Goal: Task Accomplishment & Management: Complete application form

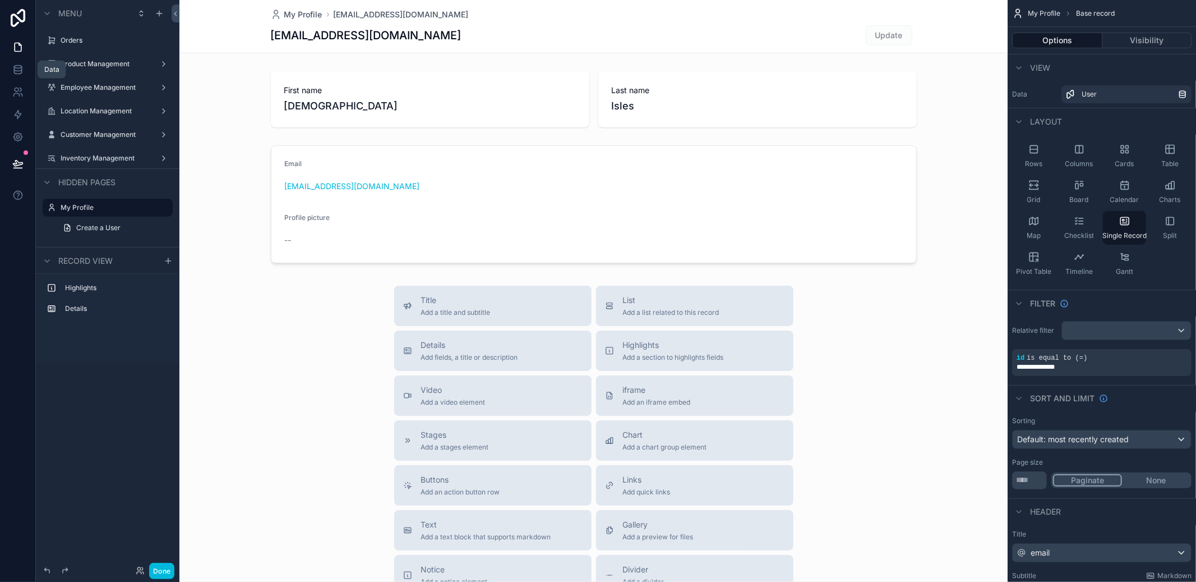
click at [21, 70] on icon at bounding box center [17, 72] width 7 height 4
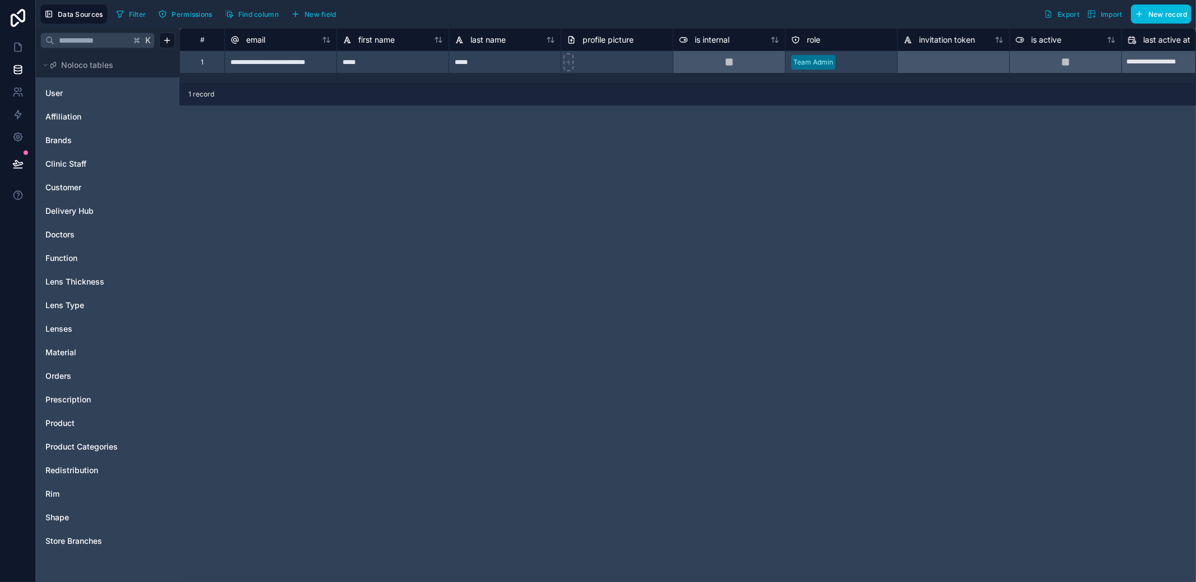
click at [67, 422] on span "Product" at bounding box center [59, 422] width 29 height 11
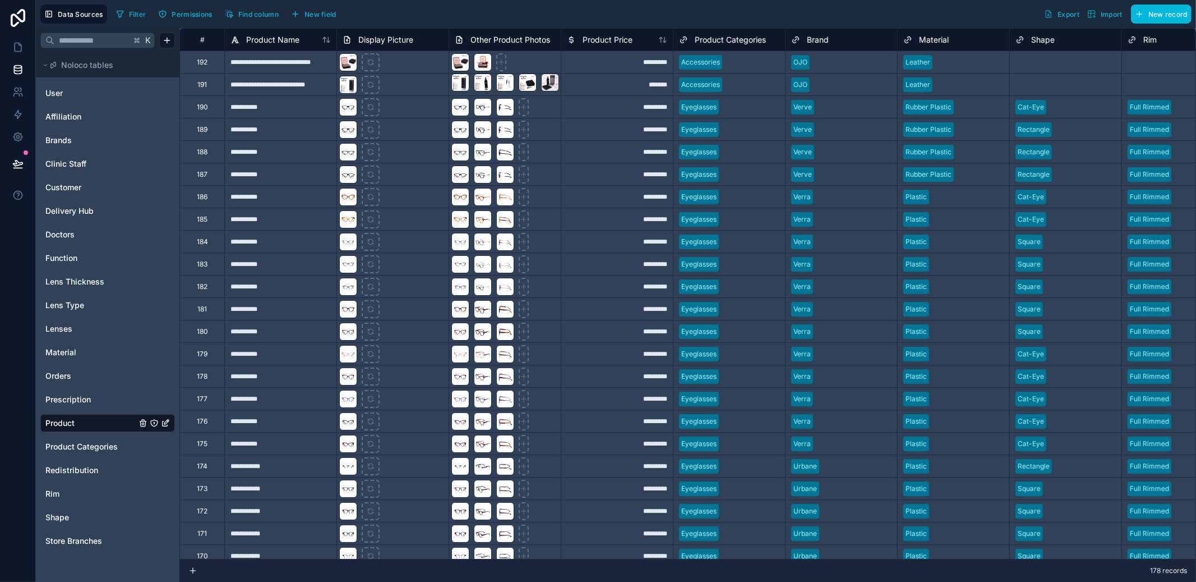
click at [70, 465] on span "Redistribution" at bounding box center [71, 469] width 53 height 11
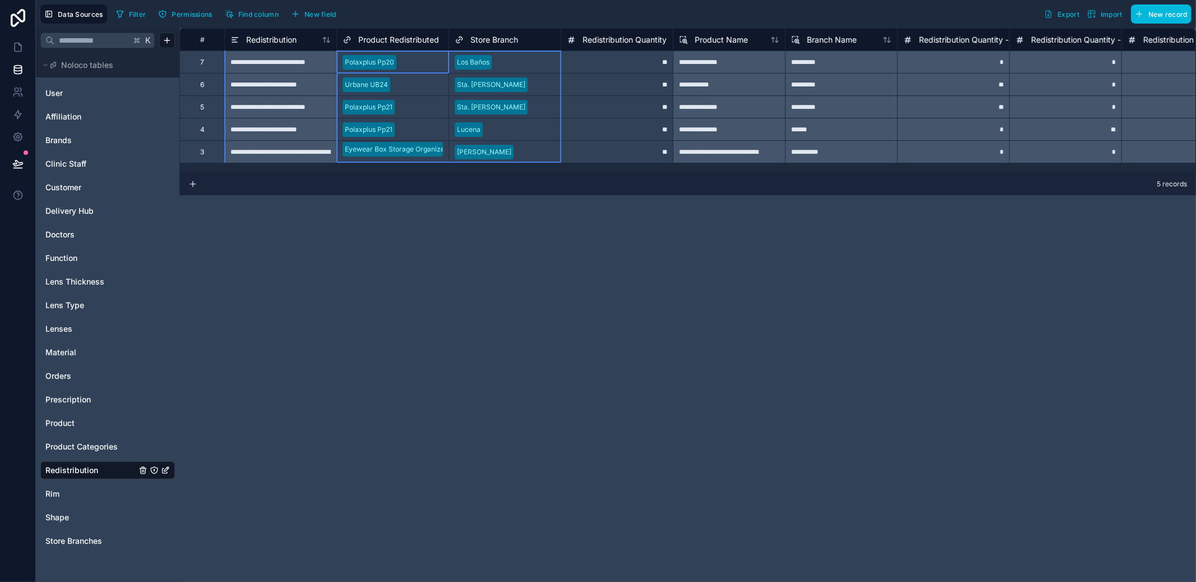
drag, startPoint x: 393, startPoint y: 62, endPoint x: 495, endPoint y: 155, distance: 137.4
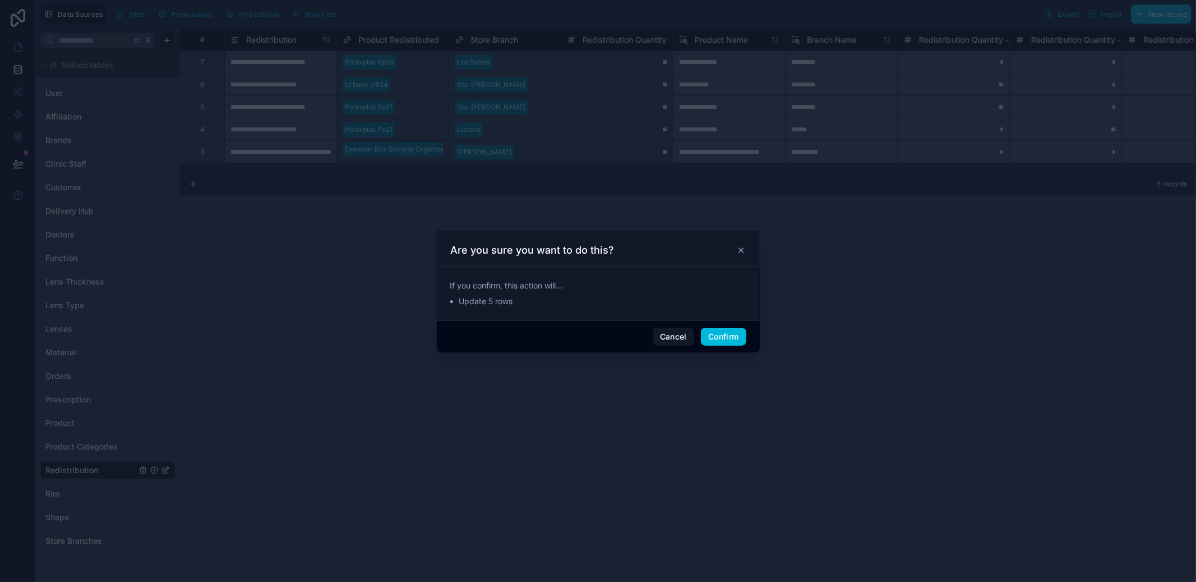
click at [718, 340] on button "Confirm" at bounding box center [723, 337] width 45 height 18
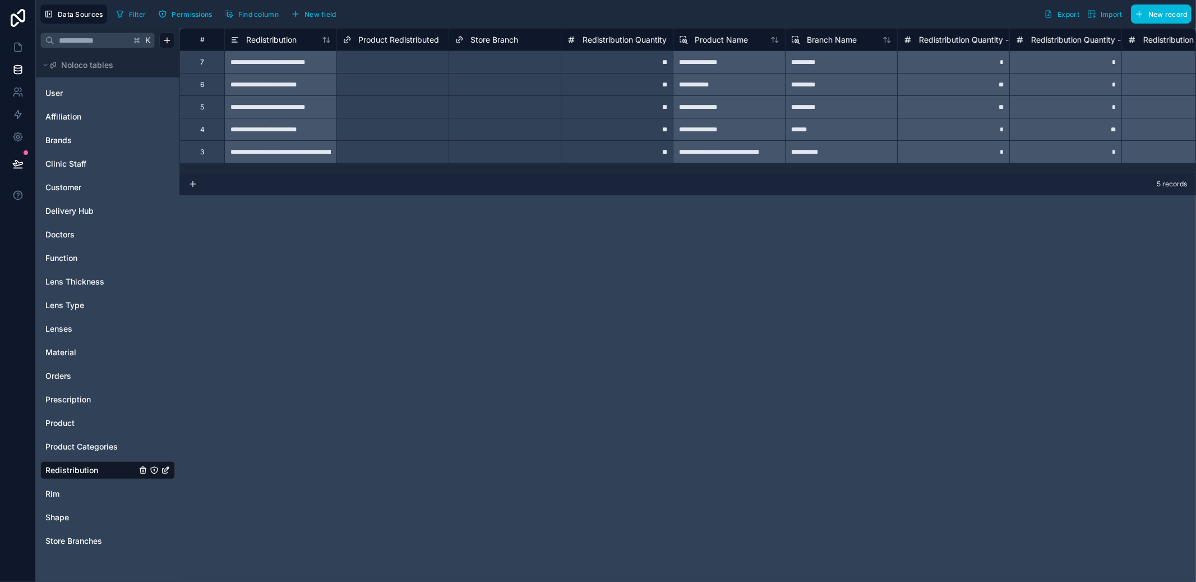
click at [78, 211] on span "Delivery Hub" at bounding box center [69, 210] width 48 height 11
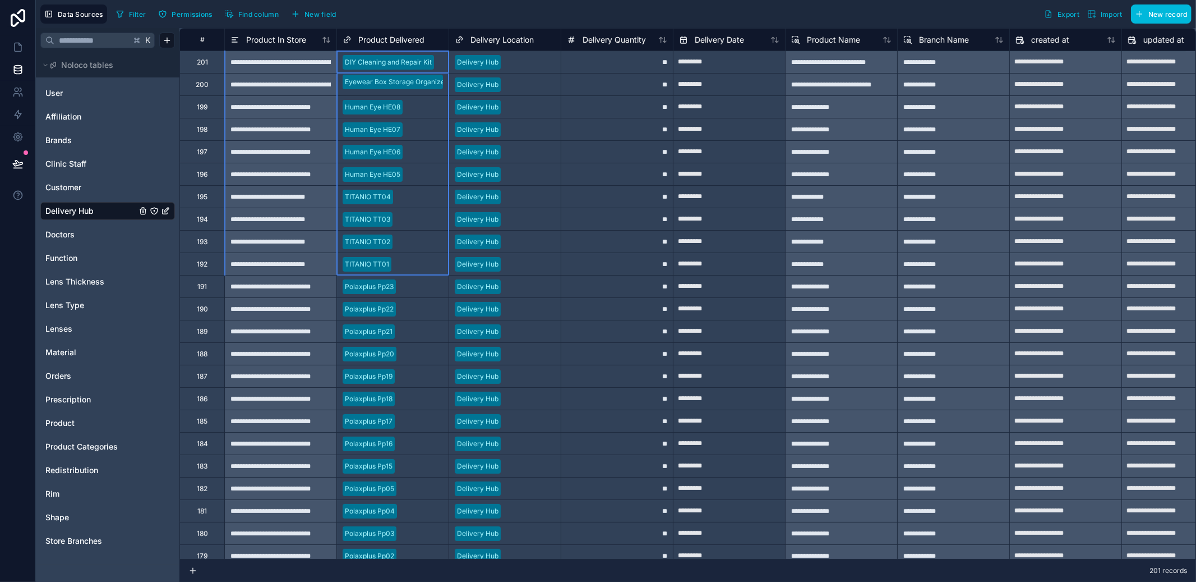
drag, startPoint x: 413, startPoint y: 62, endPoint x: 392, endPoint y: 263, distance: 202.4
click at [81, 462] on div "Redistribution" at bounding box center [107, 470] width 135 height 18
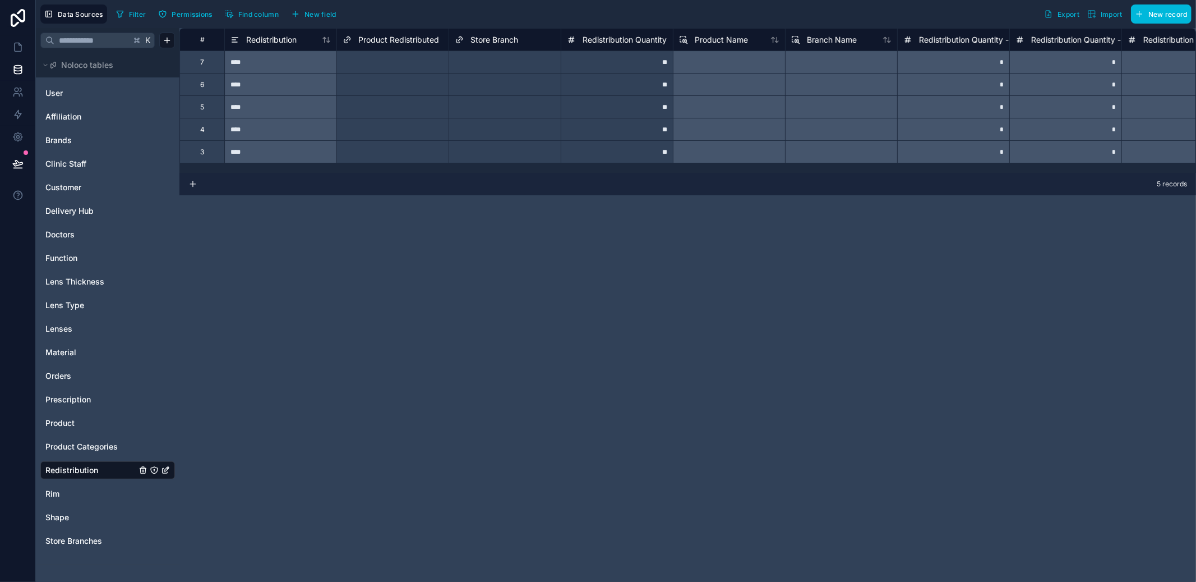
click at [415, 70] on div at bounding box center [393, 69] width 100 height 11
drag, startPoint x: 495, startPoint y: 93, endPoint x: 484, endPoint y: 94, distance: 11.2
click at [495, 94] on div "Select a Store Branch" at bounding box center [505, 84] width 112 height 22
click at [367, 56] on div "Select a Product Redistributed" at bounding box center [391, 56] width 96 height 9
click at [449, 137] on div "Select a Store Branch" at bounding box center [505, 129] width 112 height 22
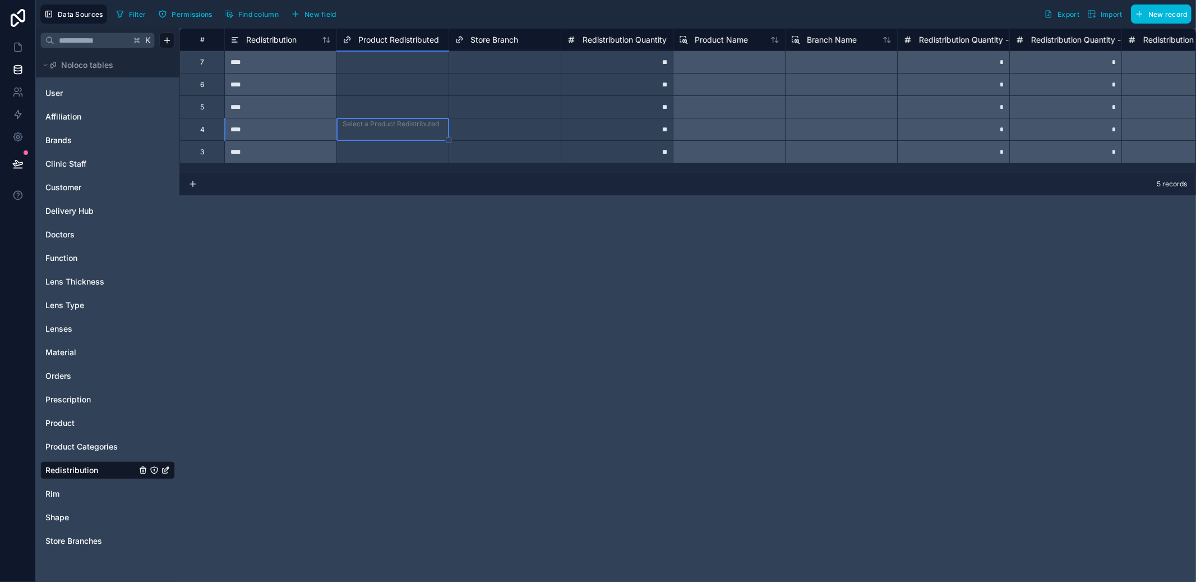
click at [402, 57] on div "Select a Product Redistributed" at bounding box center [391, 56] width 96 height 9
click at [395, 63] on div "Select a Product Redistributed" at bounding box center [393, 64] width 112 height 27
click at [467, 65] on div "Select a Store Branch" at bounding box center [490, 62] width 70 height 9
click at [416, 66] on div at bounding box center [393, 69] width 100 height 11
click at [645, 59] on div "**" at bounding box center [617, 61] width 112 height 22
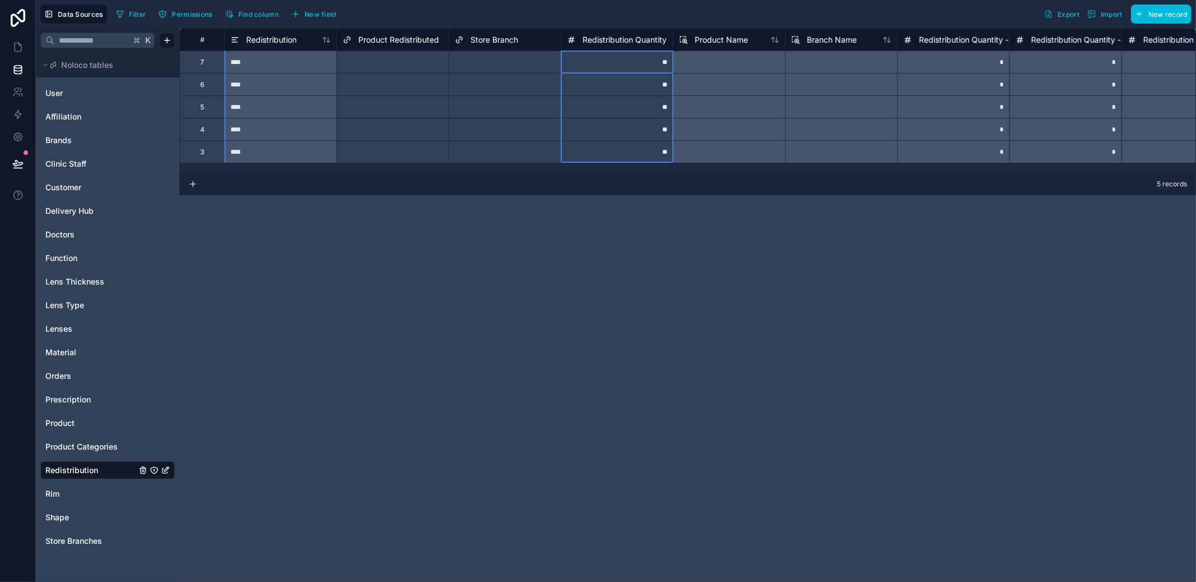
drag, startPoint x: 631, startPoint y: 64, endPoint x: 635, endPoint y: 145, distance: 80.8
click at [635, 145] on div "# Redistribution Product Redistributed Store Branch Redistribution Quantity Pro…" at bounding box center [930, 95] width 1503 height 135
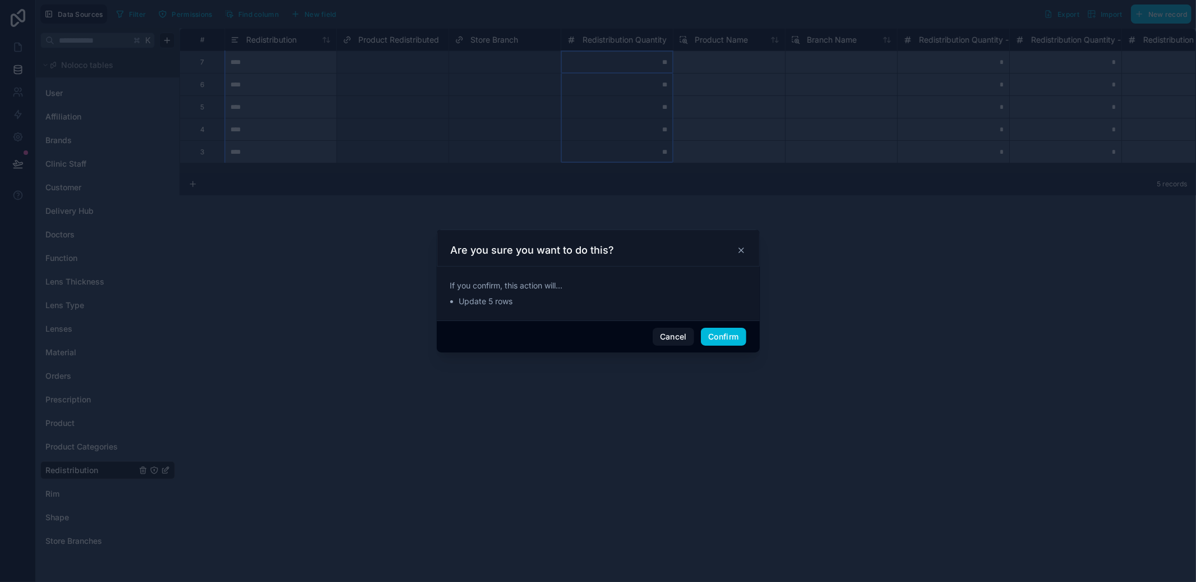
click at [727, 335] on button "Confirm" at bounding box center [723, 337] width 45 height 18
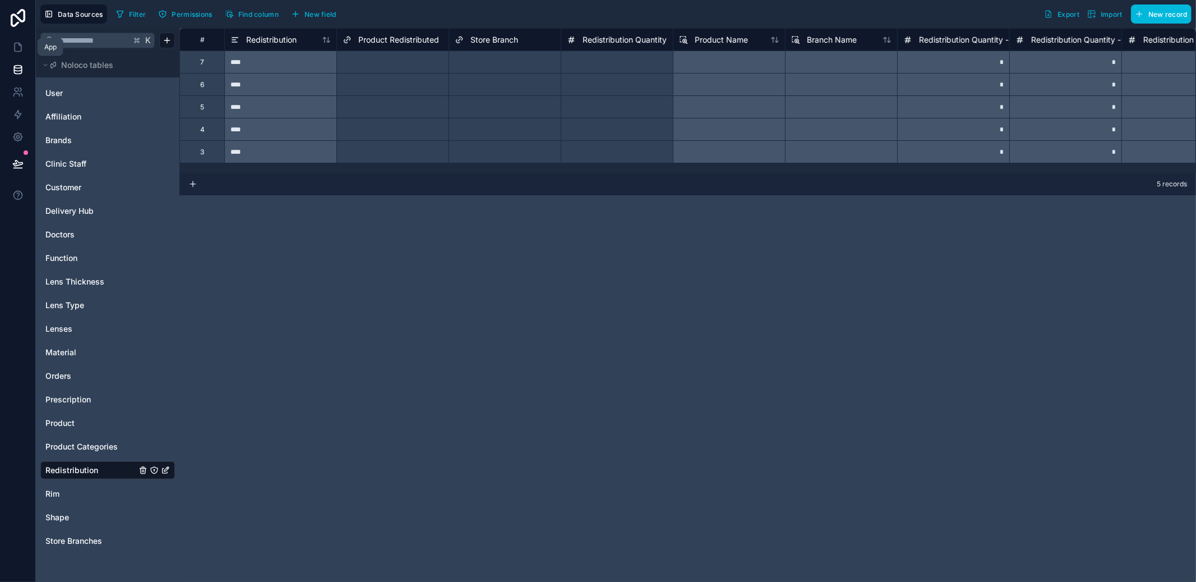
click at [21, 47] on icon at bounding box center [17, 46] width 11 height 11
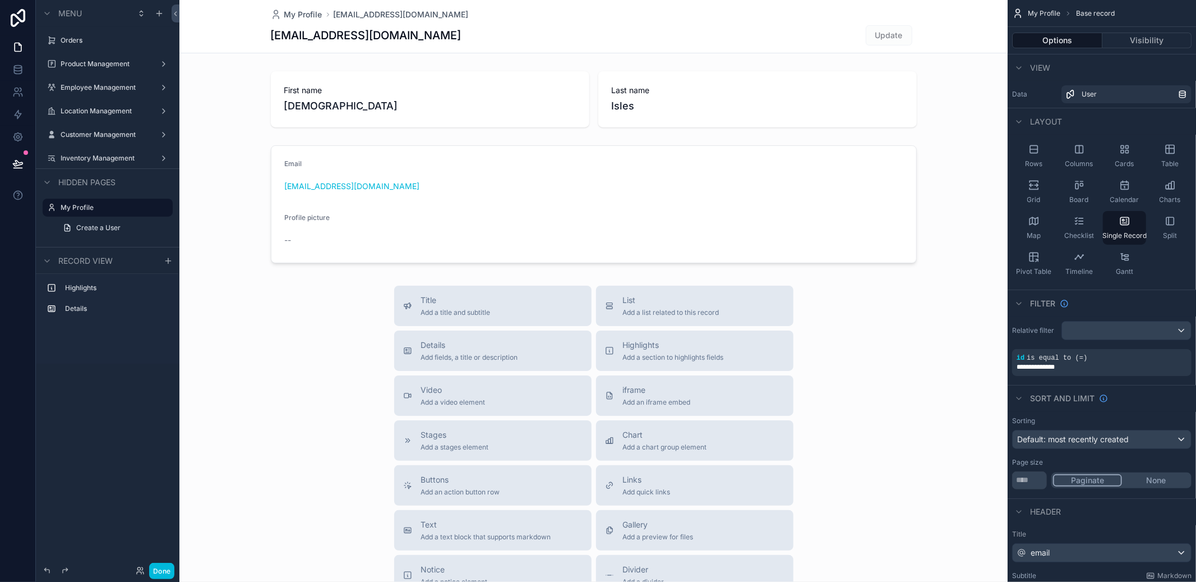
click at [142, 165] on div "Inventory Management" at bounding box center [108, 158] width 126 height 18
click at [104, 160] on label "Inventory Management" at bounding box center [106, 158] width 90 height 9
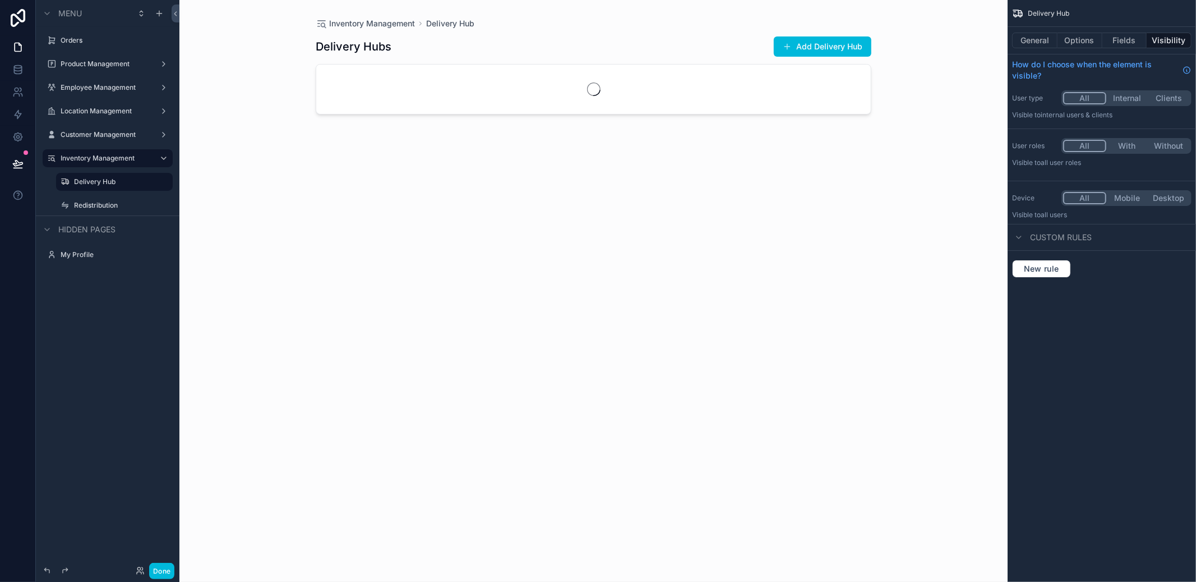
click at [105, 206] on label "Redistribution" at bounding box center [120, 205] width 92 height 9
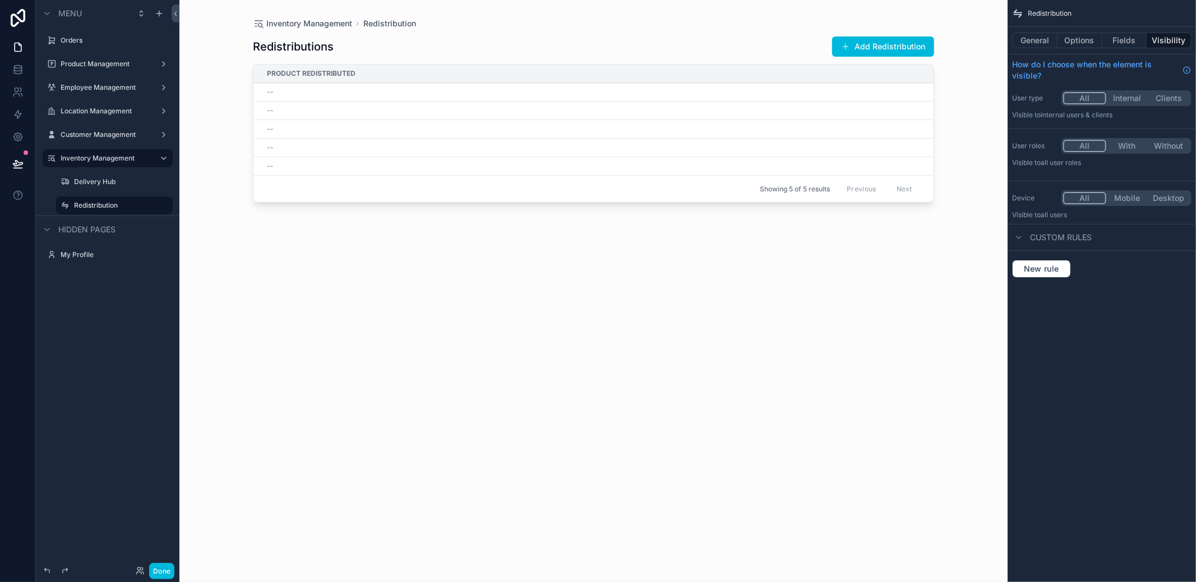
click at [1022, 43] on button "General" at bounding box center [1034, 41] width 45 height 16
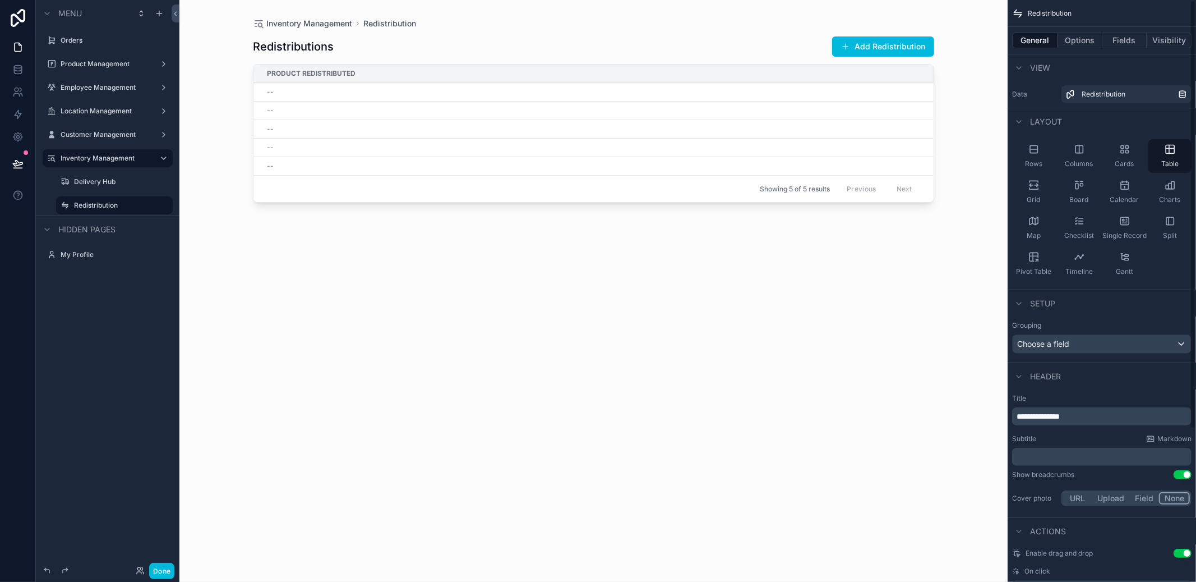
click at [916, 37] on div "scrollable content" at bounding box center [593, 284] width 717 height 568
click at [898, 50] on button "Add Redistribution" at bounding box center [883, 46] width 102 height 20
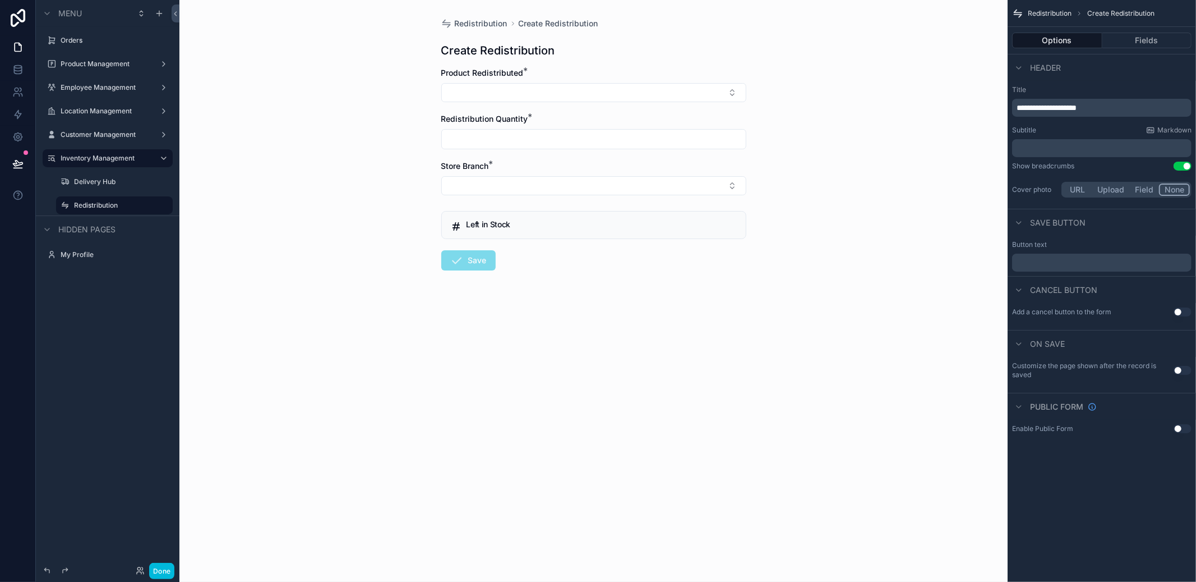
click at [1126, 40] on button "Fields" at bounding box center [1148, 41] width 90 height 16
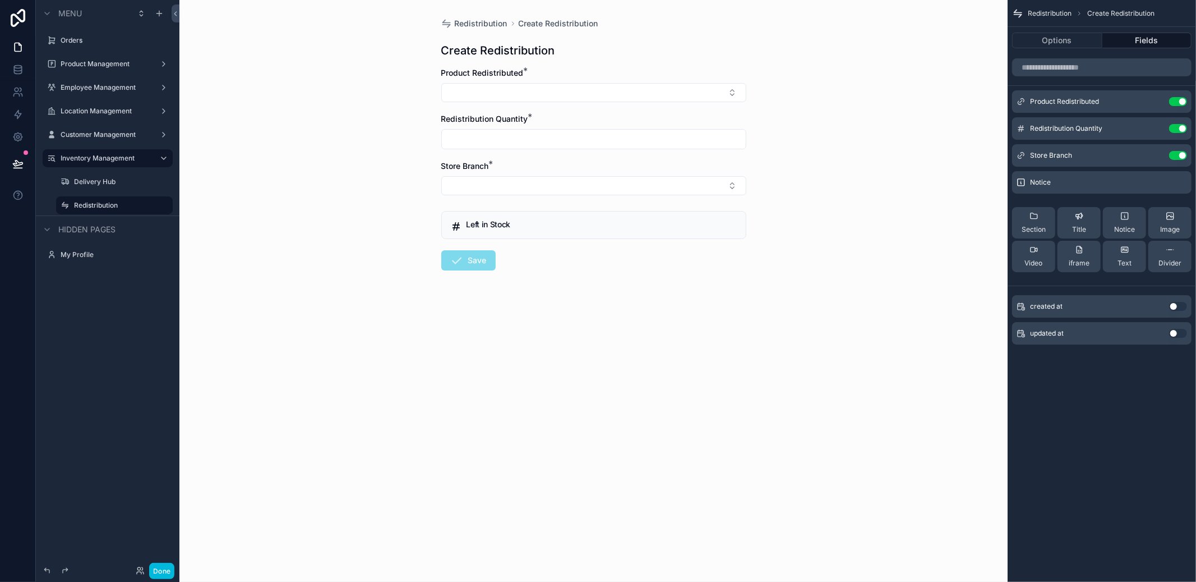
click at [0, 0] on icon "scrollable content" at bounding box center [0, 0] width 0 height 0
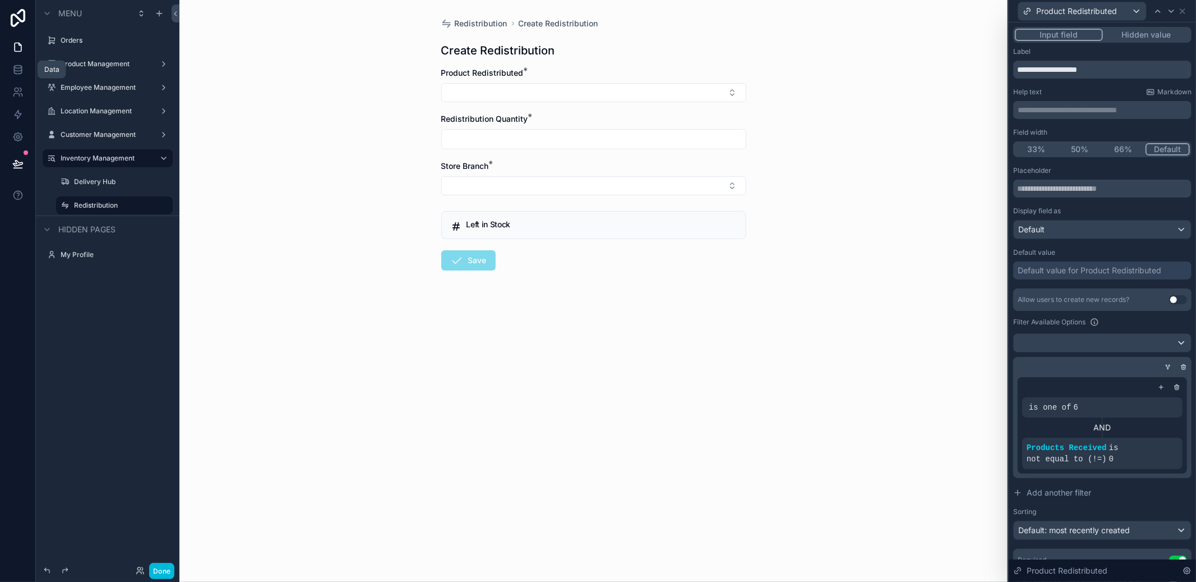
click at [19, 69] on icon at bounding box center [17, 69] width 11 height 11
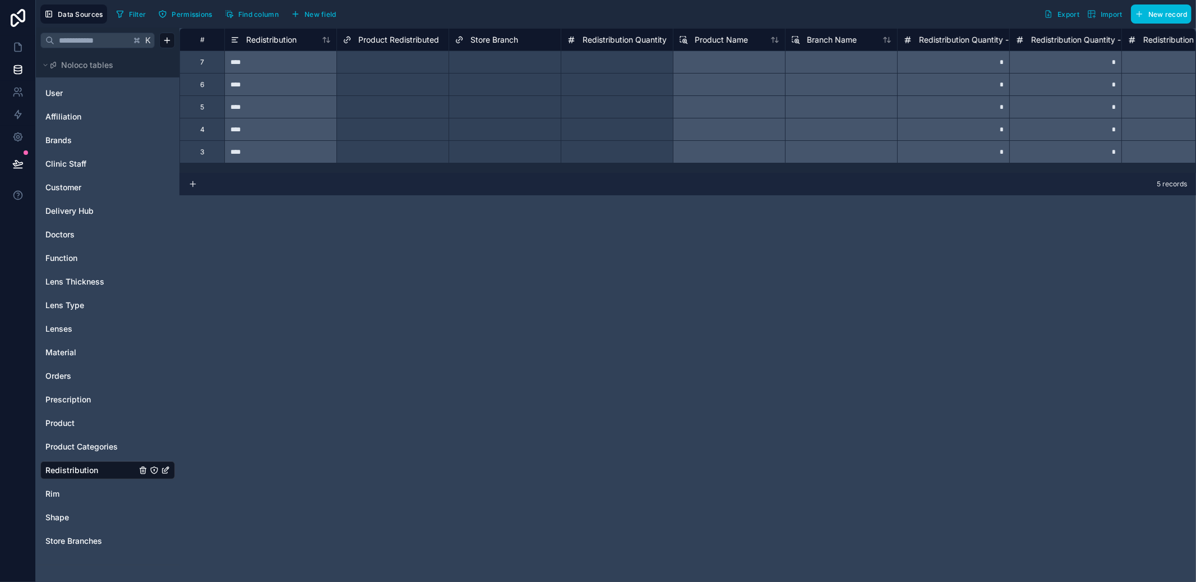
click at [72, 428] on span "Product" at bounding box center [59, 422] width 29 height 11
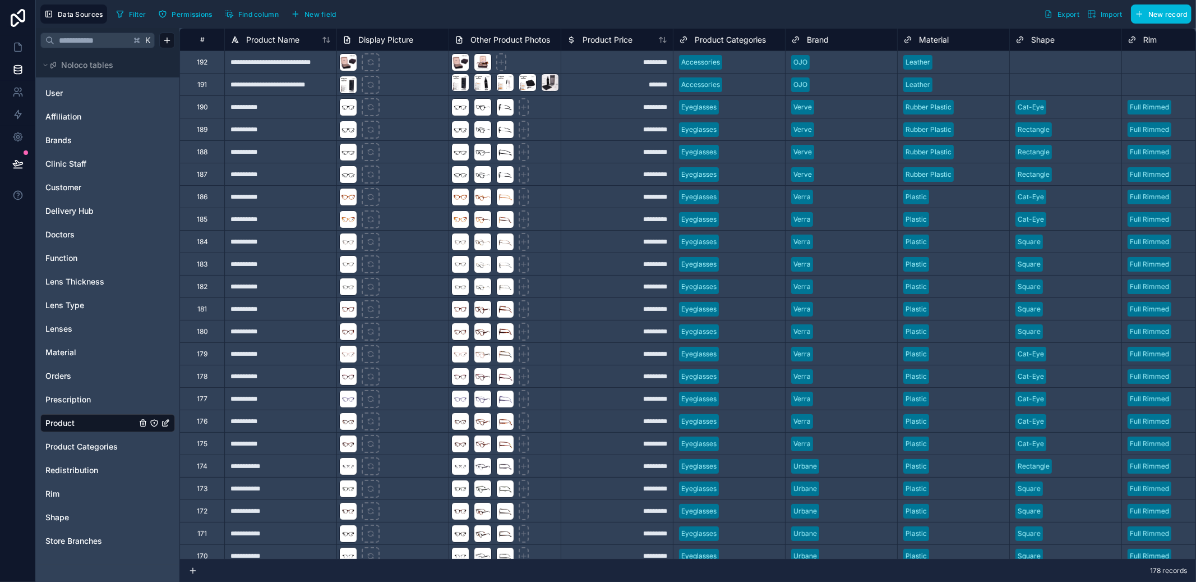
scroll to position [0, 796]
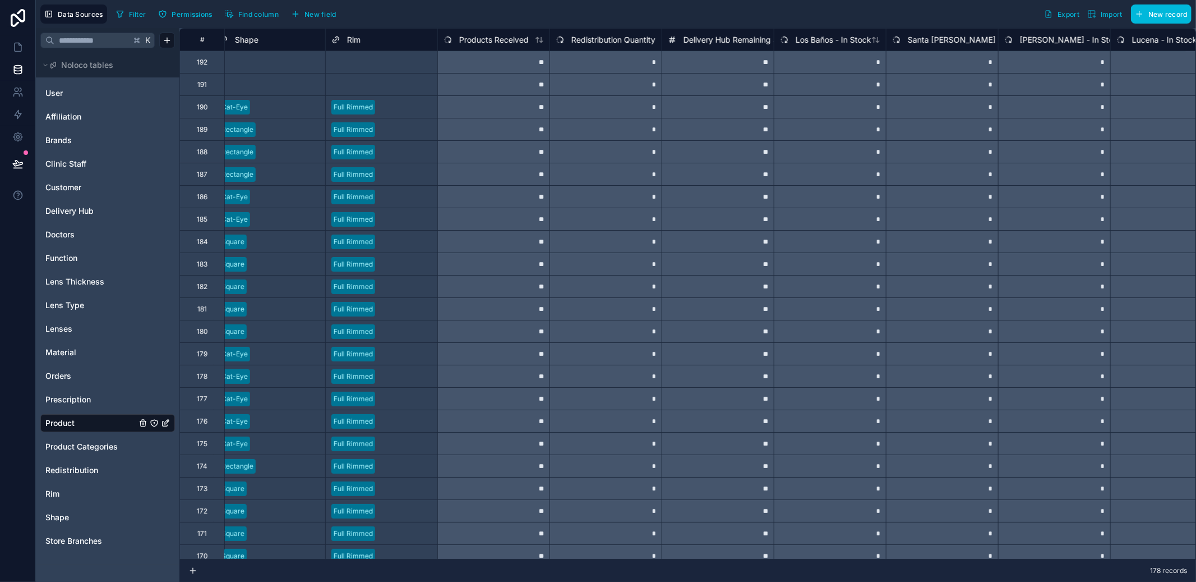
click at [493, 40] on span "Products Received" at bounding box center [494, 39] width 70 height 11
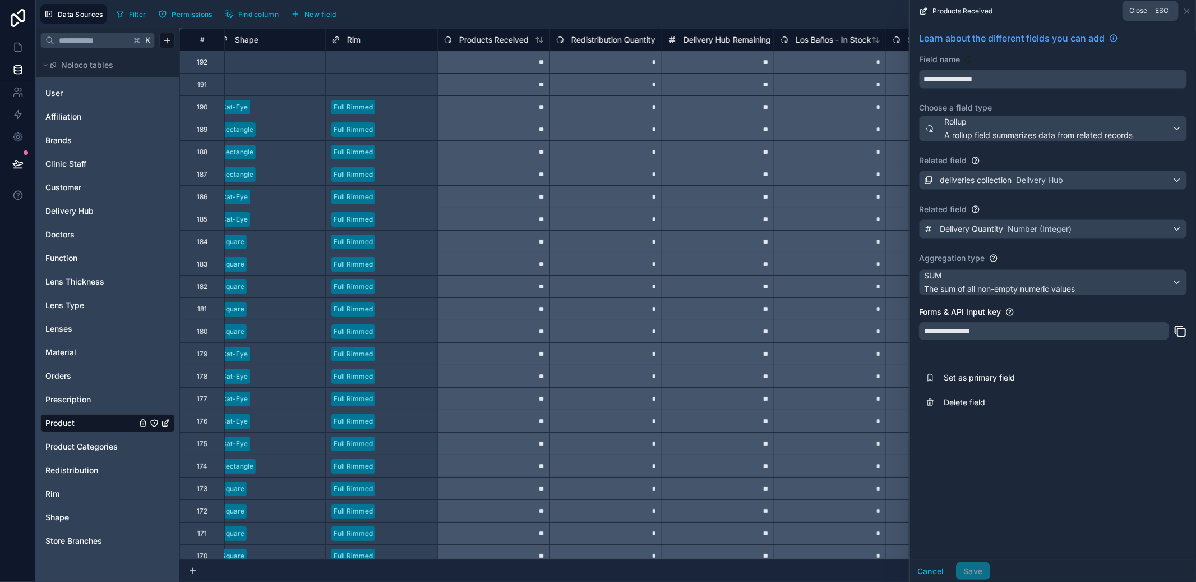
click at [1188, 13] on icon at bounding box center [1187, 11] width 9 height 9
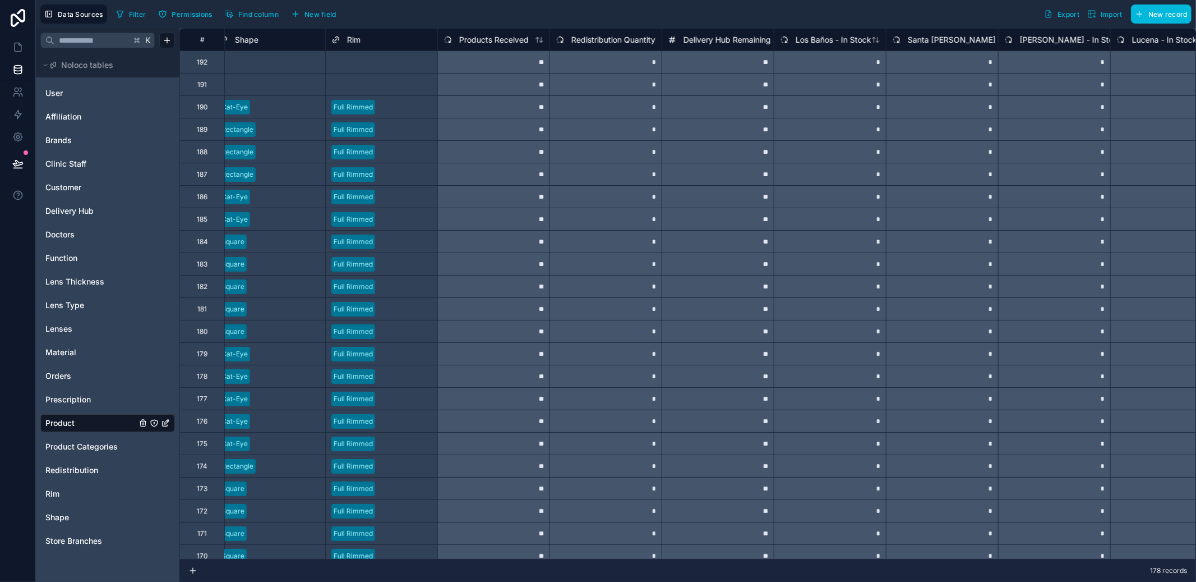
click at [73, 207] on span "Delivery Hub" at bounding box center [69, 210] width 48 height 11
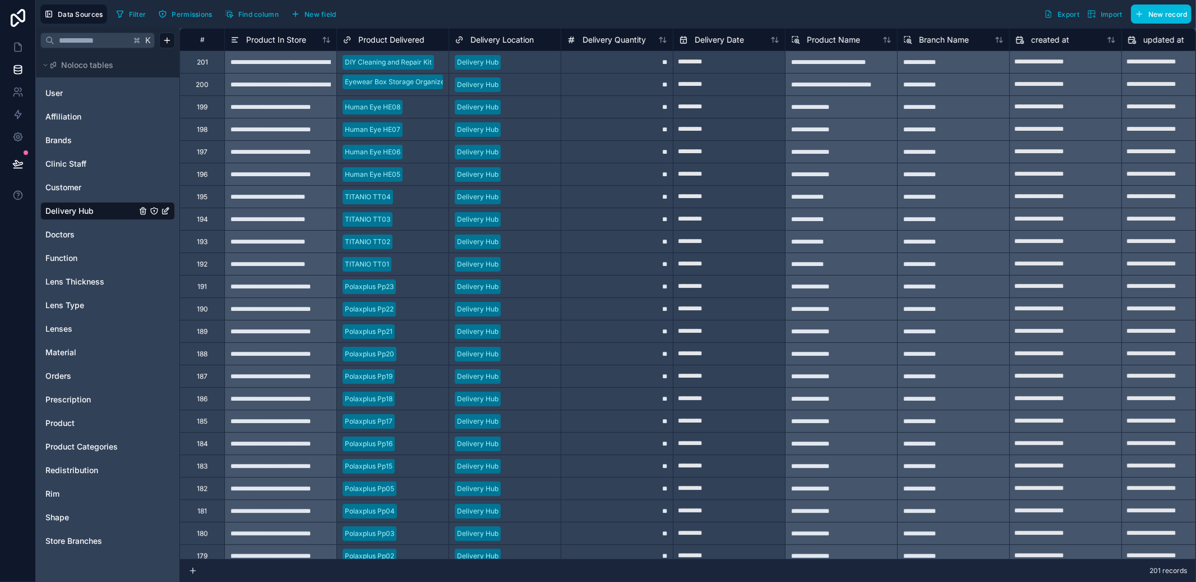
click at [616, 48] on div "Delivery Quantity" at bounding box center [617, 39] width 112 height 22
click at [616, 65] on div "**" at bounding box center [617, 61] width 112 height 22
type input "**"
click at [622, 53] on div "**" at bounding box center [617, 61] width 112 height 22
drag, startPoint x: 672, startPoint y: 71, endPoint x: 660, endPoint y: 533, distance: 462.3
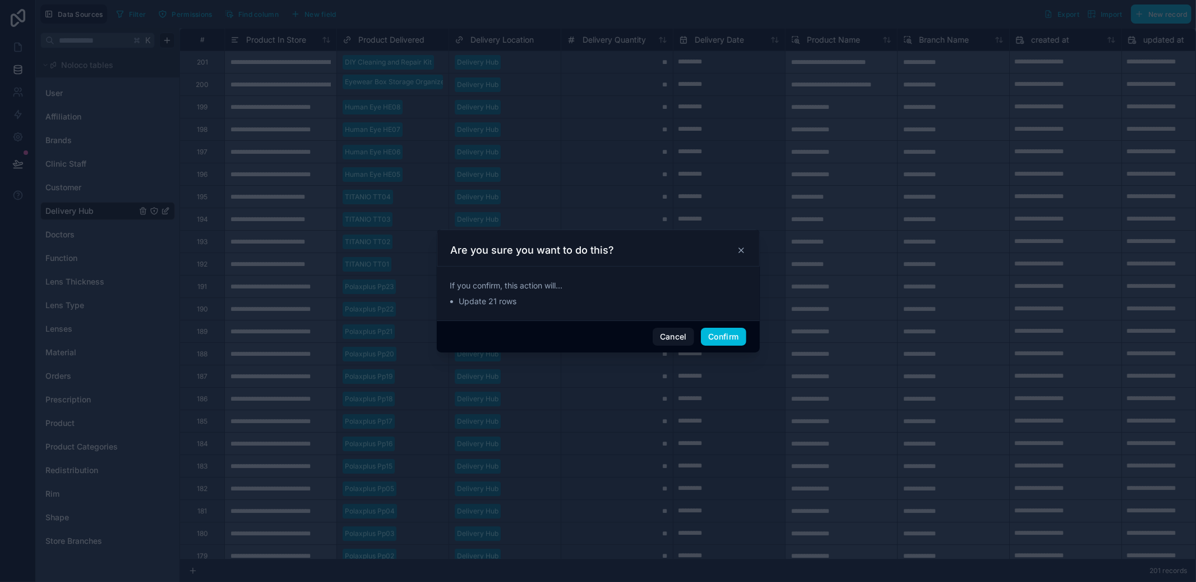
click at [726, 326] on div "Cancel Confirm" at bounding box center [598, 336] width 323 height 32
click at [725, 336] on button "Confirm" at bounding box center [723, 337] width 45 height 18
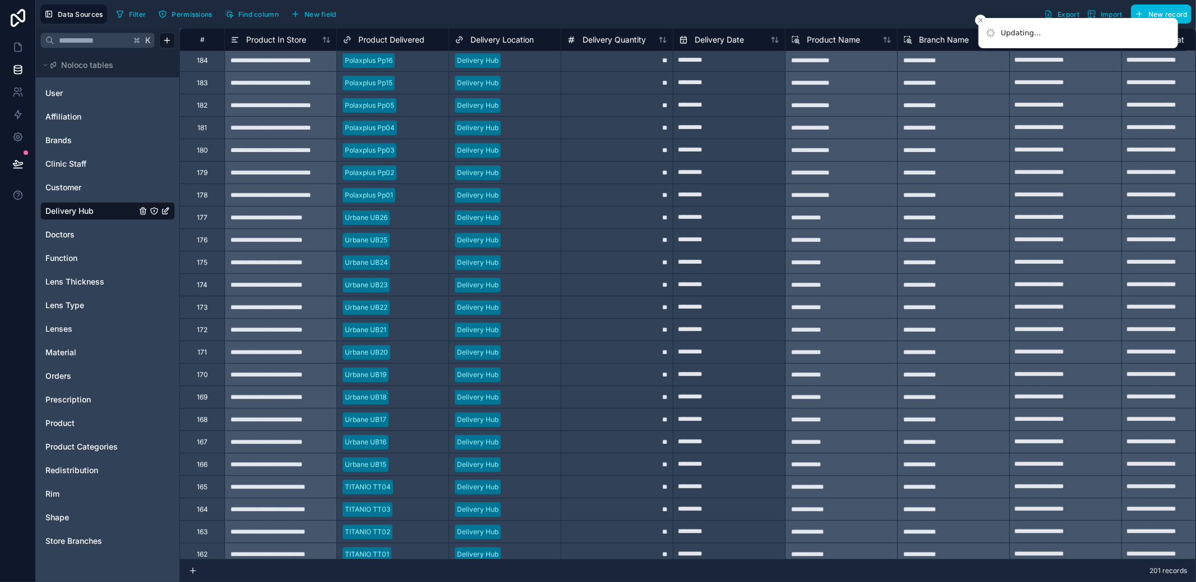
scroll to position [427, 0]
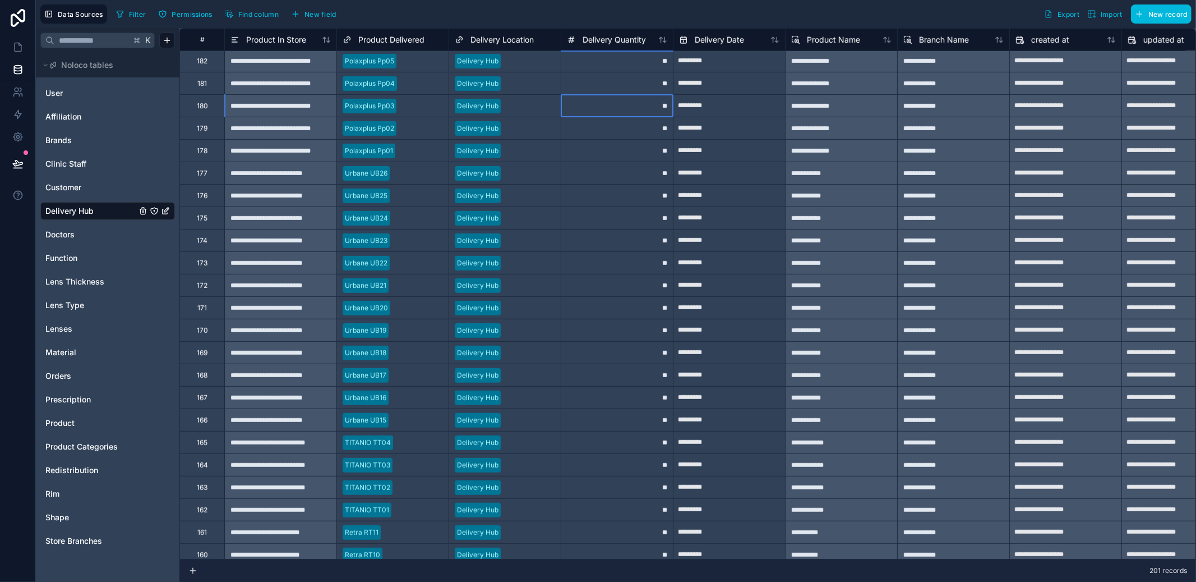
click at [640, 107] on div "**" at bounding box center [617, 105] width 112 height 22
type input "**"
click at [640, 100] on div "**" at bounding box center [617, 105] width 112 height 22
drag, startPoint x: 671, startPoint y: 116, endPoint x: 657, endPoint y: 536, distance: 420.3
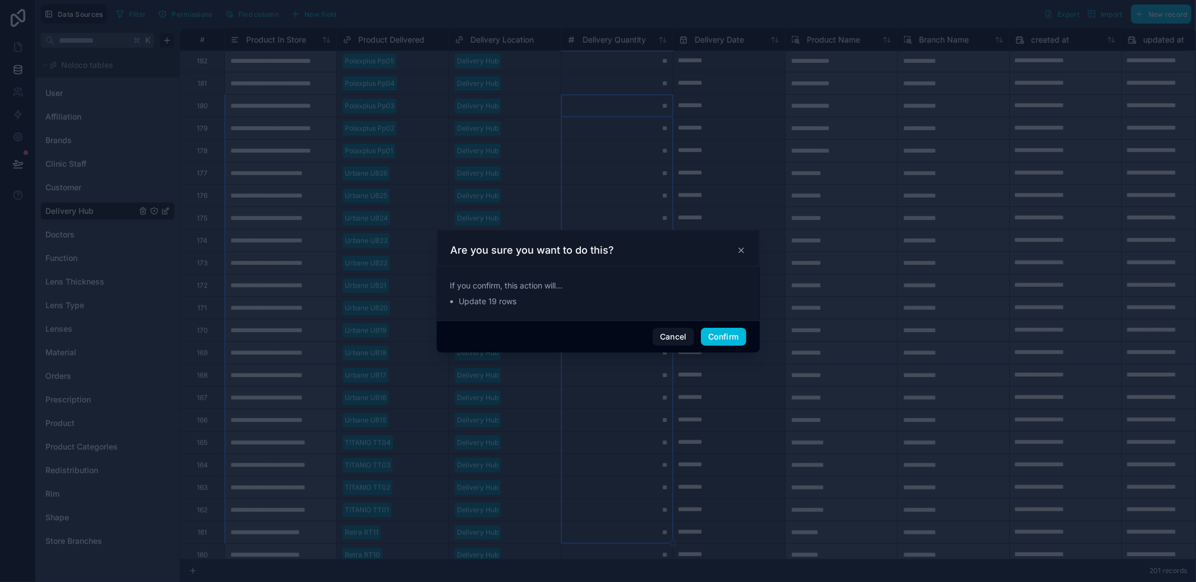
click at [717, 342] on button "Confirm" at bounding box center [723, 337] width 45 height 18
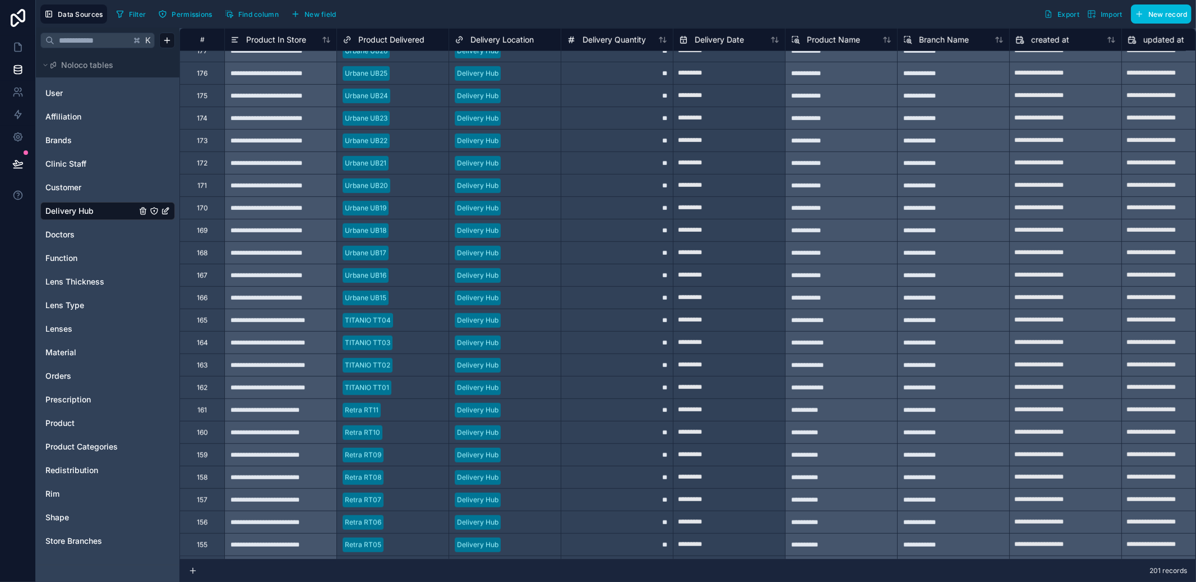
scroll to position [635, 0]
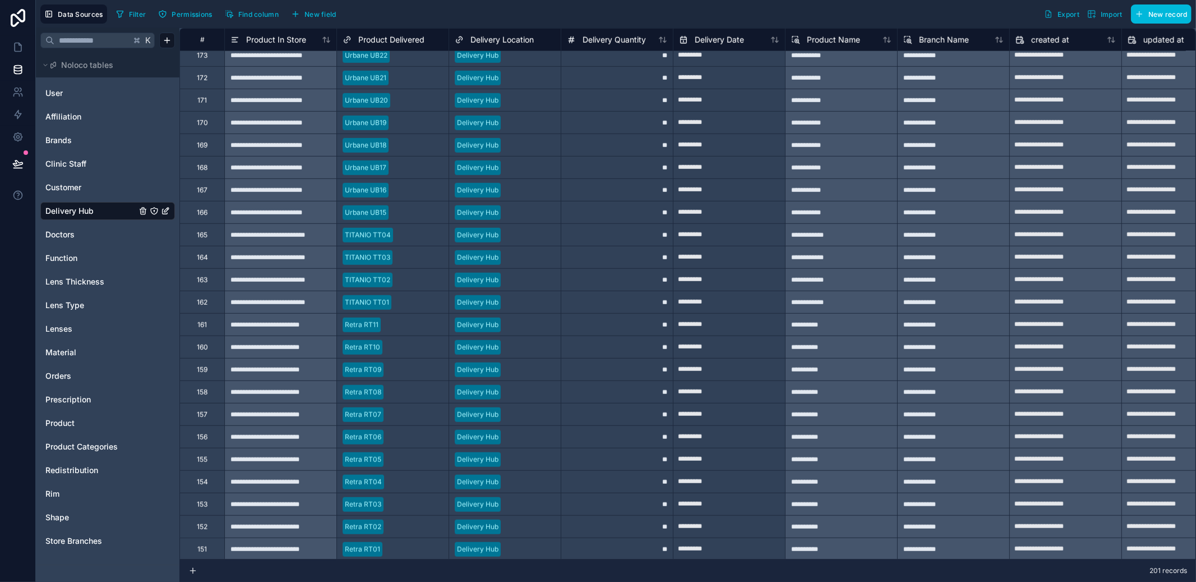
click at [617, 328] on div "**" at bounding box center [617, 324] width 112 height 22
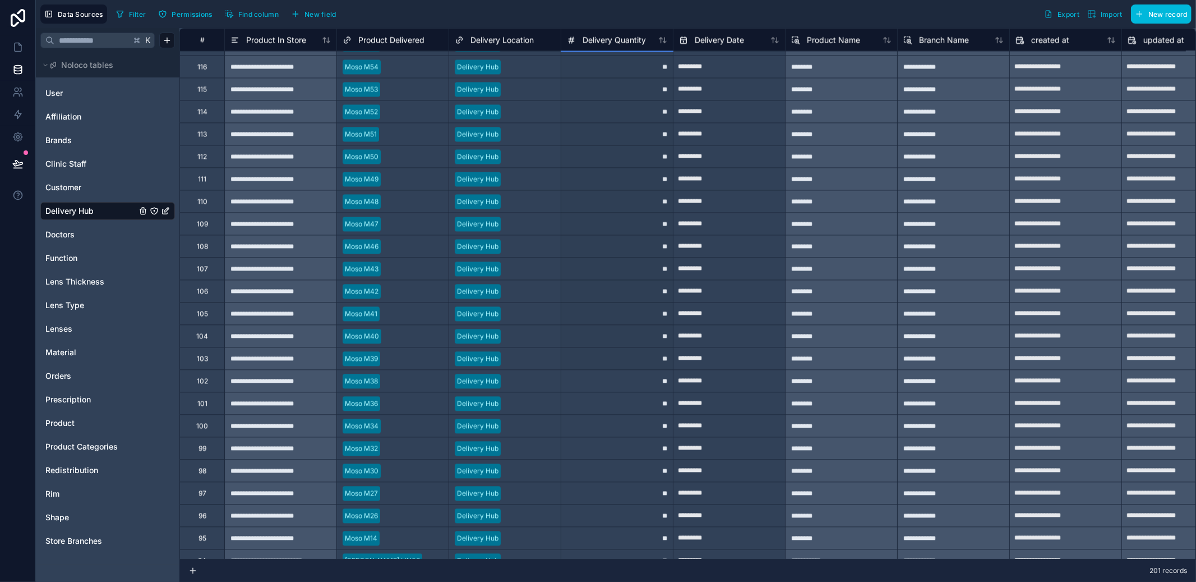
scroll to position [1906, 0]
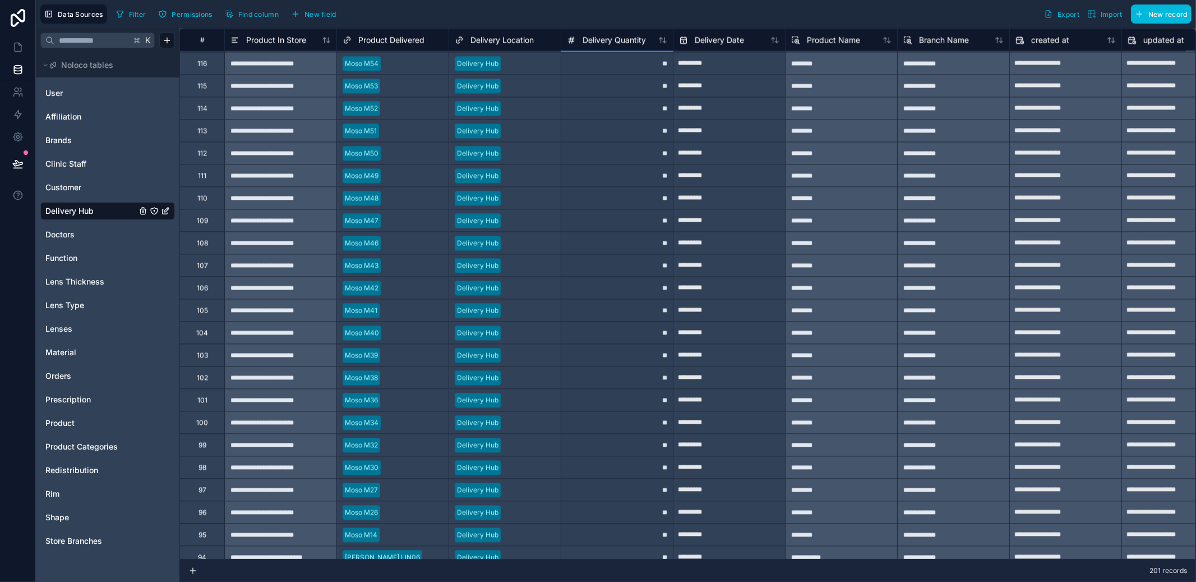
drag, startPoint x: 670, startPoint y: 337, endPoint x: 665, endPoint y: 530, distance: 193.0
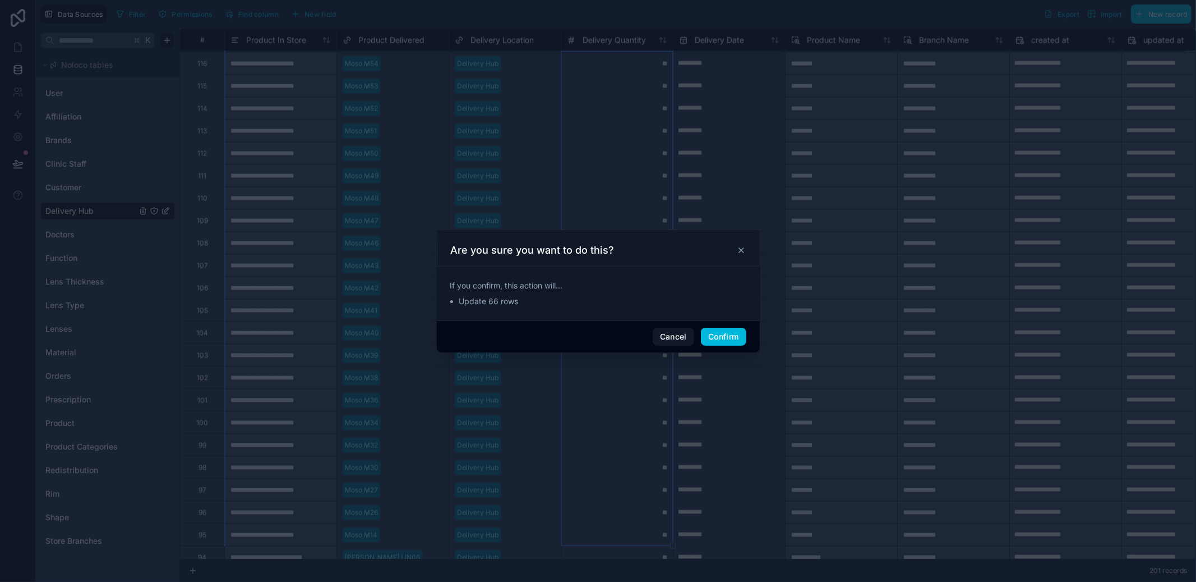
click at [721, 342] on button "Confirm" at bounding box center [723, 337] width 45 height 18
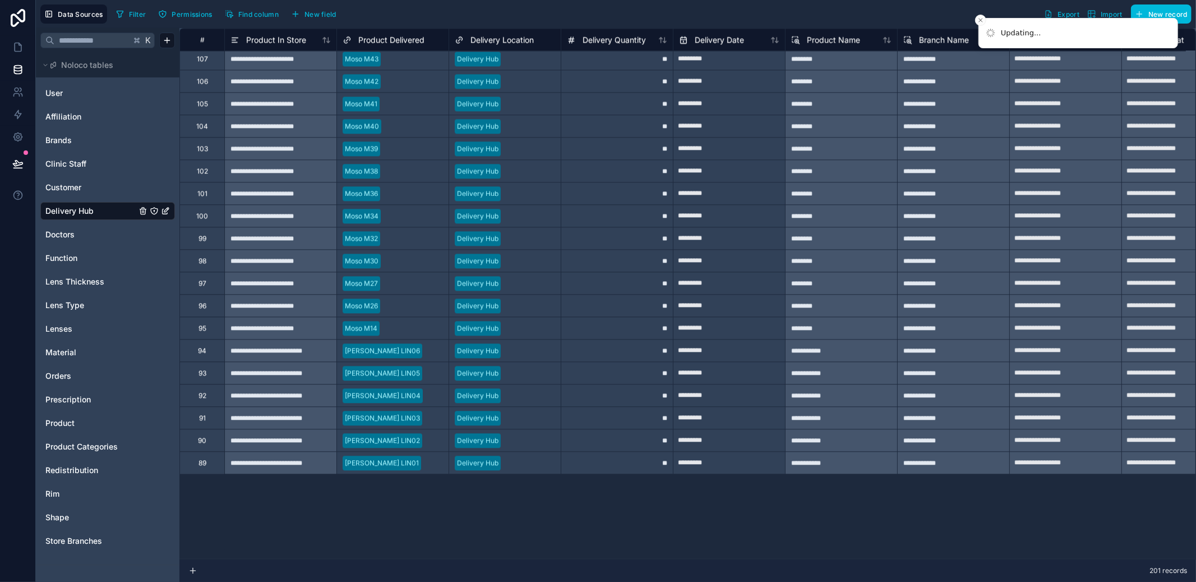
scroll to position [2267, 0]
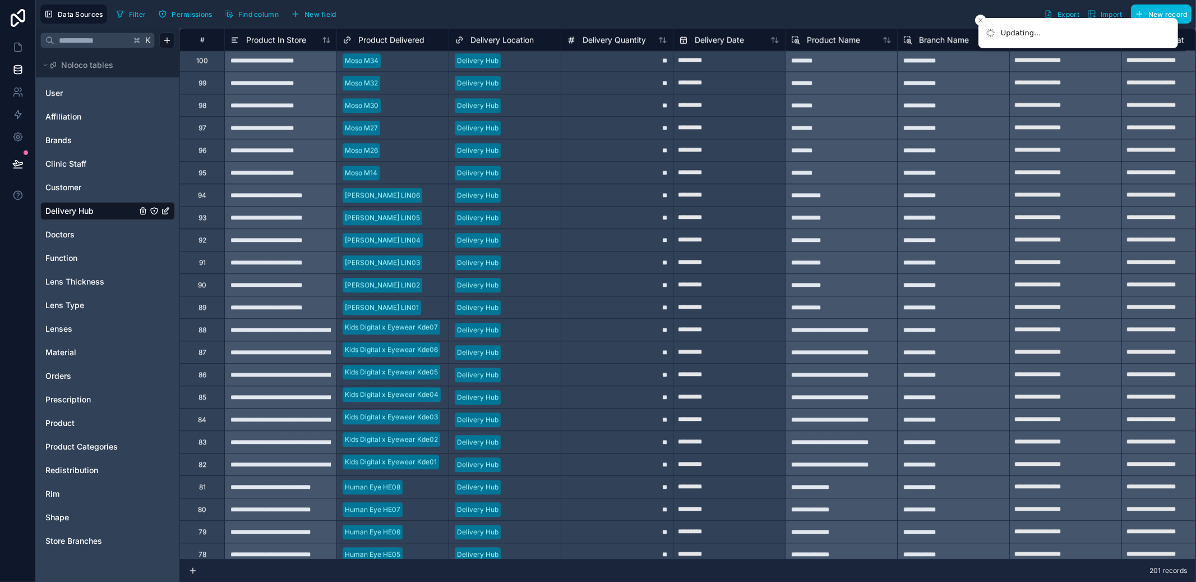
drag, startPoint x: 634, startPoint y: 199, endPoint x: 630, endPoint y: 190, distance: 9.6
click at [634, 198] on div "**" at bounding box center [617, 194] width 112 height 22
click at [630, 190] on div "**" at bounding box center [617, 194] width 112 height 22
click at [636, 179] on div "**" at bounding box center [617, 172] width 112 height 22
click at [636, 173] on div "**" at bounding box center [617, 172] width 112 height 22
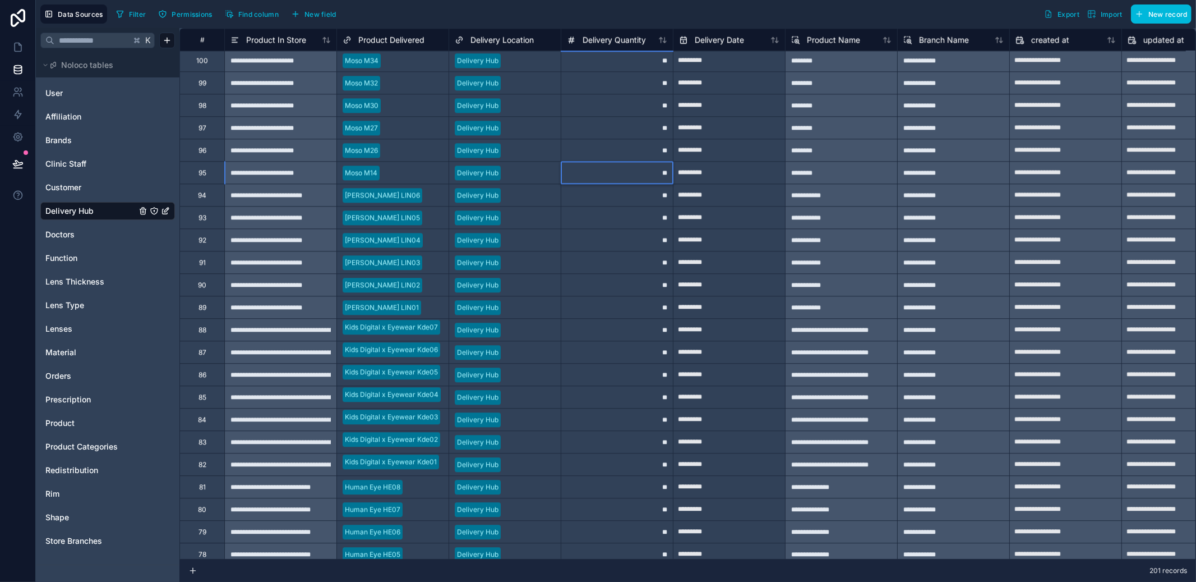
click at [587, 168] on input "**" at bounding box center [617, 173] width 112 height 22
click at [606, 196] on div "**" at bounding box center [617, 194] width 112 height 22
click at [612, 170] on div "**" at bounding box center [617, 172] width 112 height 22
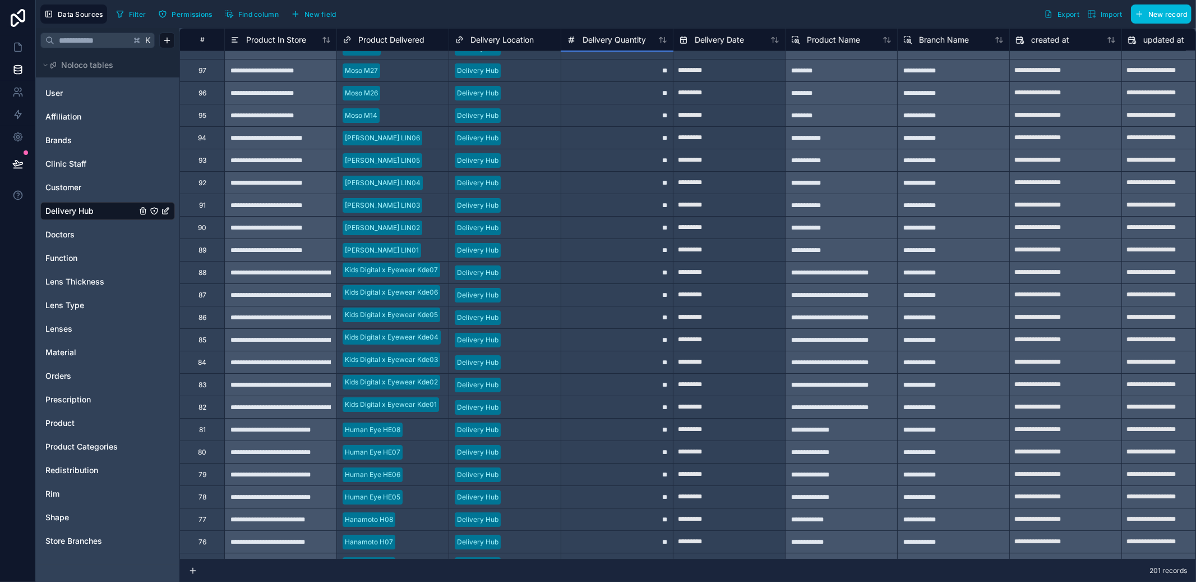
scroll to position [3342, 0]
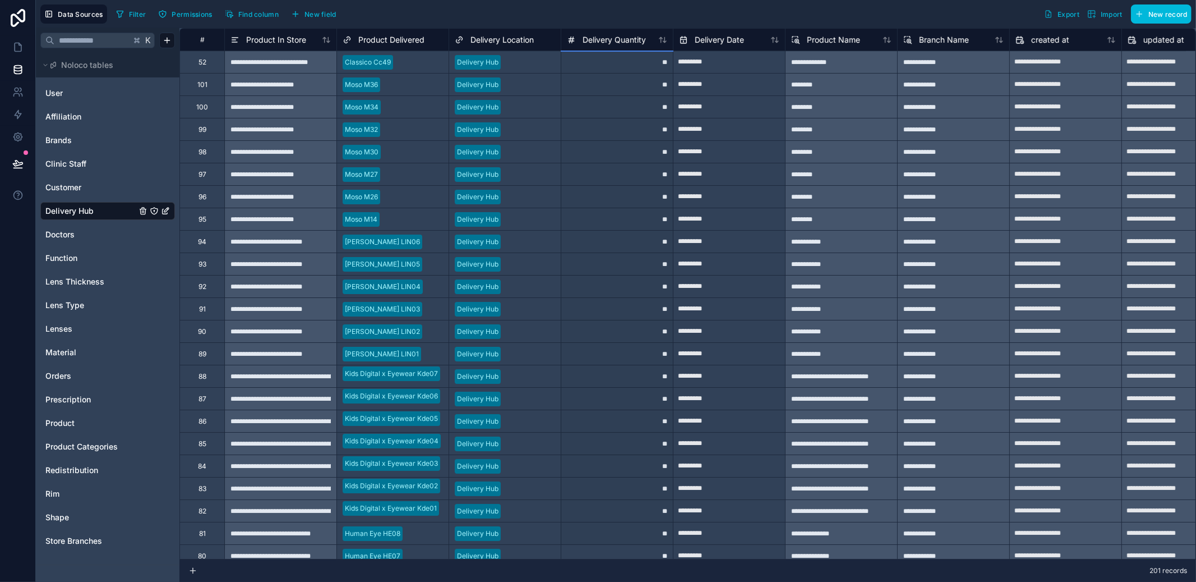
drag, startPoint x: 672, startPoint y: 182, endPoint x: 656, endPoint y: 542, distance: 360.4
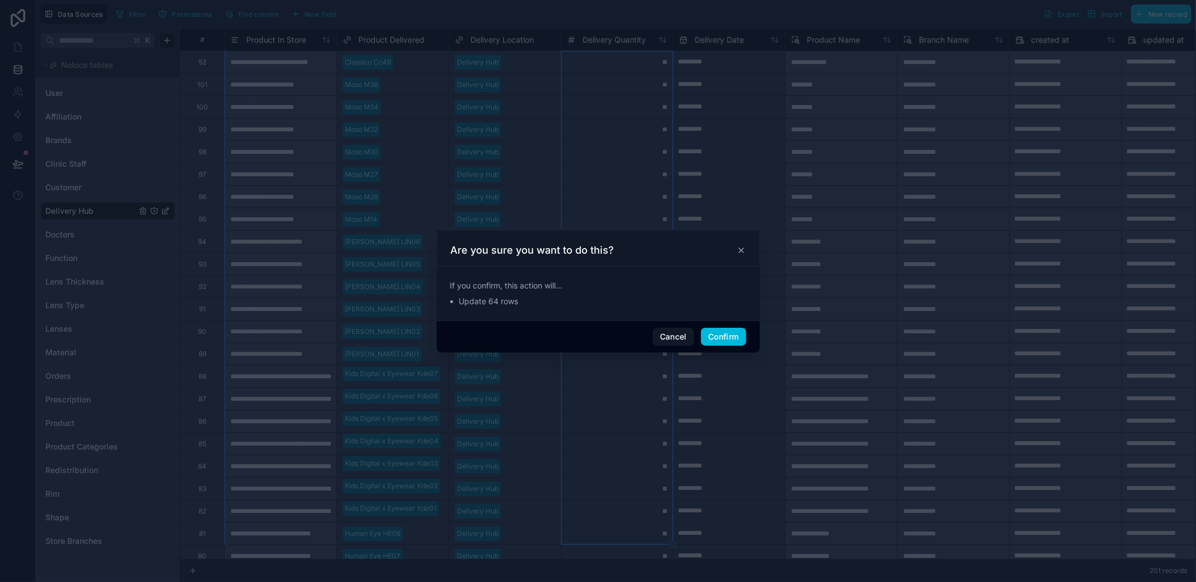
click at [709, 340] on button "Confirm" at bounding box center [723, 337] width 45 height 18
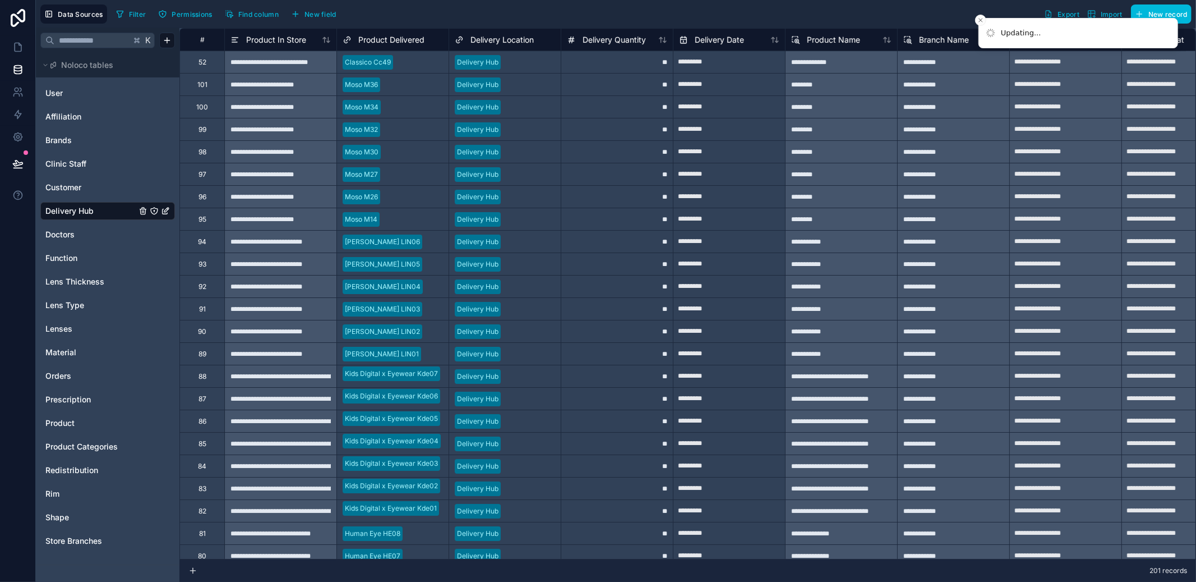
scroll to position [3693, 0]
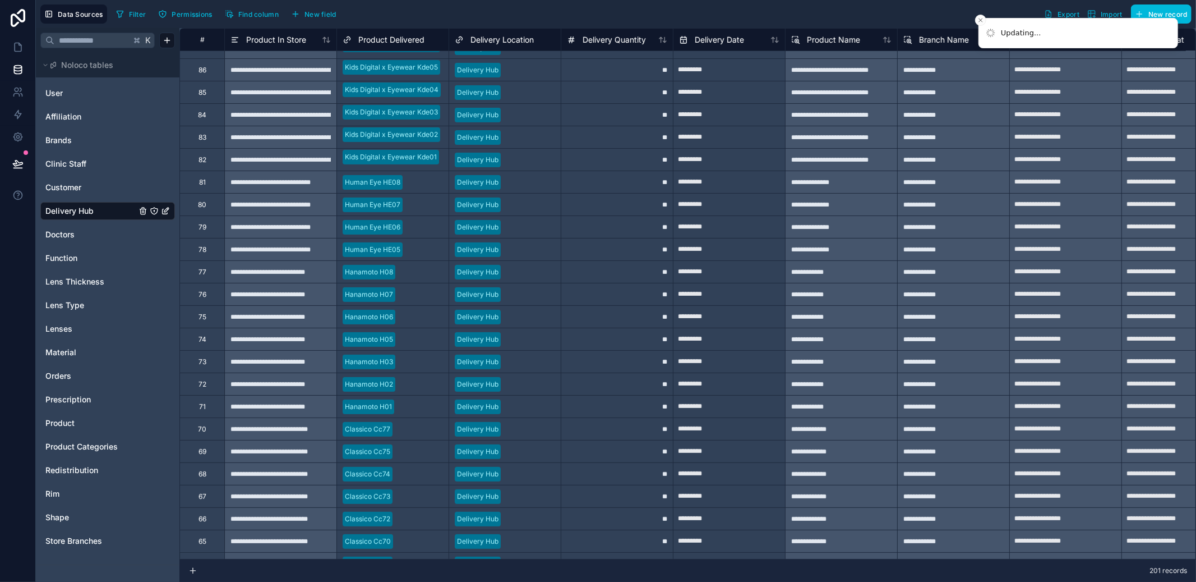
click at [645, 181] on div "**" at bounding box center [617, 181] width 112 height 22
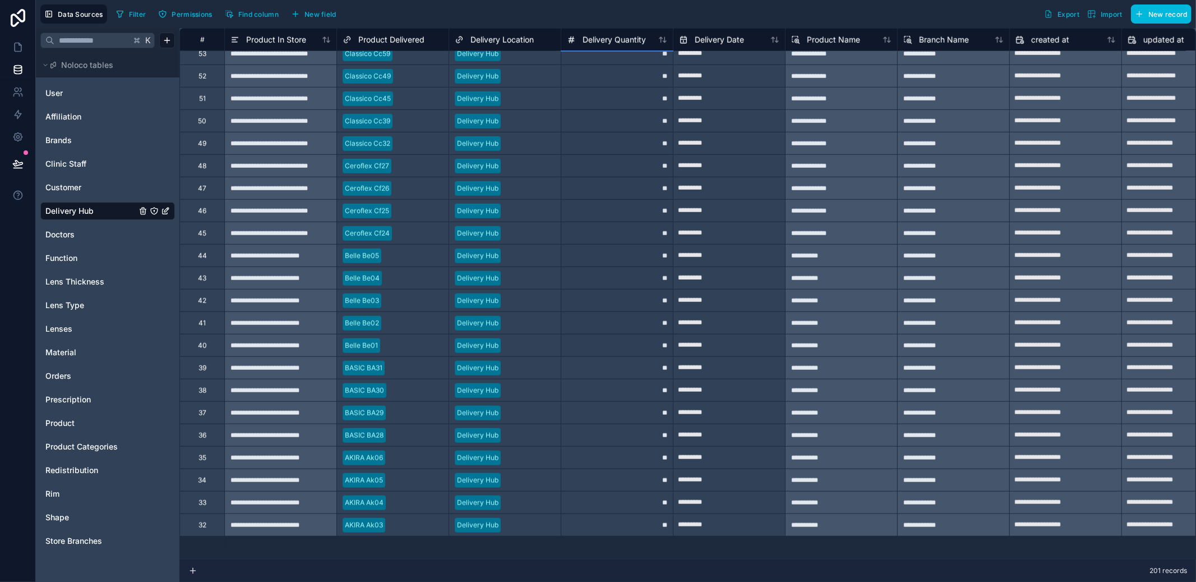
scroll to position [4464, 0]
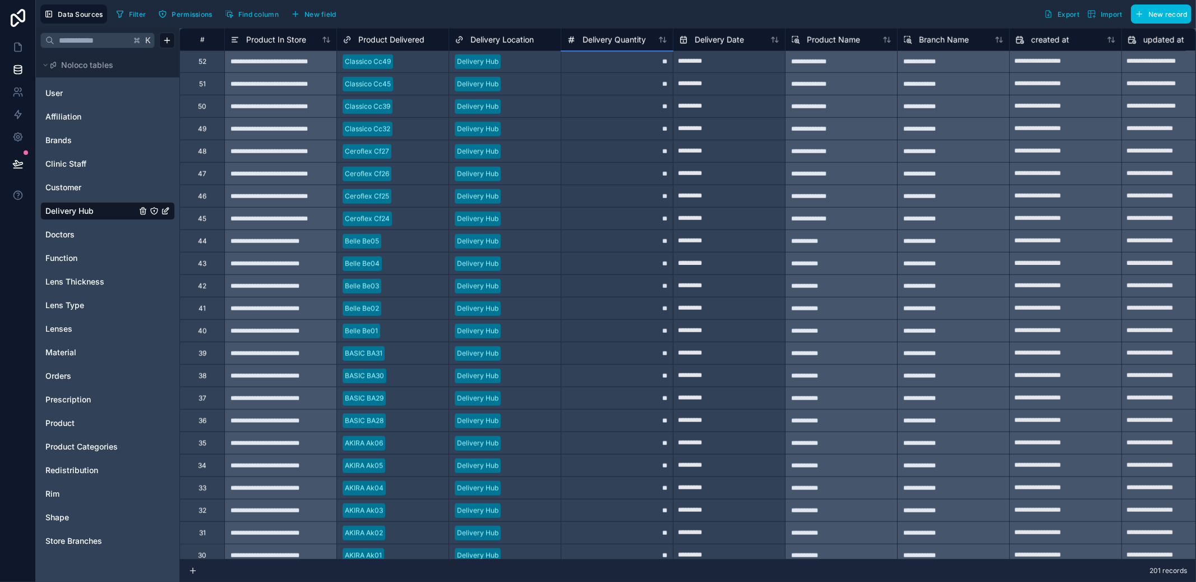
drag, startPoint x: 672, startPoint y: 193, endPoint x: 657, endPoint y: 359, distance: 167.2
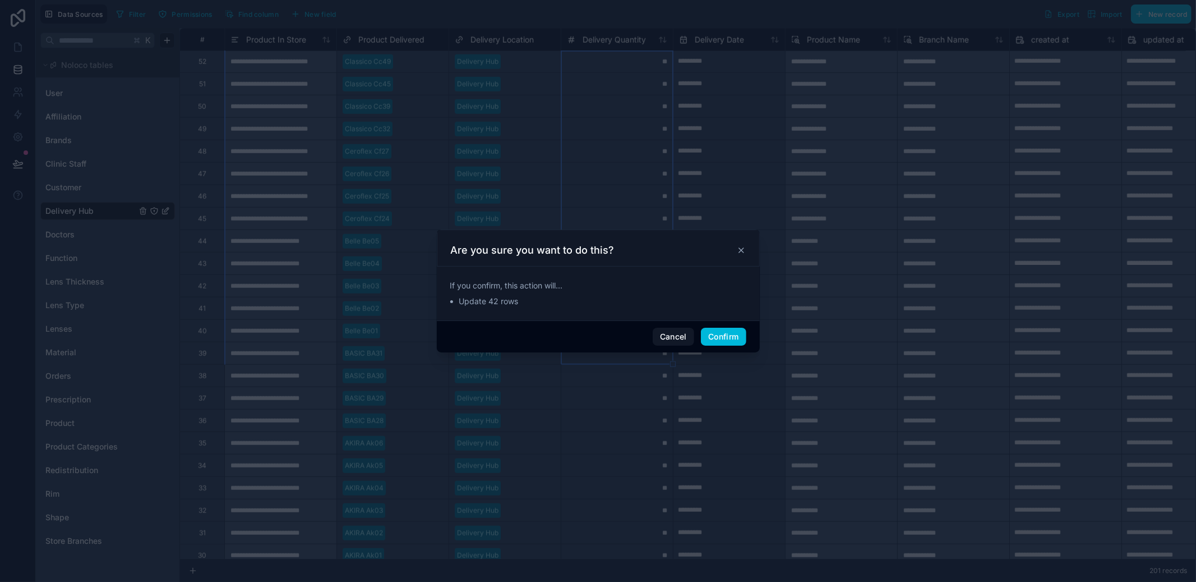
click at [718, 335] on button "Confirm" at bounding box center [723, 337] width 45 height 18
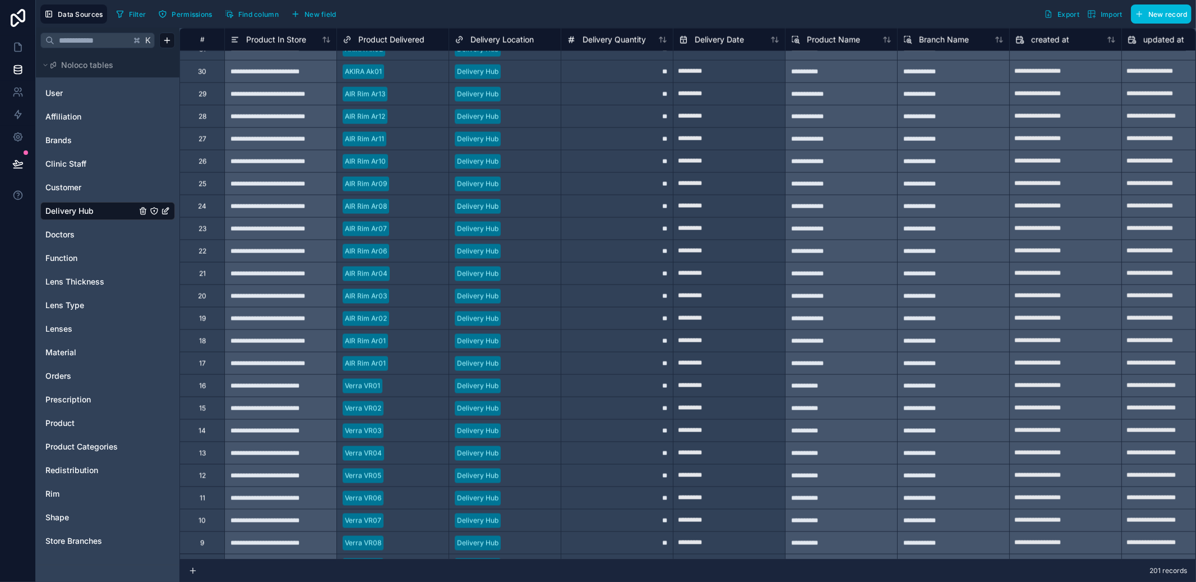
scroll to position [4836, 0]
click at [624, 193] on div "**" at bounding box center [617, 183] width 112 height 22
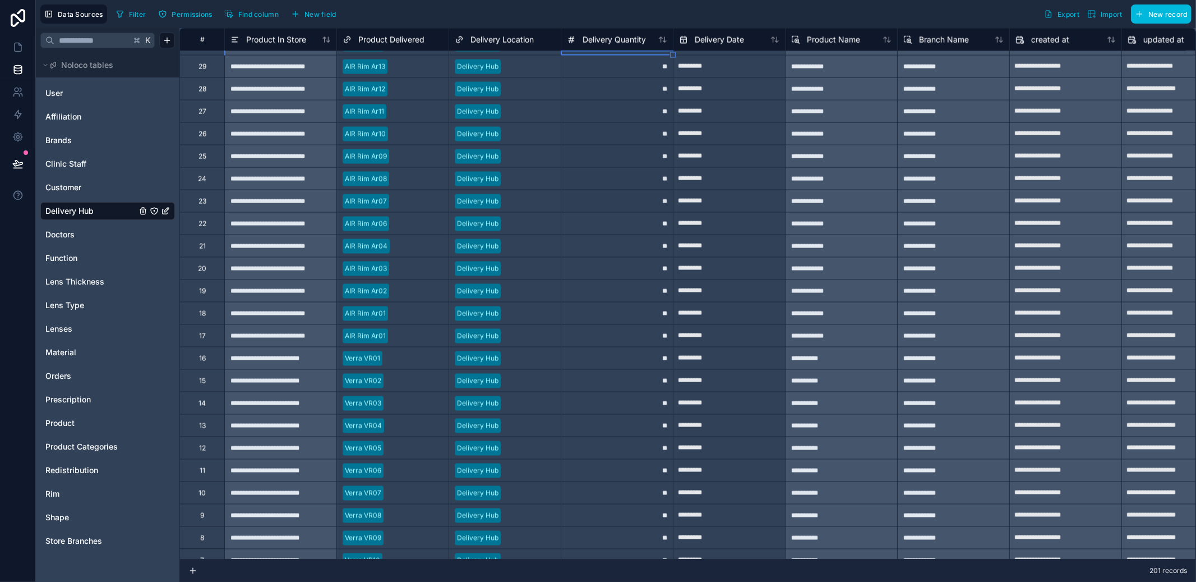
scroll to position [4980, 0]
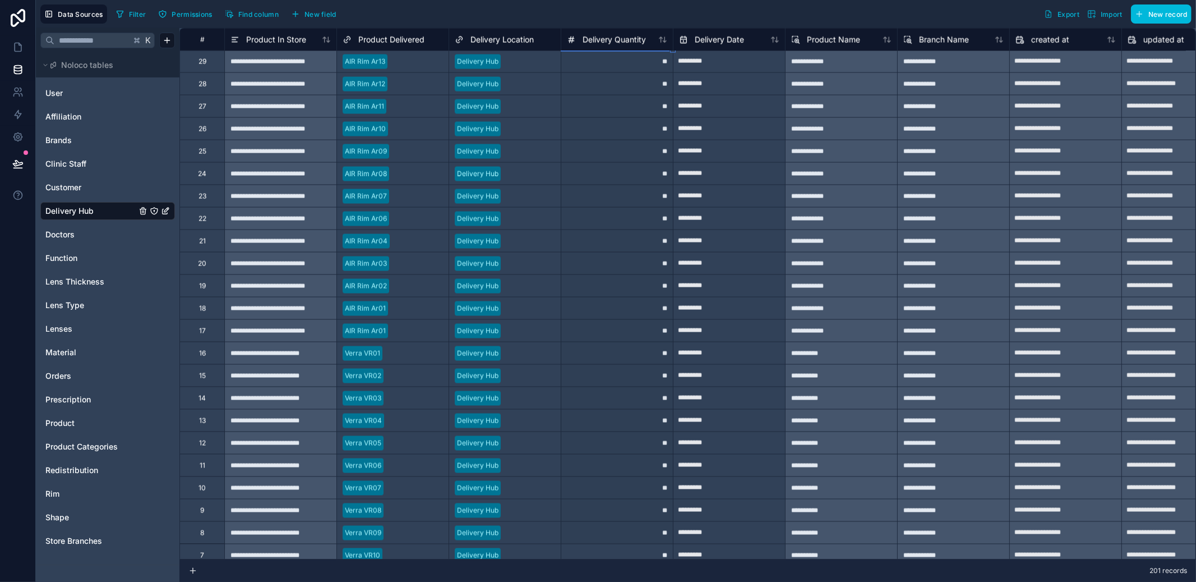
drag, startPoint x: 674, startPoint y: 195, endPoint x: 665, endPoint y: 531, distance: 336.0
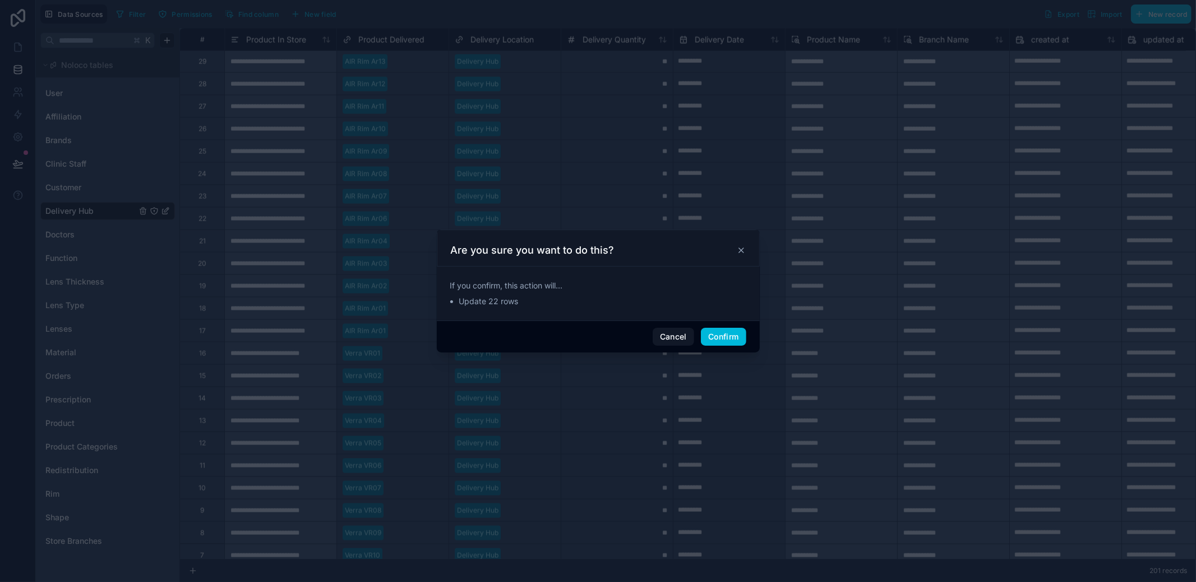
click at [718, 338] on button "Confirm" at bounding box center [723, 337] width 45 height 18
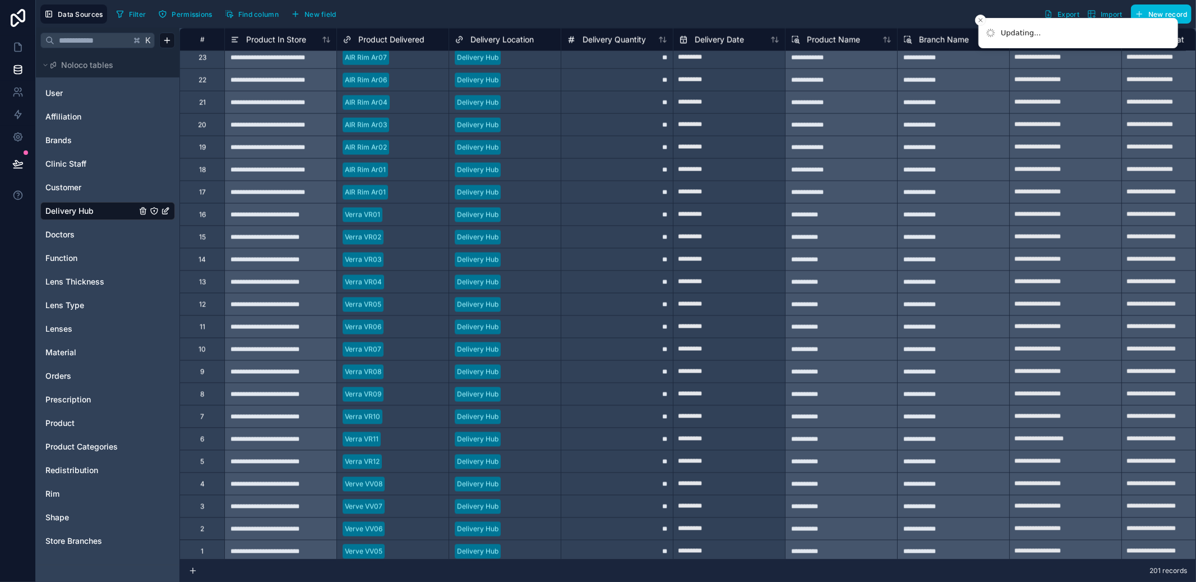
scroll to position [5132, 0]
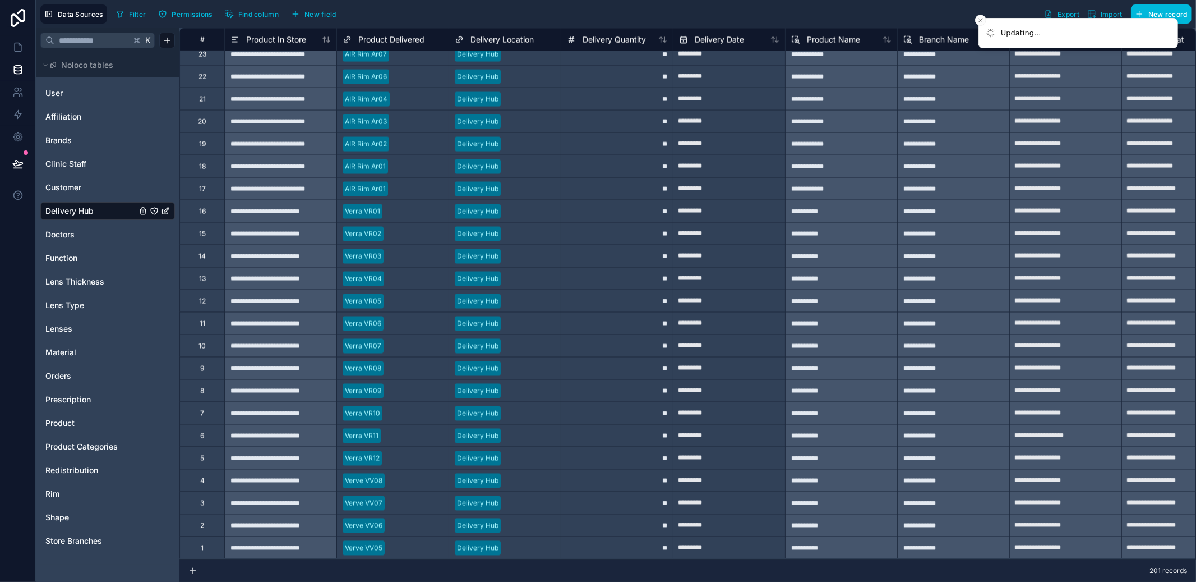
click at [639, 379] on div "**" at bounding box center [617, 390] width 112 height 22
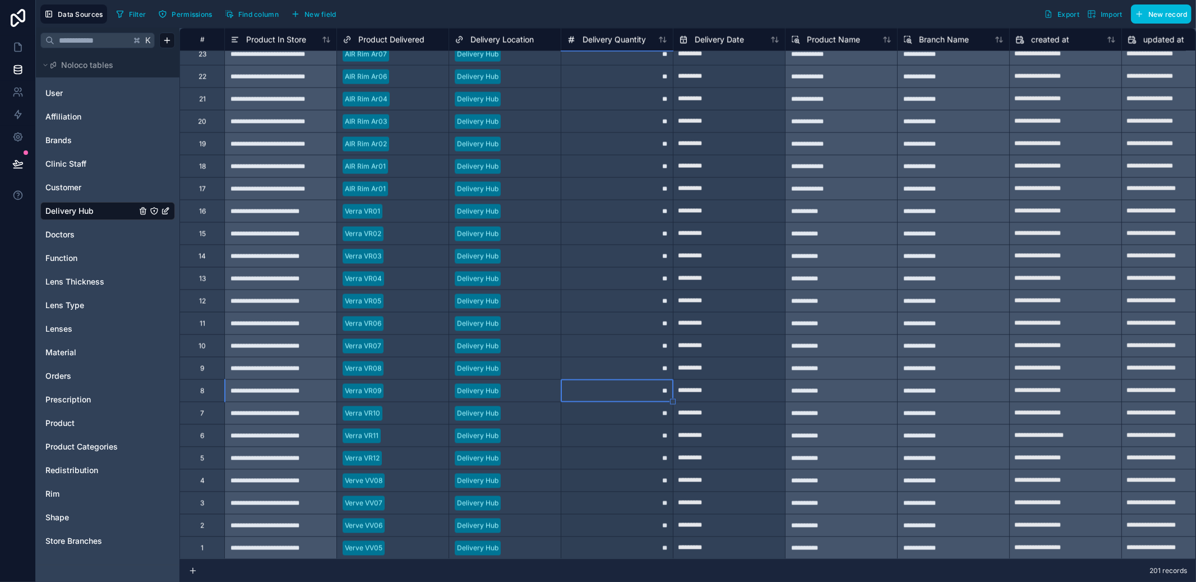
drag, startPoint x: 675, startPoint y: 391, endPoint x: 662, endPoint y: 537, distance: 146.4
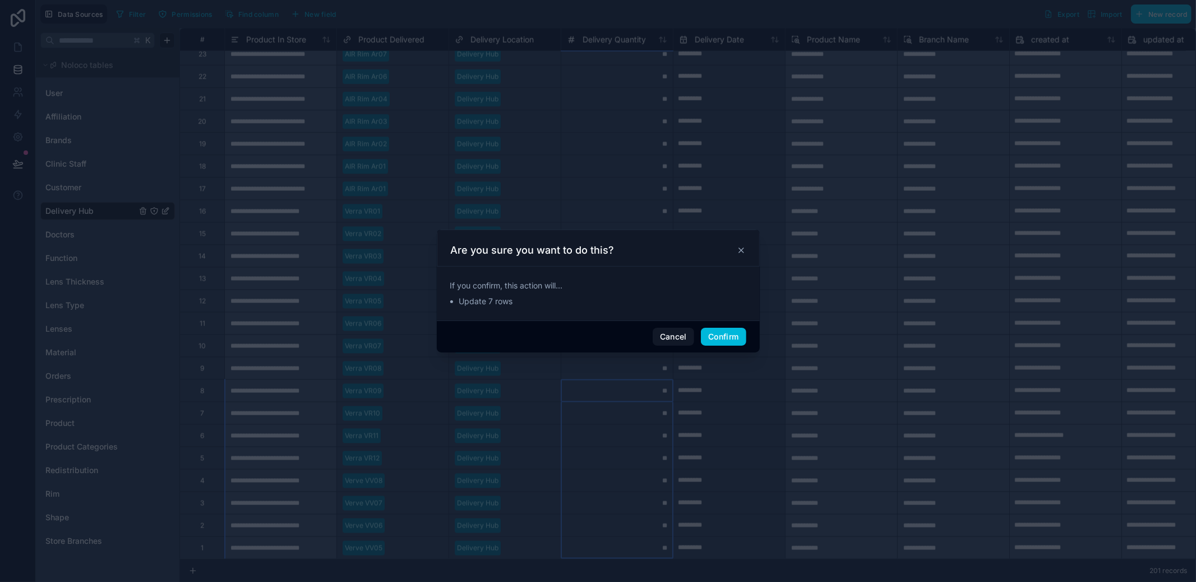
click at [721, 345] on button "Confirm" at bounding box center [723, 337] width 45 height 18
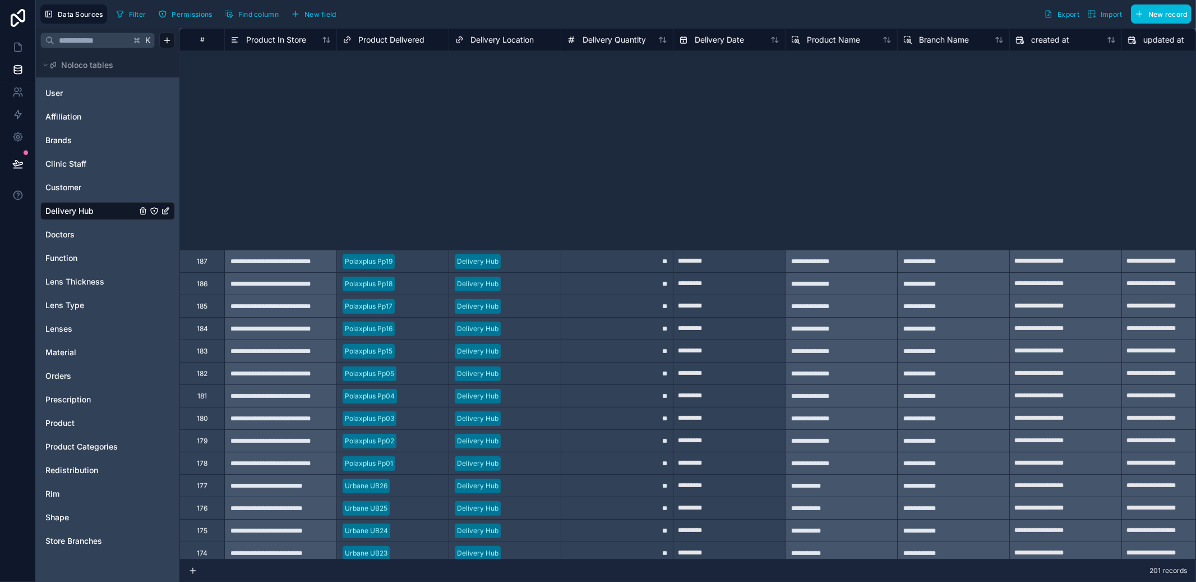
scroll to position [0, 0]
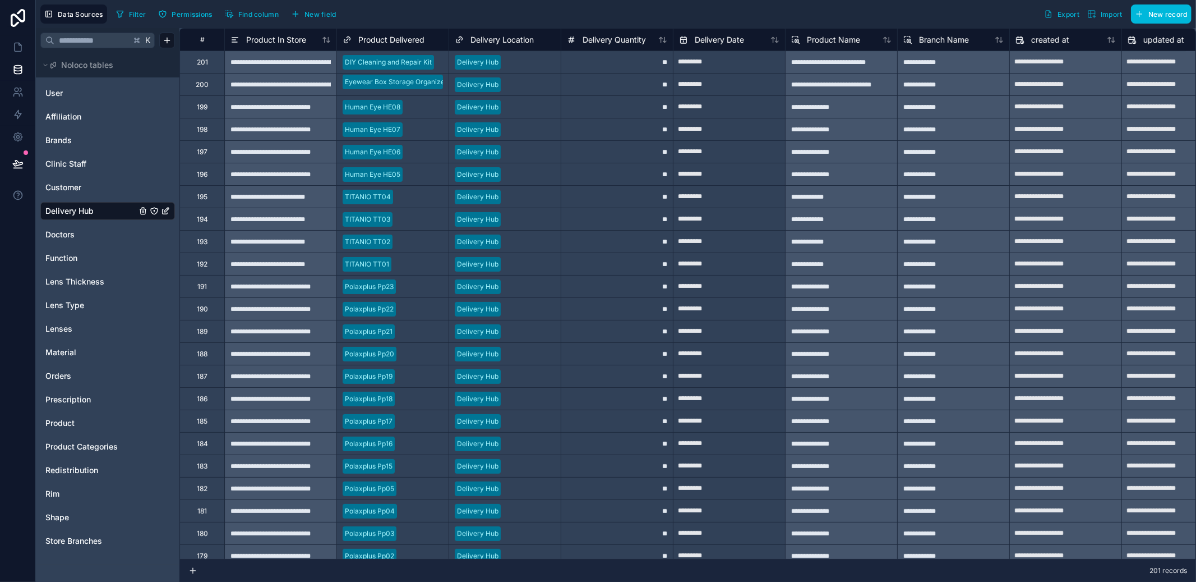
click at [72, 473] on span "Redistribution" at bounding box center [71, 469] width 53 height 11
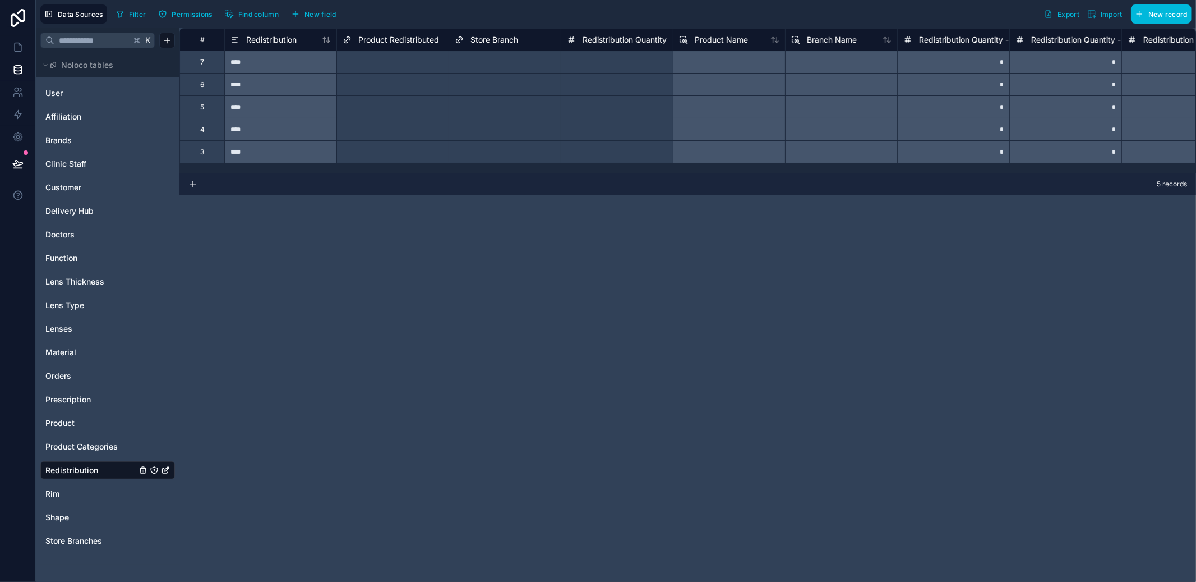
click at [65, 432] on div "User Affiliation Brands Clinic Staff Customer Delivery Hub Doctors Function Len…" at bounding box center [107, 316] width 135 height 473
click at [71, 426] on span "Product" at bounding box center [59, 422] width 29 height 11
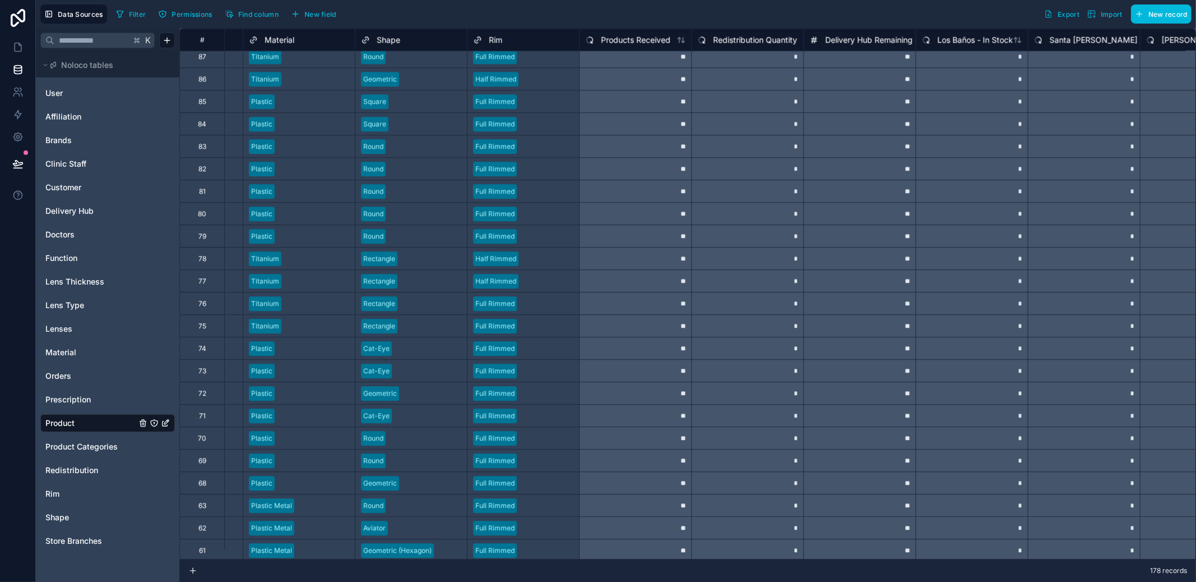
scroll to position [2361, 0]
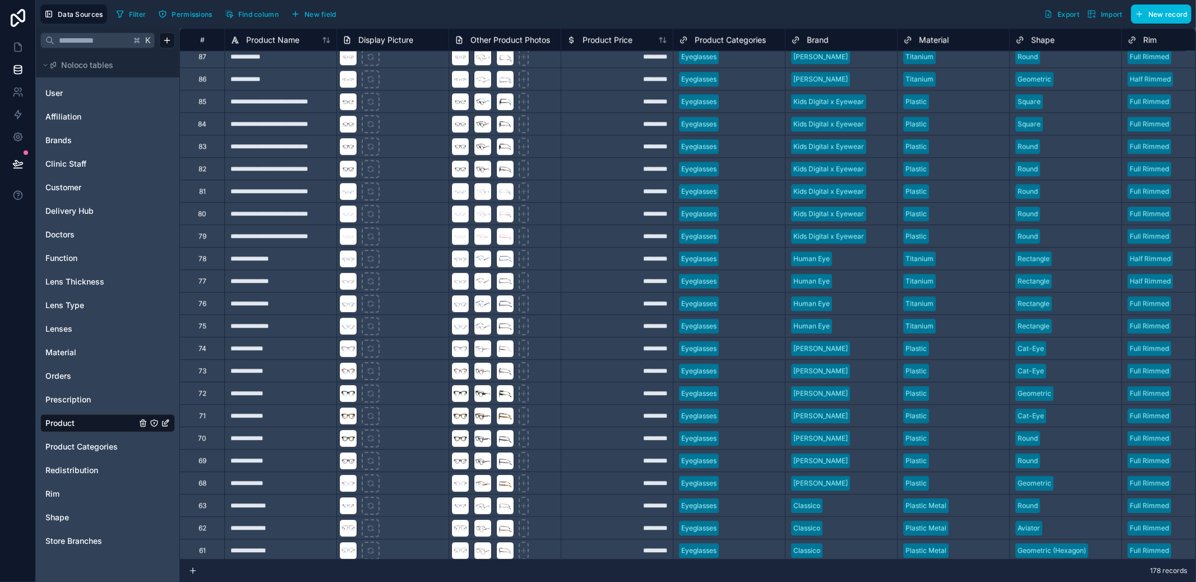
click at [68, 475] on span "Redistribution" at bounding box center [71, 469] width 53 height 11
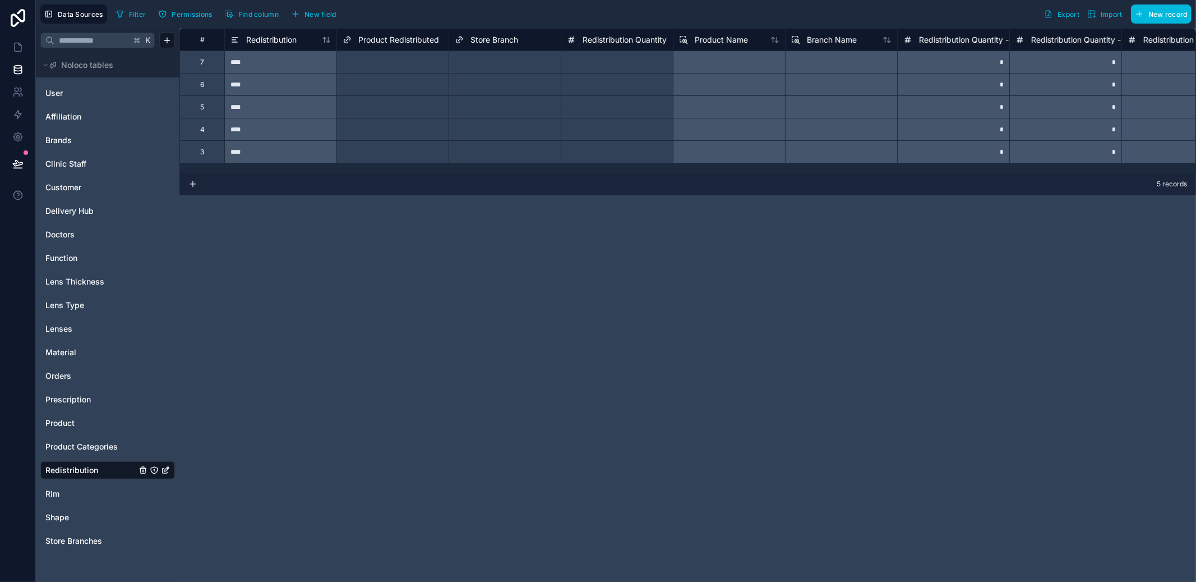
click at [67, 202] on div "Delivery Hub" at bounding box center [107, 211] width 135 height 18
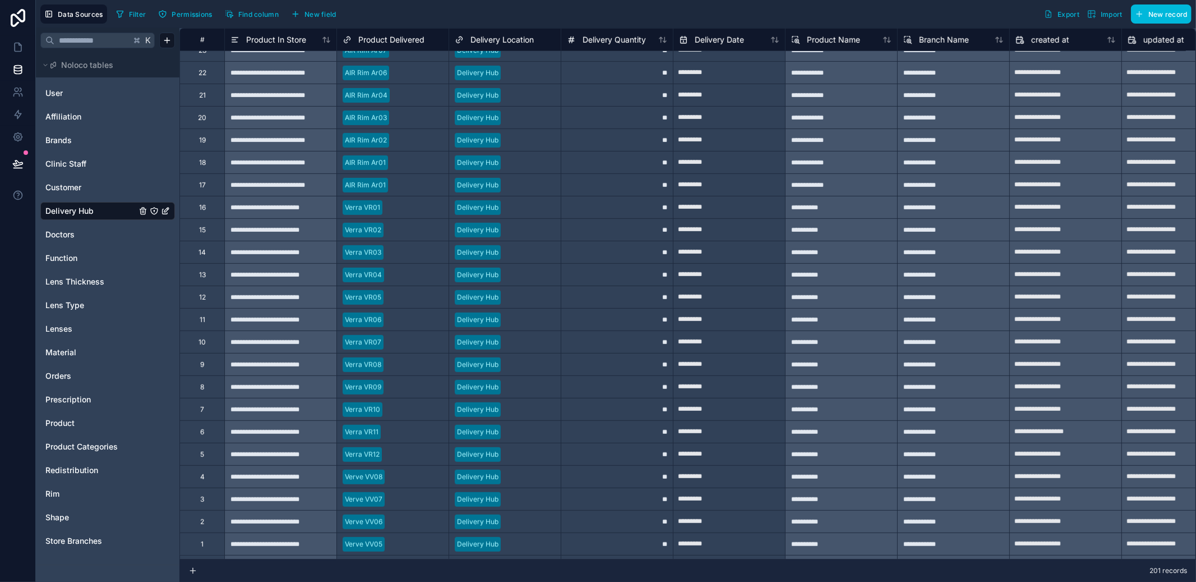
scroll to position [4033, 0]
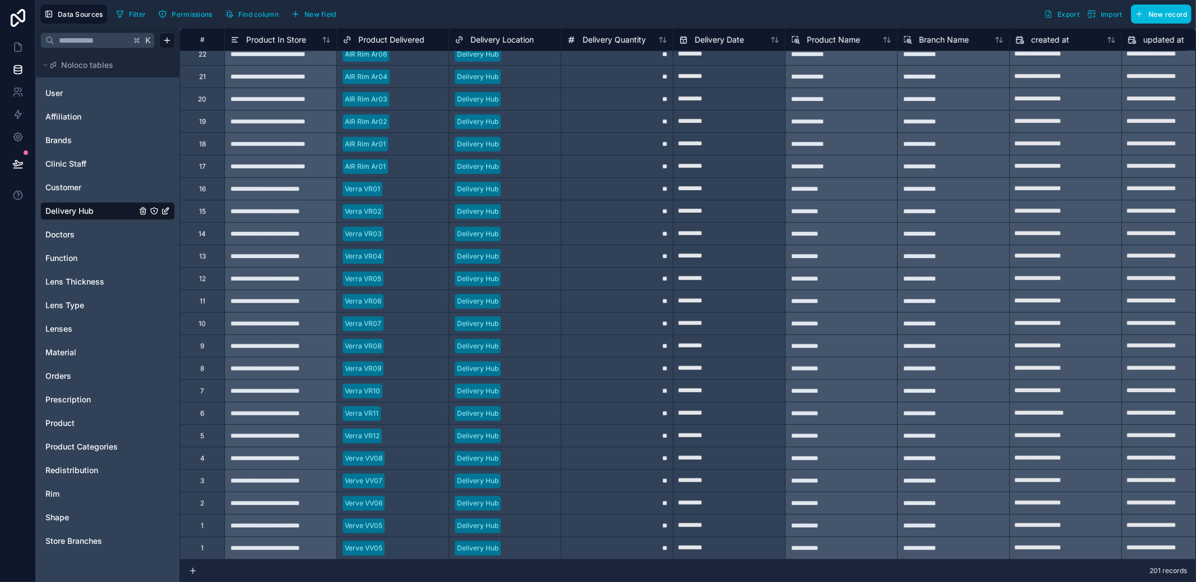
click at [73, 422] on span "Product" at bounding box center [59, 422] width 29 height 11
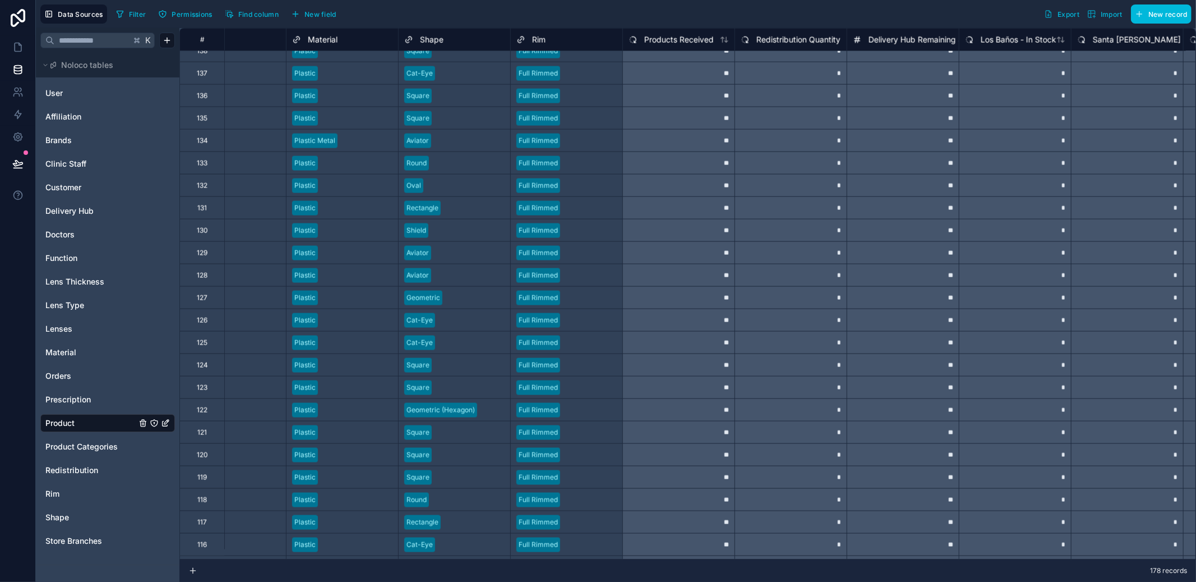
scroll to position [1225, 611]
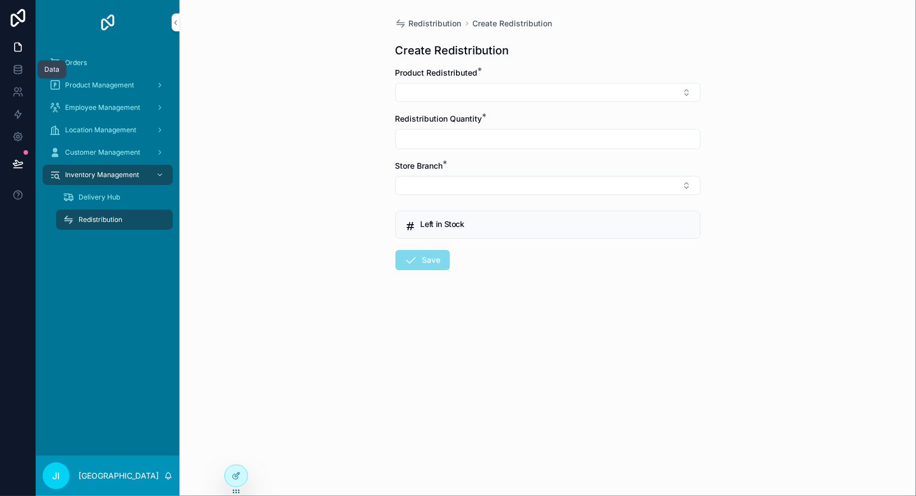
click at [21, 68] on icon at bounding box center [17, 69] width 7 height 4
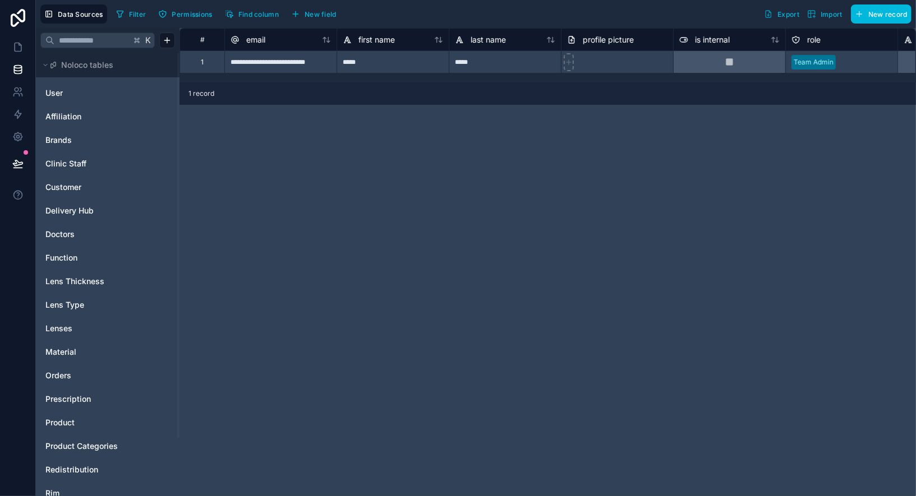
click at [57, 405] on div "Prescription" at bounding box center [107, 399] width 135 height 18
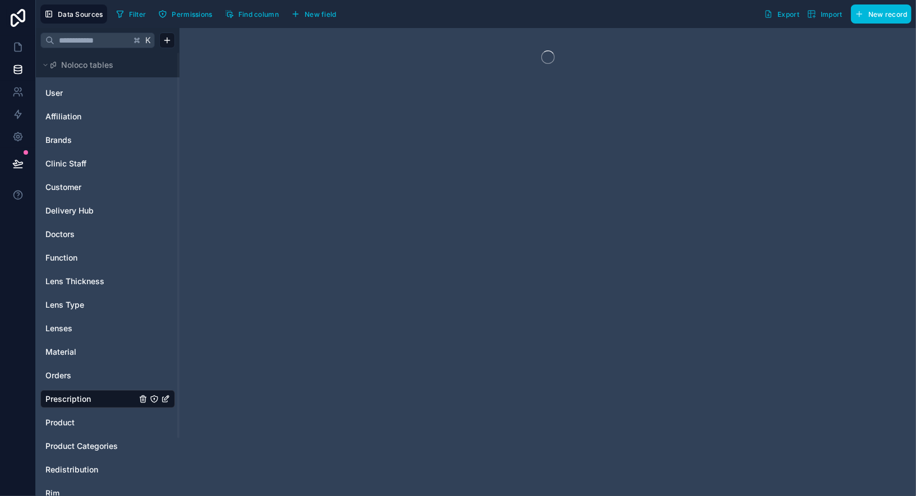
click at [59, 424] on span "Product" at bounding box center [59, 422] width 29 height 11
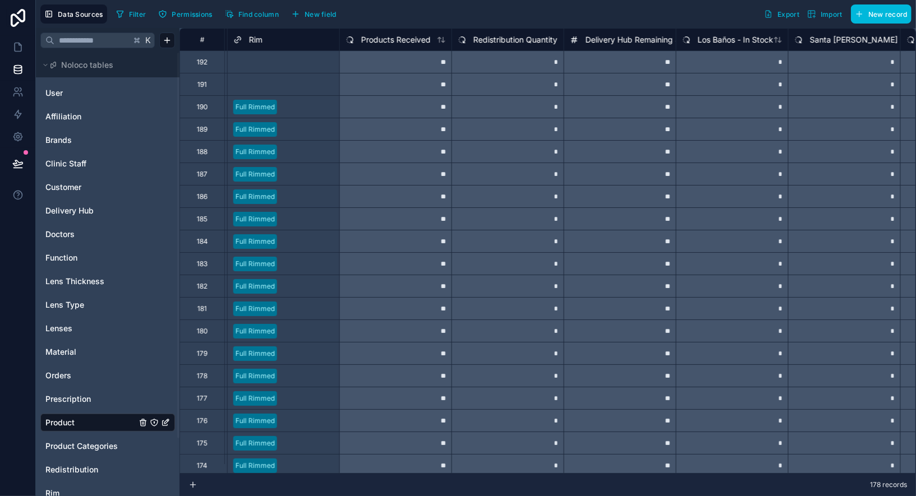
scroll to position [0, 905]
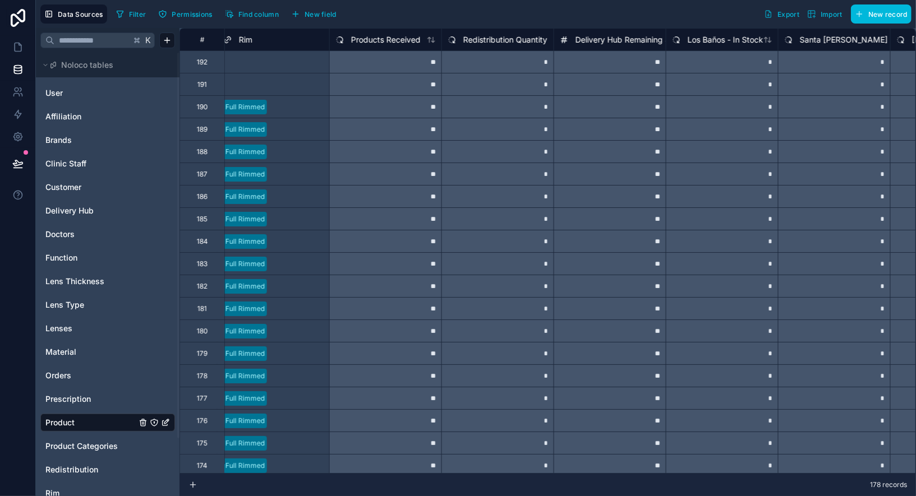
click at [72, 429] on div "Product" at bounding box center [107, 423] width 135 height 18
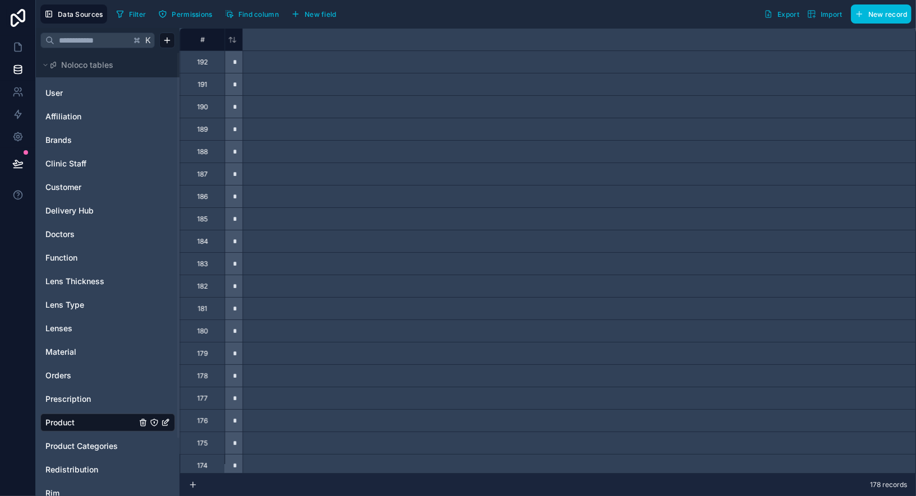
scroll to position [0, 0]
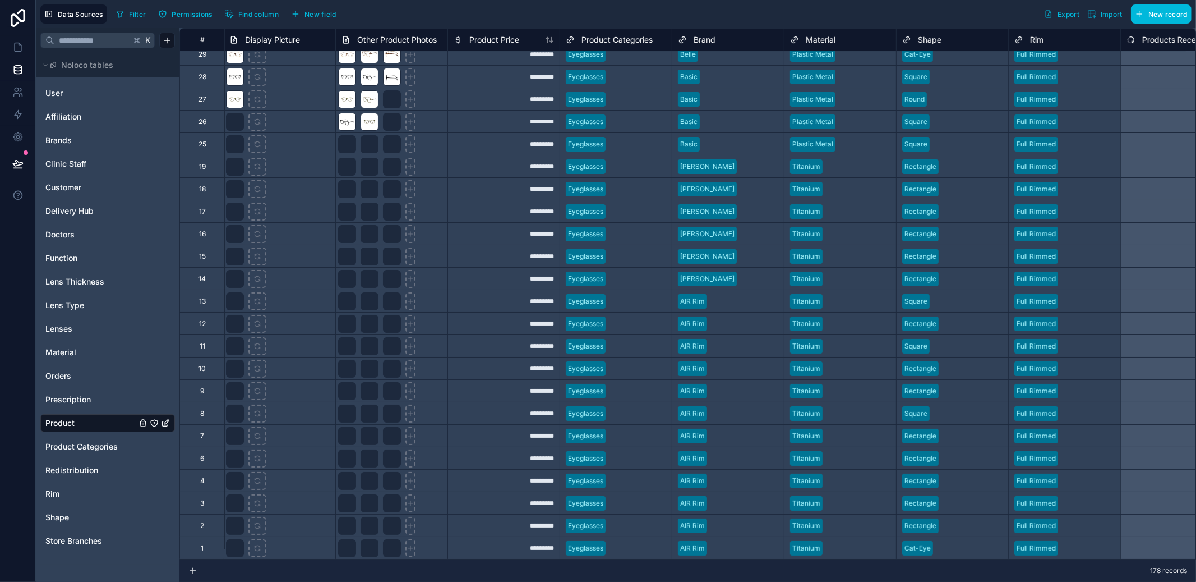
scroll to position [3494, 0]
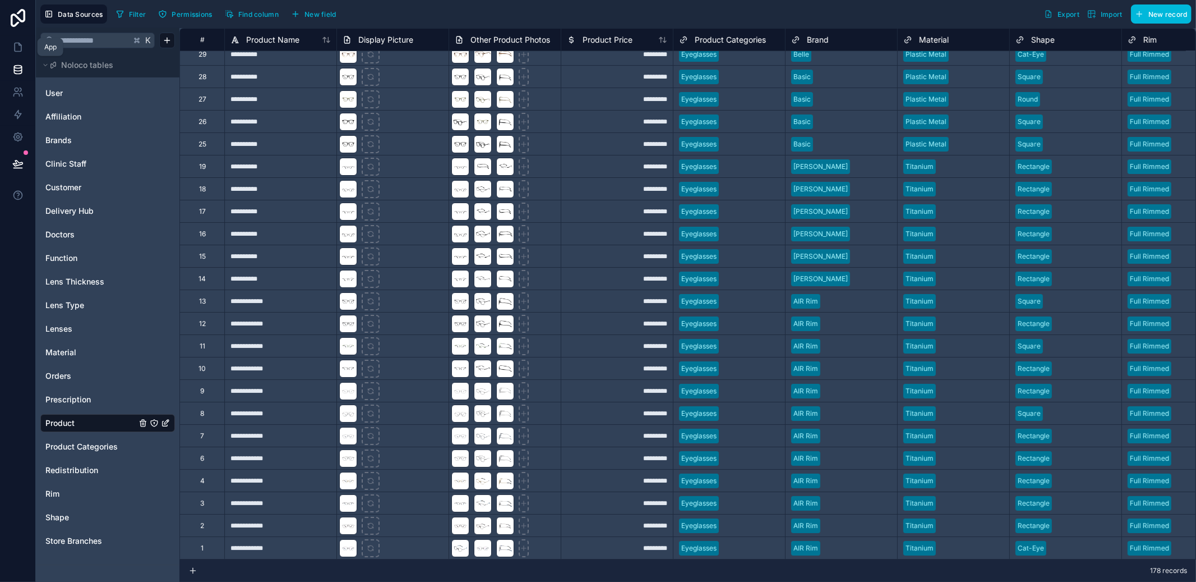
click at [24, 55] on link at bounding box center [17, 47] width 35 height 22
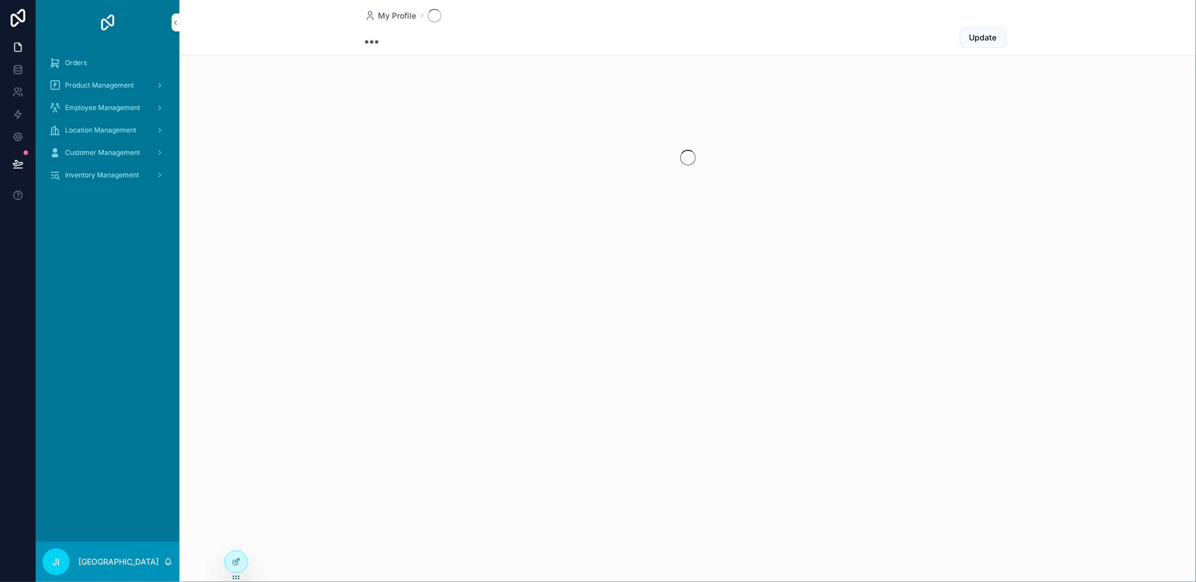
click at [241, 557] on div at bounding box center [236, 561] width 22 height 21
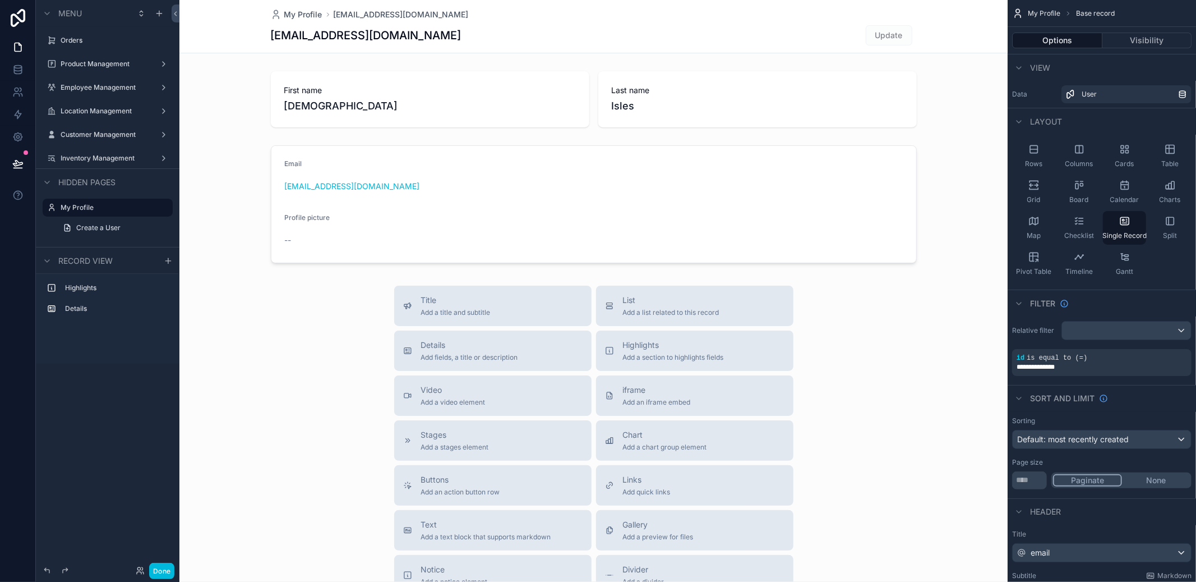
click at [108, 154] on label "Inventory Management" at bounding box center [106, 158] width 90 height 9
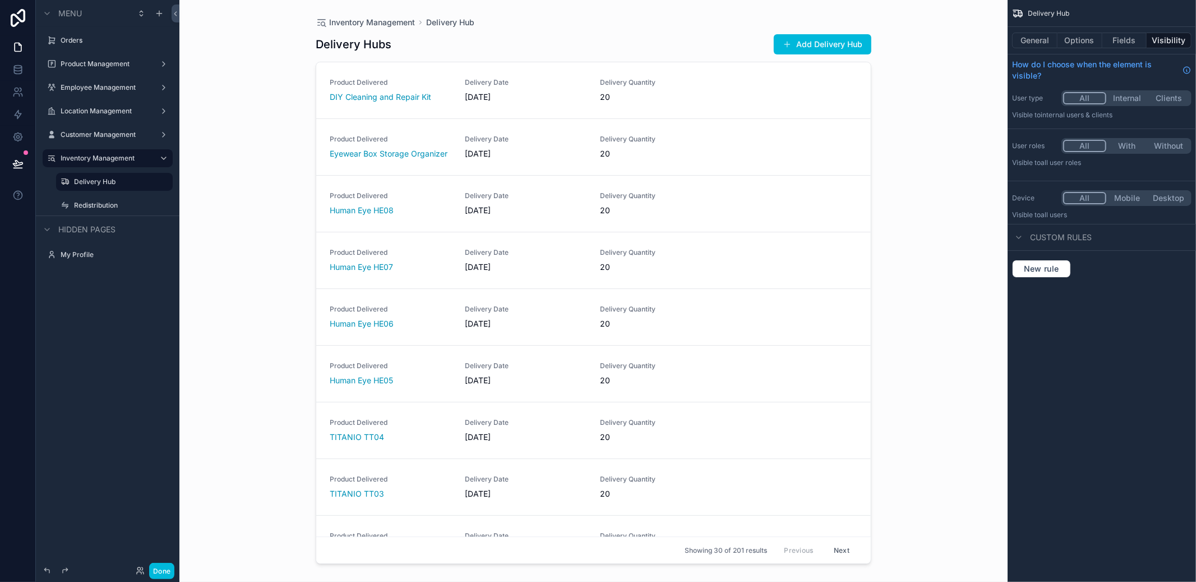
click at [108, 201] on label "Redistribution" at bounding box center [120, 205] width 92 height 9
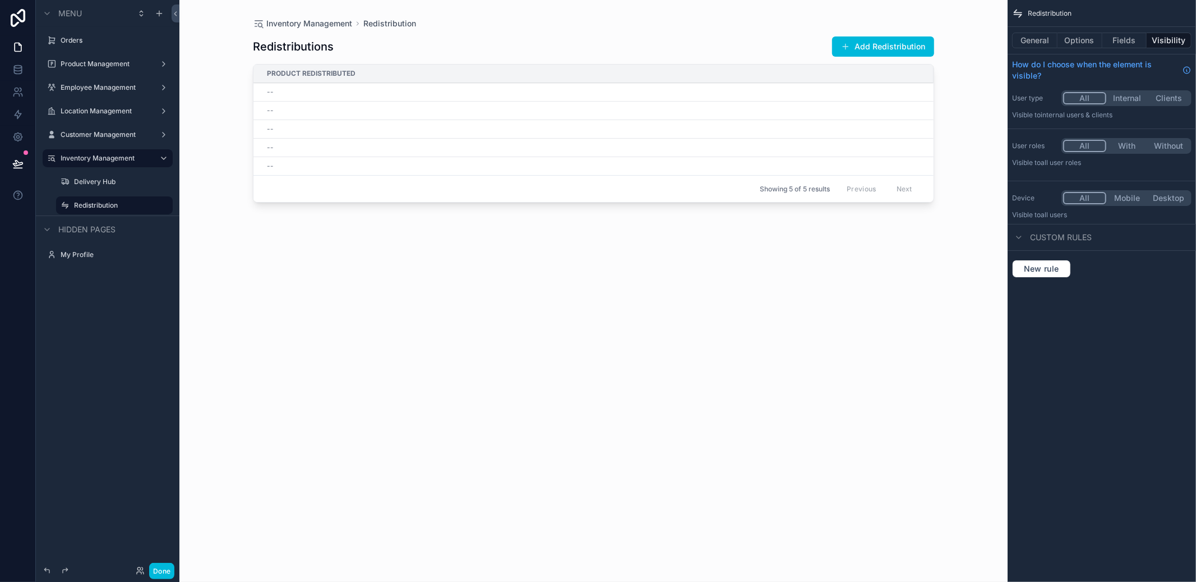
click at [896, 47] on div "scrollable content" at bounding box center [593, 284] width 717 height 568
click at [889, 44] on button "Add Redistribution" at bounding box center [883, 46] width 102 height 20
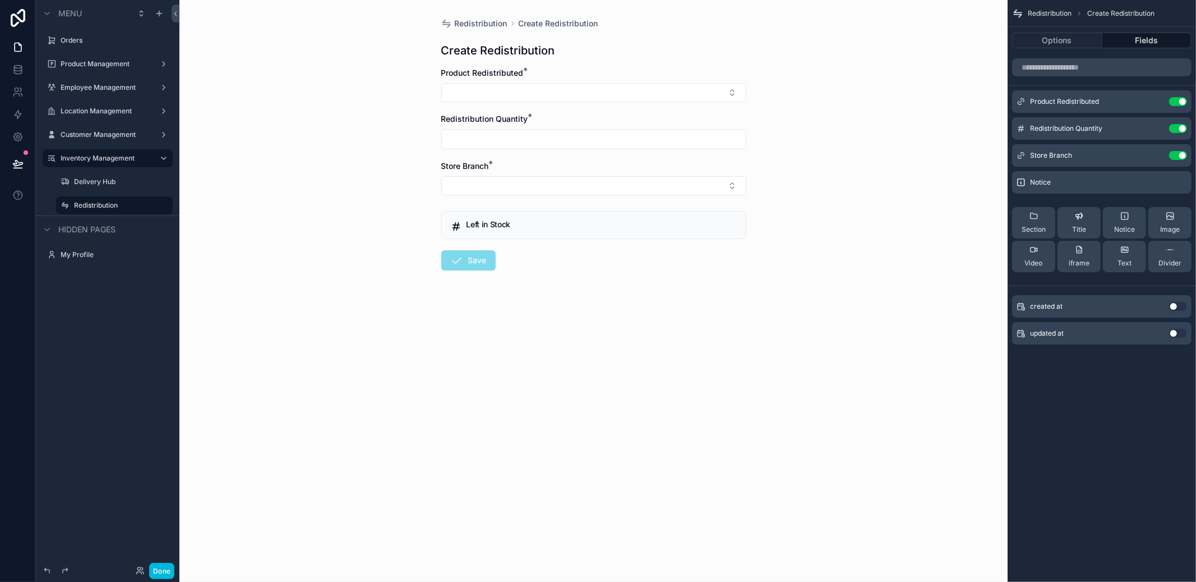
click at [1181, 100] on button "Use setting" at bounding box center [1178, 101] width 18 height 9
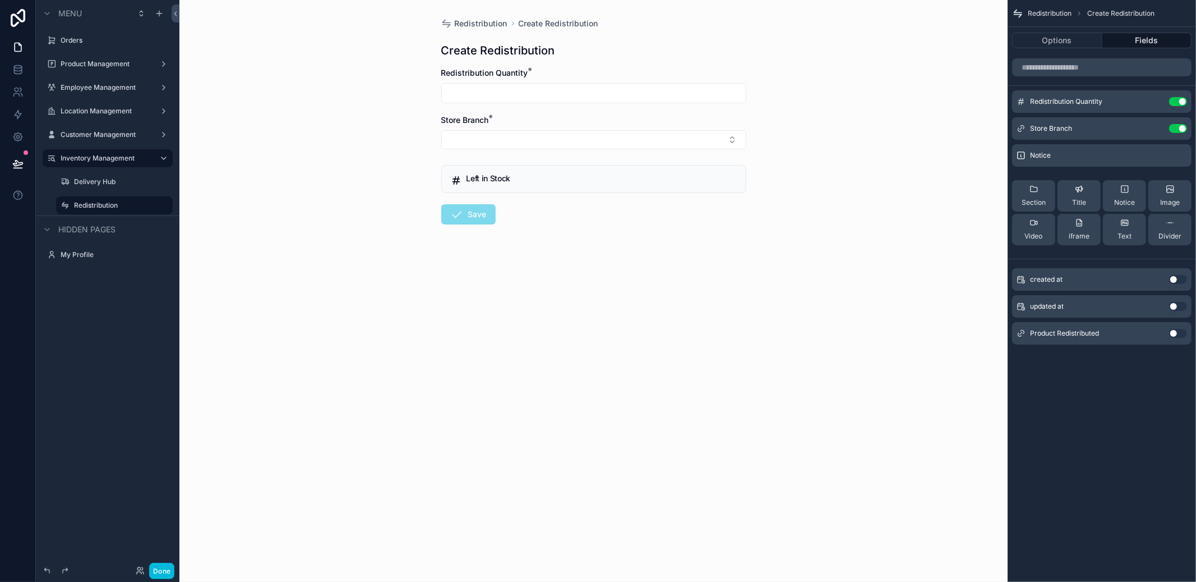
click at [1176, 335] on button "Use setting" at bounding box center [1178, 333] width 18 height 9
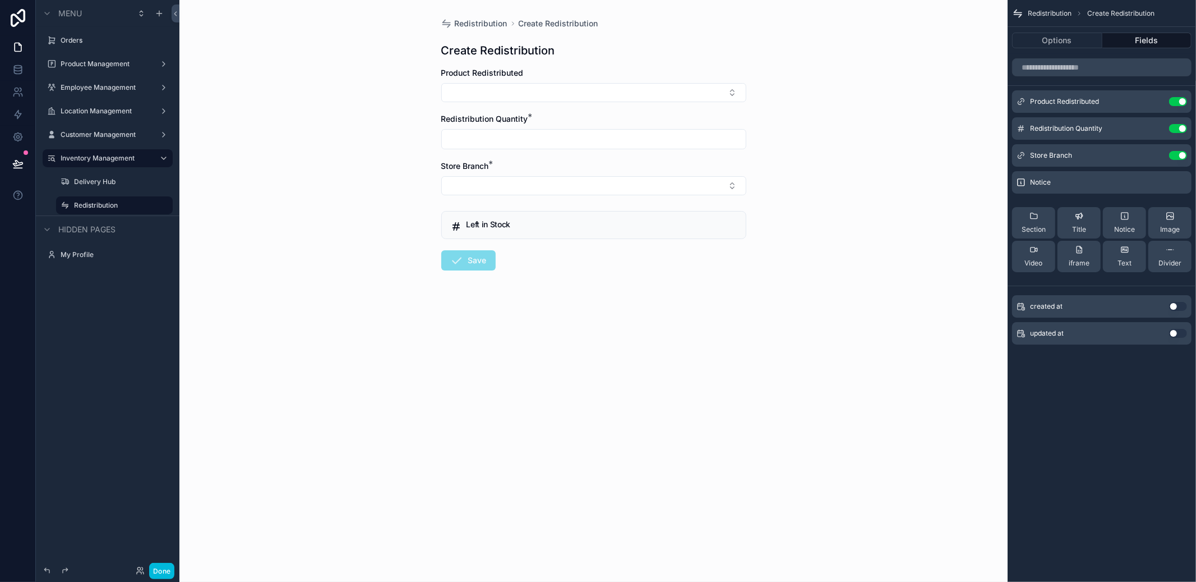
click at [0, 0] on icon "scrollable content" at bounding box center [0, 0] width 0 height 0
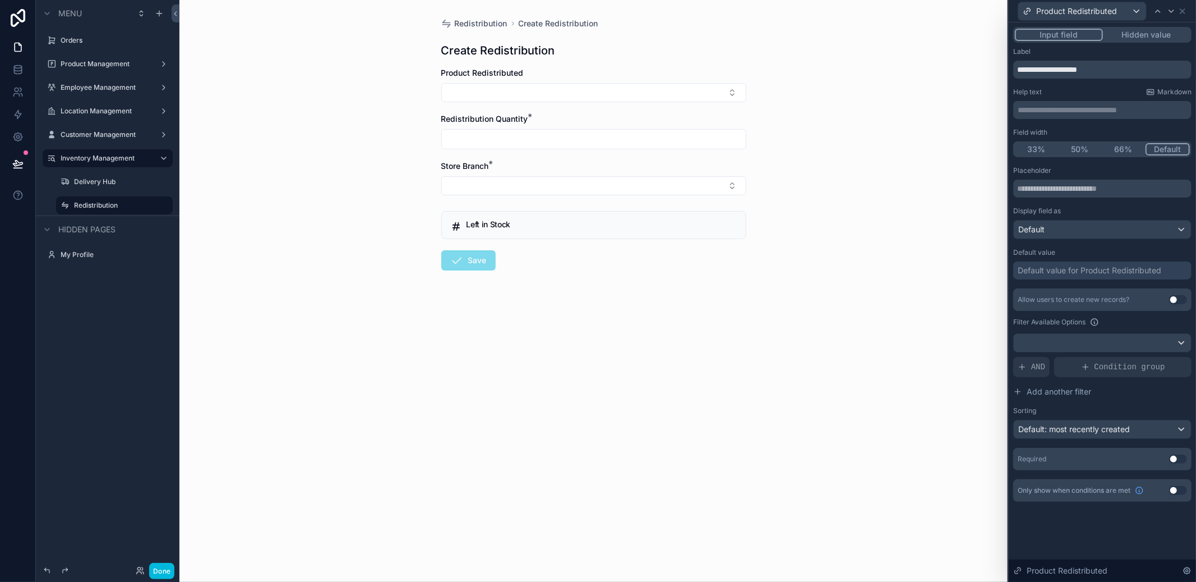
click at [1110, 369] on span "Condition group" at bounding box center [1130, 366] width 71 height 11
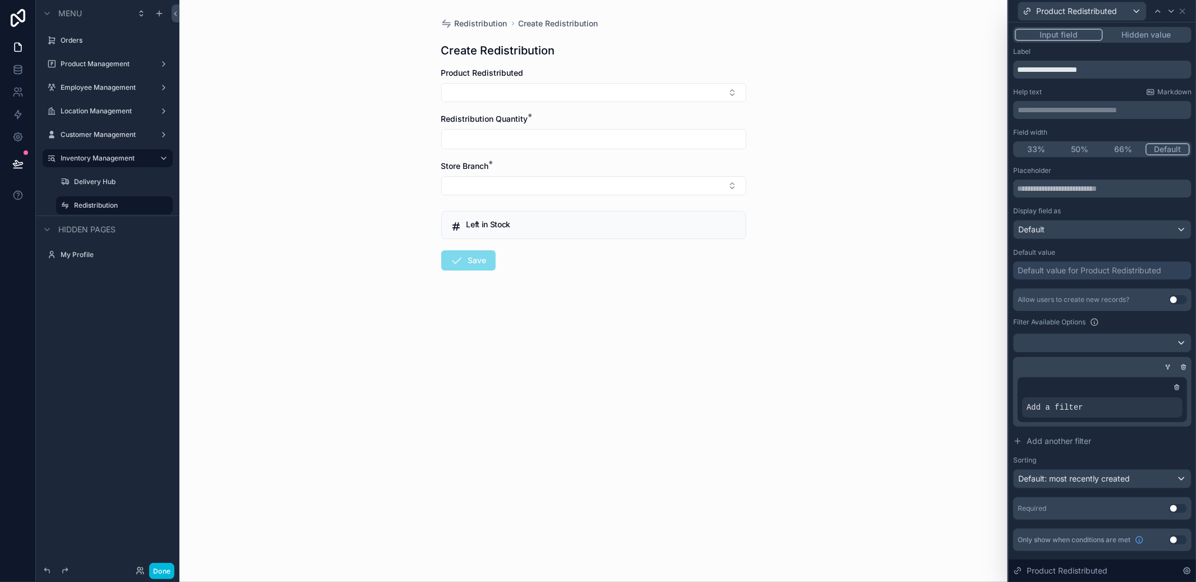
click at [1094, 407] on div "Add a filter" at bounding box center [1102, 407] width 160 height 20
click at [0, 0] on div at bounding box center [0, 0] width 0 height 0
click at [937, 394] on div "Select a field" at bounding box center [913, 390] width 67 height 18
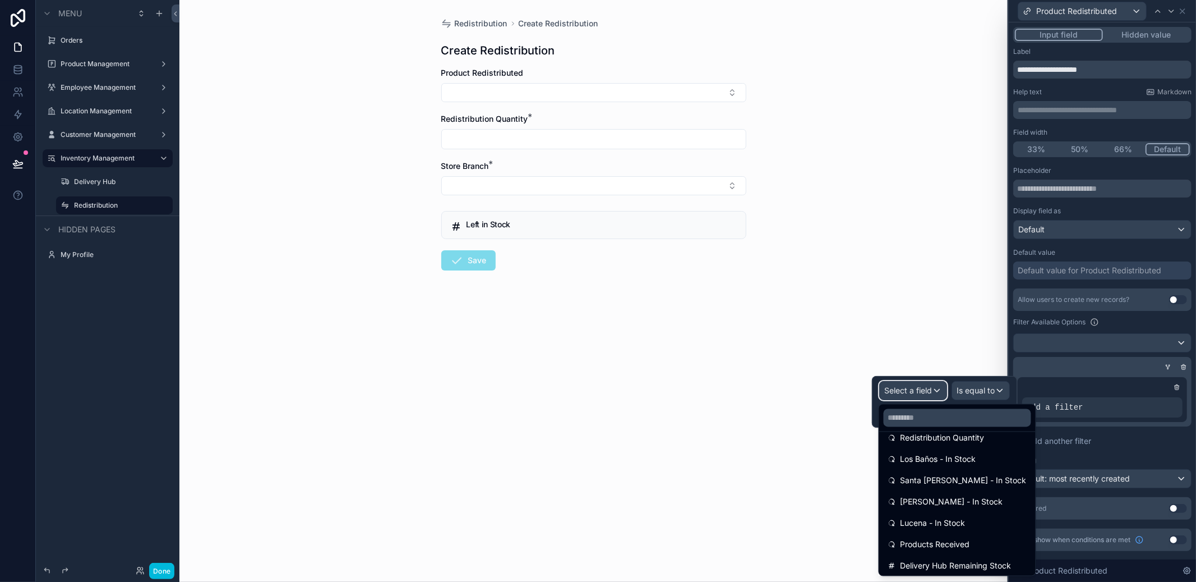
scroll to position [292, 0]
click at [958, 551] on div "Products Received" at bounding box center [958, 543] width 152 height 20
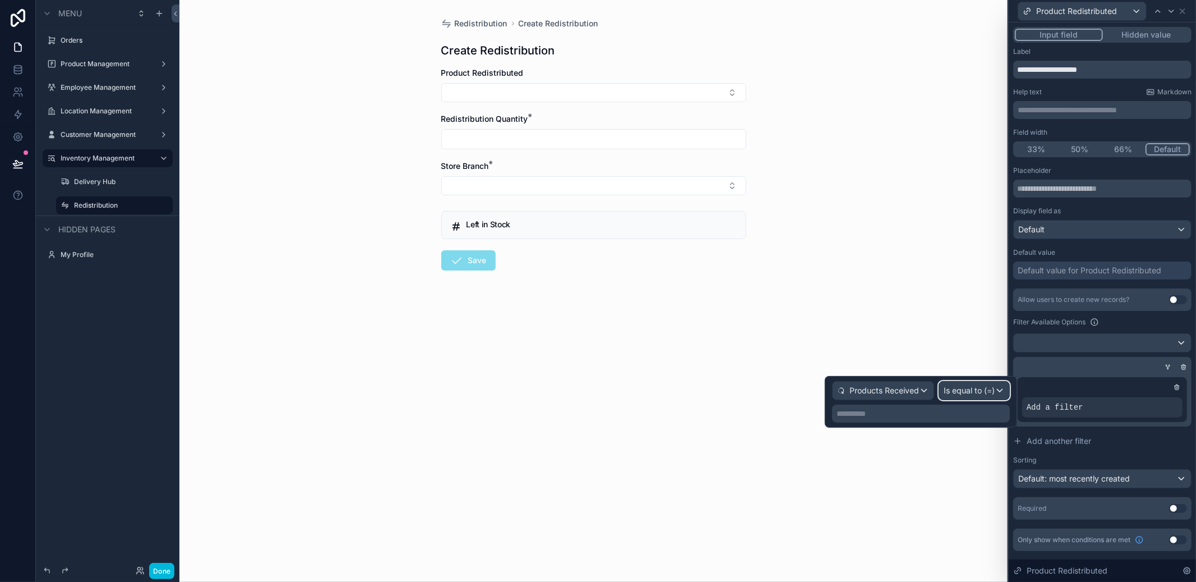
click at [993, 396] on div "Is equal to (=)" at bounding box center [974, 390] width 70 height 18
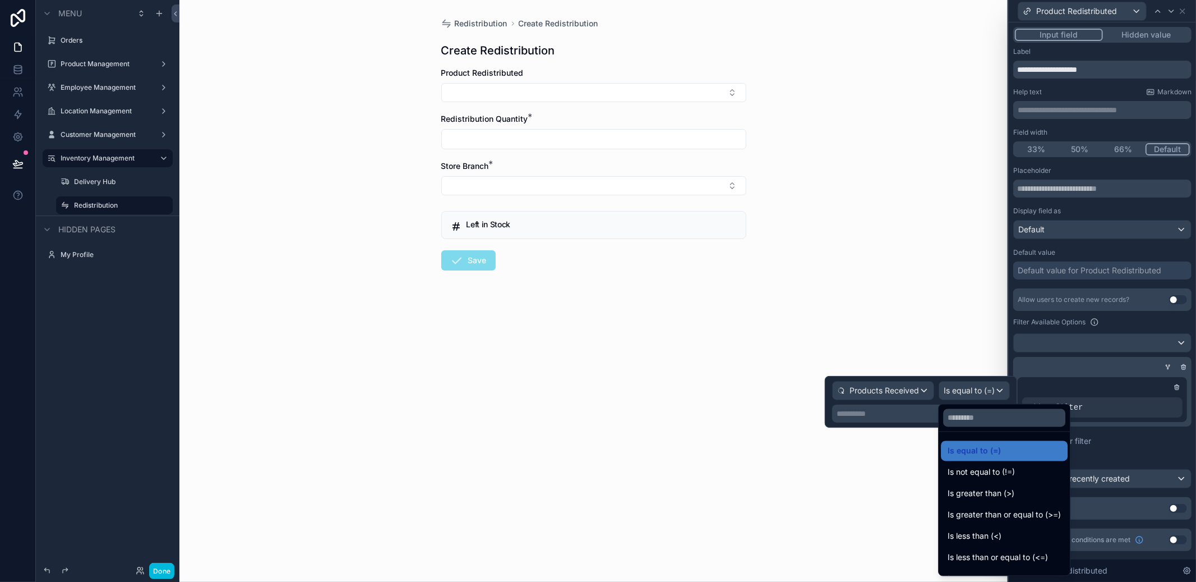
click at [998, 474] on span "Is not equal to (!=)" at bounding box center [981, 471] width 67 height 13
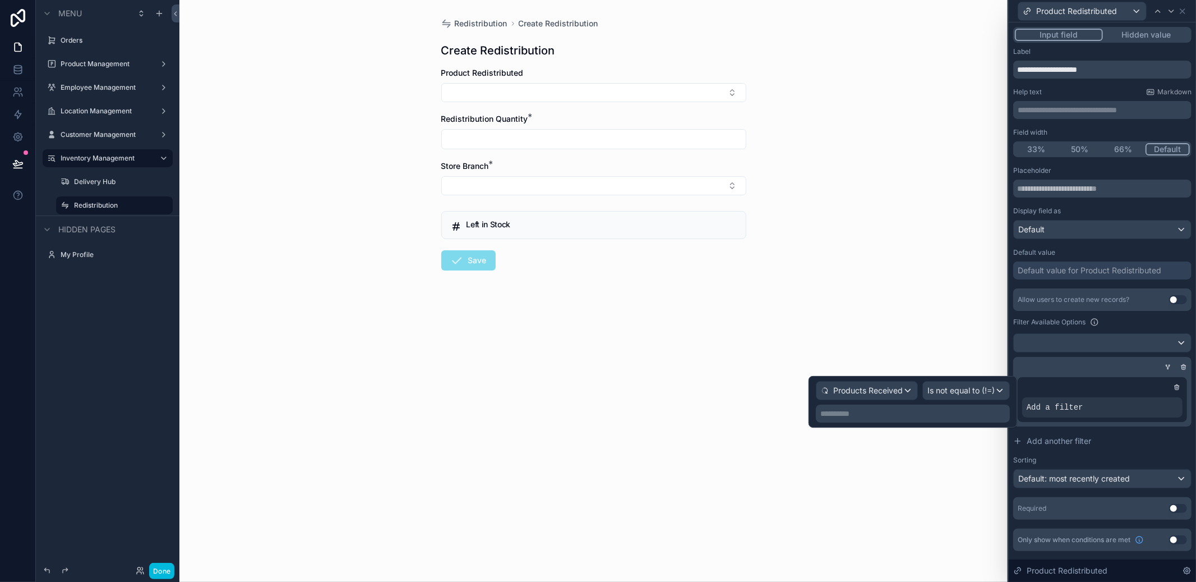
click at [939, 423] on div "**********" at bounding box center [913, 402] width 209 height 52
click at [935, 416] on p "**********" at bounding box center [913, 413] width 187 height 11
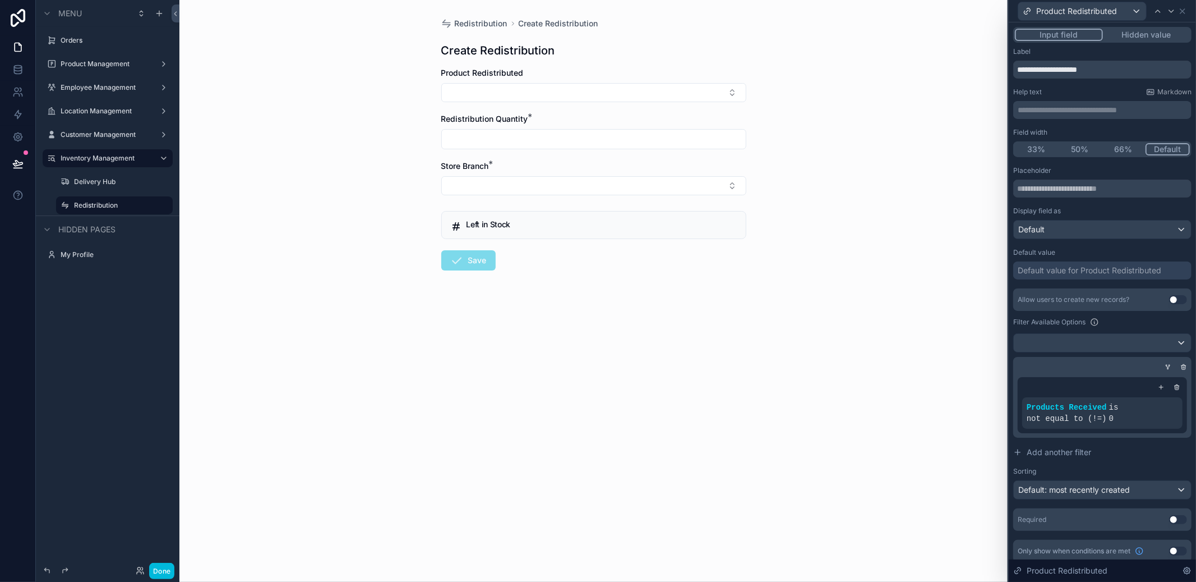
click at [950, 465] on div "Redistribution Create Redistribution Create Redistribution Product Redistribute…" at bounding box center [593, 291] width 828 height 582
click at [1170, 11] on icon at bounding box center [1171, 11] width 9 height 9
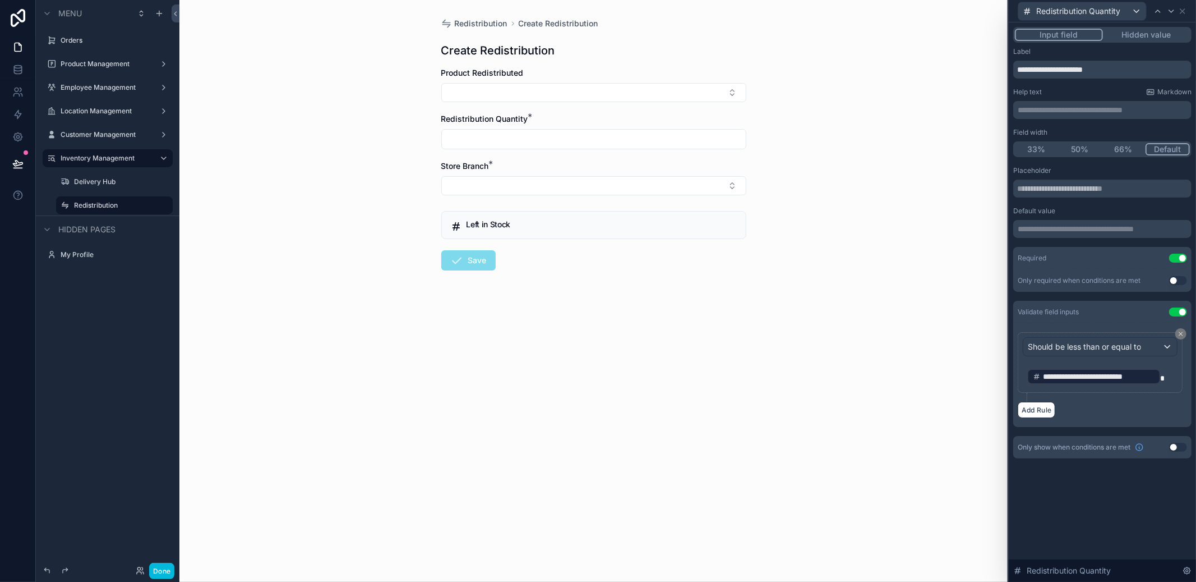
click at [1138, 383] on p "**********" at bounding box center [1101, 376] width 148 height 18
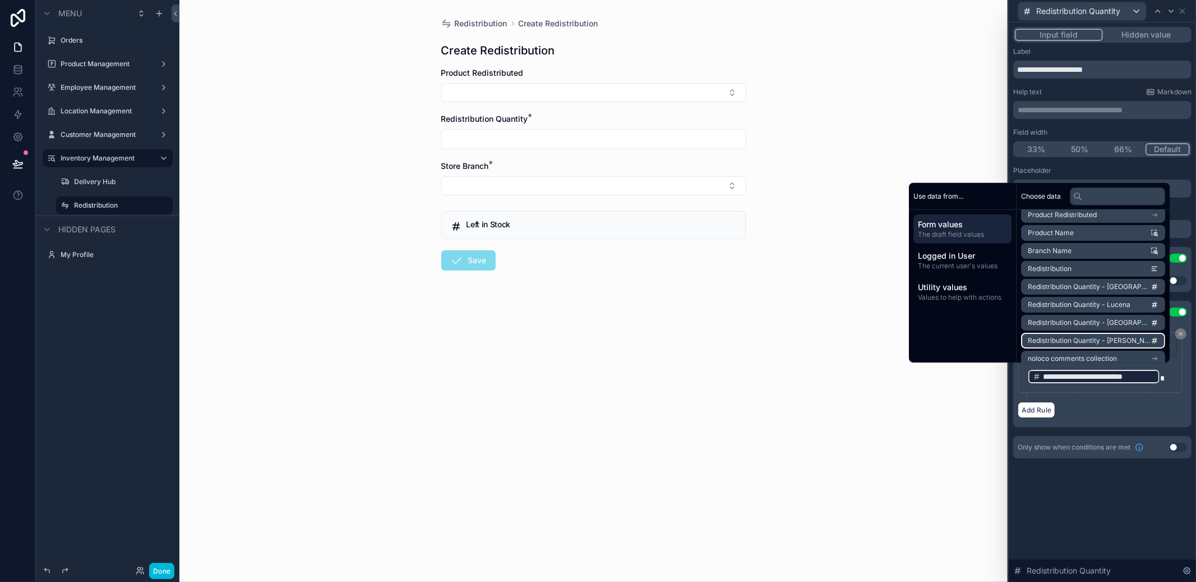
scroll to position [85, 0]
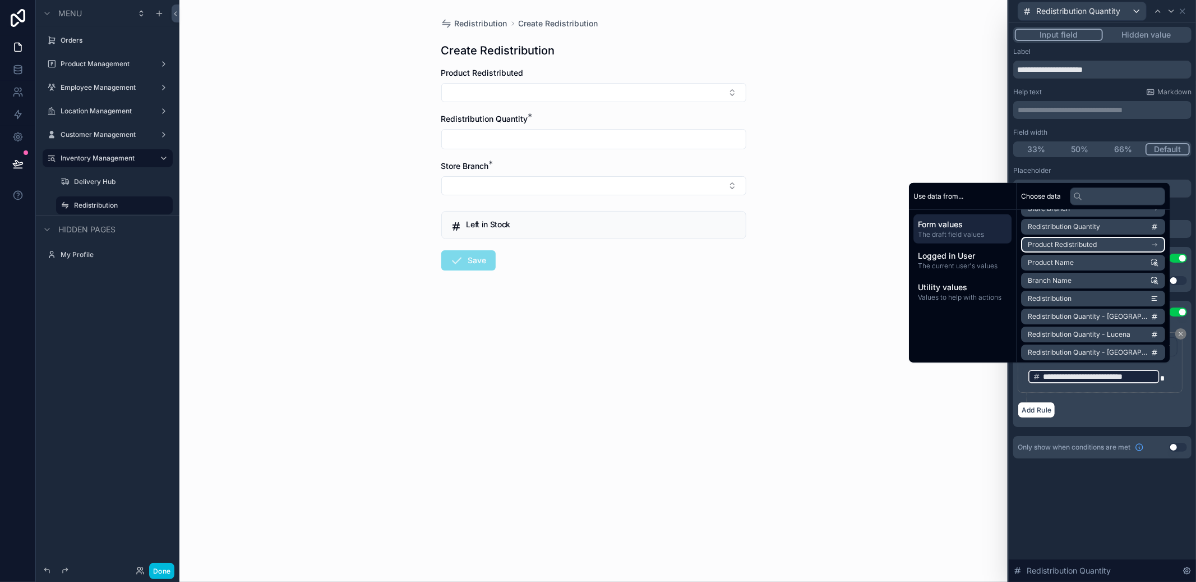
click at [1090, 247] on li "Product Redistributed" at bounding box center [1093, 245] width 144 height 16
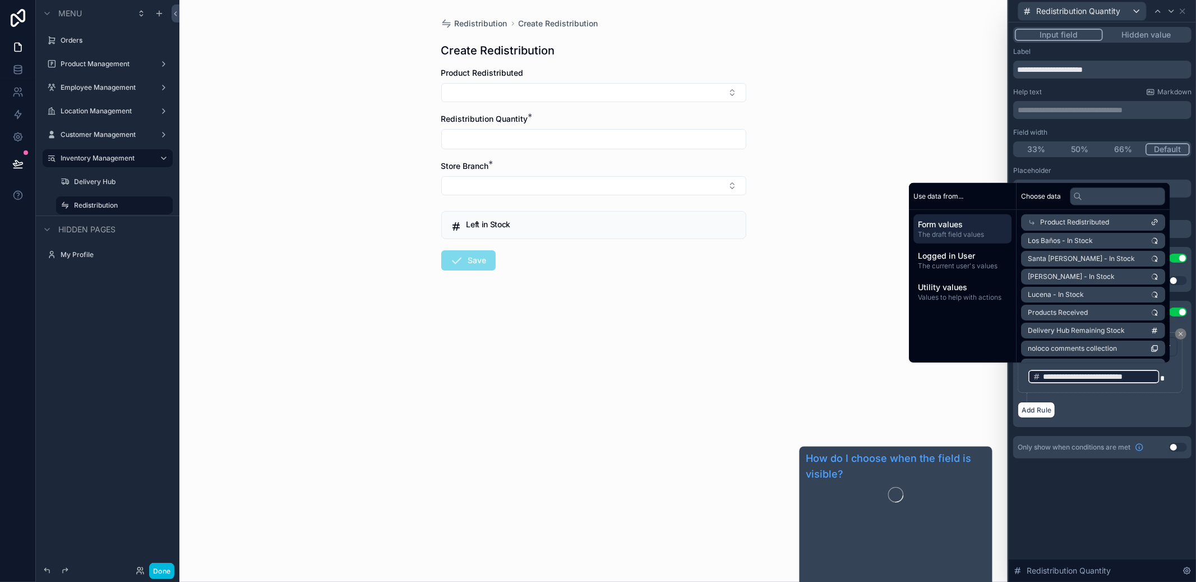
click at [960, 451] on link "How do I choose when the field is visible?" at bounding box center [895, 466] width 179 height 31
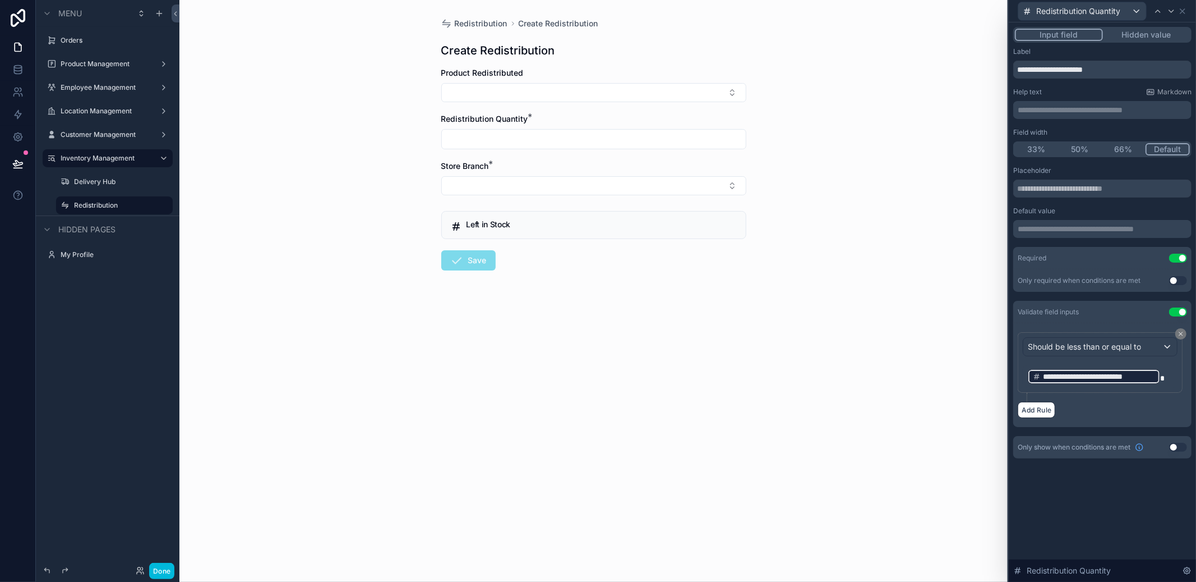
click at [922, 358] on div "Redistribution Create Redistribution Create Redistribution Product Redistribute…" at bounding box center [593, 291] width 828 height 582
click at [1187, 10] on icon at bounding box center [1182, 11] width 9 height 9
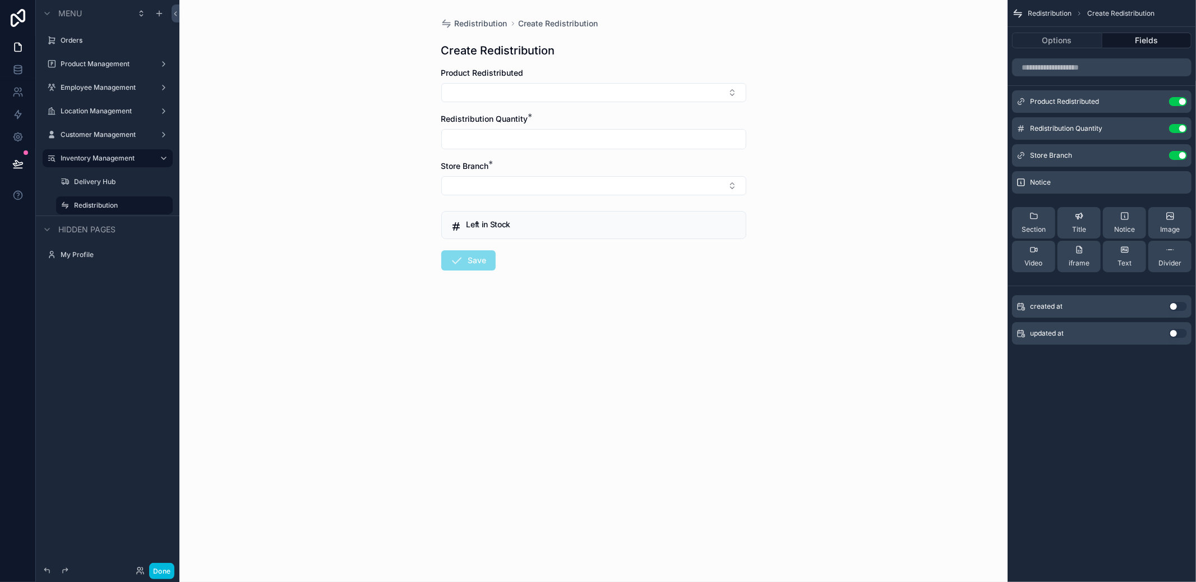
click at [0, 0] on icon "scrollable content" at bounding box center [0, 0] width 0 height 0
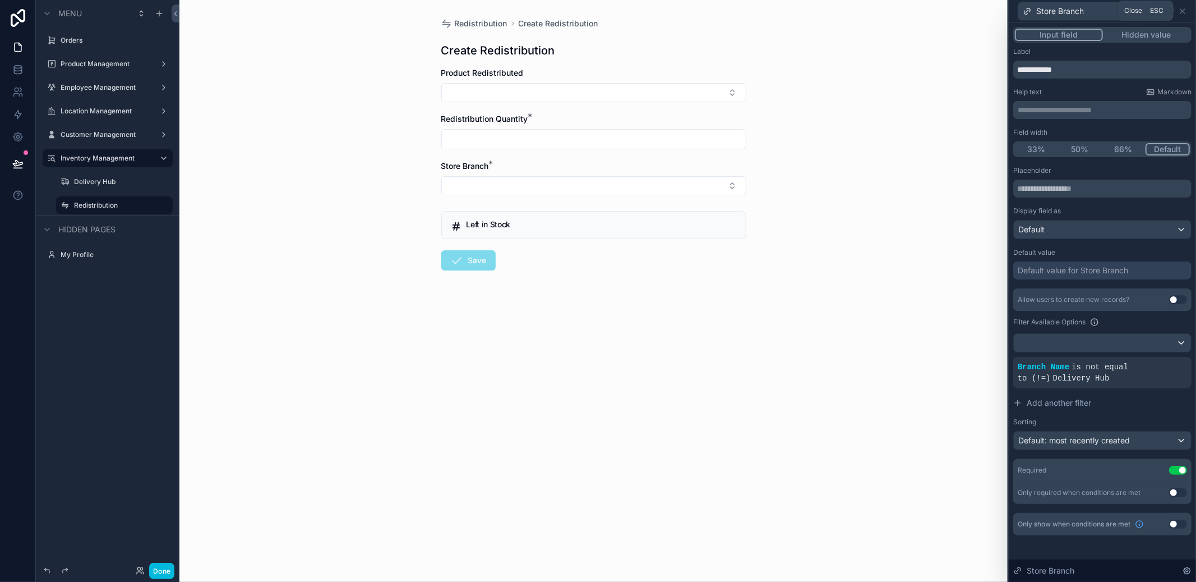
click at [1183, 10] on icon at bounding box center [1182, 11] width 4 height 4
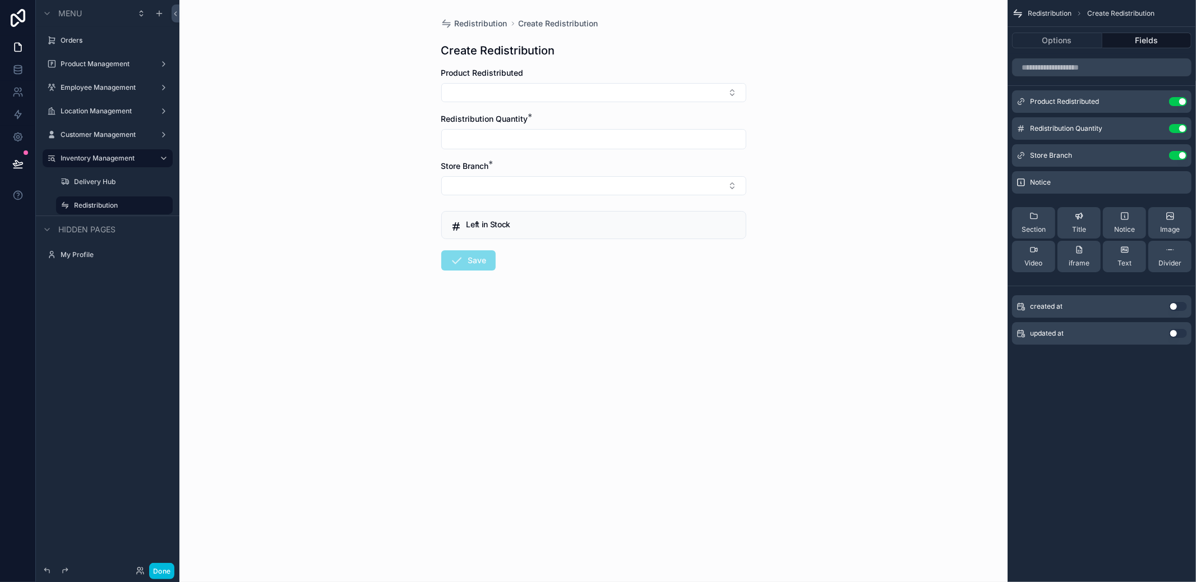
click at [0, 0] on icon "scrollable content" at bounding box center [0, 0] width 0 height 0
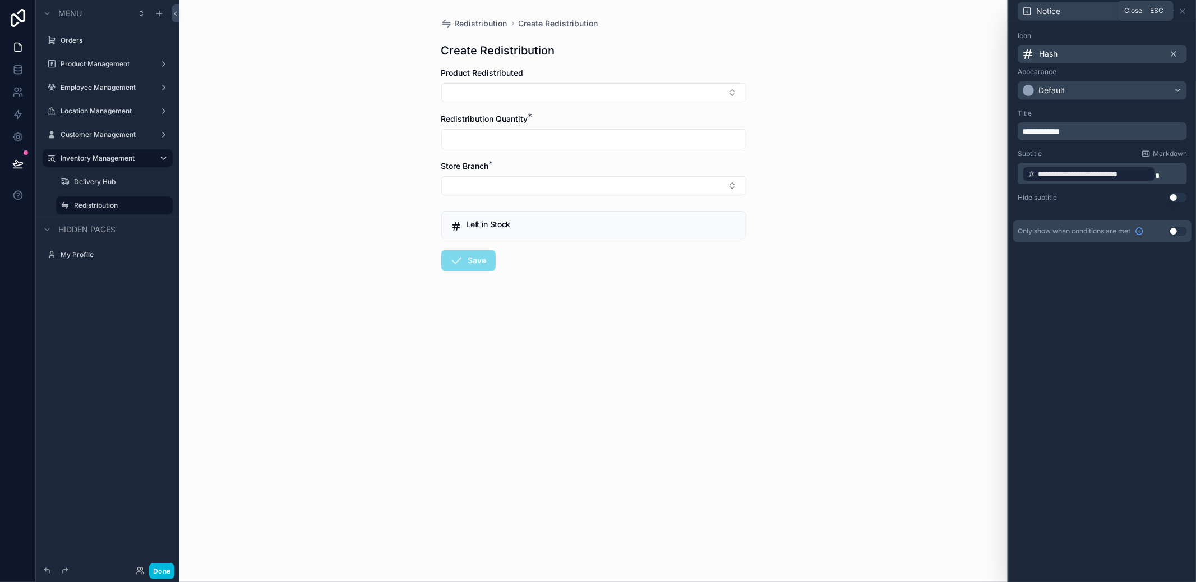
click at [1184, 14] on icon at bounding box center [1182, 11] width 9 height 9
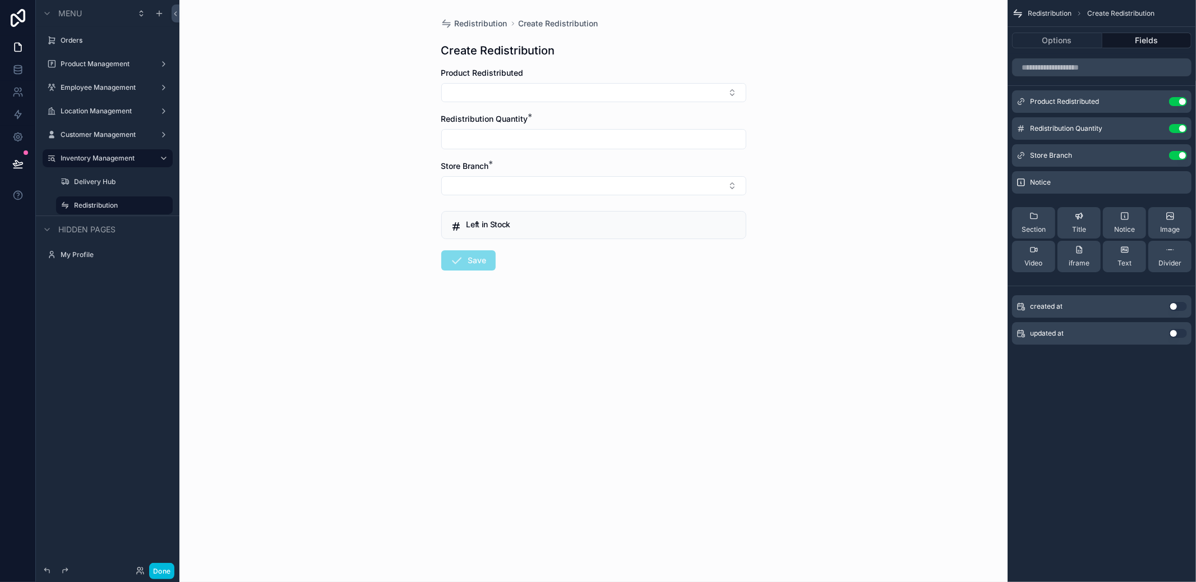
click at [592, 107] on form "Product Redistributed Redistribution Quantity * Store Branch * Left in Stock Sa…" at bounding box center [593, 204] width 305 height 275
click at [592, 99] on button "Select Button" at bounding box center [593, 92] width 305 height 19
click at [585, 137] on span "Eyewear Box Storage Organizer" at bounding box center [596, 143] width 116 height 22
click at [700, 152] on input "scrollable content" at bounding box center [594, 146] width 304 height 16
type input "**"
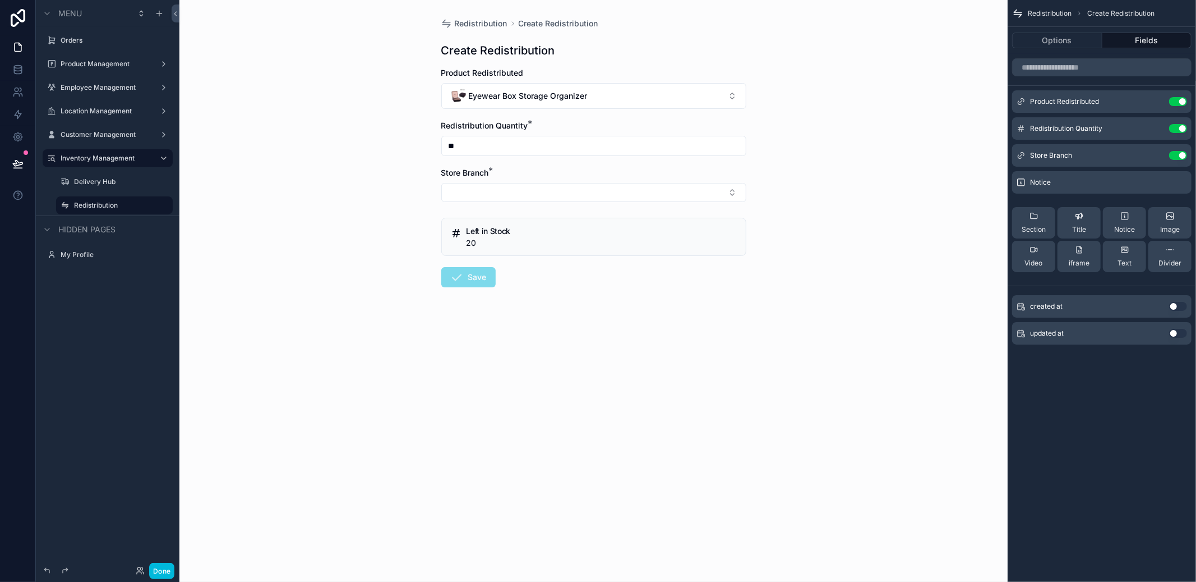
click at [574, 191] on button "Select Button" at bounding box center [593, 192] width 305 height 19
click at [568, 237] on div "Candelaria" at bounding box center [593, 237] width 156 height 18
click at [1043, 33] on button "Options" at bounding box center [1057, 41] width 90 height 16
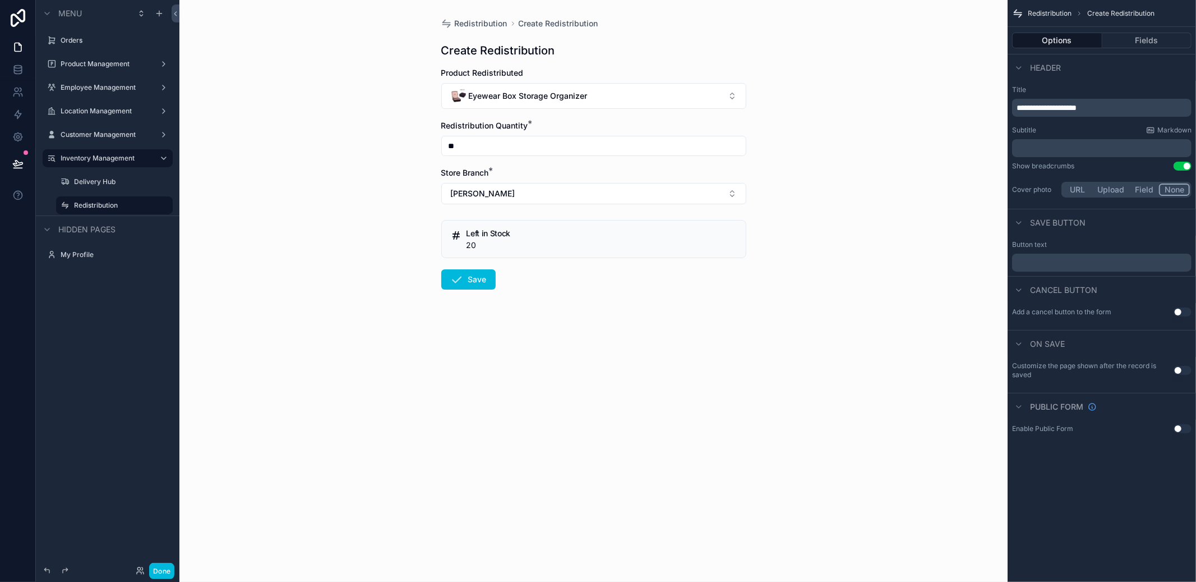
click at [906, 131] on div "Redistribution Create Redistribution Create Redistribution Product Redistribute…" at bounding box center [593, 291] width 828 height 582
click at [95, 157] on label "Inventory Management" at bounding box center [106, 158] width 90 height 9
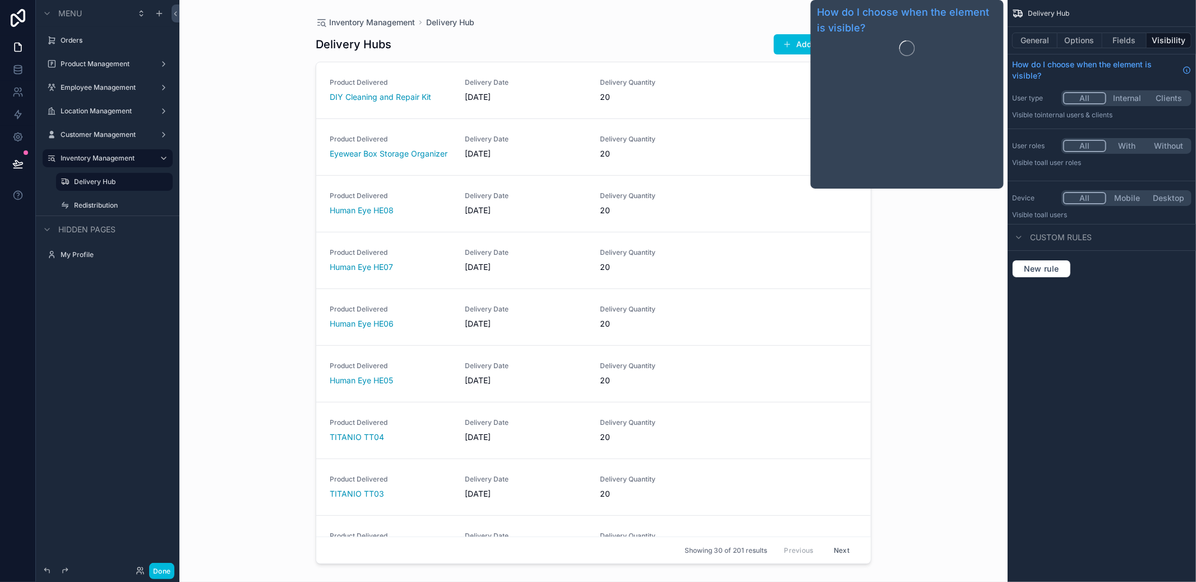
click at [1045, 43] on button "General" at bounding box center [1034, 41] width 45 height 16
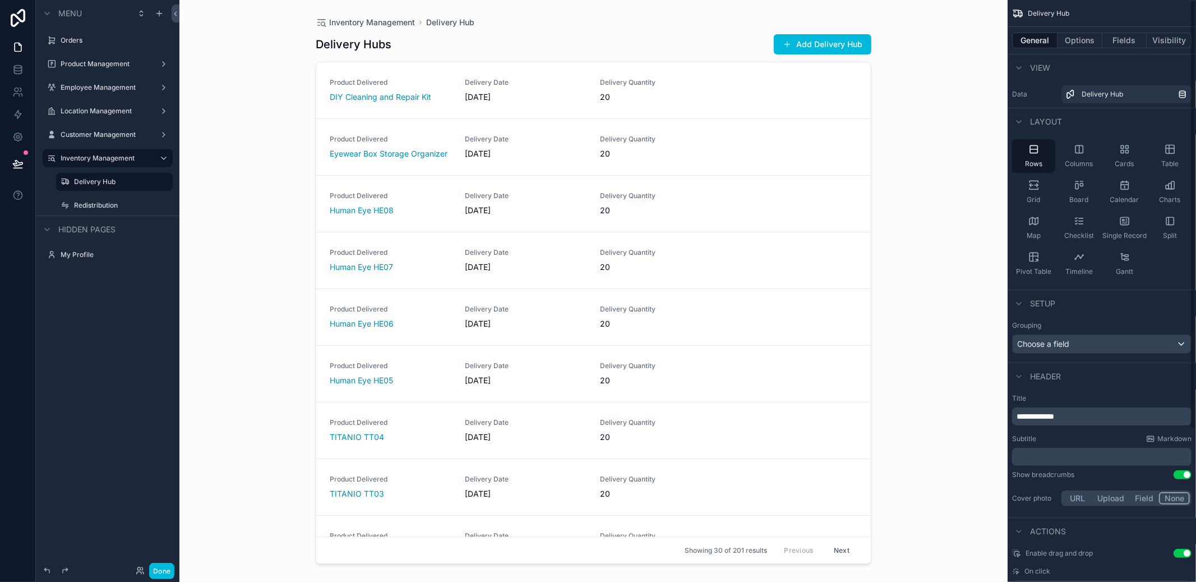
click at [1092, 48] on button "Options" at bounding box center [1080, 41] width 45 height 16
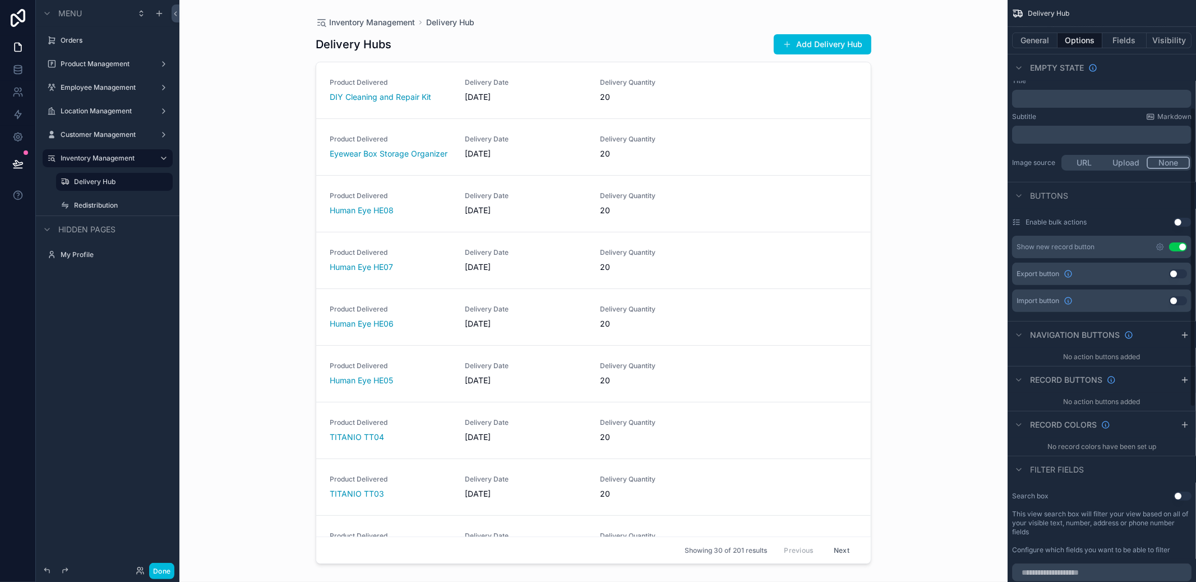
scroll to position [205, 0]
click at [1157, 252] on icon "scrollable content" at bounding box center [1160, 250] width 9 height 9
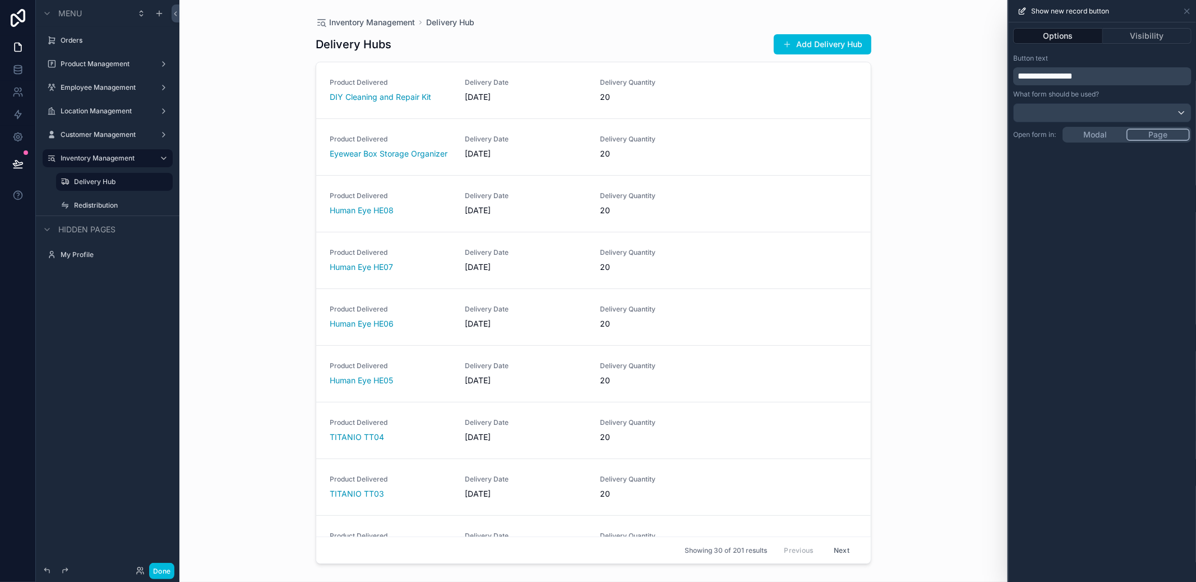
click at [1094, 135] on div "**********" at bounding box center [1102, 301] width 187 height 559
click at [1156, 95] on div "**********" at bounding box center [1102, 79] width 187 height 61
click at [1142, 30] on button "Visibility" at bounding box center [1147, 36] width 89 height 16
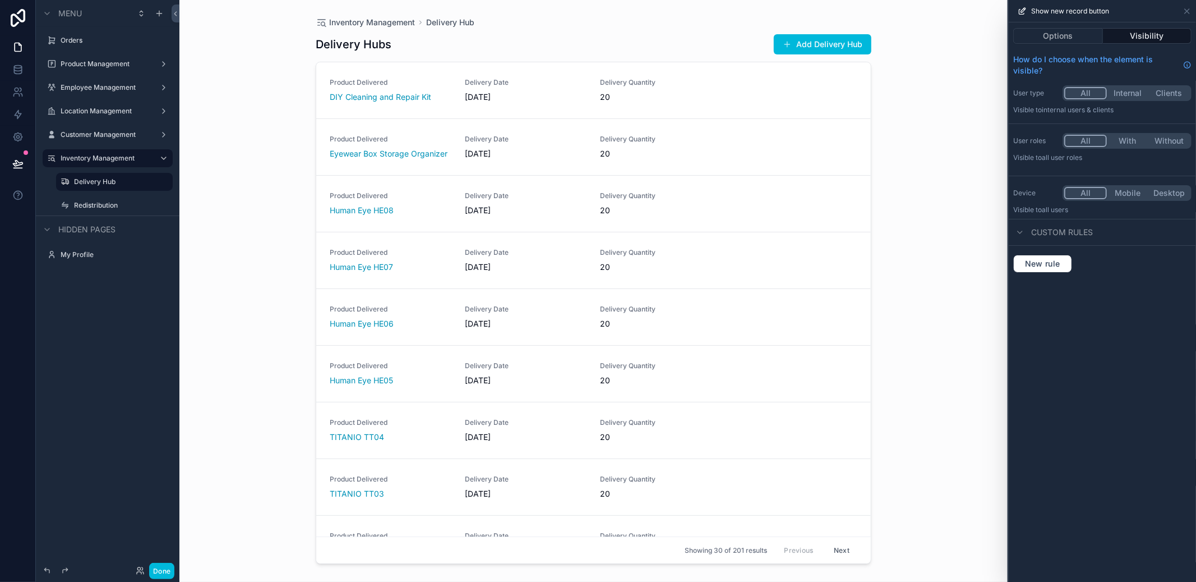
click at [1057, 36] on button "Options" at bounding box center [1058, 36] width 90 height 16
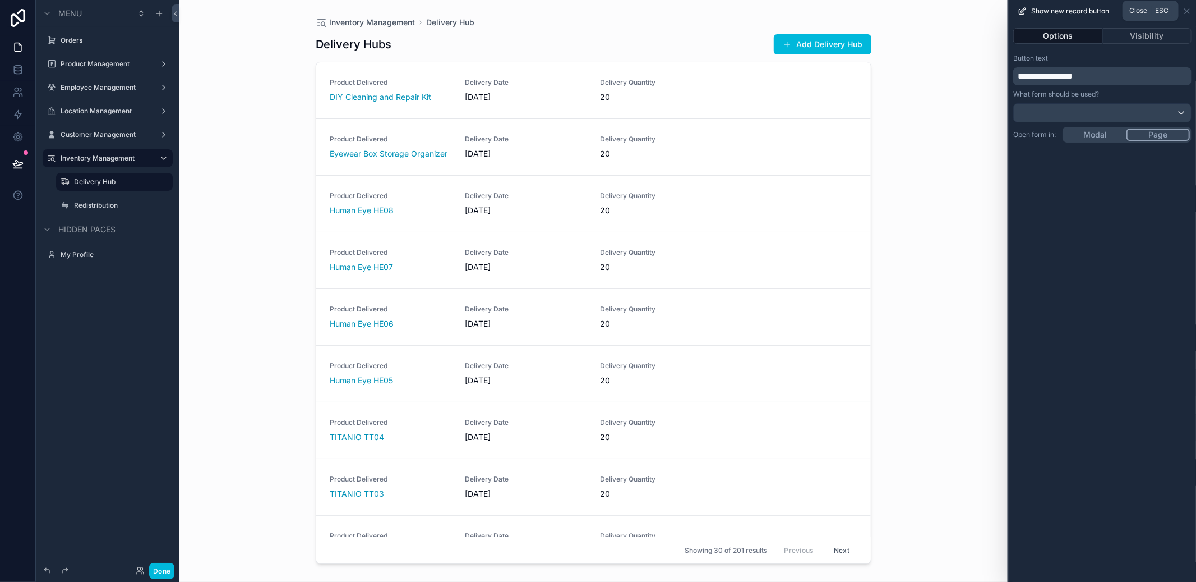
click at [1190, 11] on icon at bounding box center [1187, 11] width 9 height 9
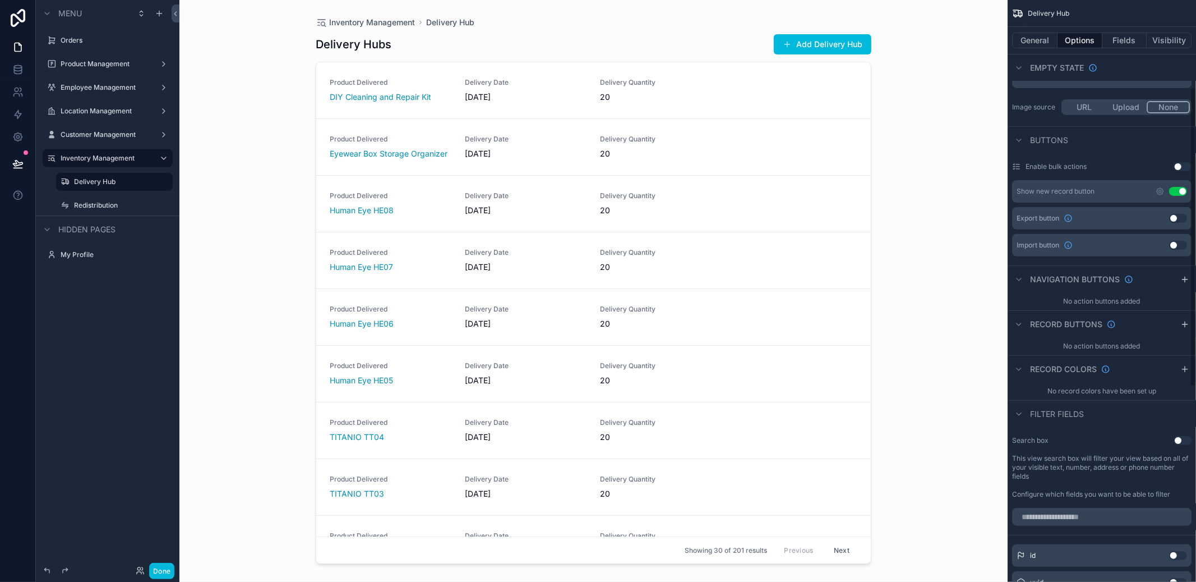
scroll to position [0, 0]
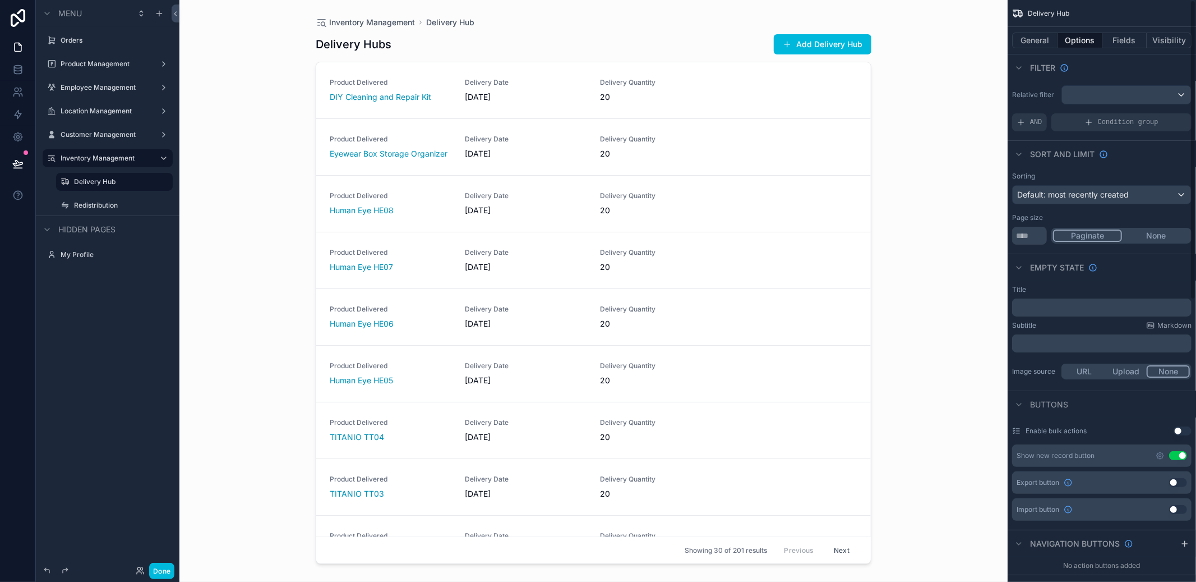
click at [1127, 38] on button "Fields" at bounding box center [1125, 41] width 45 height 16
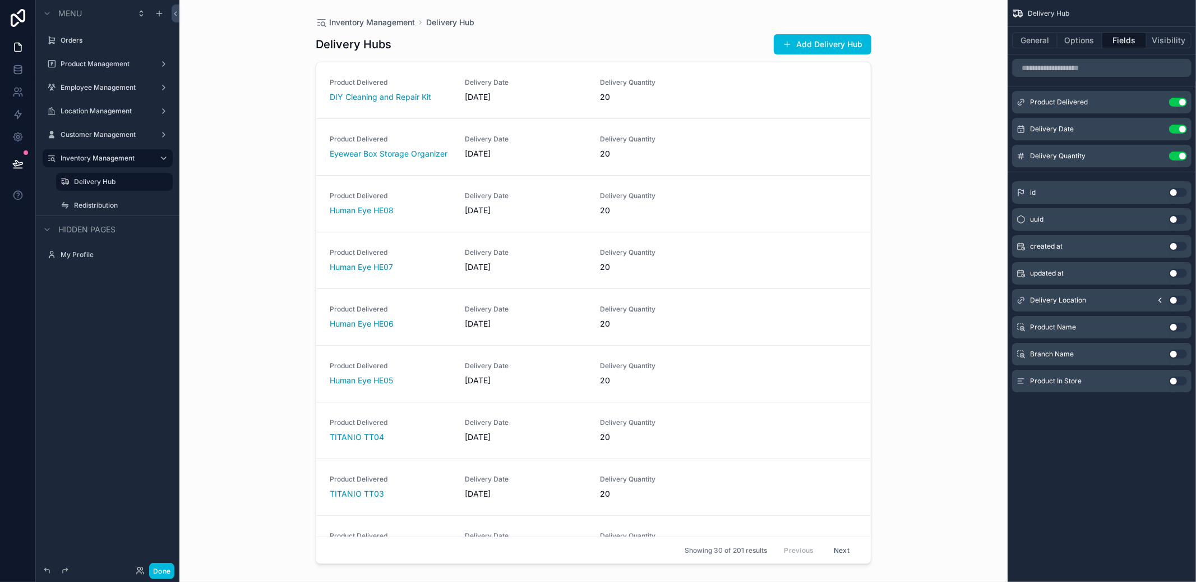
click at [104, 210] on div "Redistribution" at bounding box center [122, 205] width 96 height 9
click at [107, 204] on label "Redistribution" at bounding box center [120, 205] width 92 height 9
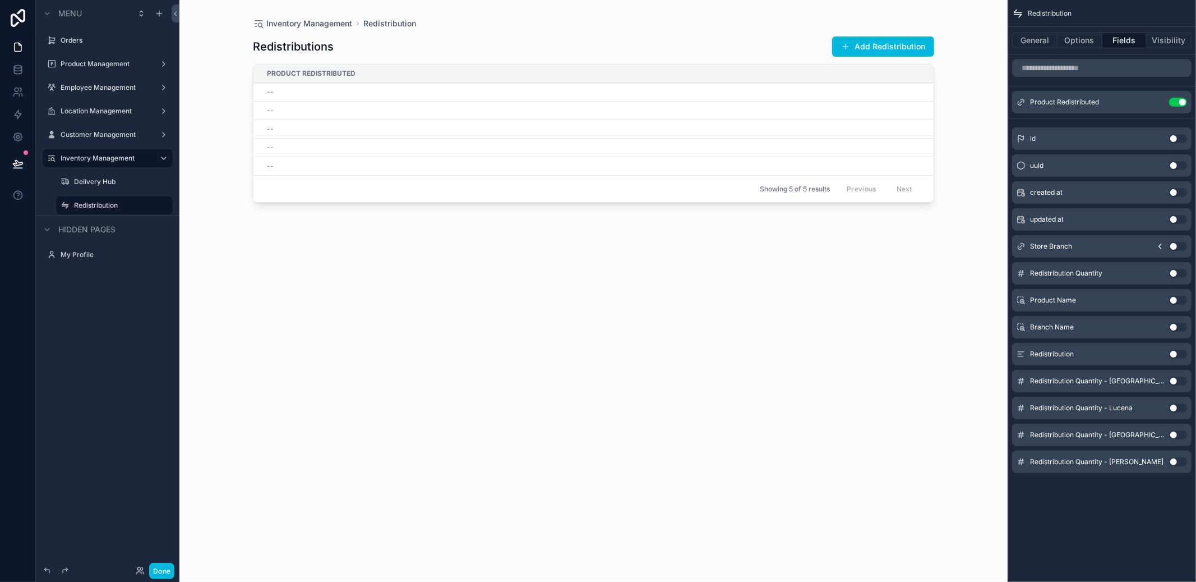
click at [914, 49] on button "Add Redistribution" at bounding box center [883, 46] width 102 height 20
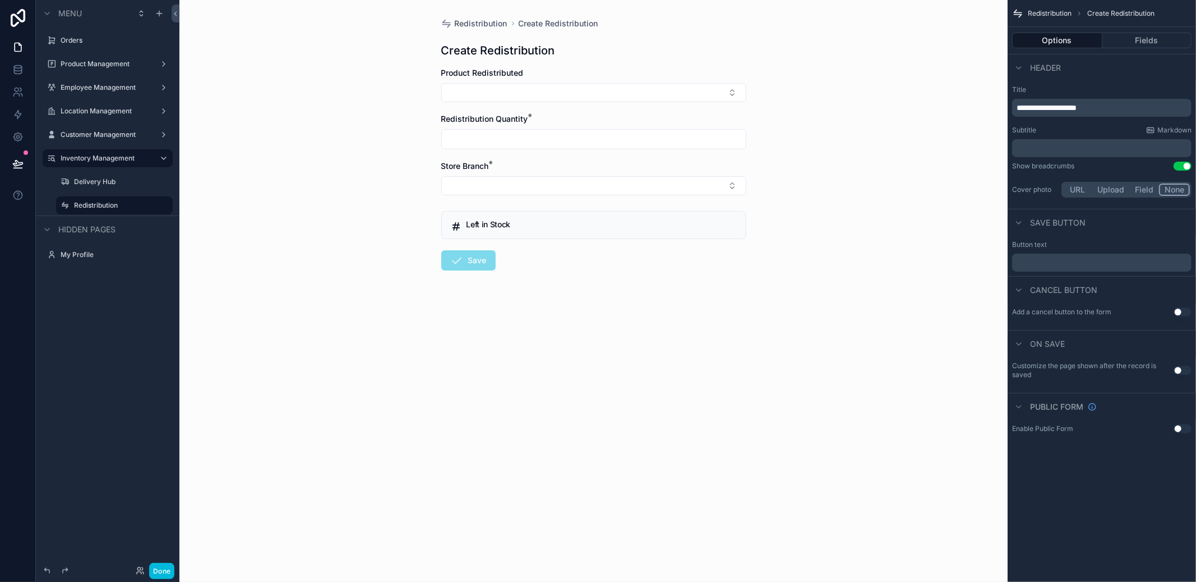
click at [1175, 372] on button "Use setting" at bounding box center [1183, 370] width 18 height 9
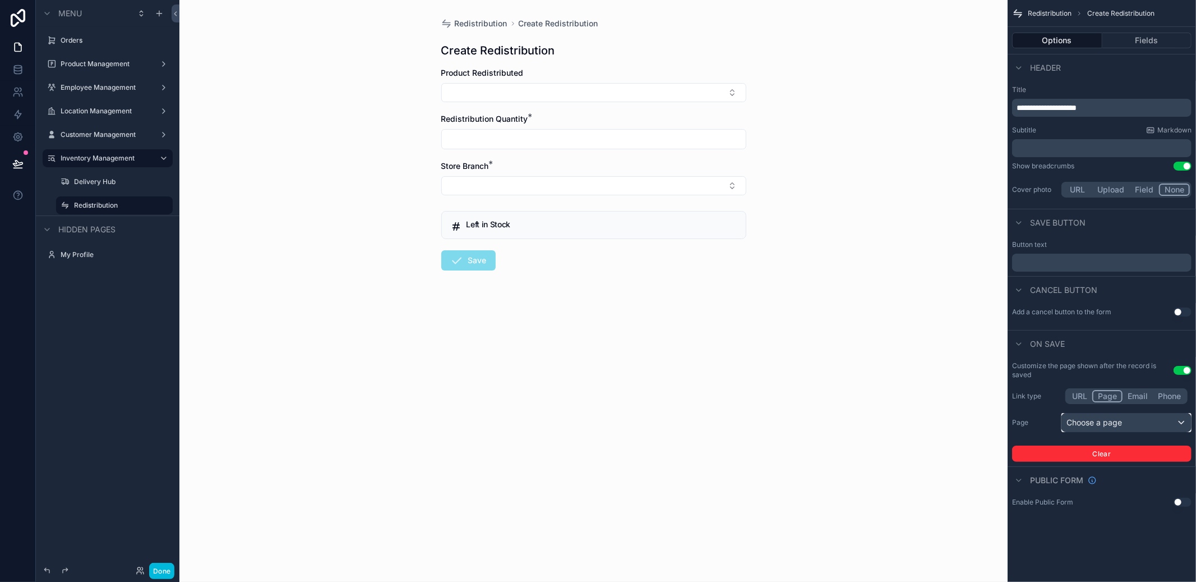
click at [1143, 424] on div "Choose a page" at bounding box center [1126, 422] width 129 height 18
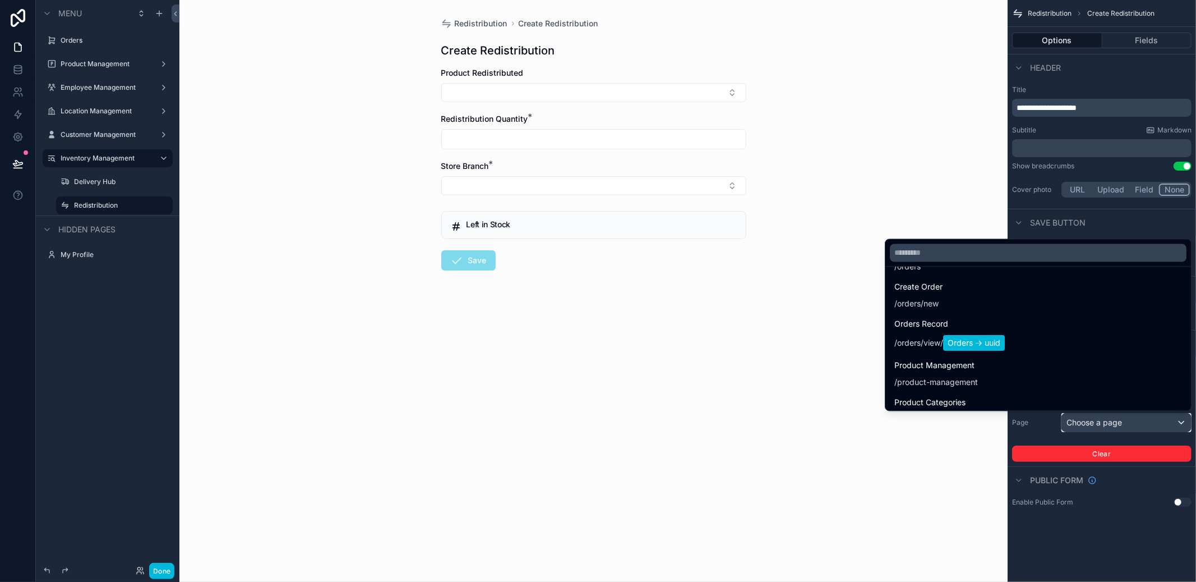
scroll to position [202, 0]
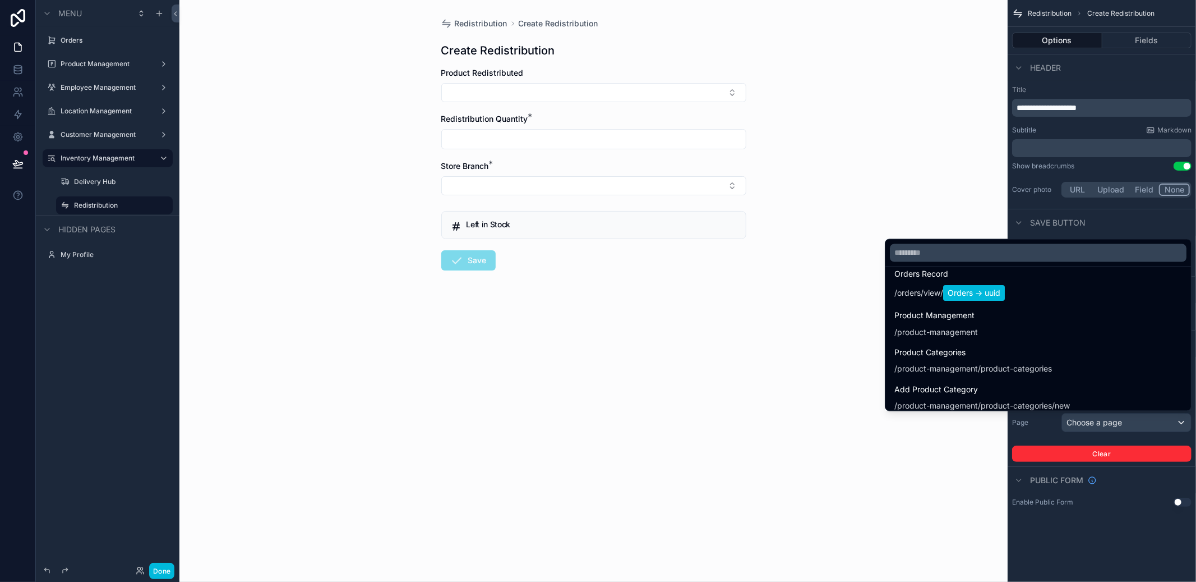
click at [93, 182] on div "scrollable content" at bounding box center [598, 291] width 1196 height 582
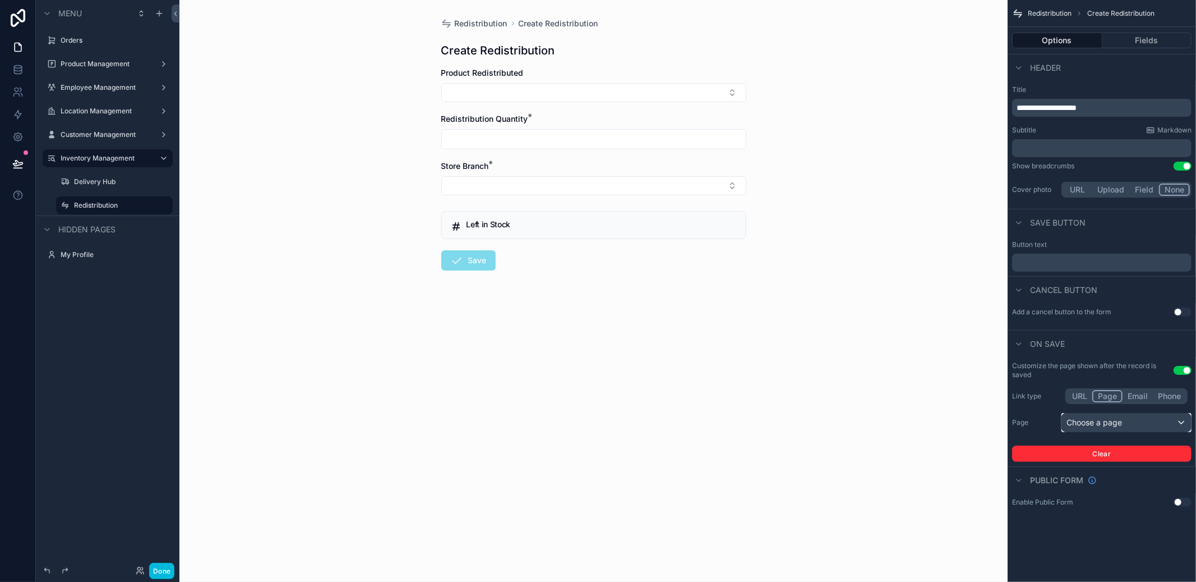
click at [1103, 418] on div "Choose a page" at bounding box center [1126, 422] width 129 height 18
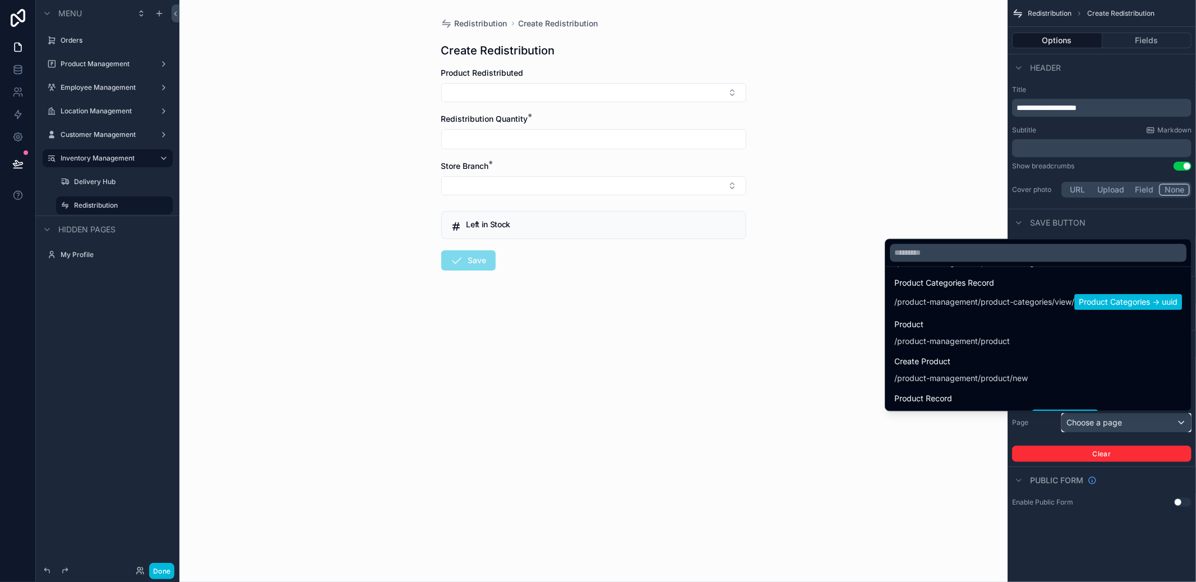
scroll to position [349, 0]
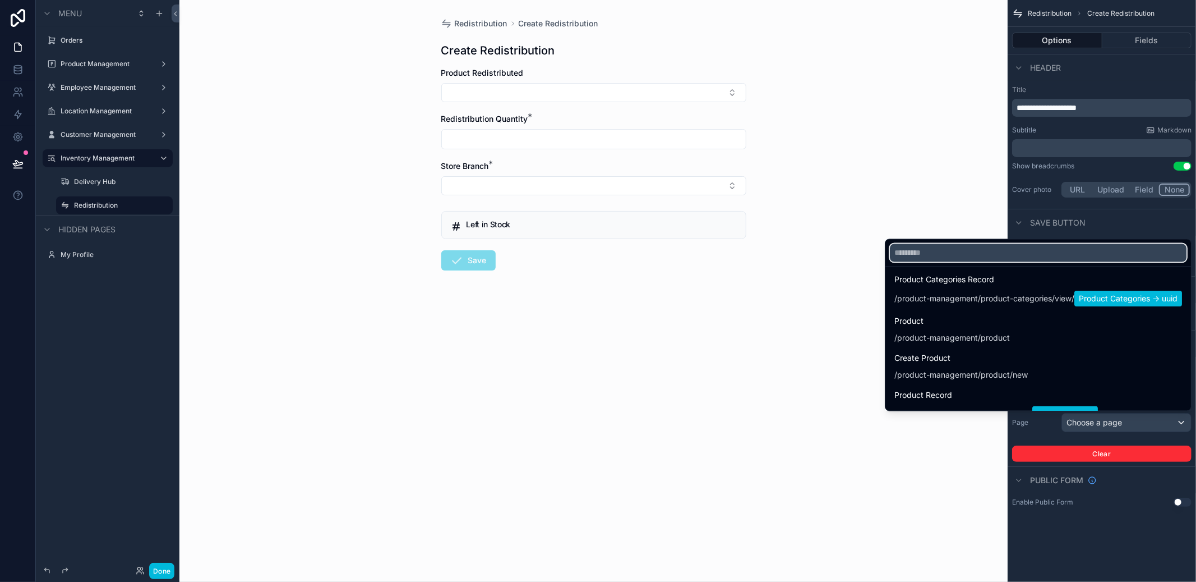
click at [961, 257] on input "text" at bounding box center [1038, 253] width 297 height 18
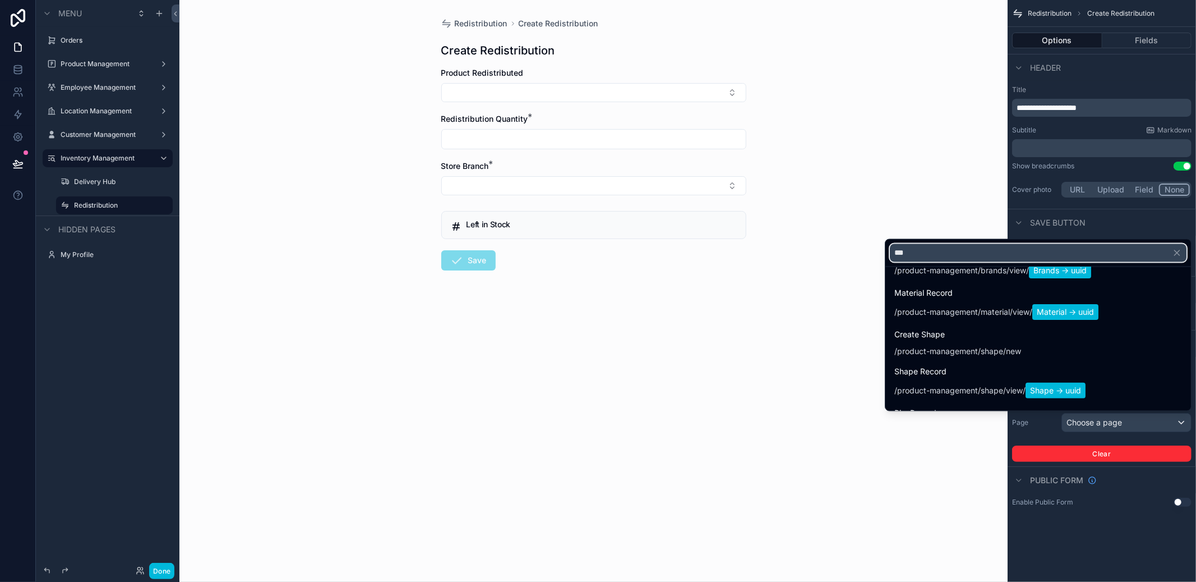
scroll to position [0, 0]
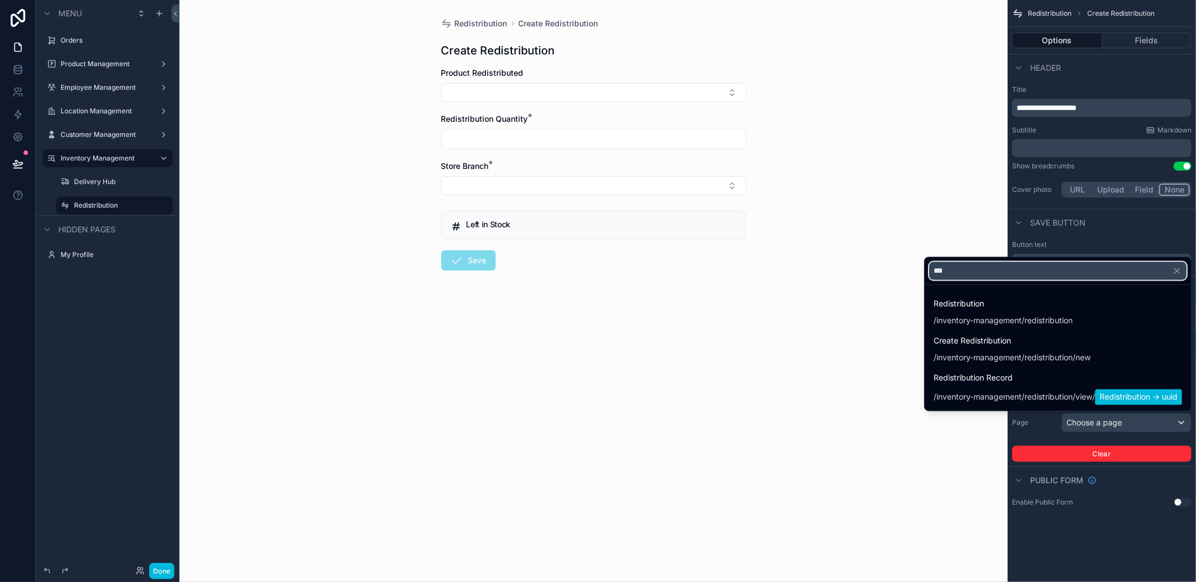
type input "***"
click at [983, 316] on div "/inventory-management/redistribution" at bounding box center [1003, 320] width 139 height 11
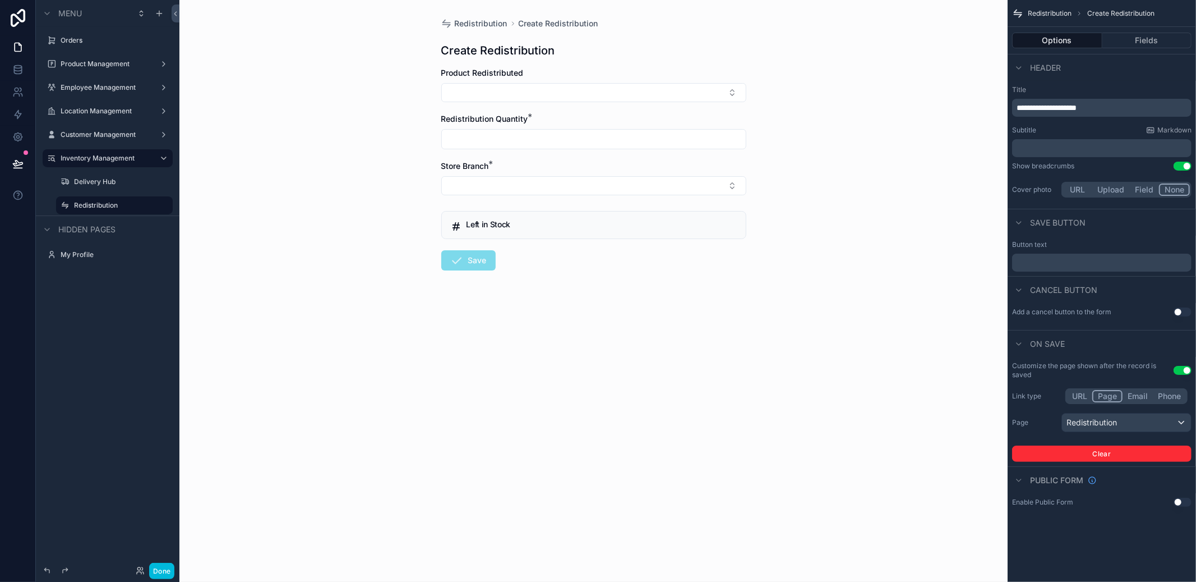
click at [956, 474] on div "Redistribution Create Redistribution Create Redistribution Product Redistribute…" at bounding box center [593, 291] width 828 height 582
click at [580, 263] on form "Product Redistributed Redistribution Quantity * Store Branch * Left in Stock Sa…" at bounding box center [593, 204] width 305 height 275
click at [264, 89] on div "Redistribution Create Redistribution Create Redistribution Product Redistribute…" at bounding box center [593, 291] width 828 height 582
click at [109, 160] on label "Inventory Management" at bounding box center [106, 158] width 90 height 9
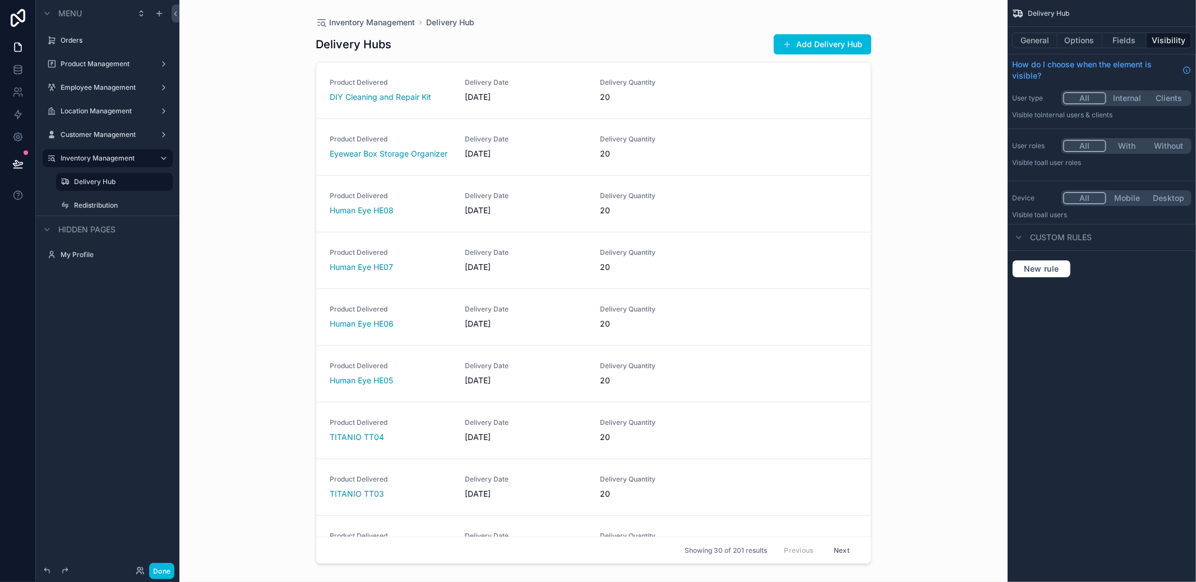
click at [109, 202] on label "Redistribution" at bounding box center [120, 205] width 92 height 9
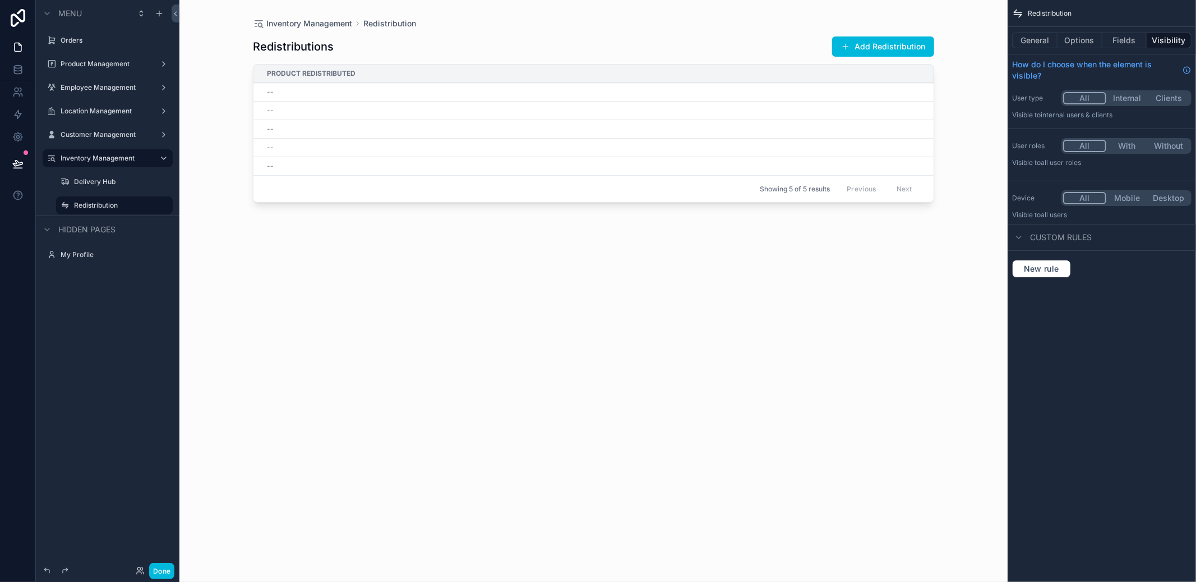
click at [891, 44] on button "Add Redistribution" at bounding box center [883, 46] width 102 height 20
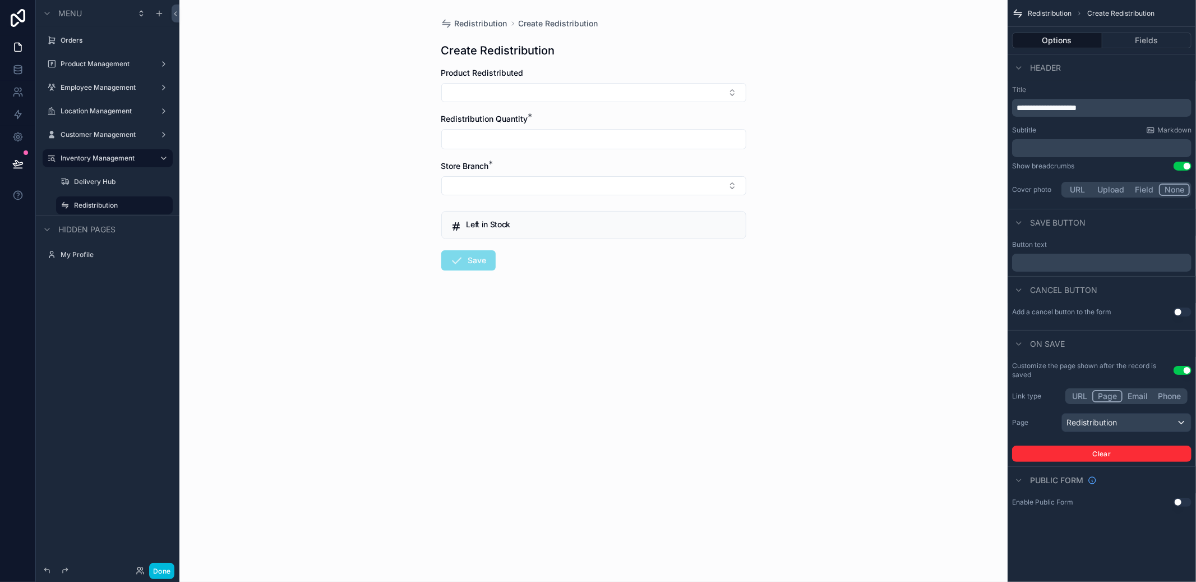
click at [709, 84] on button "Select Button" at bounding box center [593, 92] width 305 height 19
click at [617, 139] on span "Eyewear Box Storage Organizer" at bounding box center [596, 143] width 116 height 22
click at [609, 144] on input "scrollable content" at bounding box center [594, 146] width 304 height 16
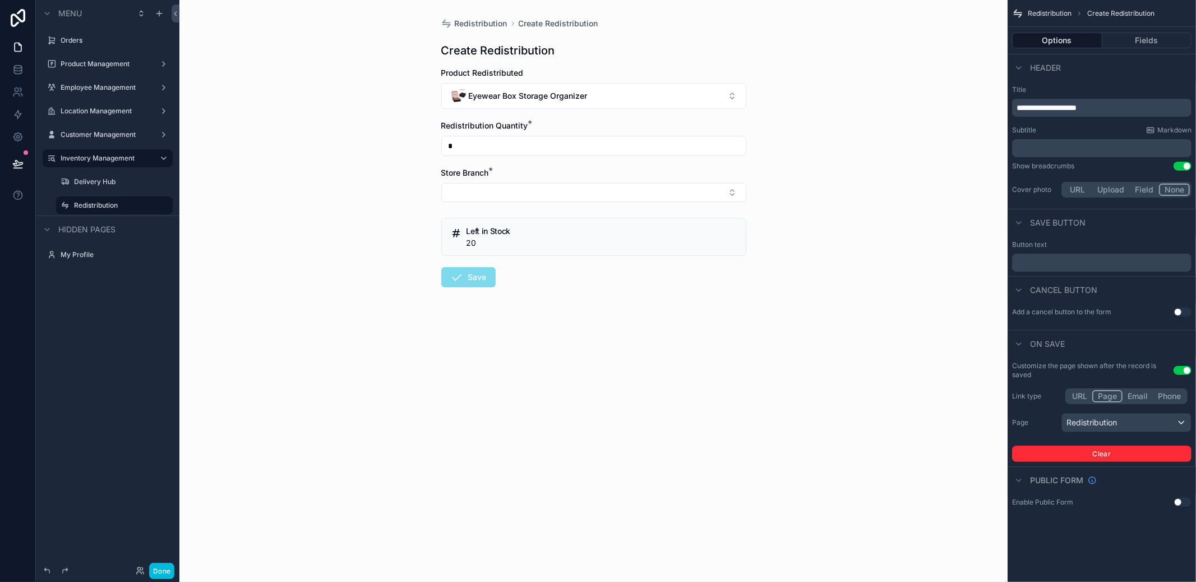
type input "*"
click at [824, 127] on div "Redistribution Create Redistribution Create Redistribution Product Redistribute…" at bounding box center [593, 291] width 828 height 582
click at [485, 196] on button "Select Button" at bounding box center [593, 192] width 305 height 19
click at [542, 240] on span "Candelaria" at bounding box center [552, 236] width 64 height 11
click at [473, 273] on button "Save" at bounding box center [468, 279] width 54 height 20
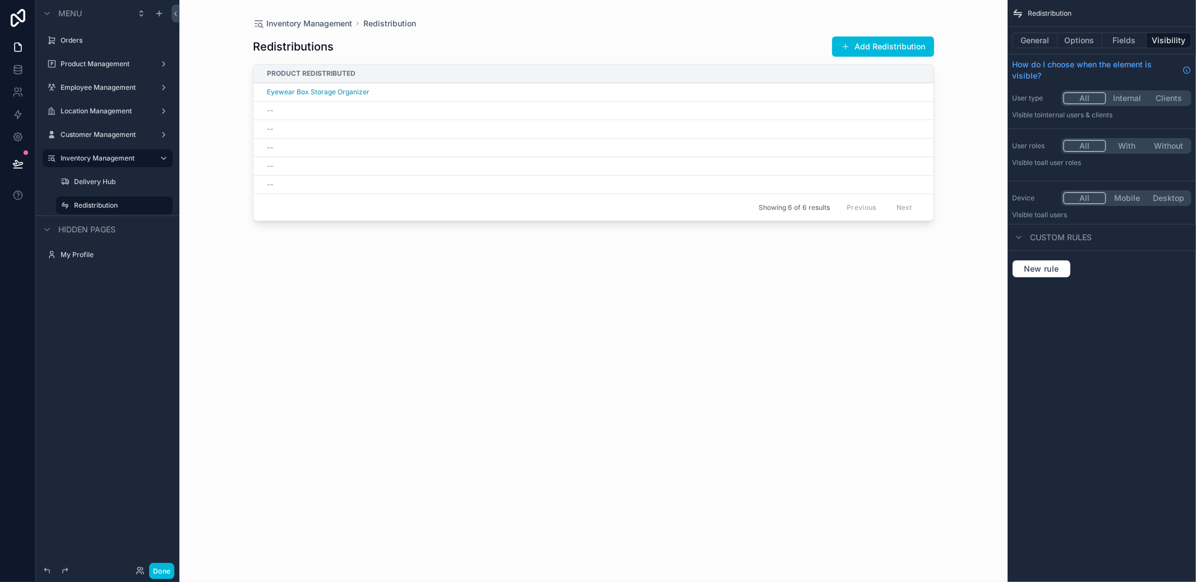
click at [871, 48] on button "Add Redistribution" at bounding box center [883, 46] width 102 height 20
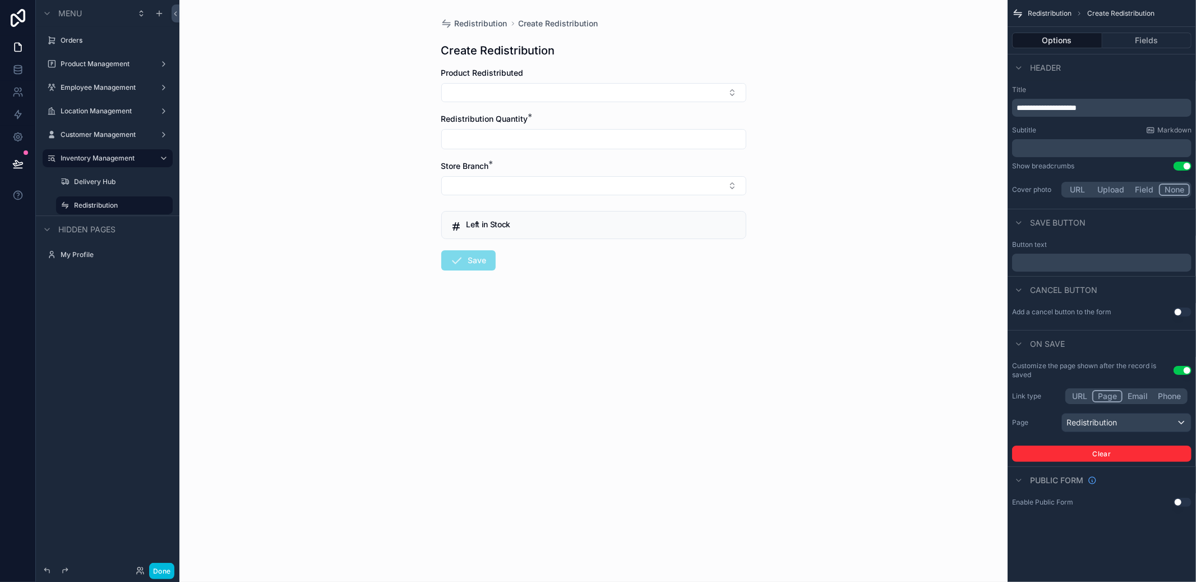
click at [643, 99] on button "Select Button" at bounding box center [593, 92] width 305 height 19
click at [604, 137] on span "Eyewear Box Storage Organizer" at bounding box center [596, 143] width 116 height 22
click at [594, 139] on input "scrollable content" at bounding box center [594, 146] width 304 height 16
type input "*"
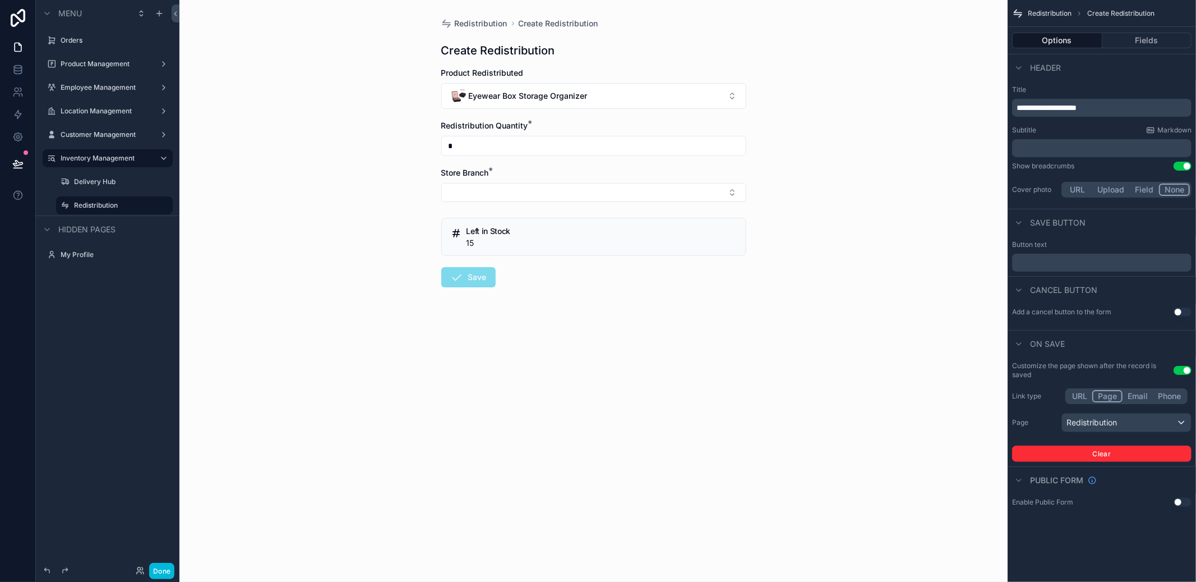
click at [548, 190] on button "Select Button" at bounding box center [593, 192] width 305 height 19
click at [542, 255] on span "Lucena" at bounding box center [533, 254] width 27 height 11
click at [468, 283] on button "Save" at bounding box center [468, 279] width 54 height 20
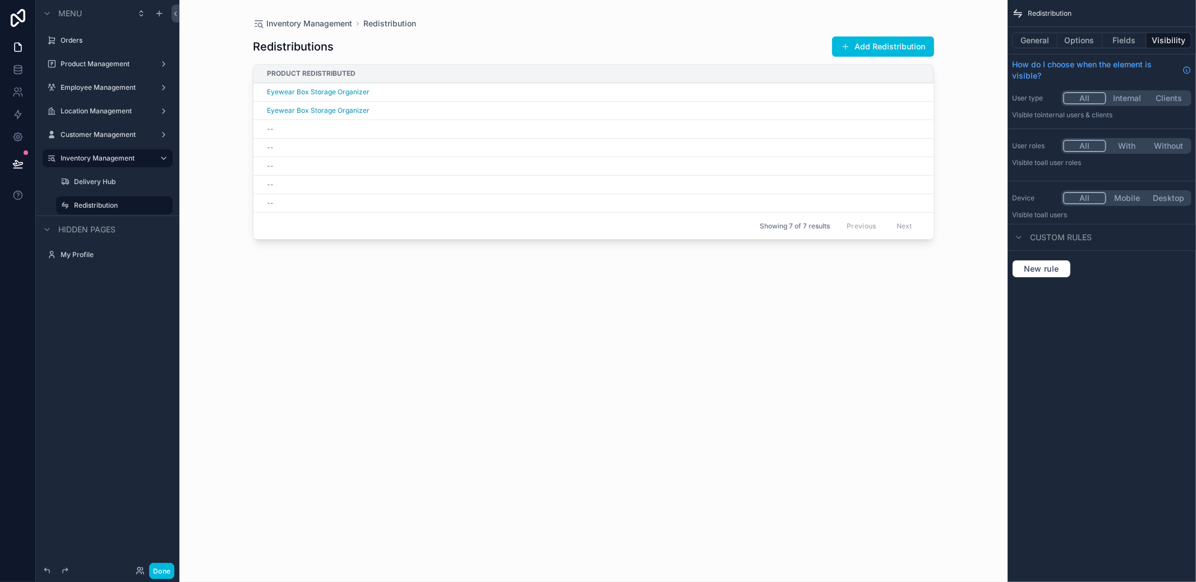
click at [869, 47] on button "Add Redistribution" at bounding box center [883, 46] width 102 height 20
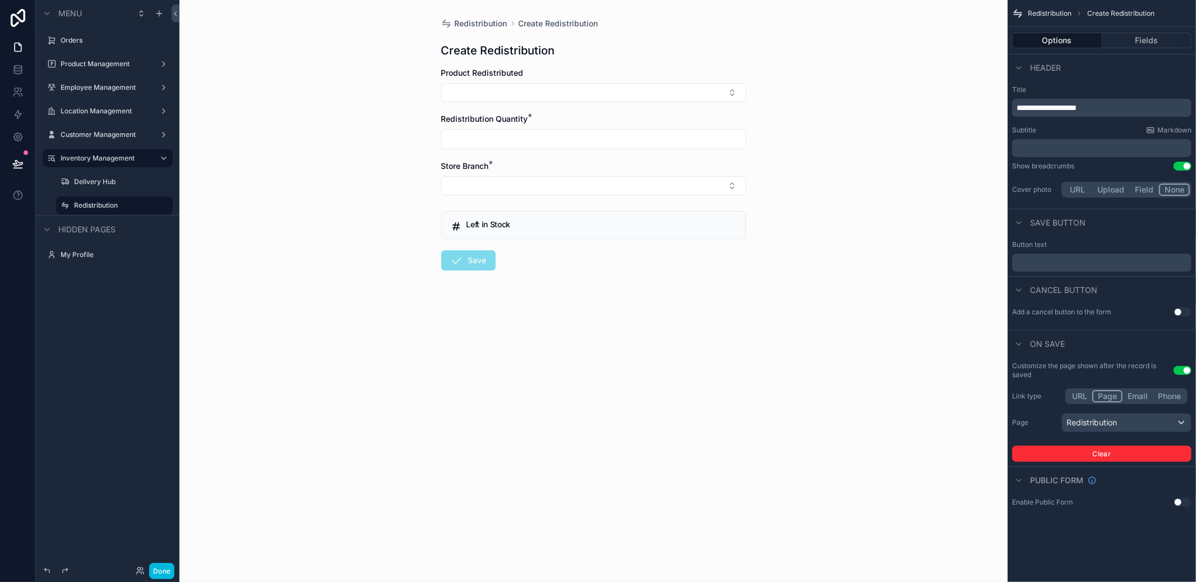
click at [573, 93] on button "Select Button" at bounding box center [593, 92] width 305 height 19
click at [581, 143] on span "Eyewear Box Storage Organizer" at bounding box center [596, 143] width 116 height 22
click at [576, 144] on input "scrollable content" at bounding box center [594, 146] width 304 height 16
type input "*"
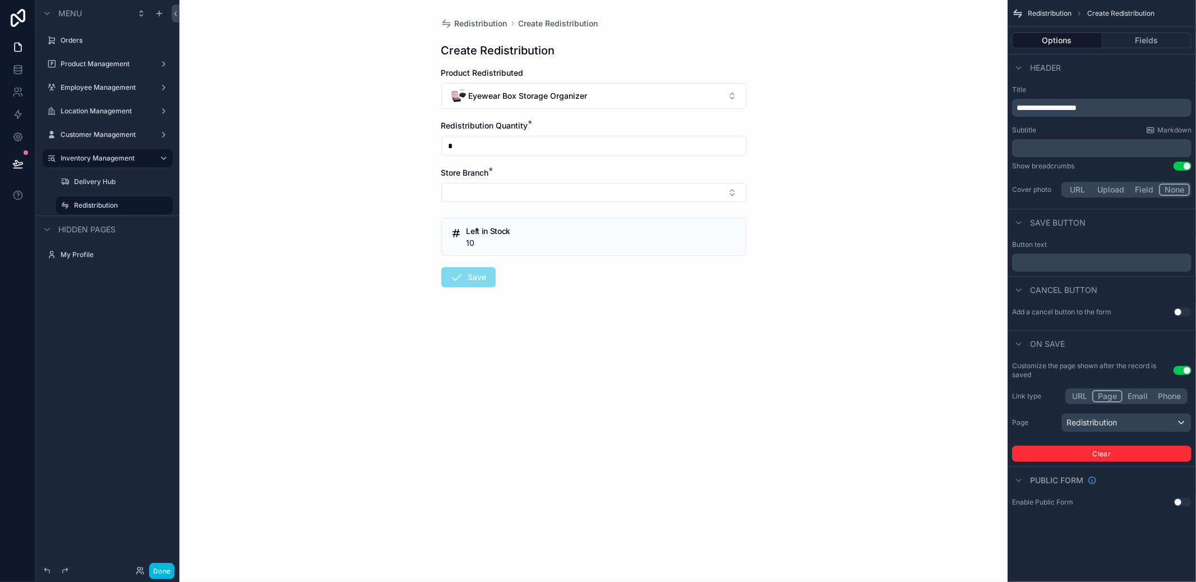
click at [550, 192] on button "Select Button" at bounding box center [593, 192] width 305 height 19
click at [547, 270] on span "Sta. Cruz" at bounding box center [560, 272] width 81 height 11
click at [472, 277] on button "Save" at bounding box center [468, 279] width 54 height 20
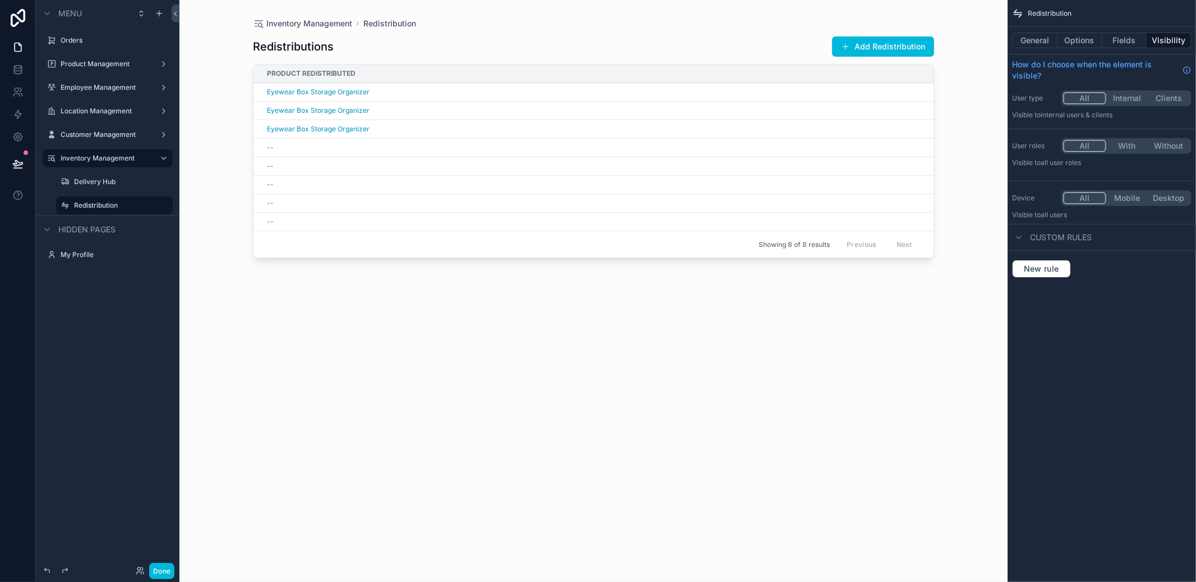
click at [884, 41] on button "Add Redistribution" at bounding box center [883, 46] width 102 height 20
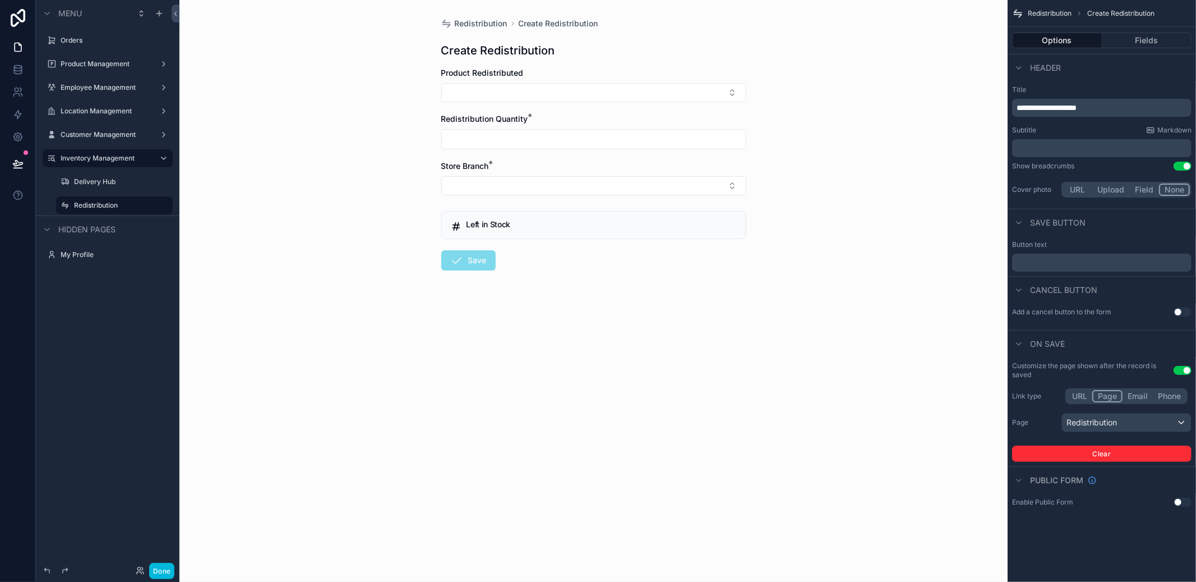
click at [582, 89] on button "Select Button" at bounding box center [593, 92] width 305 height 19
click at [560, 158] on div "DIY Cleaning and Repair Kit" at bounding box center [593, 169] width 156 height 22
click at [569, 96] on span "DIY Cleaning and Repair Kit" at bounding box center [521, 95] width 104 height 11
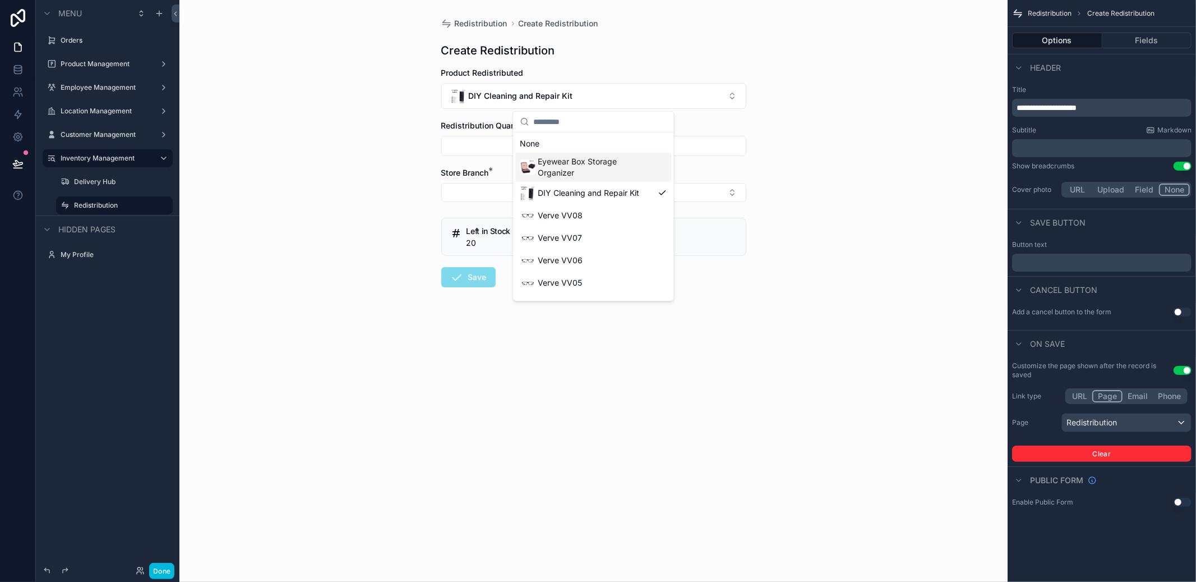
click at [554, 164] on span "Eyewear Box Storage Organizer" at bounding box center [596, 167] width 116 height 22
click at [556, 149] on input "scrollable content" at bounding box center [594, 146] width 304 height 16
type input "*"
click at [527, 194] on button "Select Button" at bounding box center [593, 192] width 305 height 19
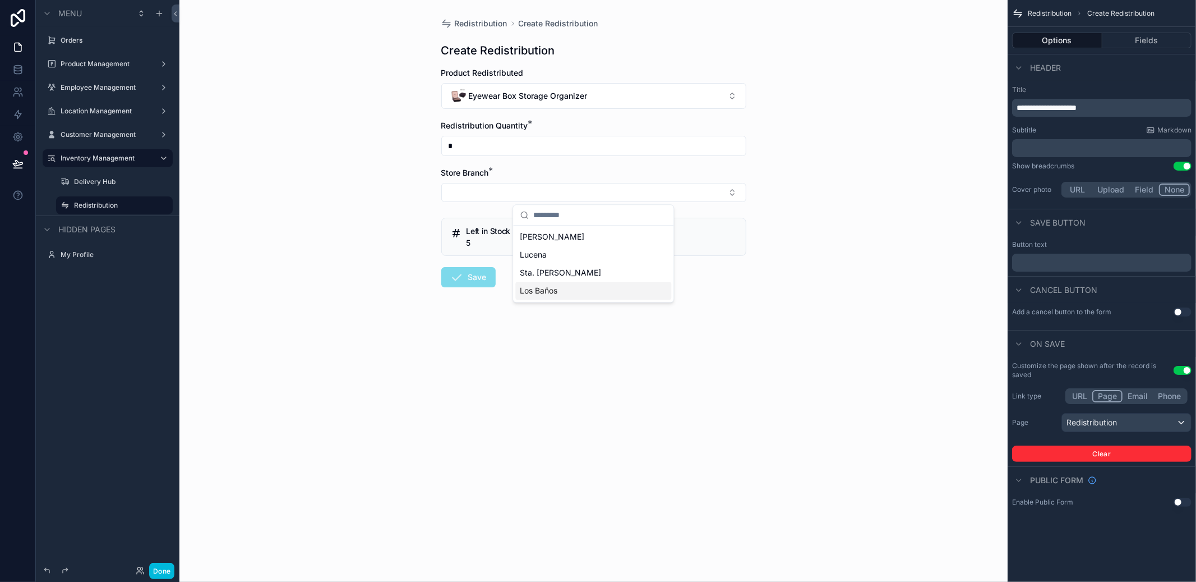
click at [557, 291] on span "Los Baños" at bounding box center [539, 290] width 38 height 11
click at [478, 287] on button "Save" at bounding box center [468, 279] width 54 height 20
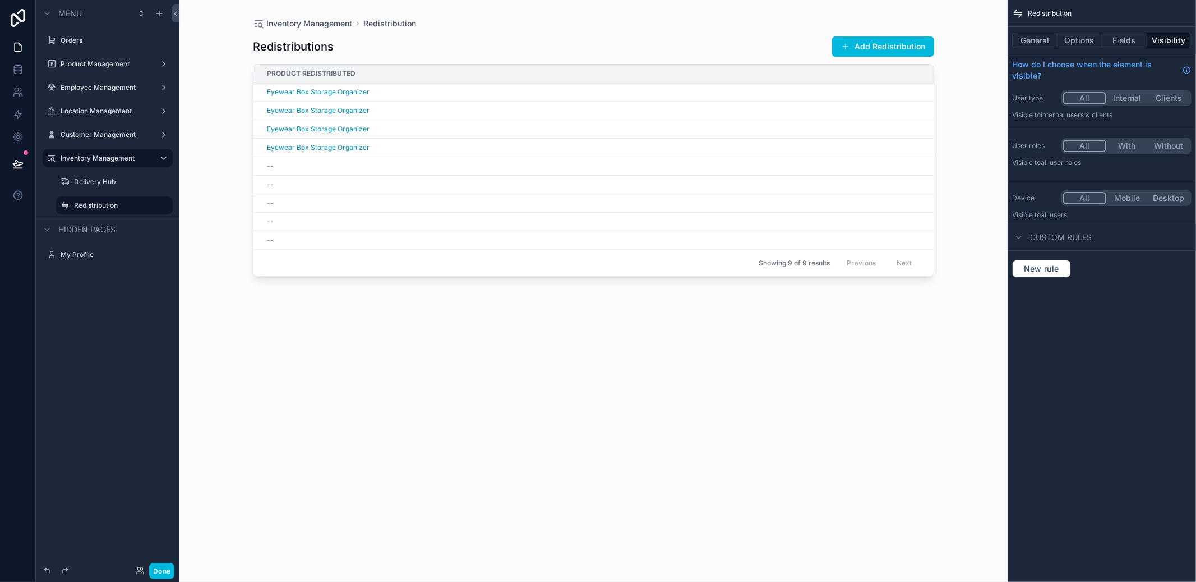
click at [868, 48] on button "Add Redistribution" at bounding box center [883, 46] width 102 height 20
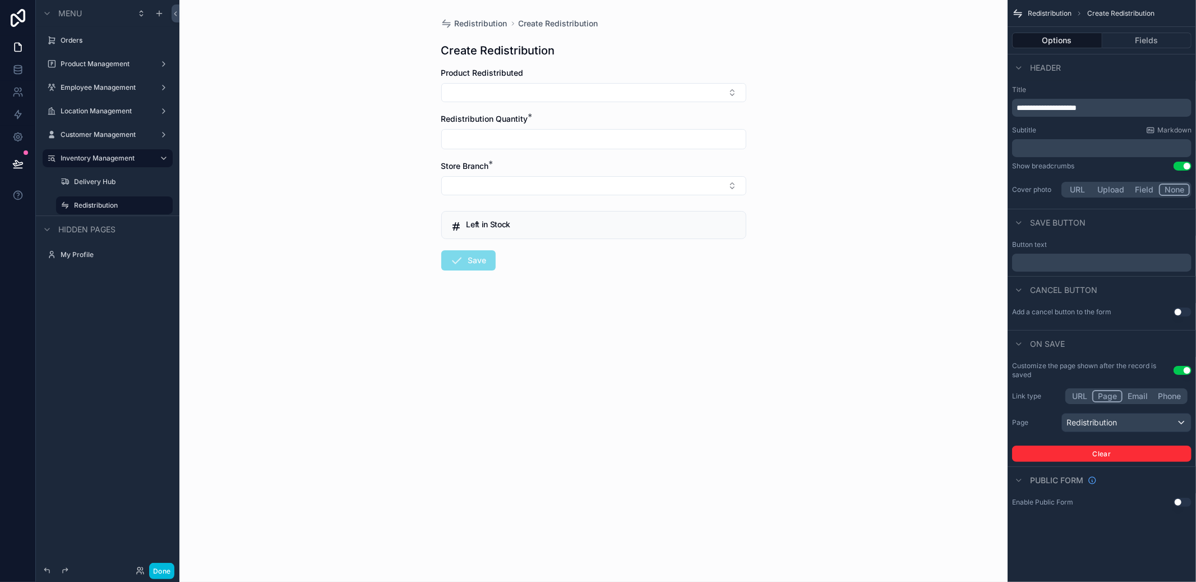
click at [634, 94] on button "Select Button" at bounding box center [593, 92] width 305 height 19
click at [603, 145] on span "Eyewear Box Storage Organizer" at bounding box center [596, 143] width 116 height 22
click at [621, 96] on button "Eyewear Box Storage Organizer" at bounding box center [593, 96] width 305 height 26
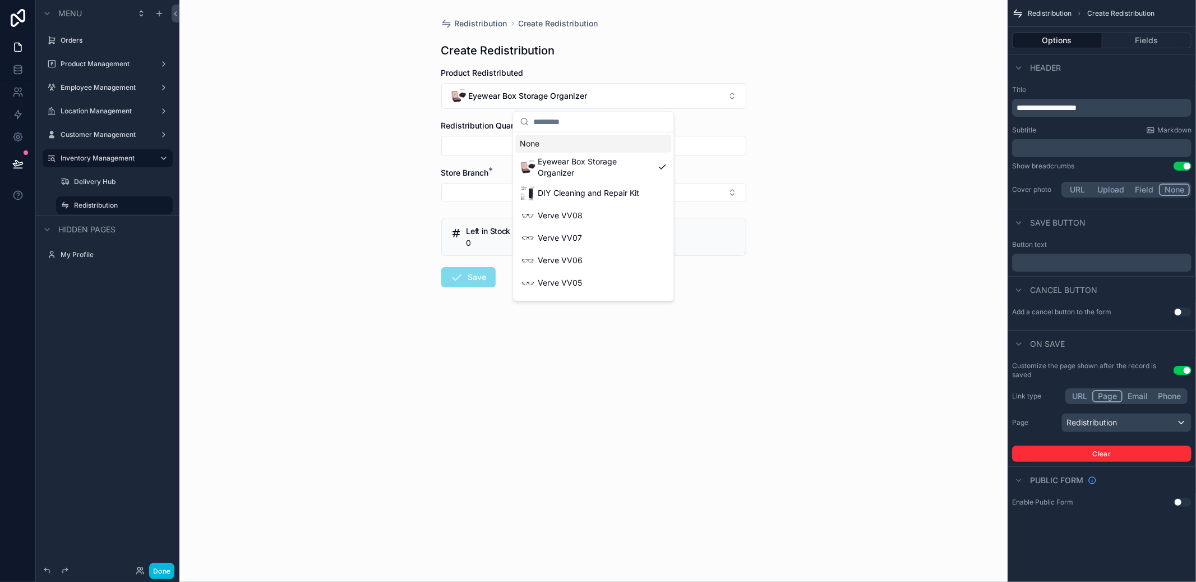
click at [595, 147] on div "None" at bounding box center [593, 144] width 156 height 18
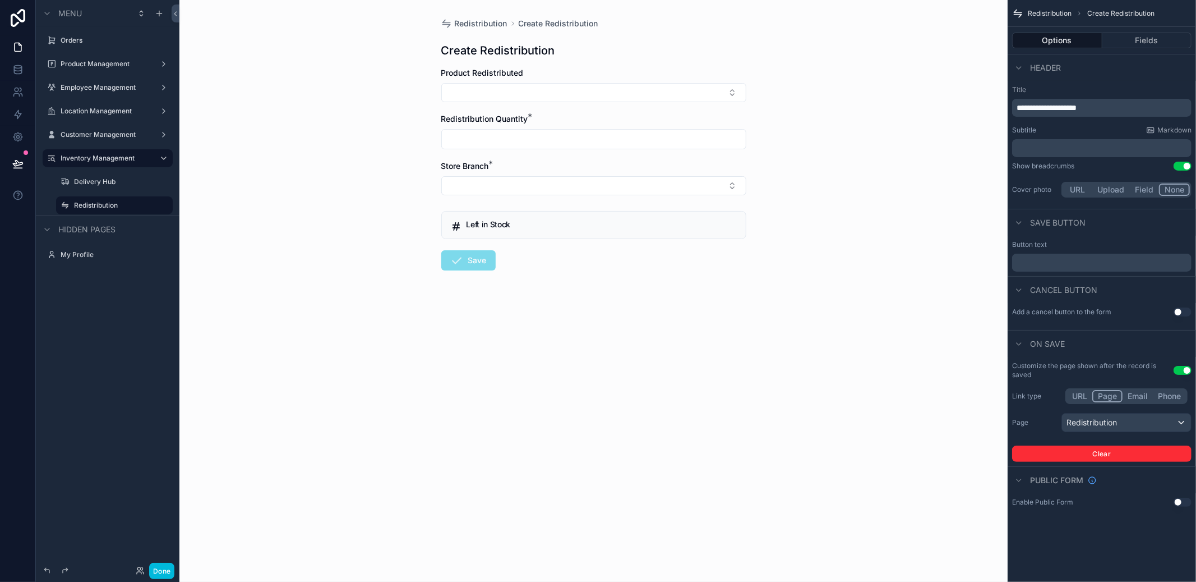
click at [1156, 43] on button "Fields" at bounding box center [1148, 41] width 90 height 16
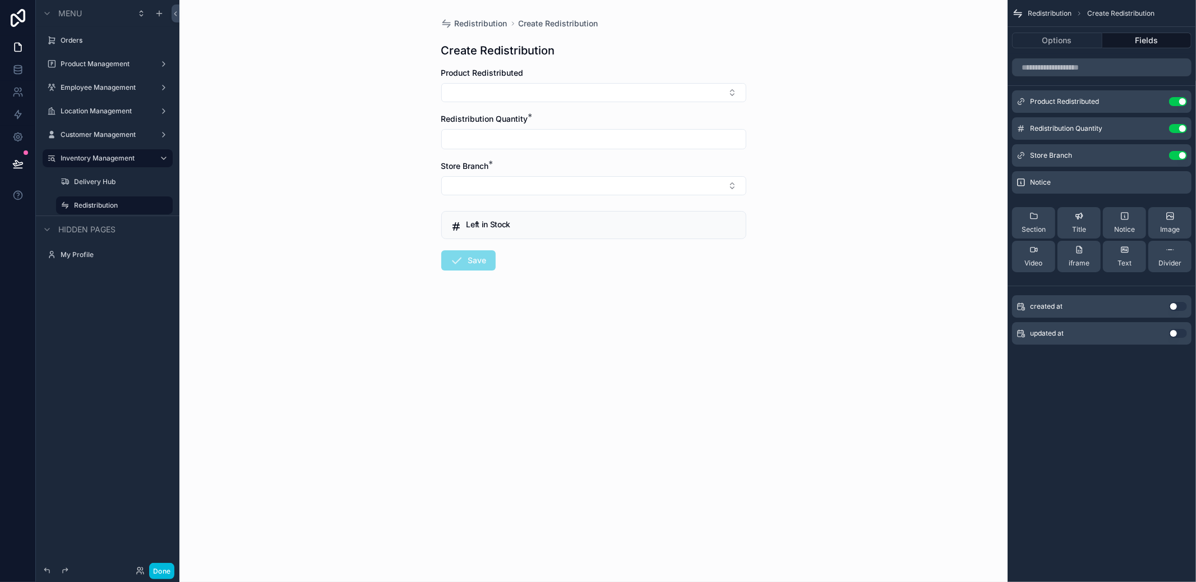
click at [0, 0] on icon "scrollable content" at bounding box center [0, 0] width 0 height 0
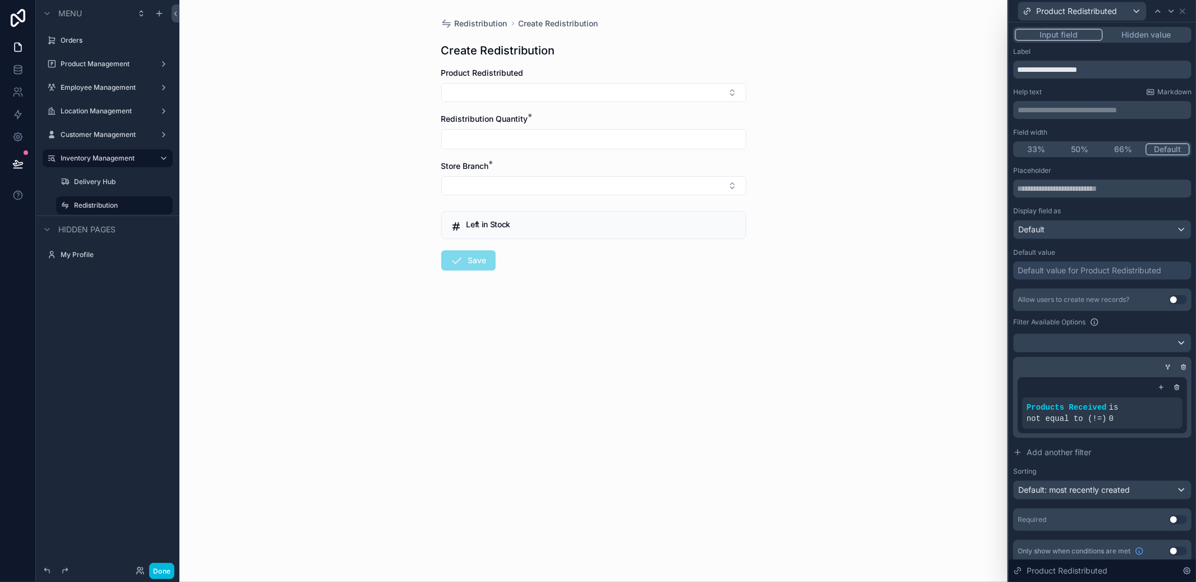
click at [0, 0] on icon at bounding box center [0, 0] width 0 height 0
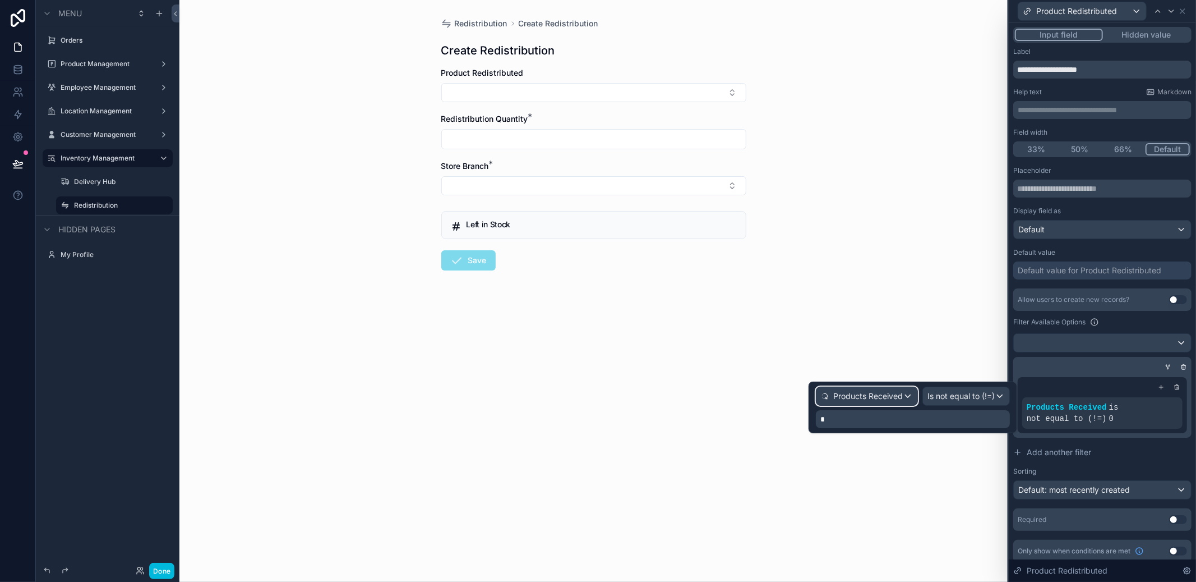
click at [908, 399] on div "Products Received" at bounding box center [867, 396] width 101 height 18
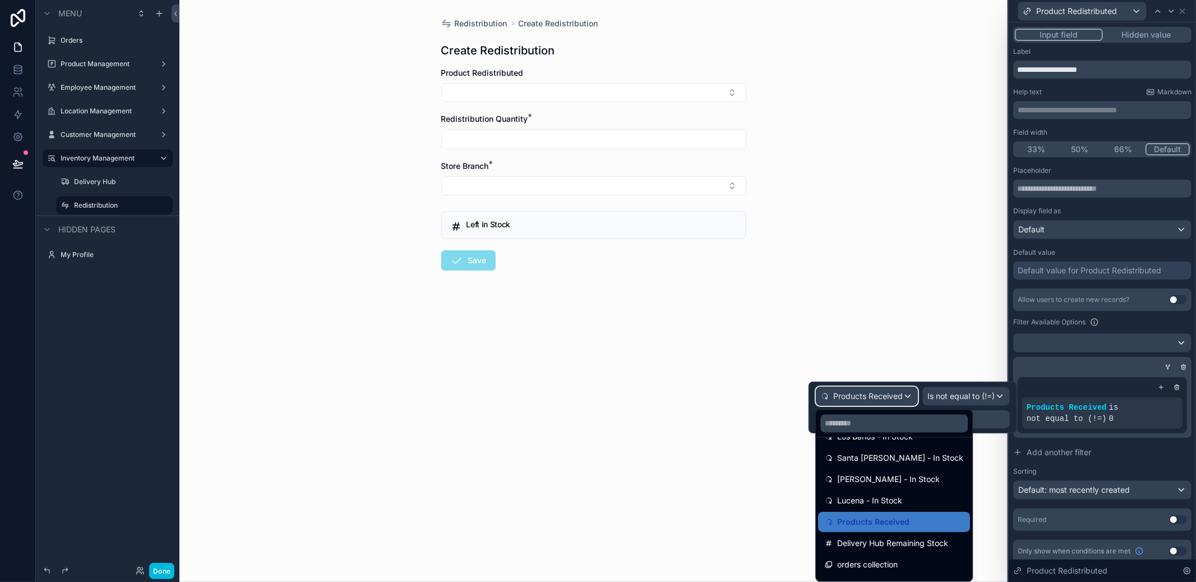
scroll to position [321, 0]
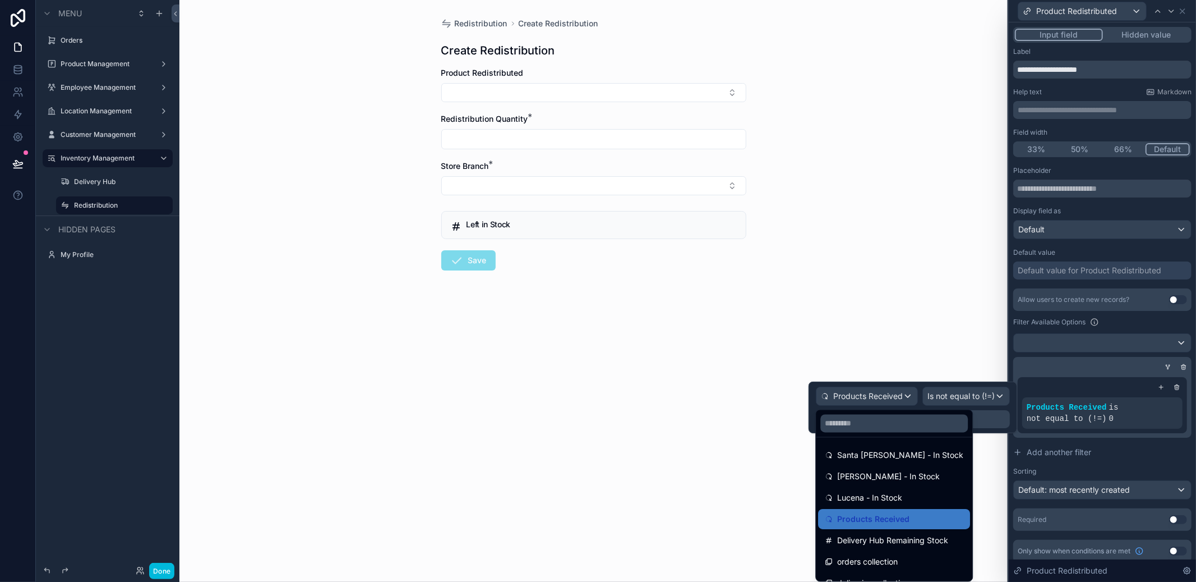
click at [897, 542] on span "Delivery Hub Remaining Stock" at bounding box center [892, 539] width 111 height 13
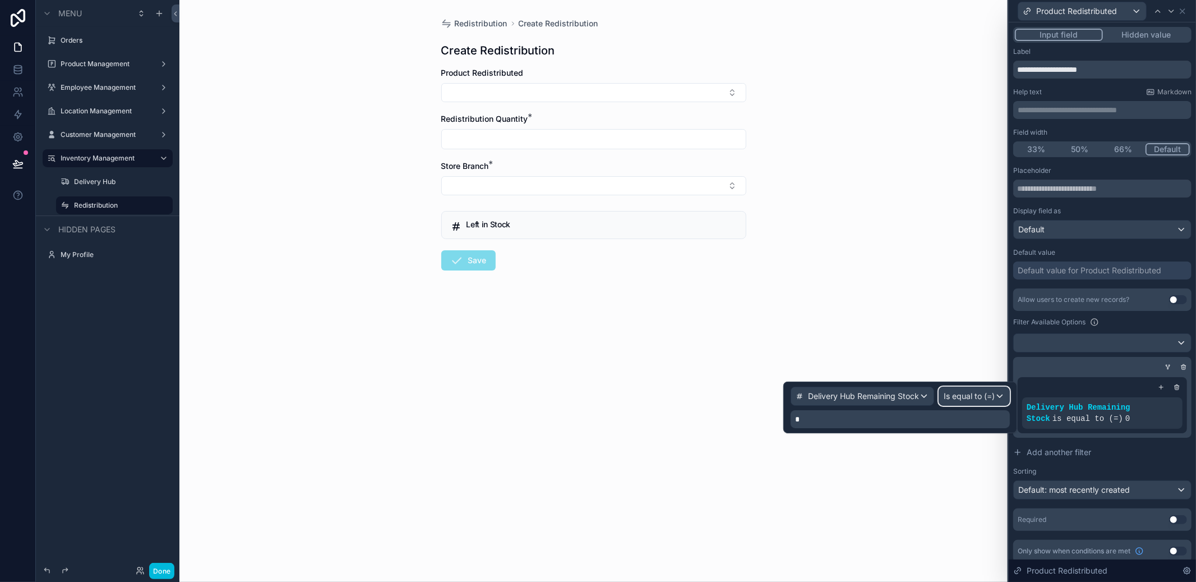
click at [974, 396] on span "Is equal to (=)" at bounding box center [969, 395] width 51 height 11
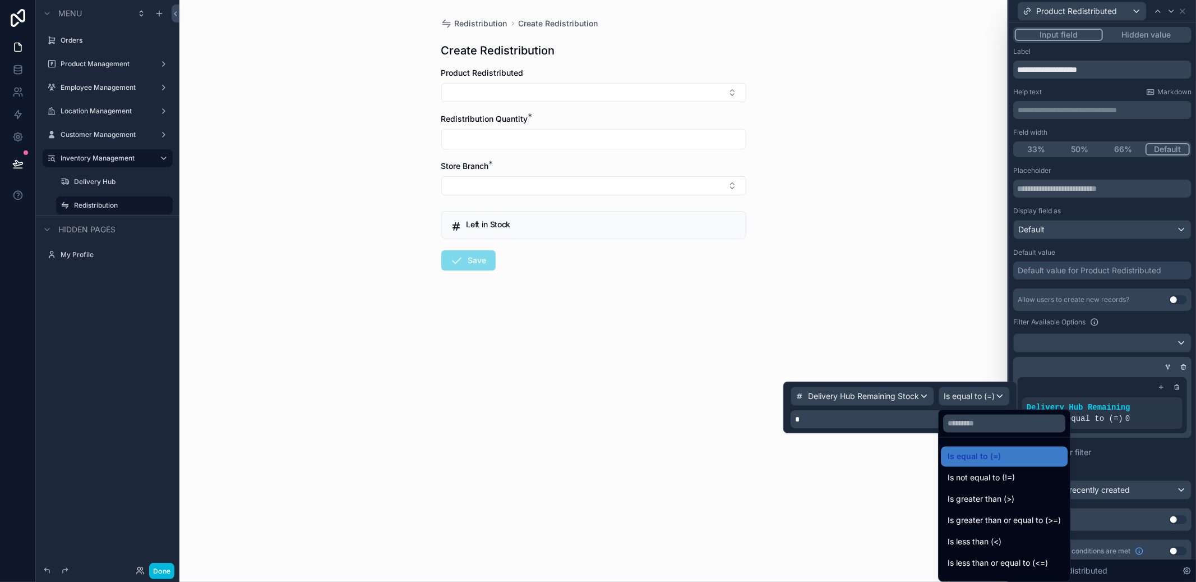
click at [999, 482] on span "Is not equal to (!=)" at bounding box center [981, 477] width 67 height 13
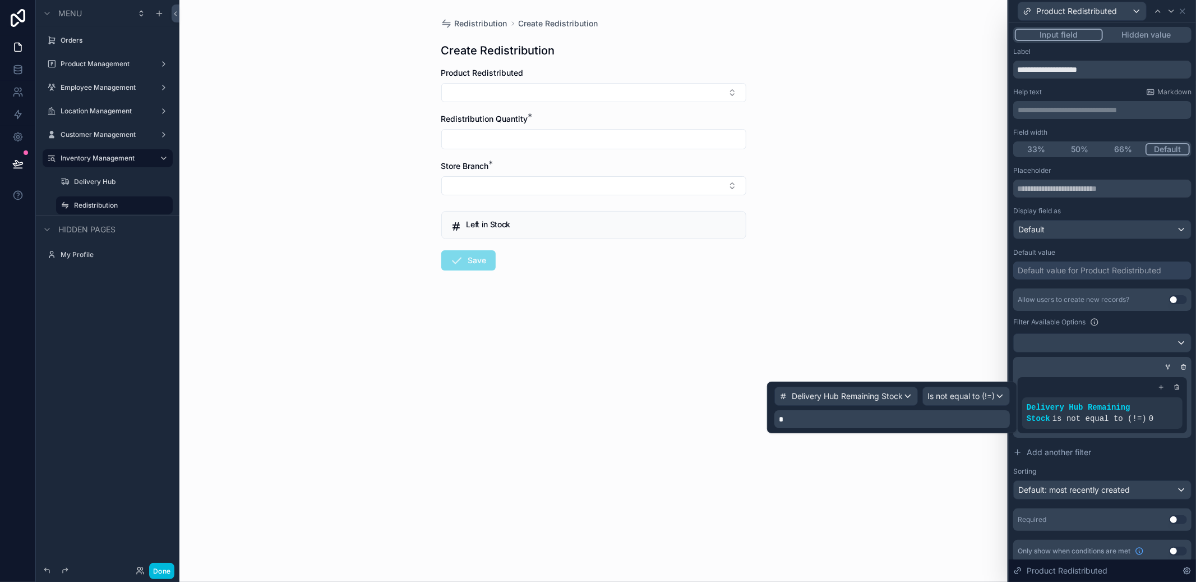
click at [995, 482] on div "Redistribution Create Redistribution Create Redistribution Product Redistribute…" at bounding box center [593, 291] width 828 height 582
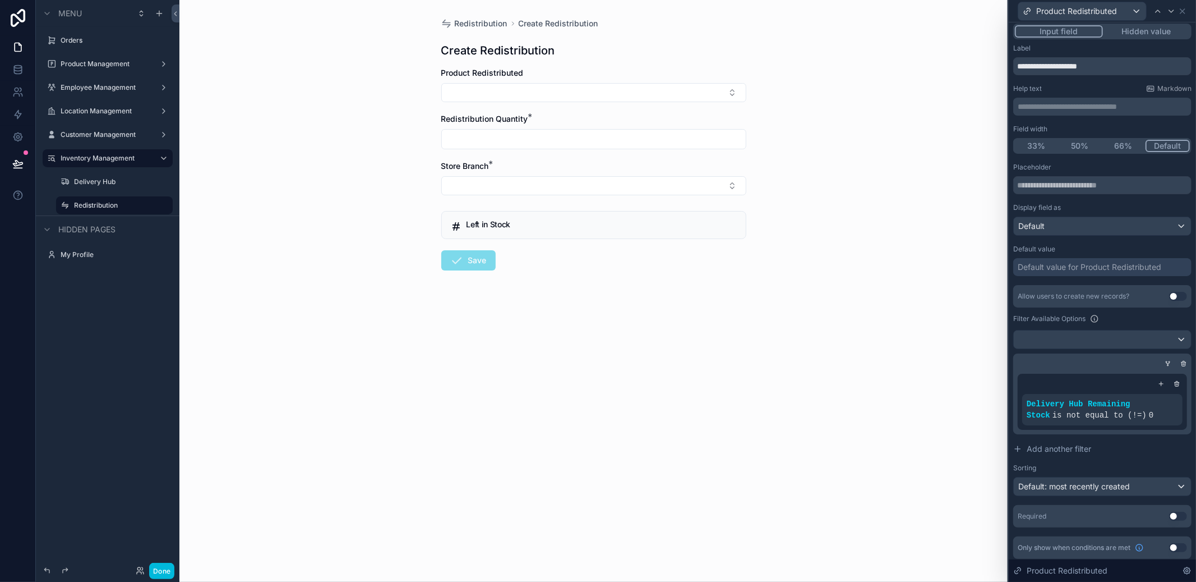
scroll to position [0, 0]
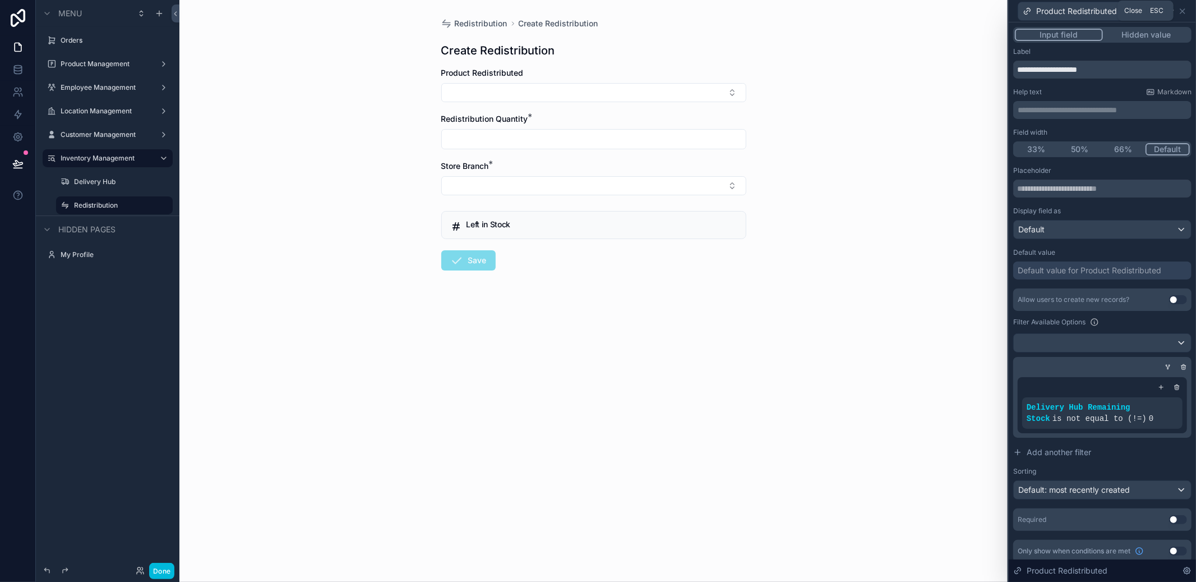
click at [1182, 12] on icon at bounding box center [1182, 11] width 4 height 4
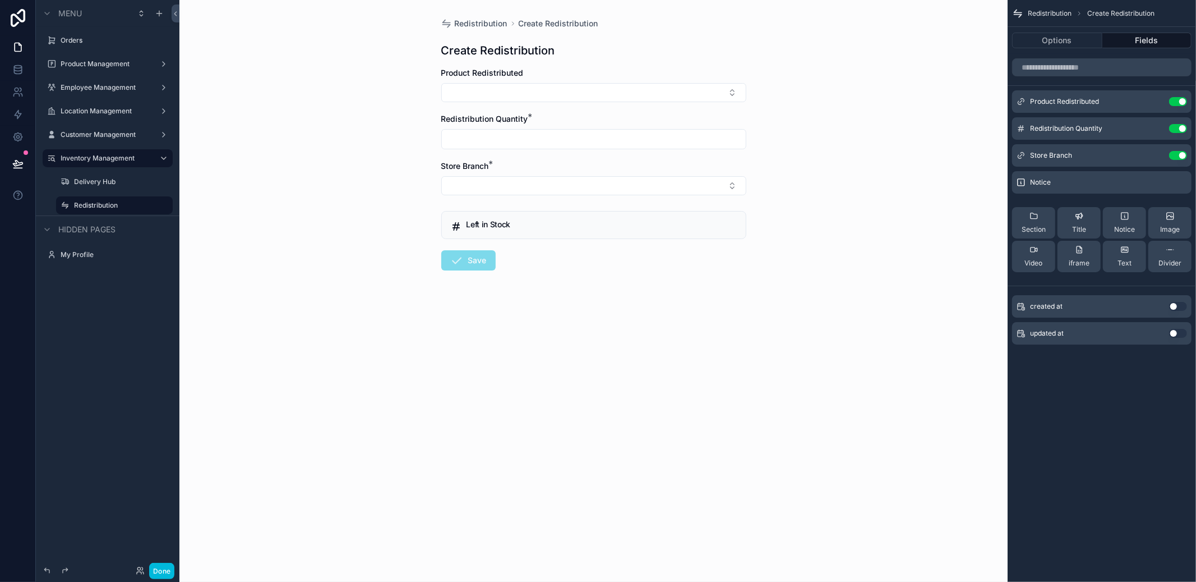
click at [578, 89] on button "Select Button" at bounding box center [593, 92] width 305 height 19
click at [856, 138] on div "Redistribution Create Redistribution Create Redistribution Product Redistribute…" at bounding box center [593, 291] width 828 height 582
click at [22, 77] on link at bounding box center [17, 69] width 35 height 22
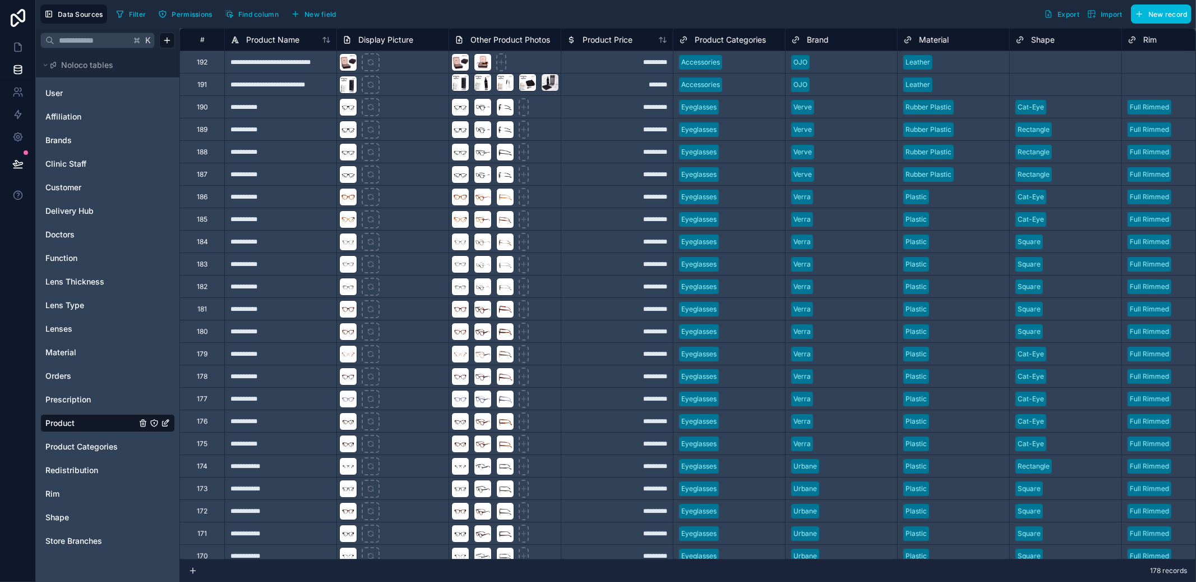
click at [84, 469] on span "Redistribution" at bounding box center [71, 469] width 53 height 11
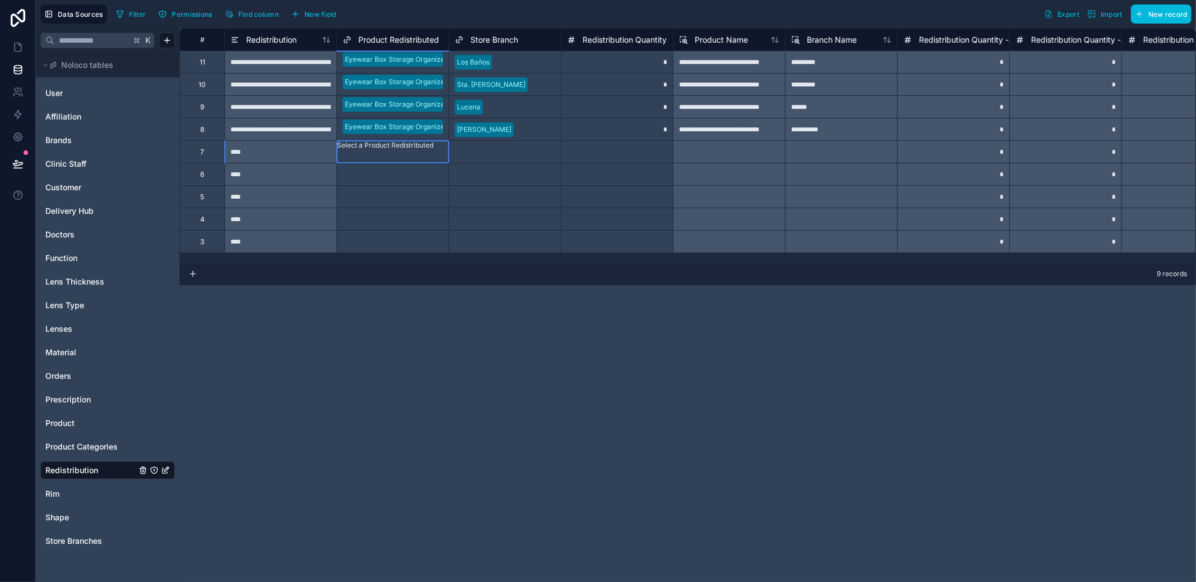
click at [396, 150] on div "Select a Product Redistributed" at bounding box center [385, 145] width 96 height 9
click at [398, 176] on div "Select a Product Redistributed" at bounding box center [393, 174] width 112 height 22
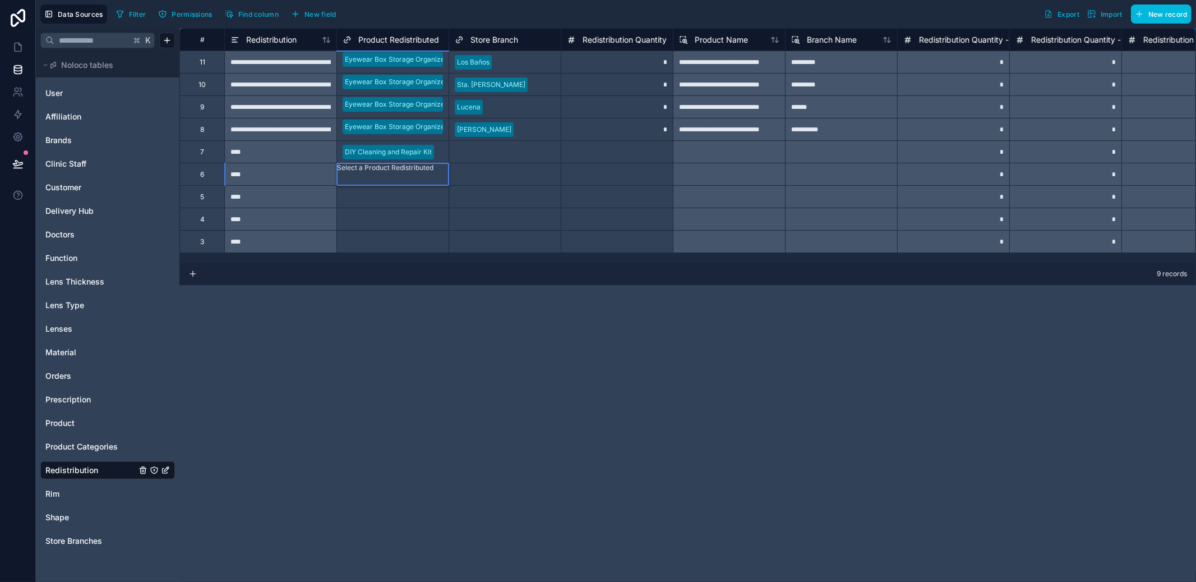
click at [388, 186] on div "Select a Product Redistributed" at bounding box center [393, 190] width 112 height 9
click at [390, 222] on div at bounding box center [393, 227] width 100 height 11
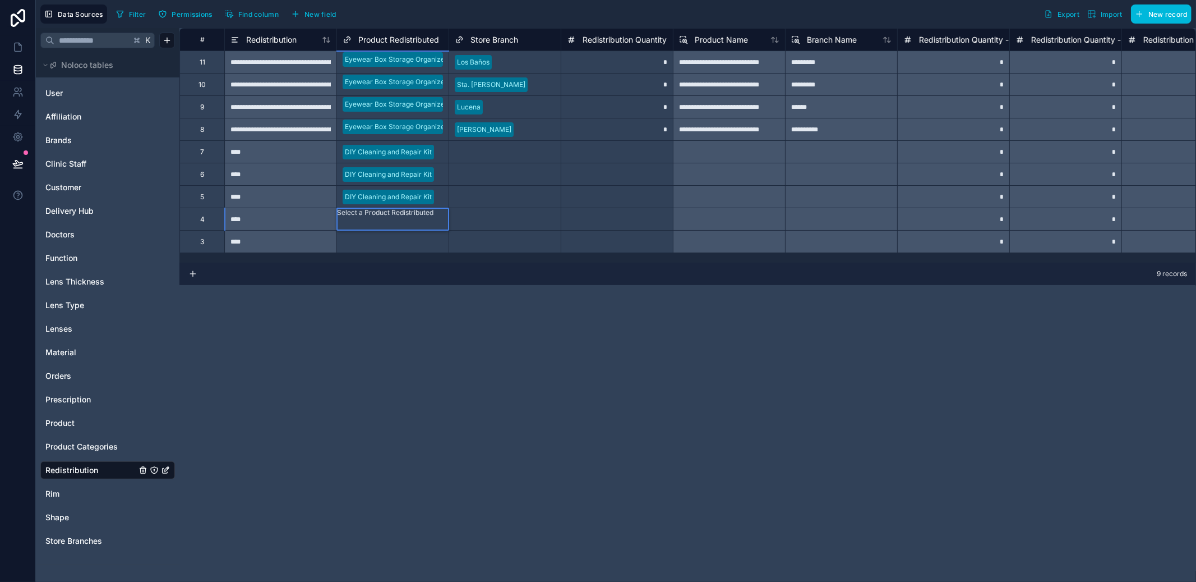
click at [340, 222] on div at bounding box center [339, 223] width 2 height 11
click at [384, 246] on div at bounding box center [393, 249] width 100 height 11
click at [340, 246] on div at bounding box center [339, 246] width 2 height 11
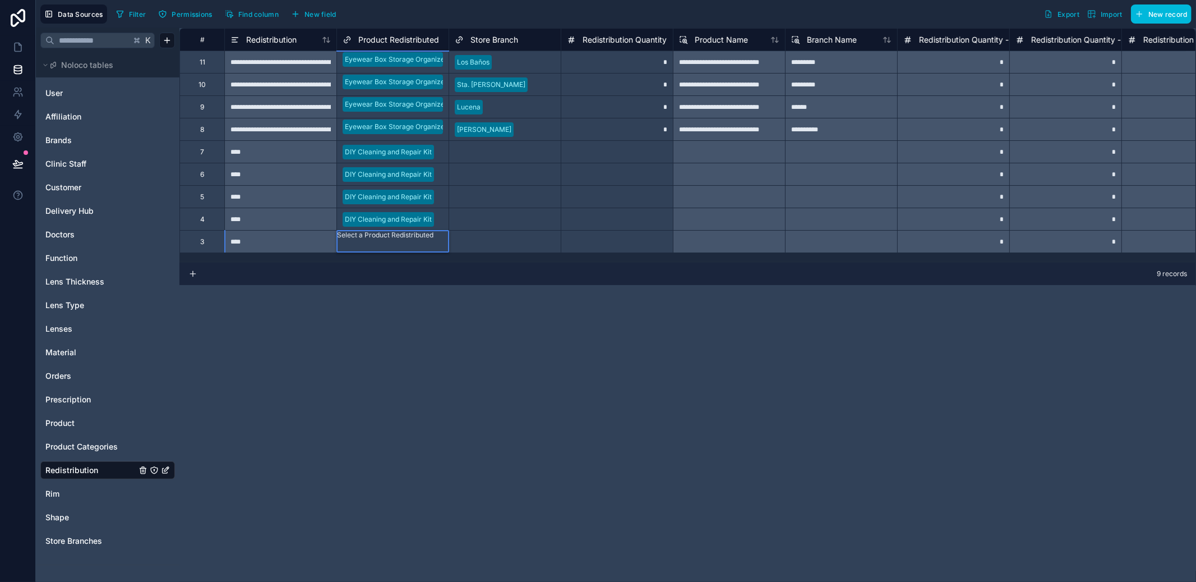
click at [465, 146] on div "Select a Store Branch" at bounding box center [505, 152] width 112 height 16
click at [465, 146] on div "Select a Store Branch" at bounding box center [505, 152] width 112 height 22
drag, startPoint x: 536, startPoint y: 67, endPoint x: 527, endPoint y: 125, distance: 59.1
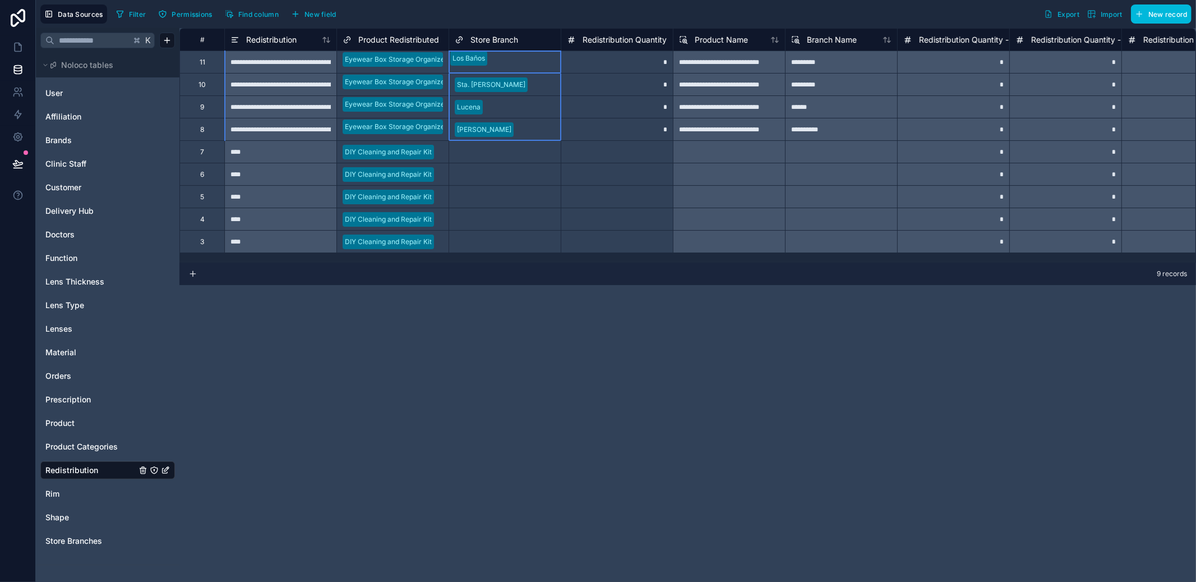
click at [527, 125] on div "**********" at bounding box center [930, 140] width 1503 height 224
click at [508, 158] on div "Select a Store Branch" at bounding box center [505, 152] width 112 height 22
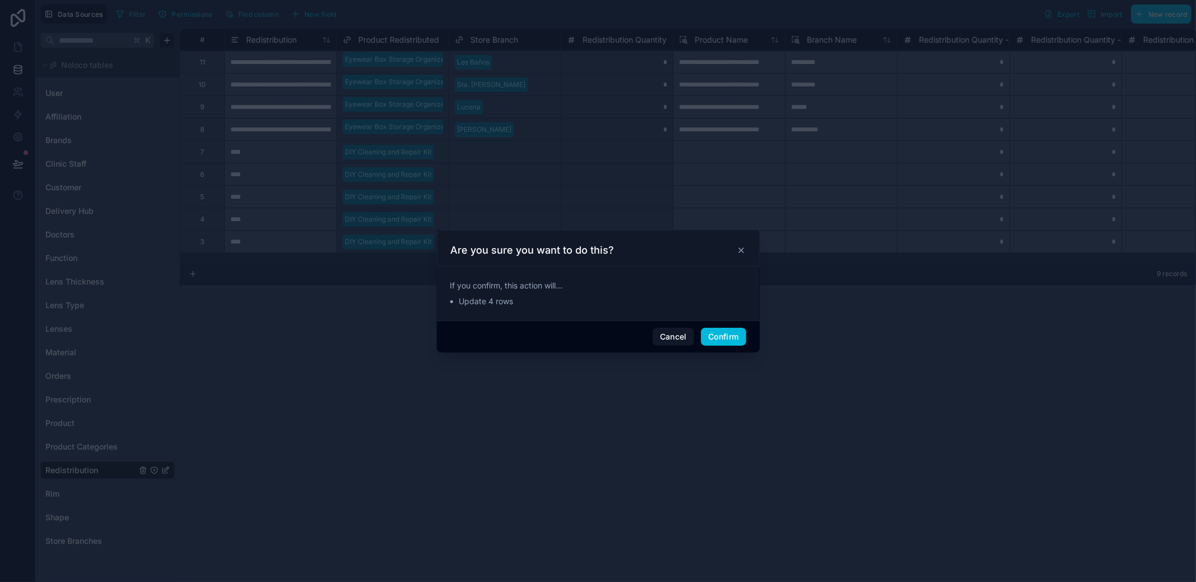
click at [712, 341] on button "Confirm" at bounding box center [723, 337] width 45 height 18
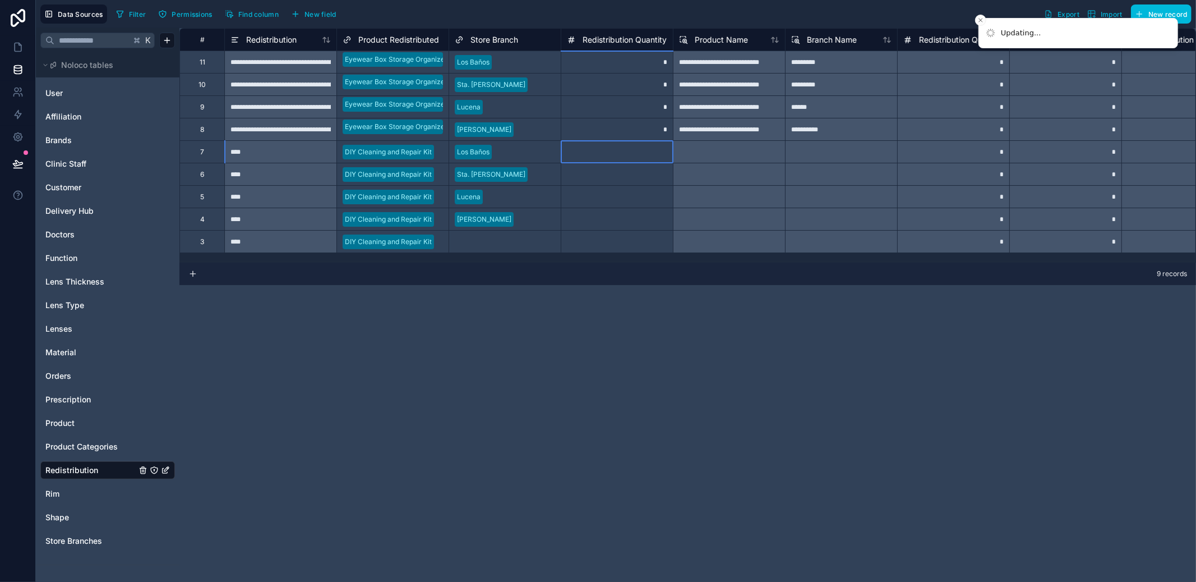
click at [652, 153] on div at bounding box center [617, 151] width 112 height 22
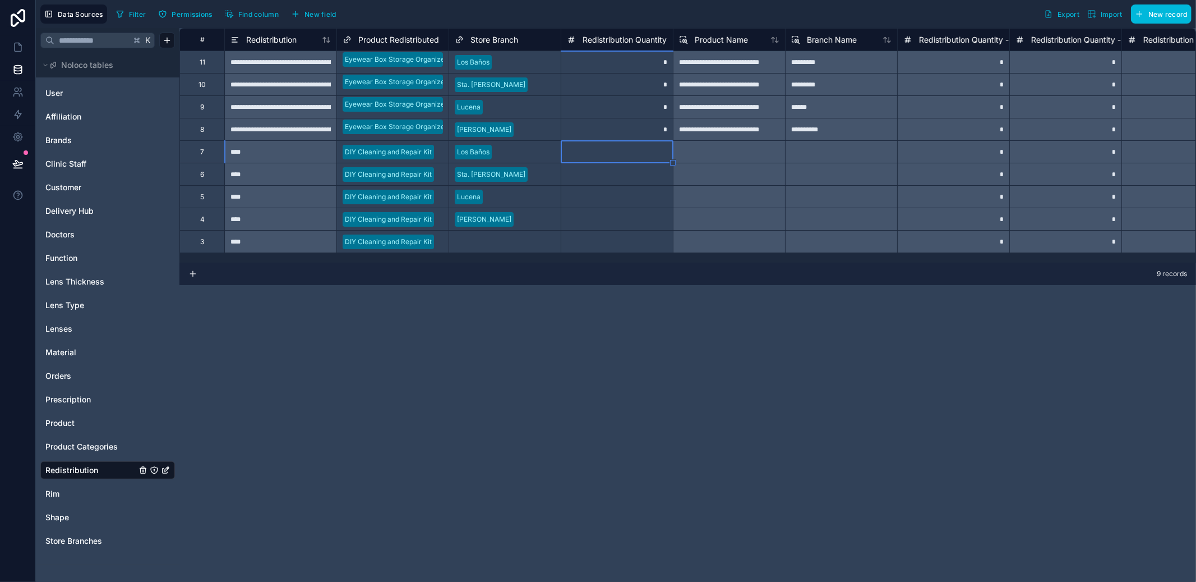
type input "*"
click at [454, 239] on div "Select a Store Branch" at bounding box center [505, 241] width 112 height 22
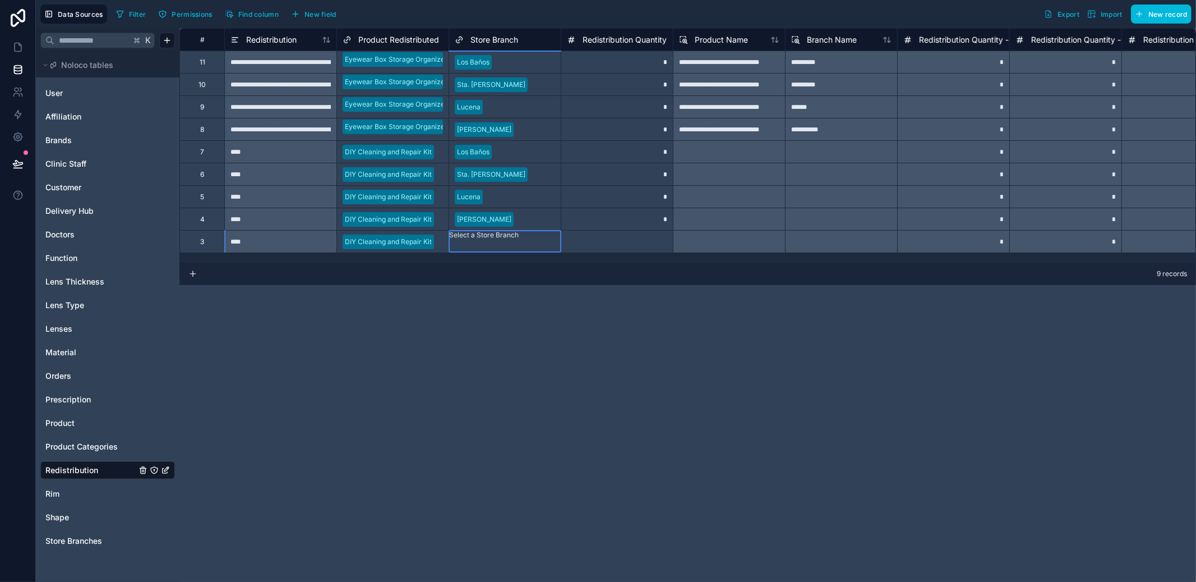
click at [446, 240] on div "DIY Cleaning and Repair Kit" at bounding box center [393, 241] width 112 height 17
click at [446, 240] on div "DIY Cleaning and Repair Kit" at bounding box center [393, 244] width 112 height 28
drag, startPoint x: 497, startPoint y: 249, endPoint x: 500, endPoint y: 242, distance: 7.3
click at [497, 249] on div "Select a Store Branch" at bounding box center [505, 241] width 112 height 22
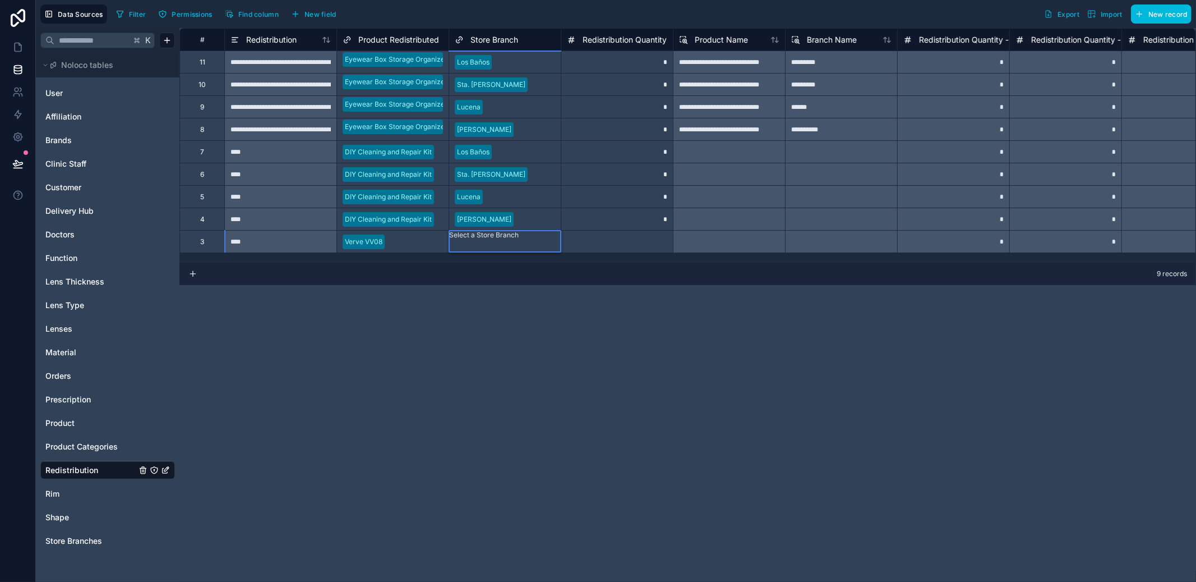
click at [501, 239] on div "Select a Store Branch" at bounding box center [505, 234] width 112 height 9
click at [304, 252] on div "**" at bounding box center [280, 241] width 112 height 22
click at [194, 244] on div "3" at bounding box center [201, 241] width 45 height 22
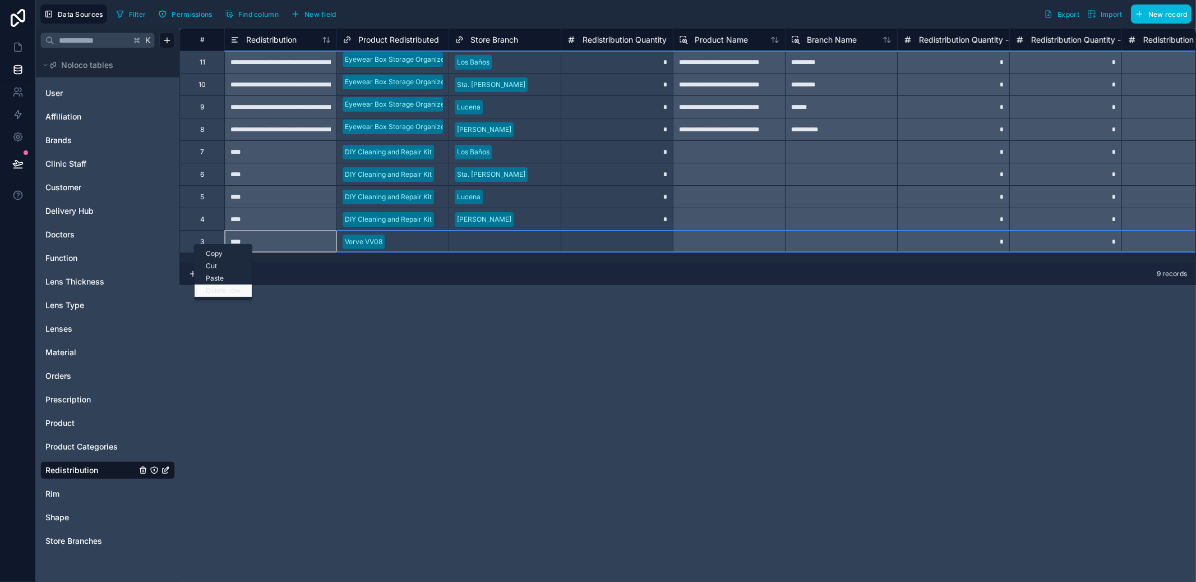
click at [218, 291] on div "Delete row" at bounding box center [223, 290] width 57 height 12
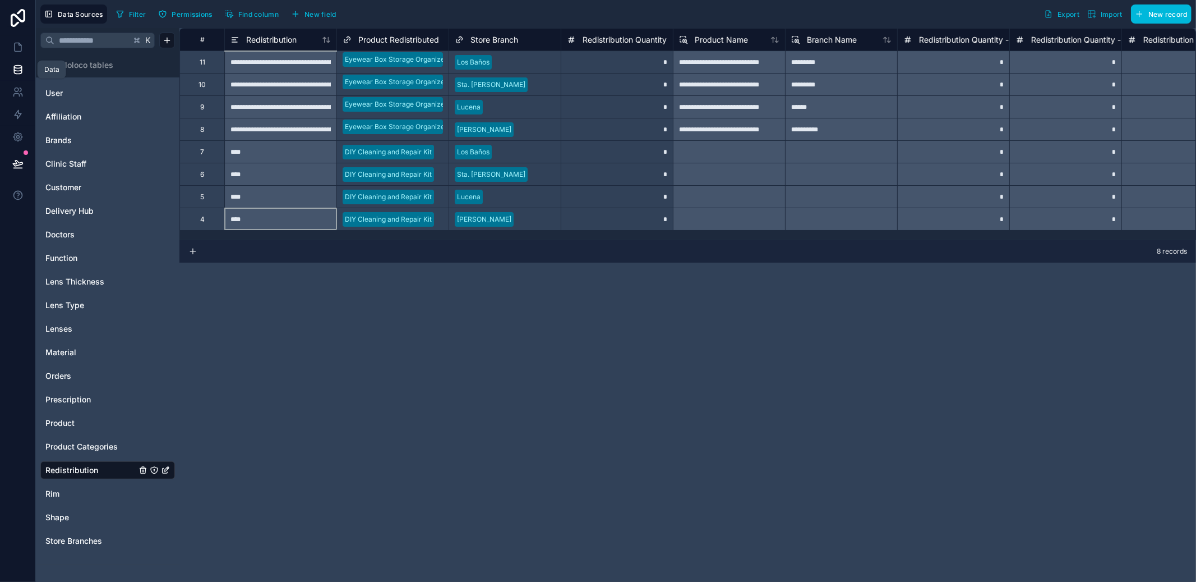
click at [19, 72] on icon at bounding box center [17, 69] width 11 height 11
click at [21, 49] on icon at bounding box center [18, 47] width 7 height 8
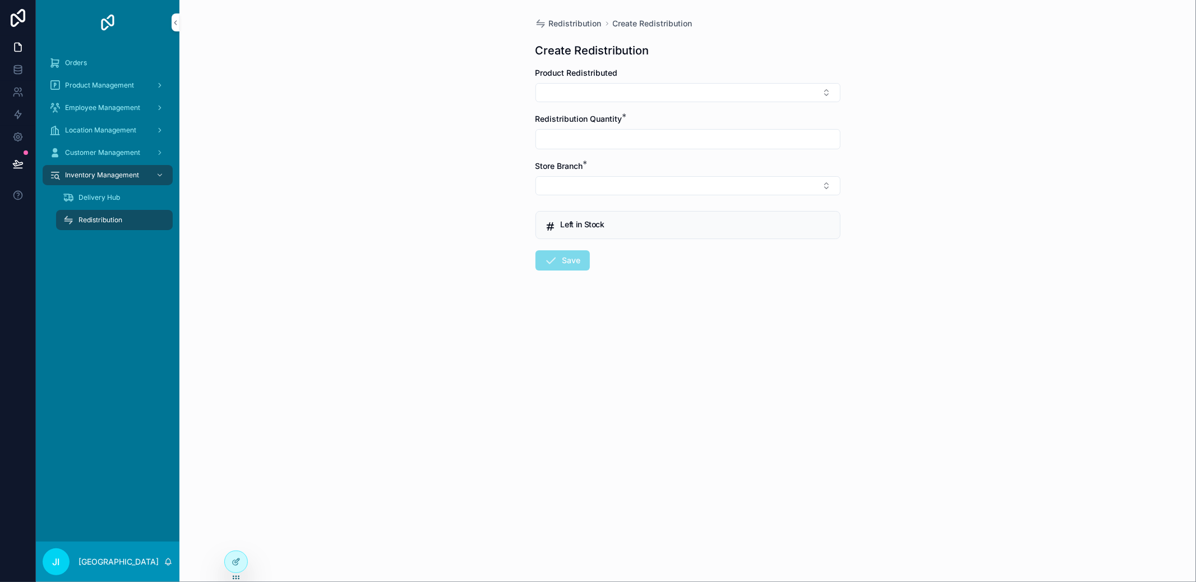
click at [689, 89] on button "Select Button" at bounding box center [688, 92] width 305 height 19
click at [694, 132] on div "Verve VV08" at bounding box center [688, 139] width 156 height 22
click at [628, 138] on input "scrollable content" at bounding box center [688, 146] width 304 height 16
type input "*"
click at [619, 186] on button "Select Button" at bounding box center [688, 192] width 305 height 19
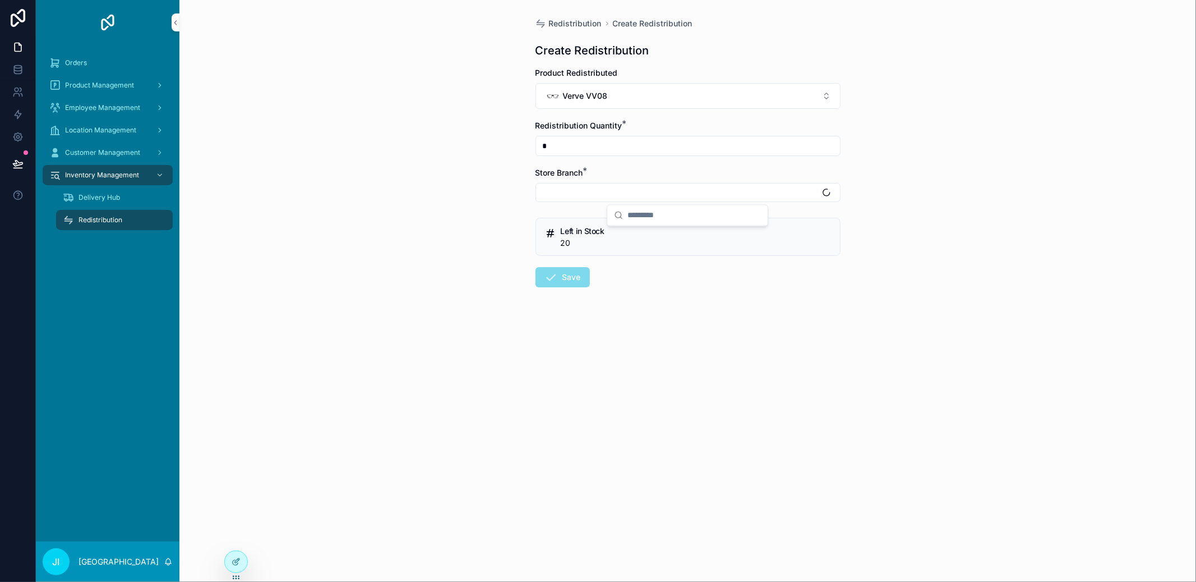
click at [619, 186] on button "Select Button" at bounding box center [688, 192] width 305 height 19
click at [647, 233] on span "[PERSON_NAME]" at bounding box center [646, 236] width 64 height 11
click at [563, 284] on button "Save" at bounding box center [563, 279] width 54 height 20
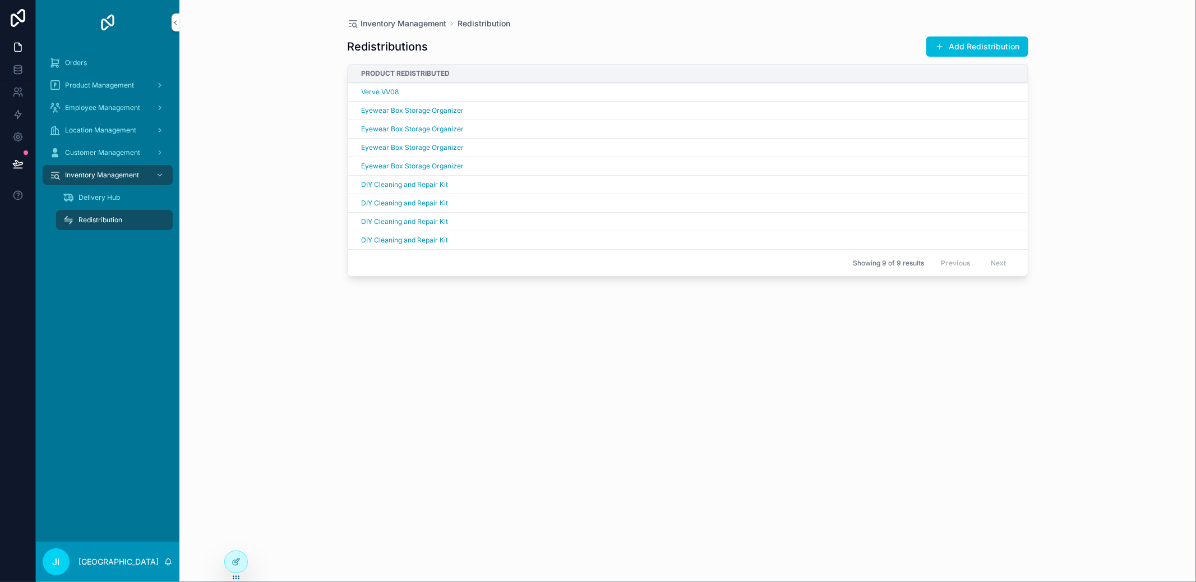
click at [966, 44] on button "Add Redistribution" at bounding box center [977, 46] width 102 height 20
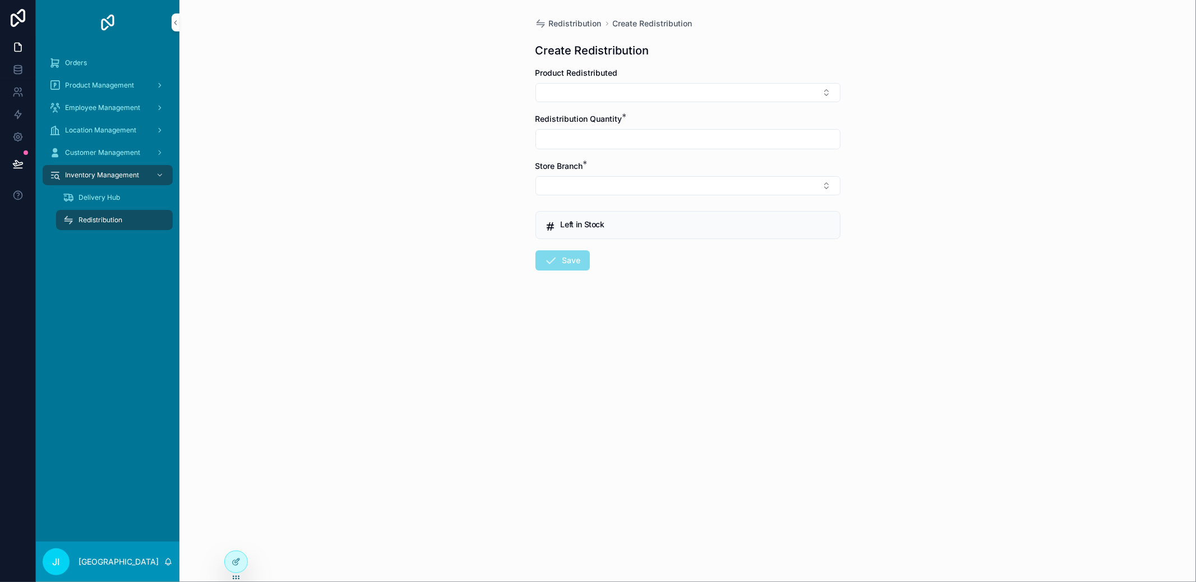
click at [685, 96] on button "Select Button" at bounding box center [688, 92] width 305 height 19
click at [676, 139] on span "Verve VV08" at bounding box center [654, 139] width 45 height 11
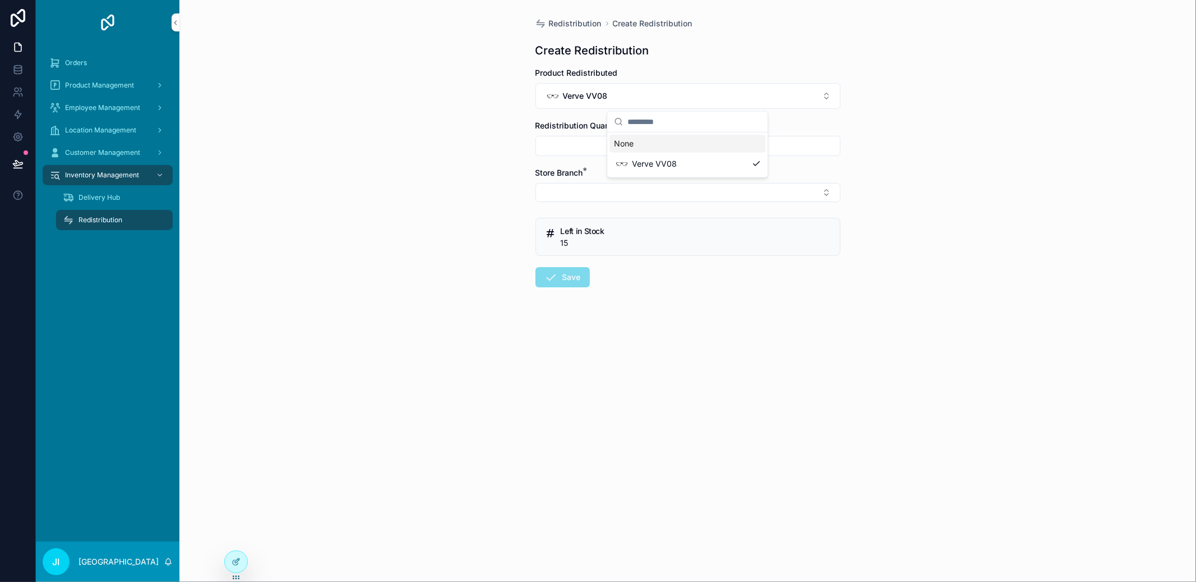
click at [665, 139] on input "scrollable content" at bounding box center [688, 146] width 304 height 16
type input "*"
click at [614, 187] on button "Select Button" at bounding box center [688, 192] width 305 height 19
click at [635, 251] on span "Lucena" at bounding box center [627, 254] width 27 height 11
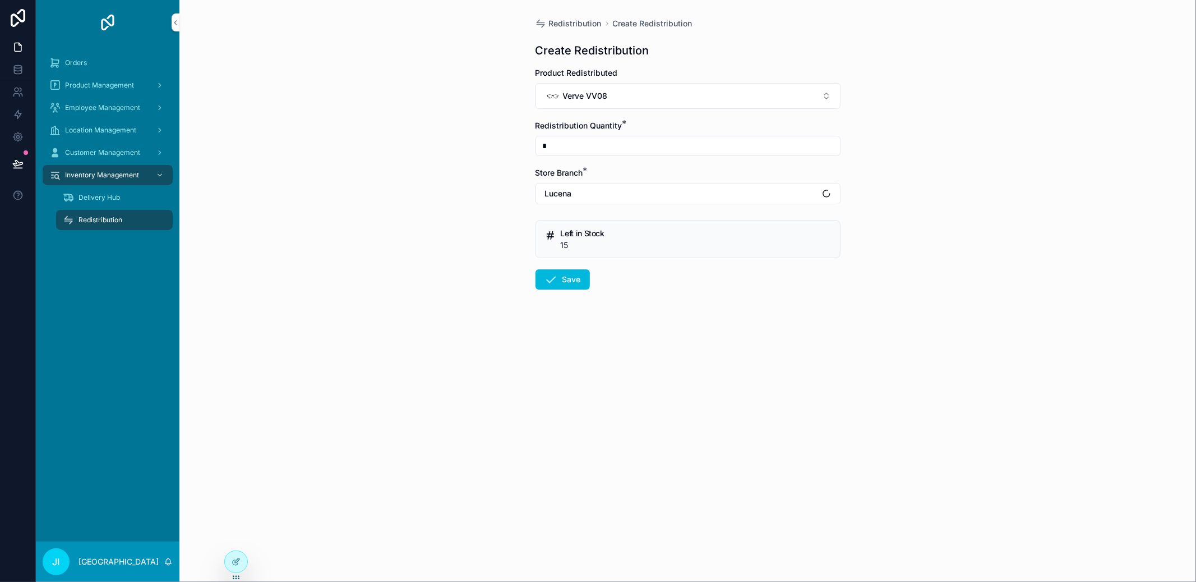
click at [565, 280] on button "Save" at bounding box center [563, 279] width 54 height 20
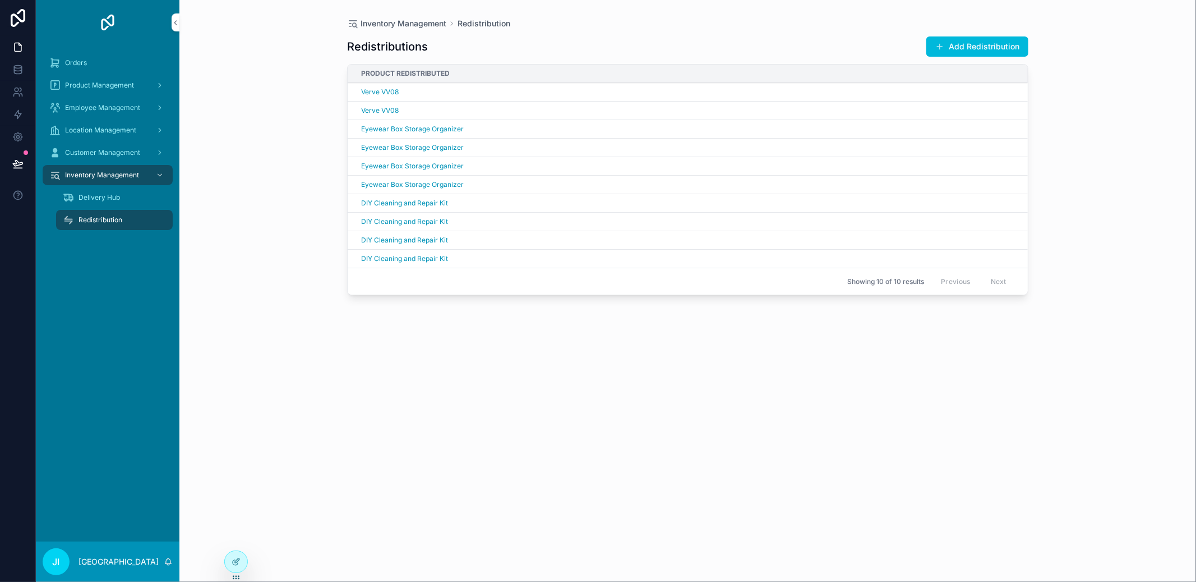
click at [967, 54] on button "Add Redistribution" at bounding box center [977, 46] width 102 height 20
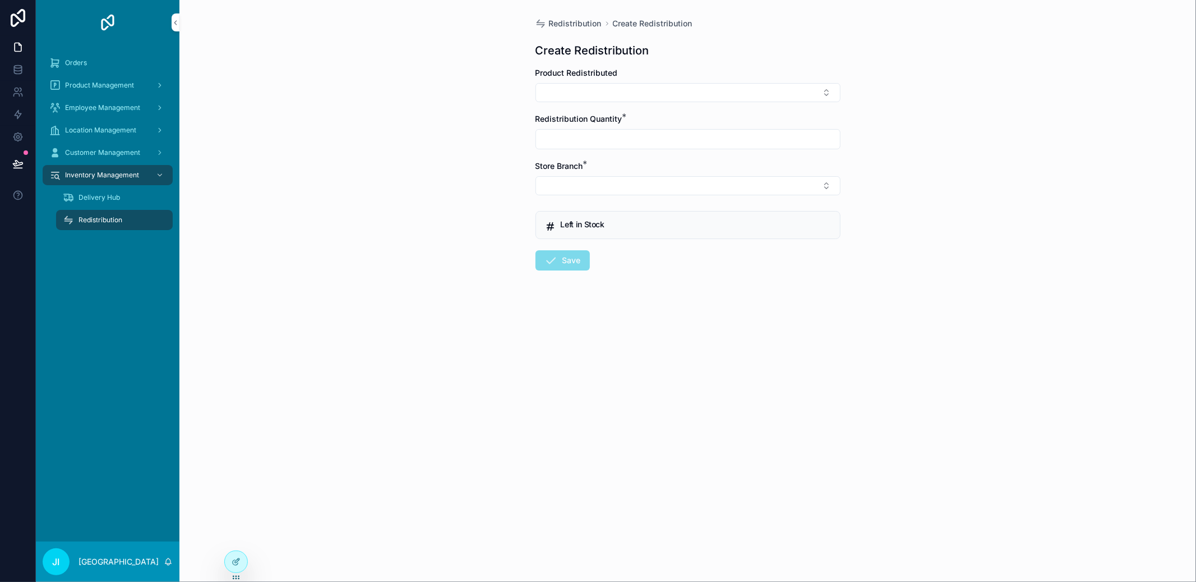
click at [620, 92] on button "Select Button" at bounding box center [688, 92] width 305 height 19
click at [637, 151] on div "Verve VV07" at bounding box center [688, 162] width 156 height 22
drag, startPoint x: 646, startPoint y: 99, endPoint x: 642, endPoint y: 106, distance: 7.8
click at [645, 100] on button "Verve VV07" at bounding box center [688, 96] width 305 height 26
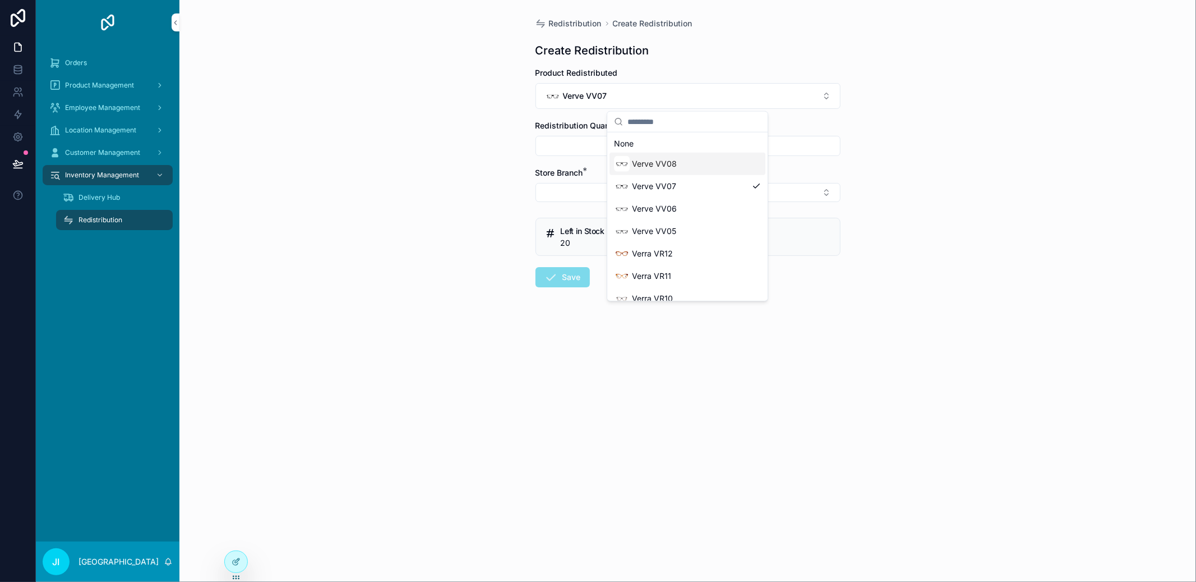
click at [648, 159] on span "Verve VV08" at bounding box center [654, 163] width 45 height 11
click at [651, 135] on div "Redistribution Quantity *" at bounding box center [688, 138] width 305 height 36
click at [646, 142] on input "scrollable content" at bounding box center [688, 146] width 304 height 16
type input "*"
click at [624, 192] on button "Select Button" at bounding box center [688, 192] width 305 height 19
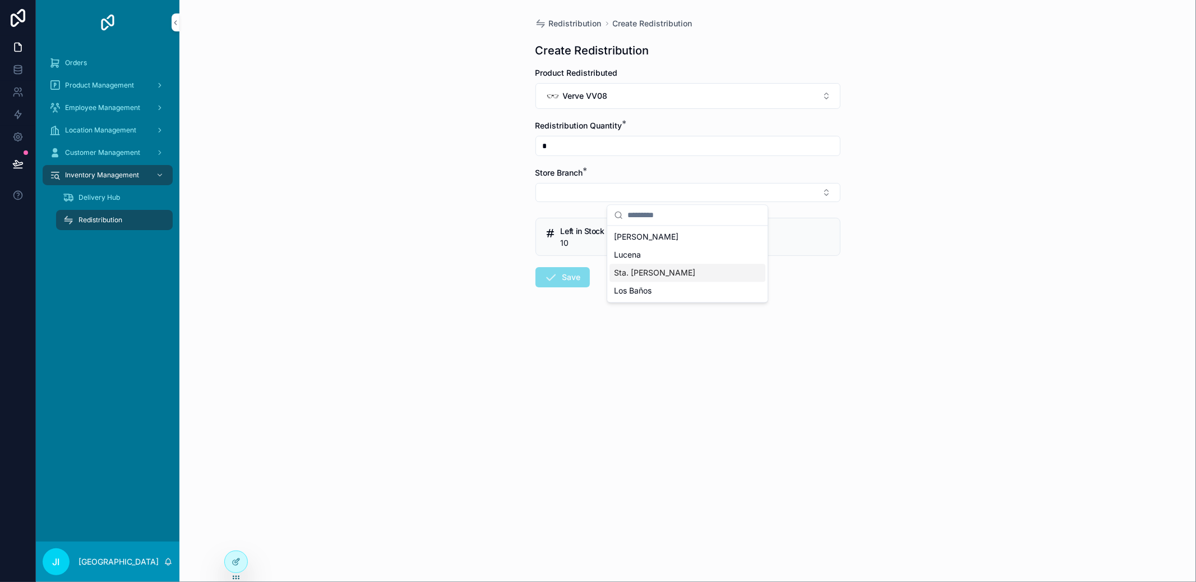
click at [649, 274] on div "Sta. [PERSON_NAME]" at bounding box center [688, 273] width 156 height 18
click at [569, 278] on button "Save" at bounding box center [563, 279] width 54 height 20
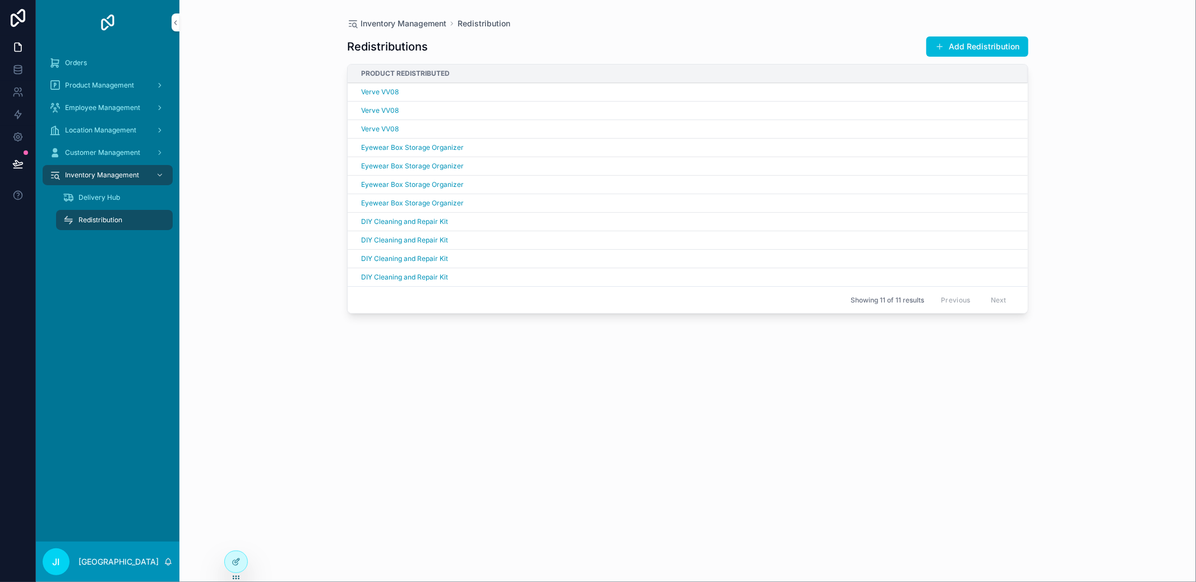
click at [1009, 49] on button "Add Redistribution" at bounding box center [977, 46] width 102 height 20
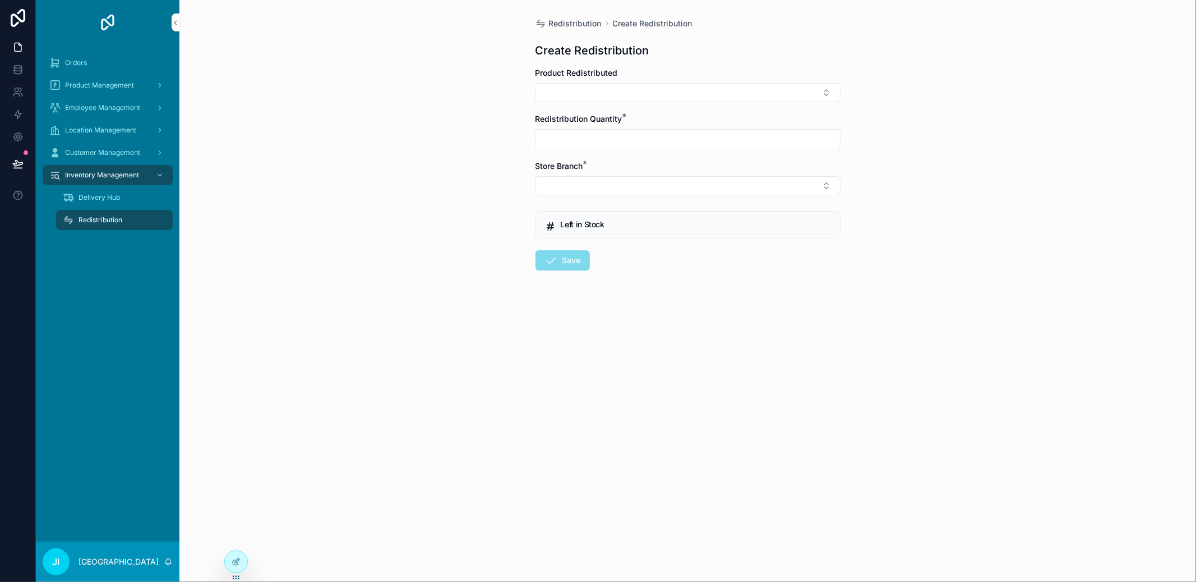
click at [716, 95] on button "Select Button" at bounding box center [688, 92] width 305 height 19
click at [685, 142] on div "Verve VV08" at bounding box center [688, 139] width 156 height 22
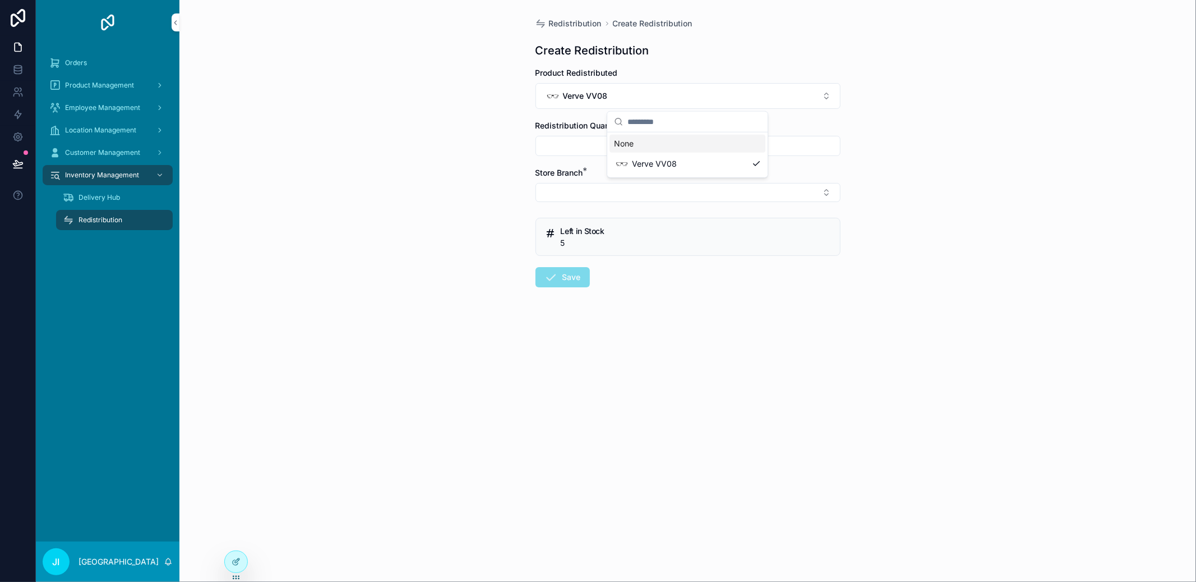
click at [644, 142] on input "scrollable content" at bounding box center [688, 146] width 304 height 16
type input "*"
click at [628, 192] on button "Select Button" at bounding box center [688, 192] width 305 height 19
drag, startPoint x: 645, startPoint y: 286, endPoint x: 583, endPoint y: 284, distance: 61.7
click at [645, 287] on span "Los Baños" at bounding box center [633, 290] width 38 height 11
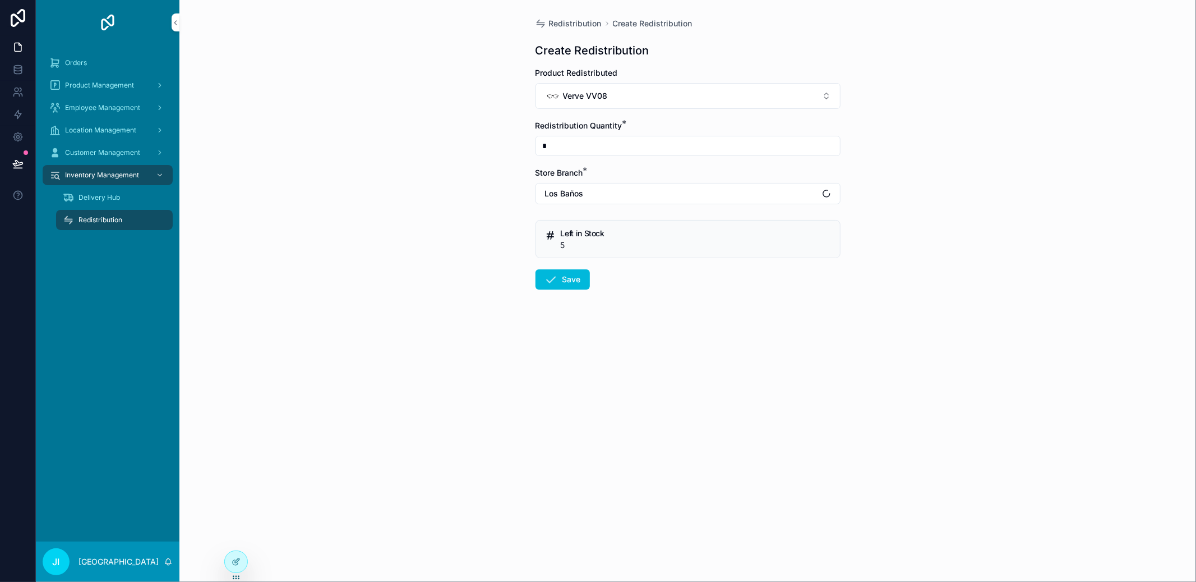
click at [571, 284] on button "Save" at bounding box center [563, 279] width 54 height 20
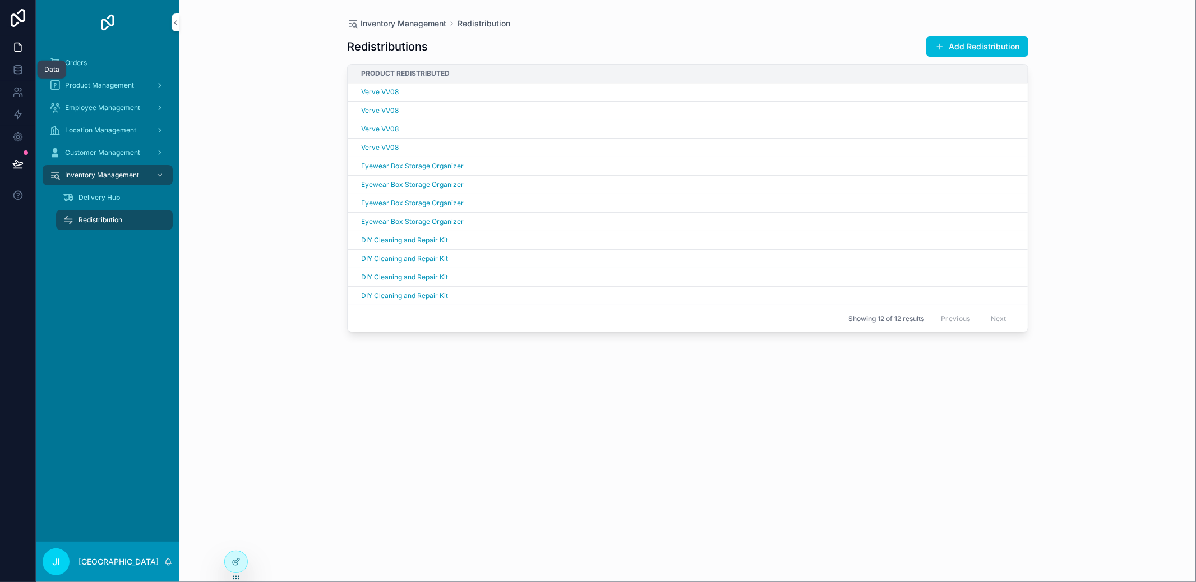
click at [17, 76] on link at bounding box center [17, 69] width 35 height 22
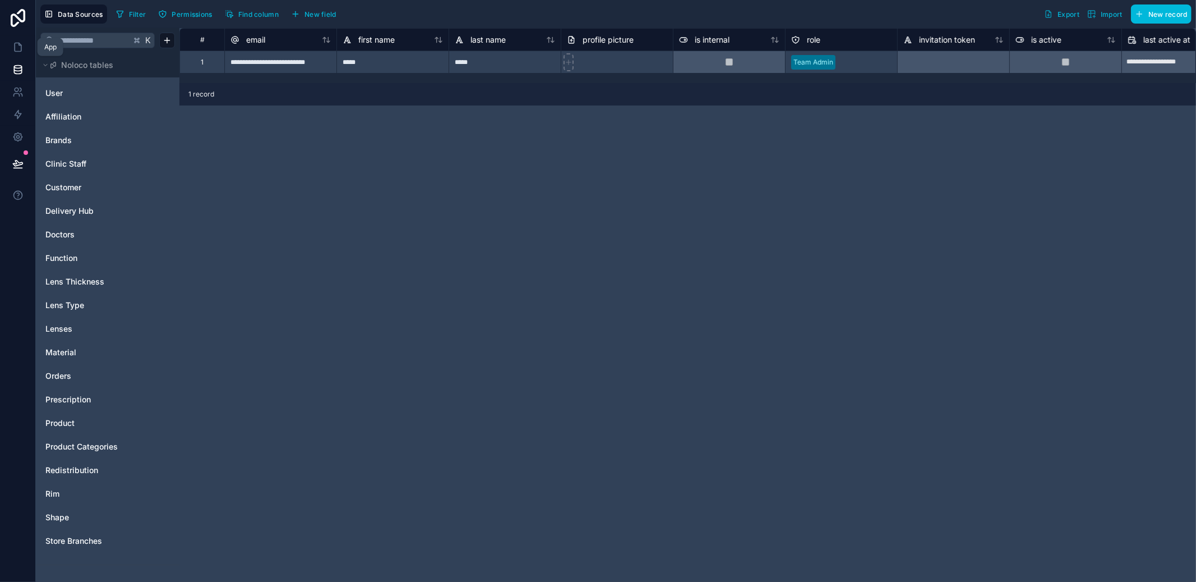
click at [25, 41] on link at bounding box center [17, 47] width 35 height 22
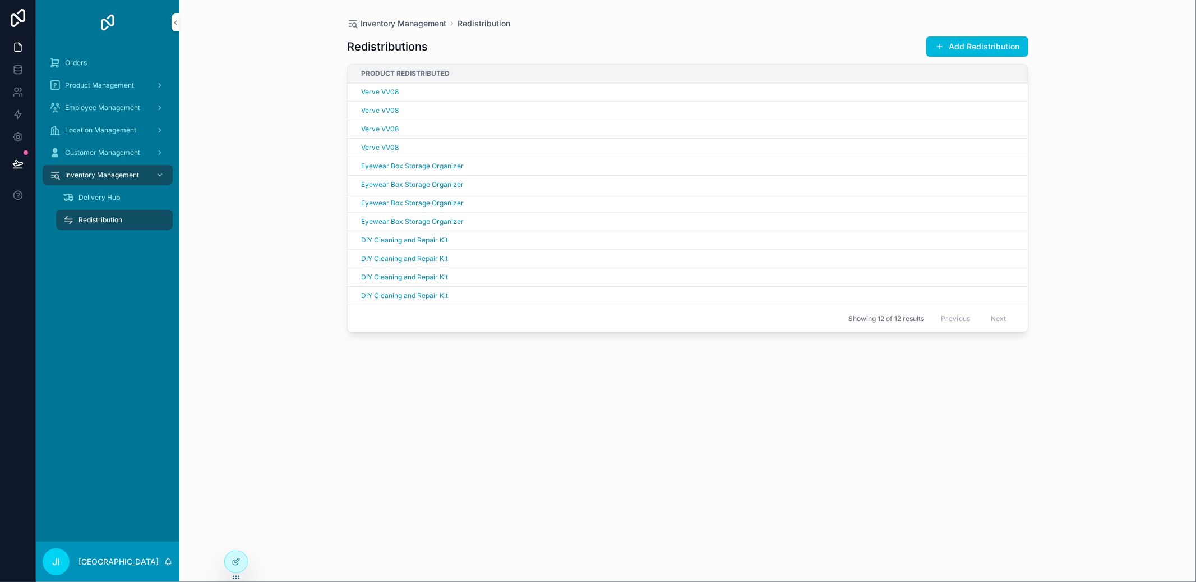
click at [976, 49] on button "Add Redistribution" at bounding box center [977, 46] width 102 height 20
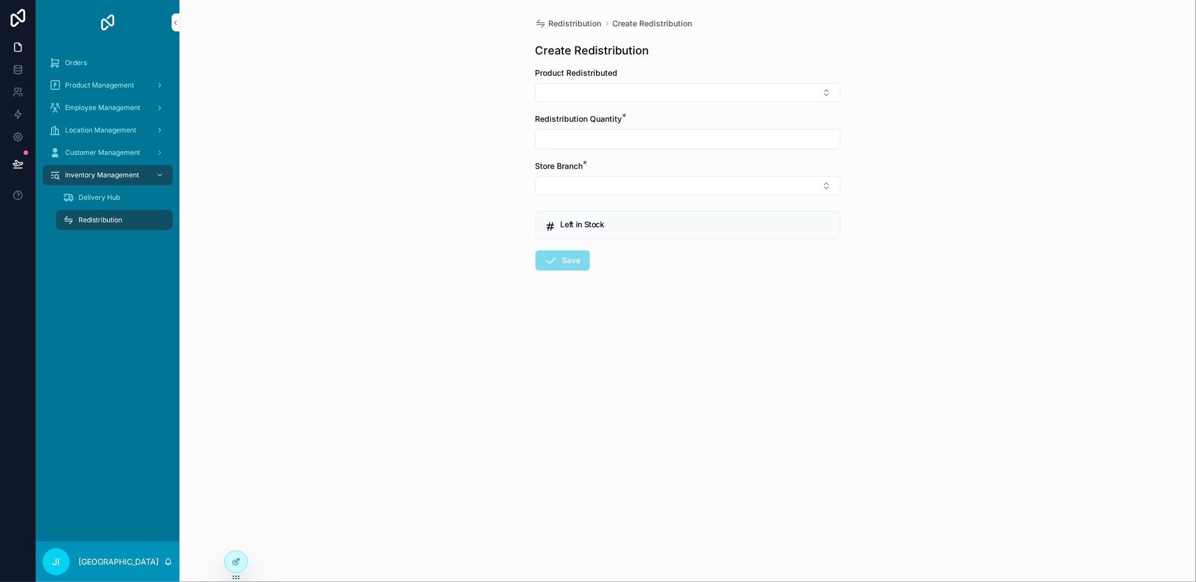
click at [680, 88] on button "Select Button" at bounding box center [688, 92] width 305 height 19
click at [676, 136] on div "Verve VV07" at bounding box center [688, 139] width 156 height 22
click at [681, 130] on div "Redistribution Quantity *" at bounding box center [688, 125] width 305 height 11
click at [677, 139] on input "scrollable content" at bounding box center [688, 146] width 304 height 16
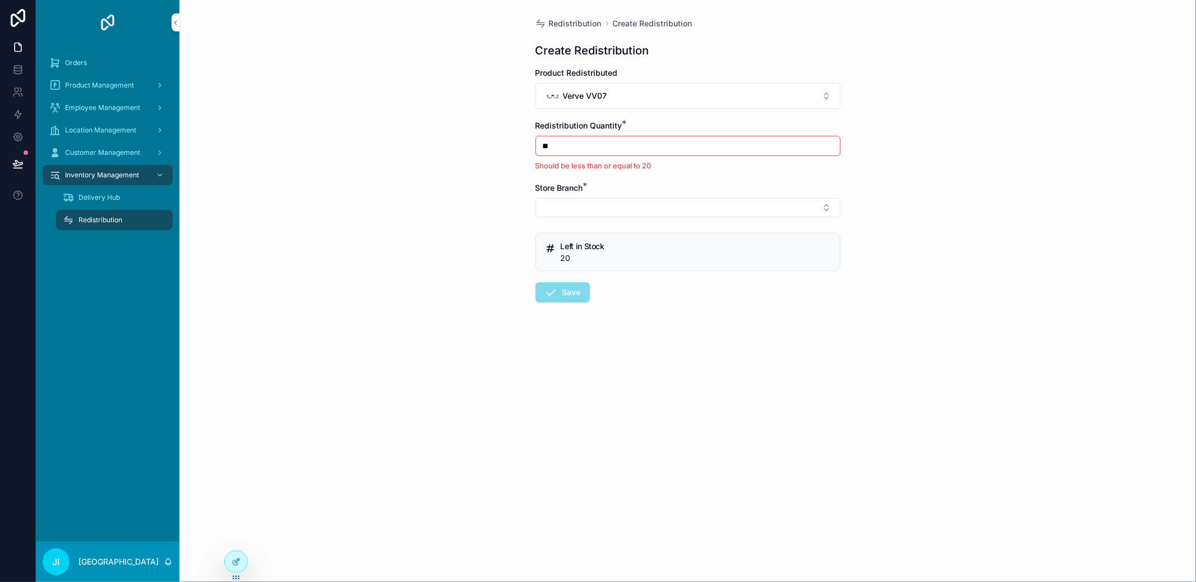
type input "*"
click at [635, 190] on button "Select Button" at bounding box center [688, 192] width 305 height 19
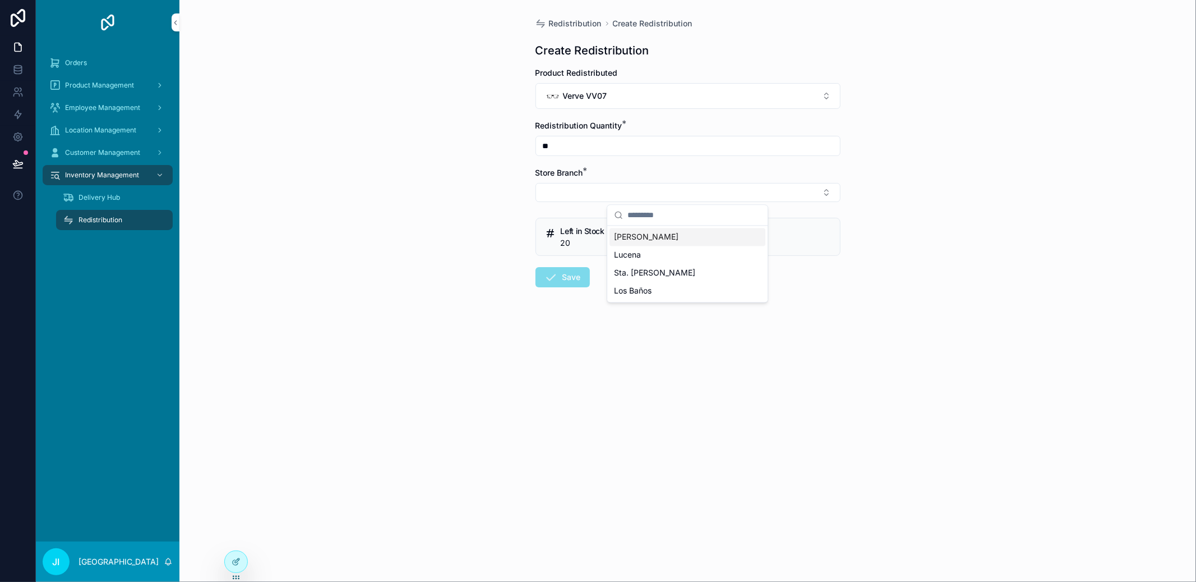
click at [640, 230] on div "Candelaria" at bounding box center [688, 237] width 156 height 18
drag, startPoint x: 611, startPoint y: 149, endPoint x: 502, endPoint y: 149, distance: 108.8
click at [503, 149] on div "Redistribution Create Redistribution Create Redistribution Product Redistribute…" at bounding box center [687, 291] width 1017 height 582
type input "**"
click at [575, 285] on button "Save" at bounding box center [563, 279] width 54 height 20
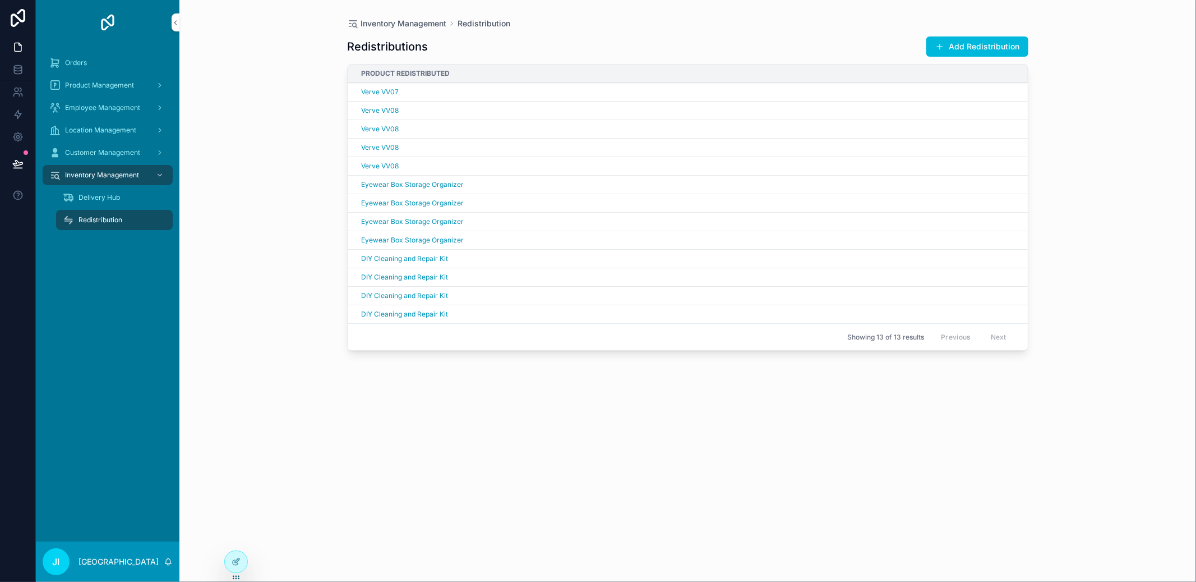
click at [980, 54] on button "Add Redistribution" at bounding box center [977, 46] width 102 height 20
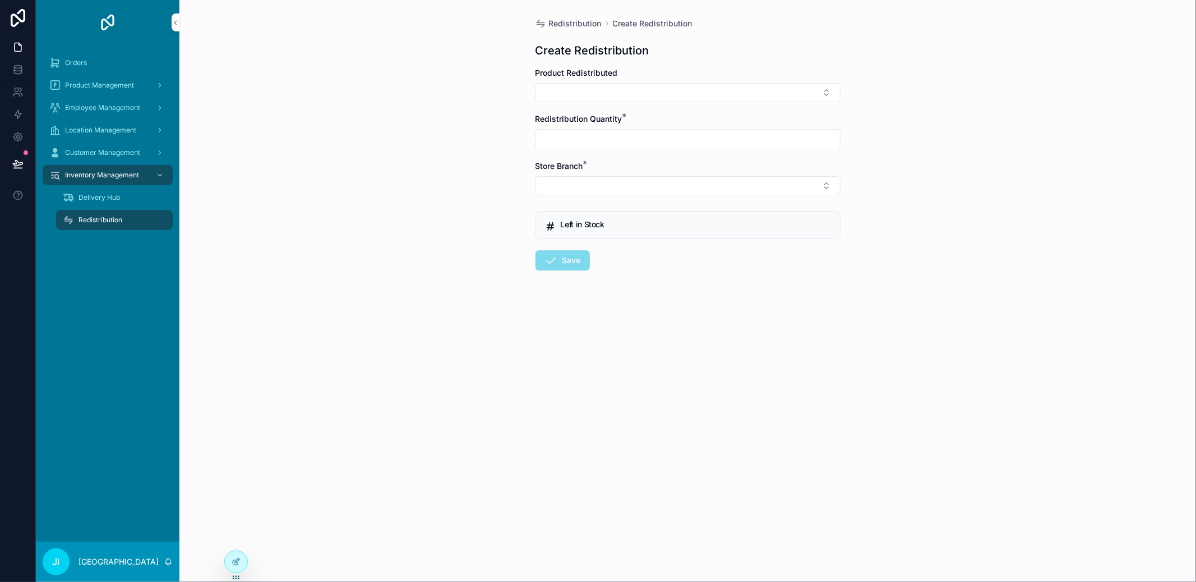
click at [675, 89] on button "Select Button" at bounding box center [688, 92] width 305 height 19
click at [647, 140] on span "Verve VV07" at bounding box center [654, 139] width 44 height 11
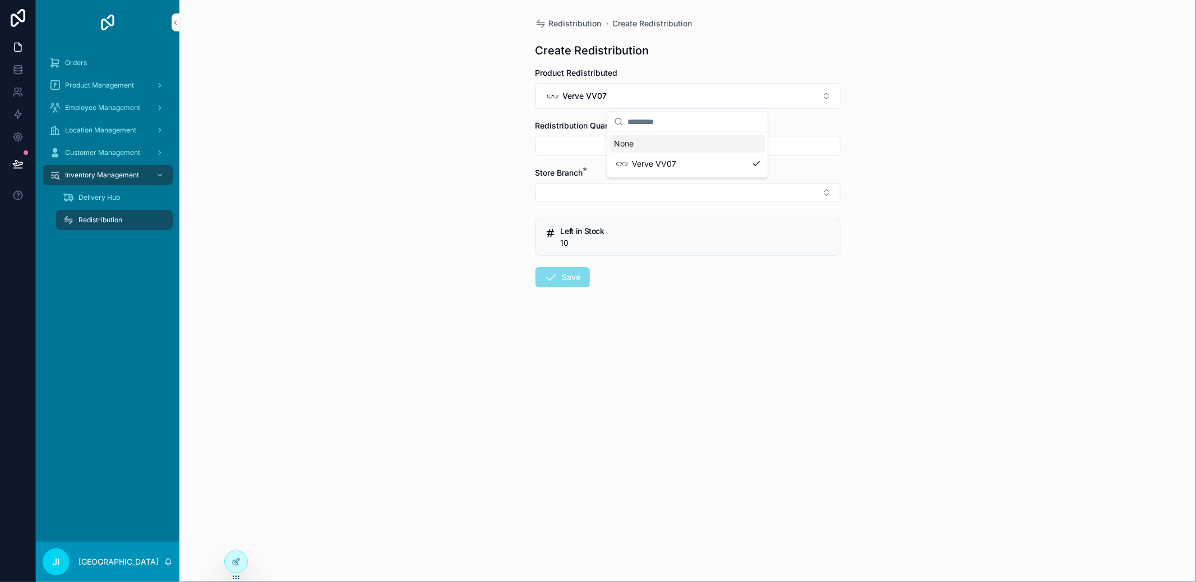
click at [611, 142] on input "scrollable content" at bounding box center [688, 146] width 304 height 16
type input "**"
click at [609, 193] on button "Select Button" at bounding box center [688, 192] width 305 height 19
click at [624, 256] on span "Lucena" at bounding box center [627, 254] width 27 height 11
click at [586, 262] on form "Product Redistributed Verve VV07 Redistribution Quantity * ** Store Branch * Lu…" at bounding box center [688, 214] width 305 height 294
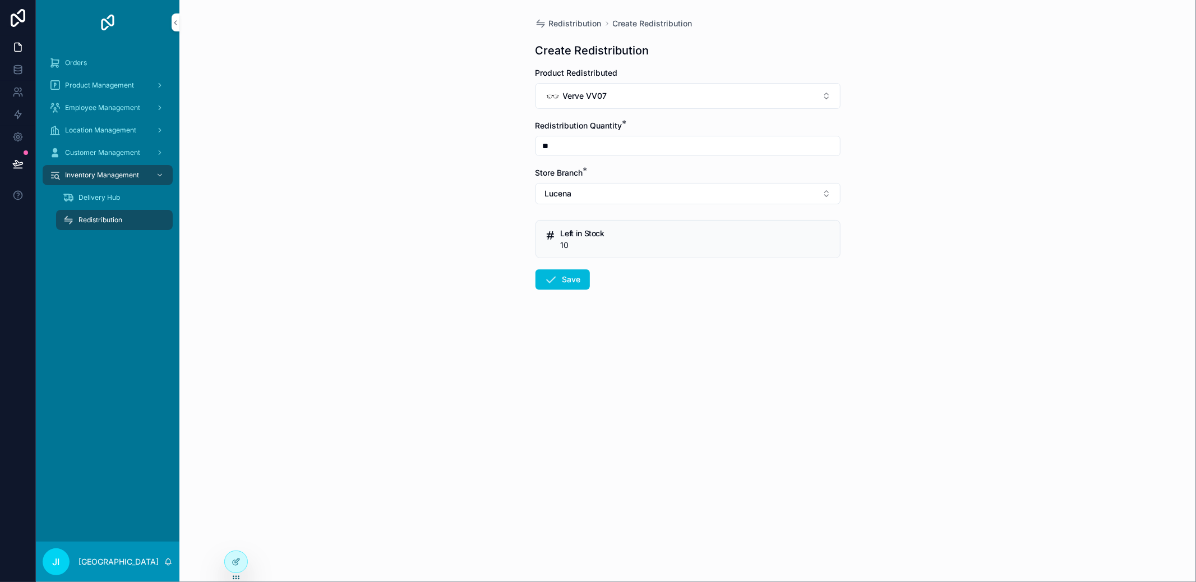
click at [579, 271] on button "Save" at bounding box center [563, 279] width 54 height 20
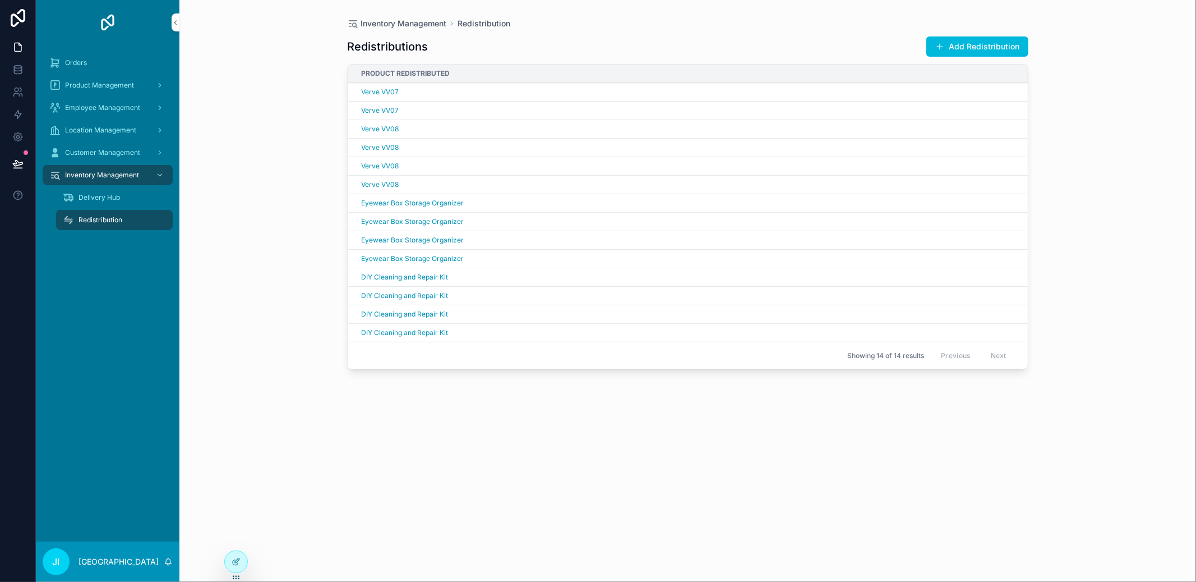
click at [962, 48] on button "Add Redistribution" at bounding box center [977, 46] width 102 height 20
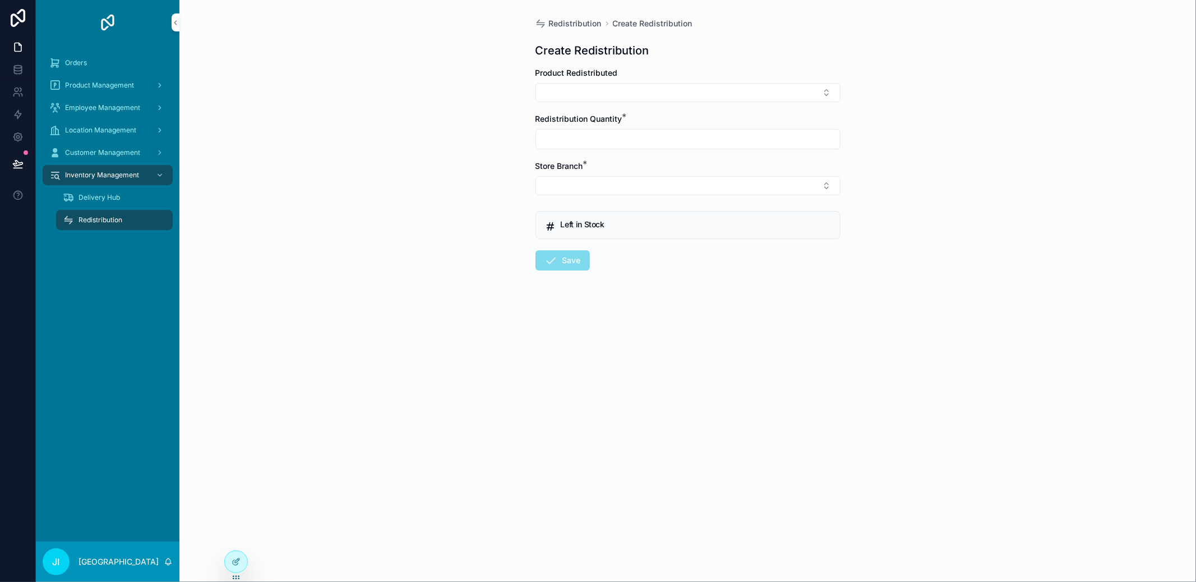
click at [747, 100] on button "Select Button" at bounding box center [688, 92] width 305 height 19
click at [697, 168] on div "Verve VV05" at bounding box center [688, 162] width 156 height 22
click at [689, 96] on button "Verve VV05" at bounding box center [688, 96] width 305 height 26
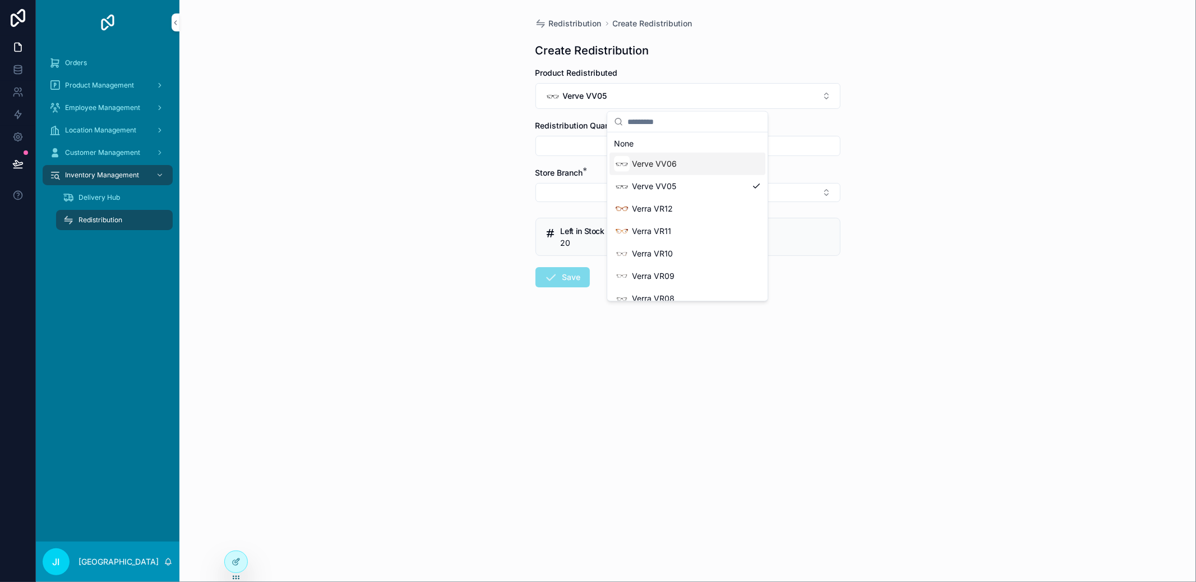
click at [674, 167] on span "Verve VV06" at bounding box center [654, 163] width 45 height 11
click at [674, 136] on div "scrollable content" at bounding box center [688, 146] width 305 height 20
click at [672, 146] on input "scrollable content" at bounding box center [688, 146] width 304 height 16
type input "**"
click at [647, 191] on button "Select Button" at bounding box center [688, 192] width 305 height 19
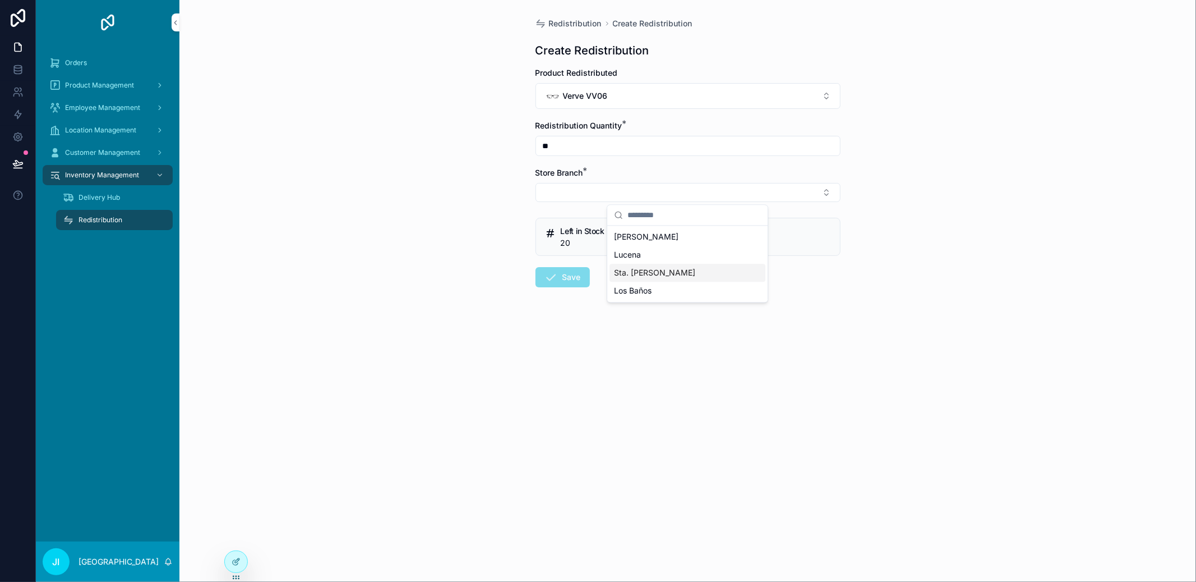
click at [644, 268] on span "Sta. Cruz" at bounding box center [654, 272] width 81 height 11
click at [568, 276] on button "Save" at bounding box center [563, 279] width 54 height 20
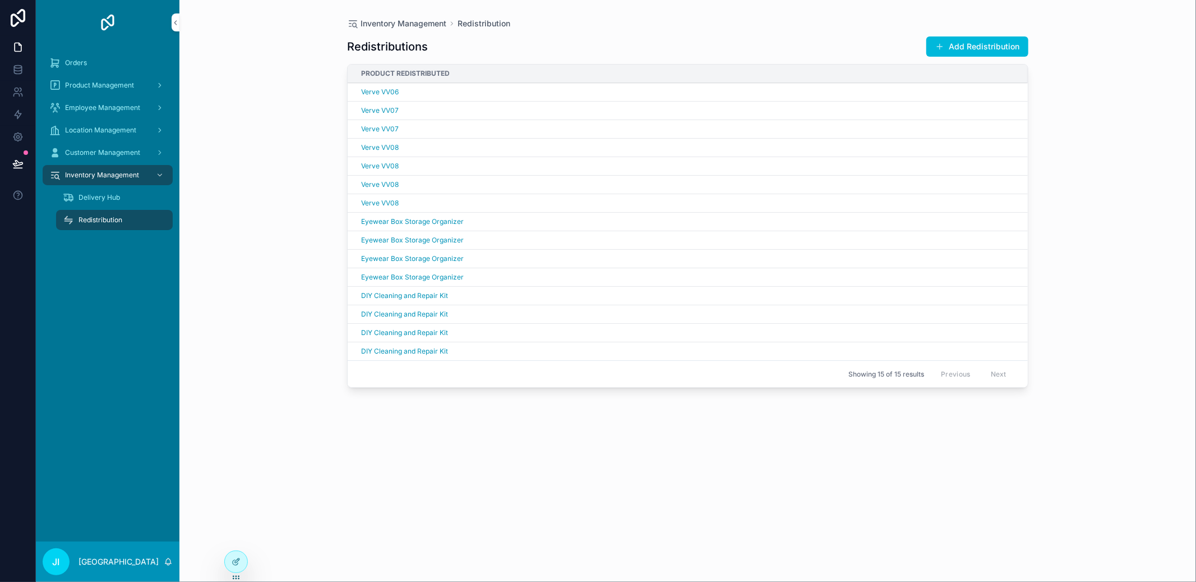
click at [994, 44] on button "Add Redistribution" at bounding box center [977, 46] width 102 height 20
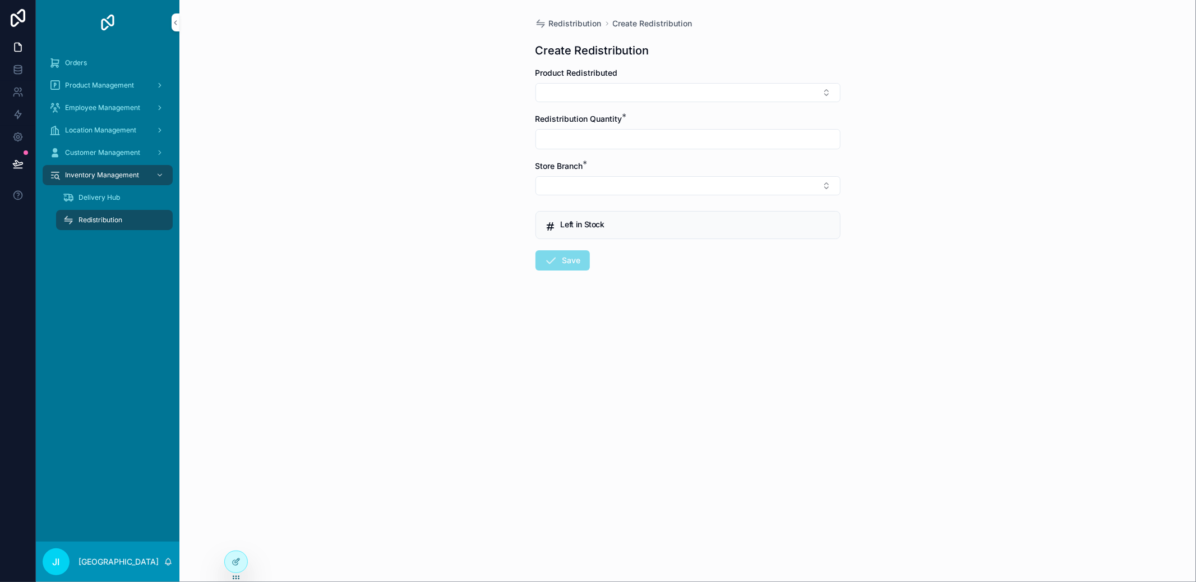
click at [667, 89] on button "Select Button" at bounding box center [688, 92] width 305 height 19
click at [667, 143] on span "Verve VV06" at bounding box center [654, 139] width 45 height 11
click at [655, 144] on input "scrollable content" at bounding box center [688, 146] width 304 height 16
type input "**"
click at [630, 198] on button "Select Button" at bounding box center [688, 192] width 305 height 19
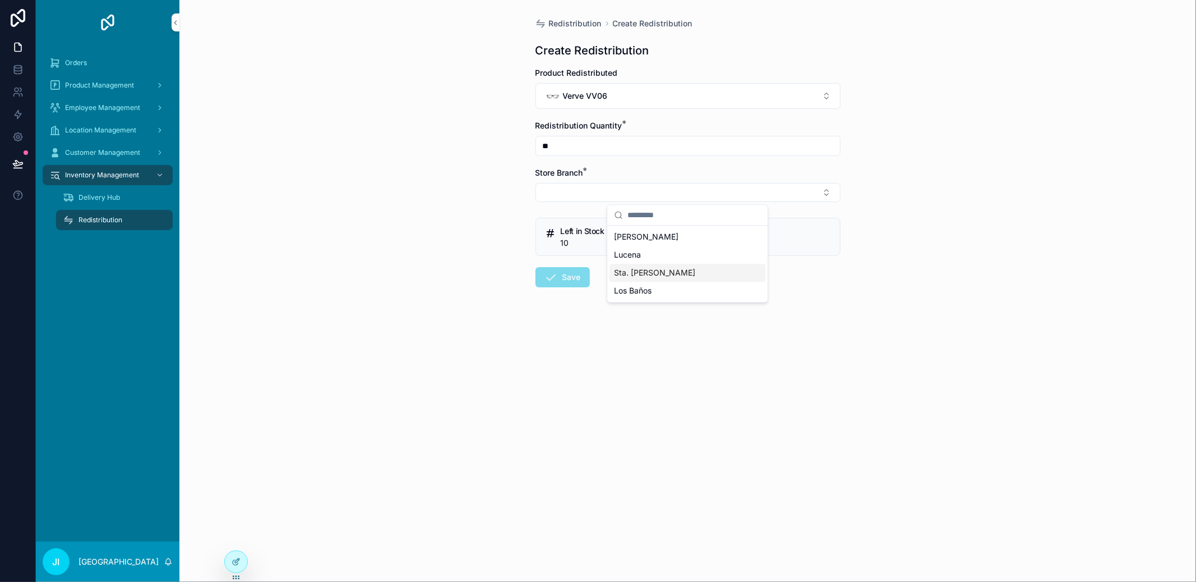
click at [657, 266] on div "Sta. Cruz" at bounding box center [688, 273] width 156 height 18
click at [603, 196] on button "Sta. Cruz" at bounding box center [688, 193] width 305 height 21
click at [630, 302] on div "Los Baños" at bounding box center [688, 311] width 156 height 18
click at [570, 281] on button "Save" at bounding box center [563, 279] width 54 height 20
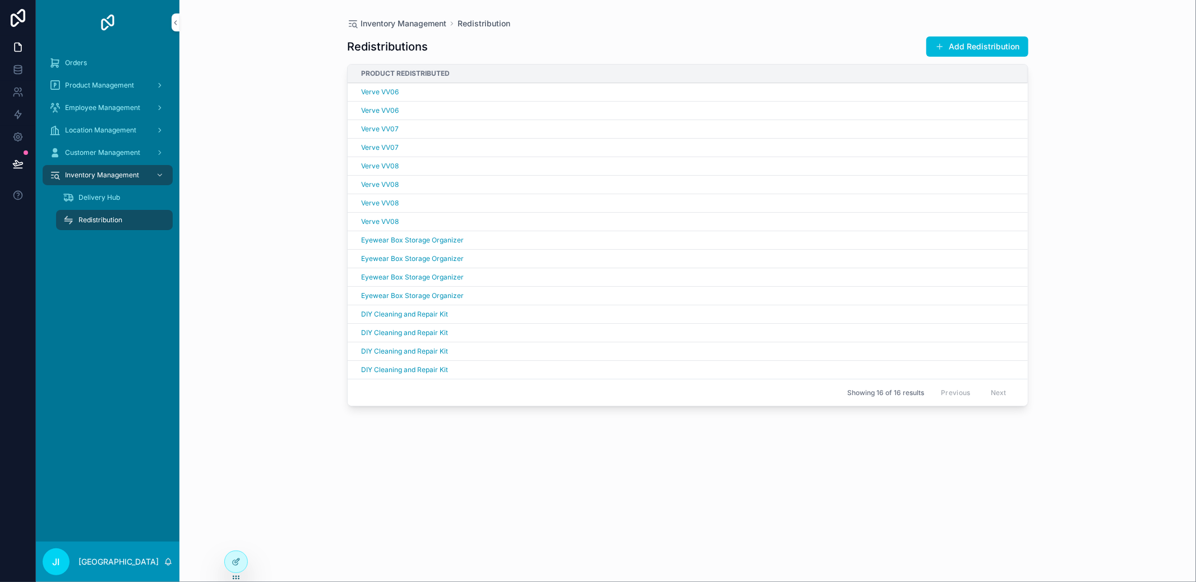
click at [245, 560] on div at bounding box center [236, 561] width 22 height 21
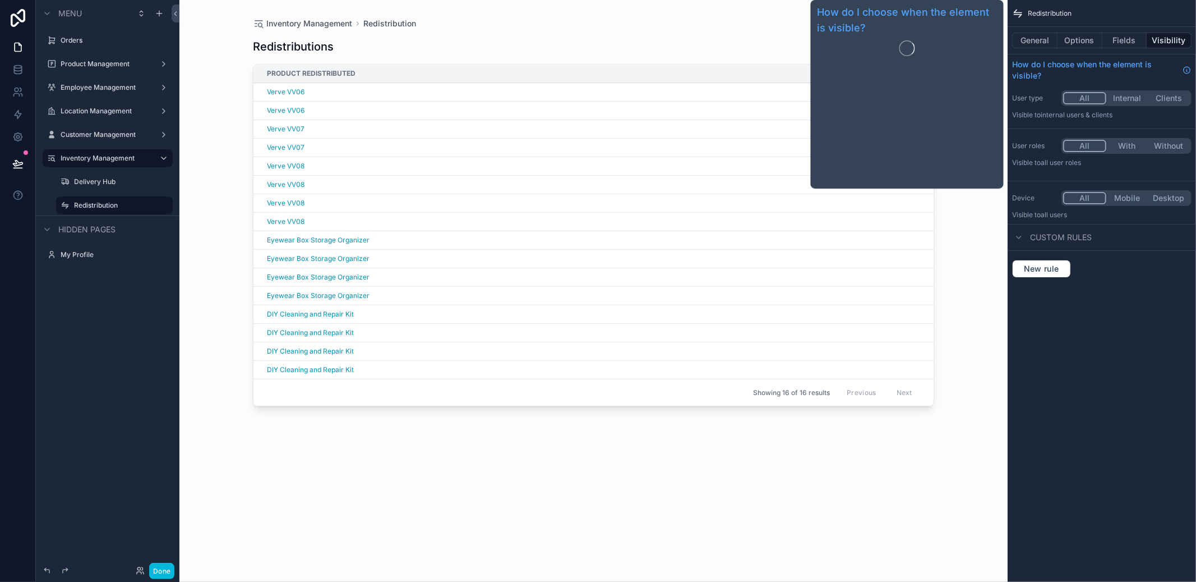
click at [1117, 46] on button "Fields" at bounding box center [1125, 41] width 45 height 16
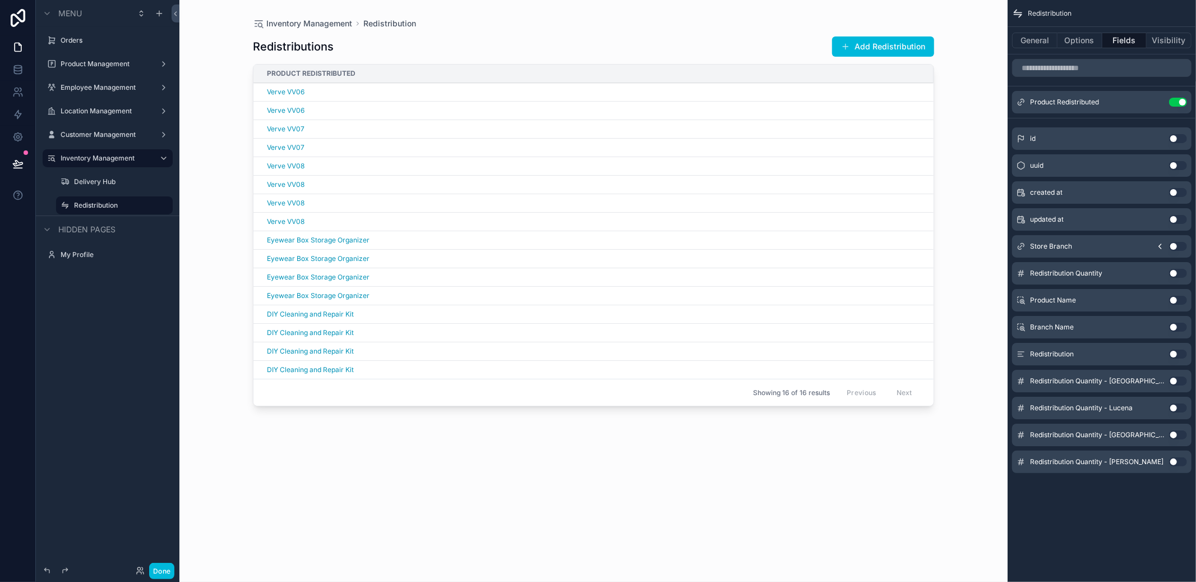
click at [1182, 378] on button "Use setting" at bounding box center [1178, 380] width 18 height 9
click at [1043, 49] on div "General Options Fields Visibility" at bounding box center [1102, 40] width 188 height 27
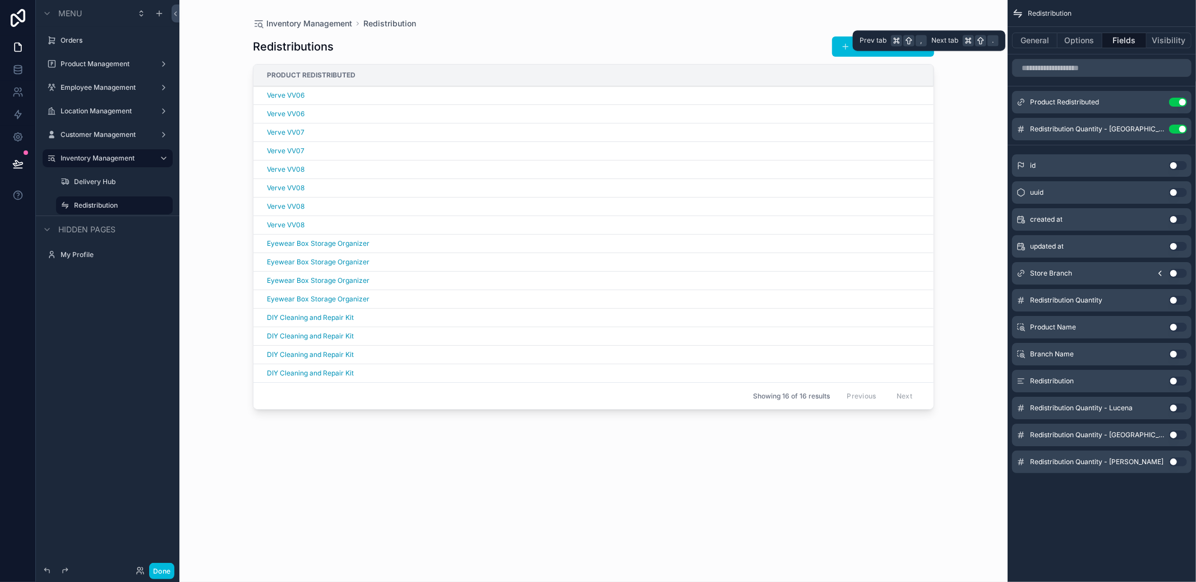
click at [1040, 43] on button "General" at bounding box center [1034, 41] width 45 height 16
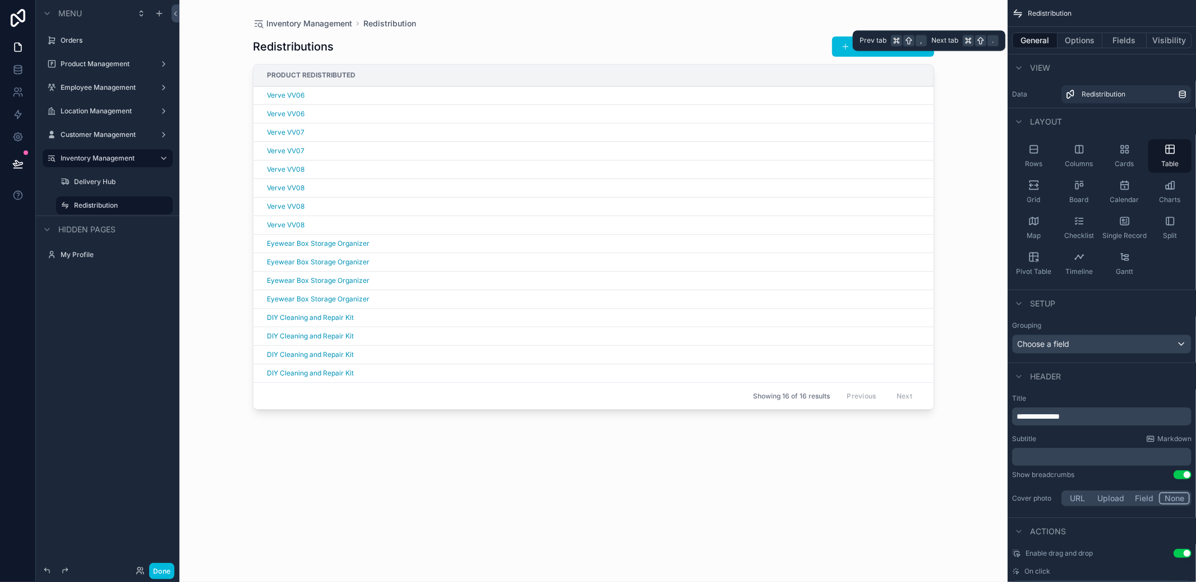
click at [1130, 45] on button "Fields" at bounding box center [1125, 41] width 45 height 16
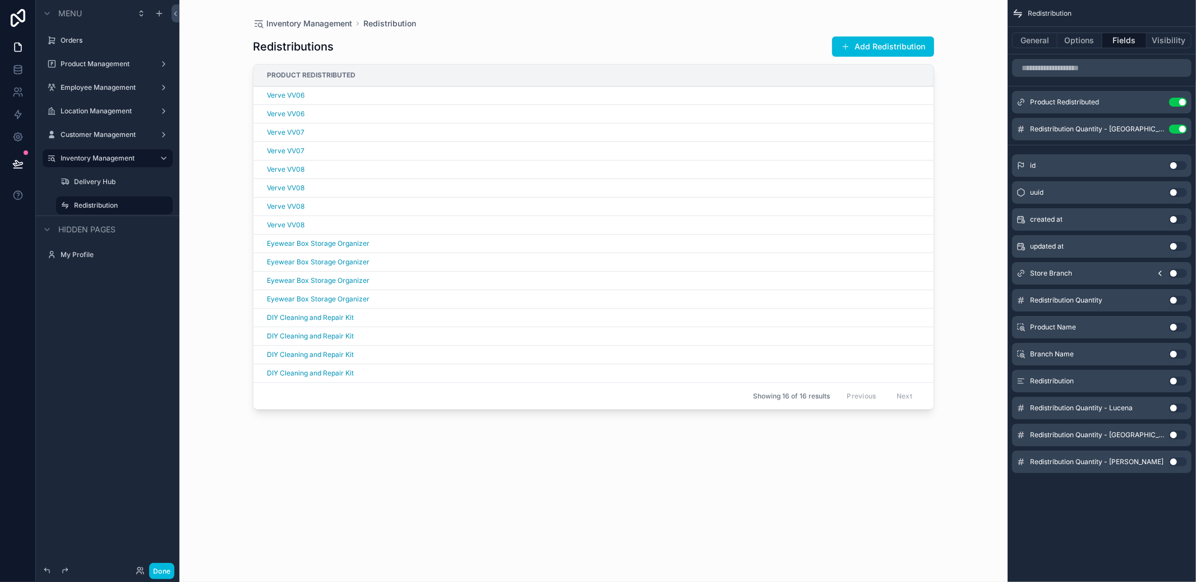
click at [1180, 128] on button "Use setting" at bounding box center [1178, 128] width 18 height 9
click at [1176, 247] on button "Use setting" at bounding box center [1178, 246] width 18 height 9
click at [649, 95] on div "scrollable content" at bounding box center [593, 284] width 717 height 568
click at [1175, 380] on button "Use setting" at bounding box center [1178, 380] width 18 height 9
click at [1178, 159] on button "Use setting" at bounding box center [1178, 155] width 18 height 9
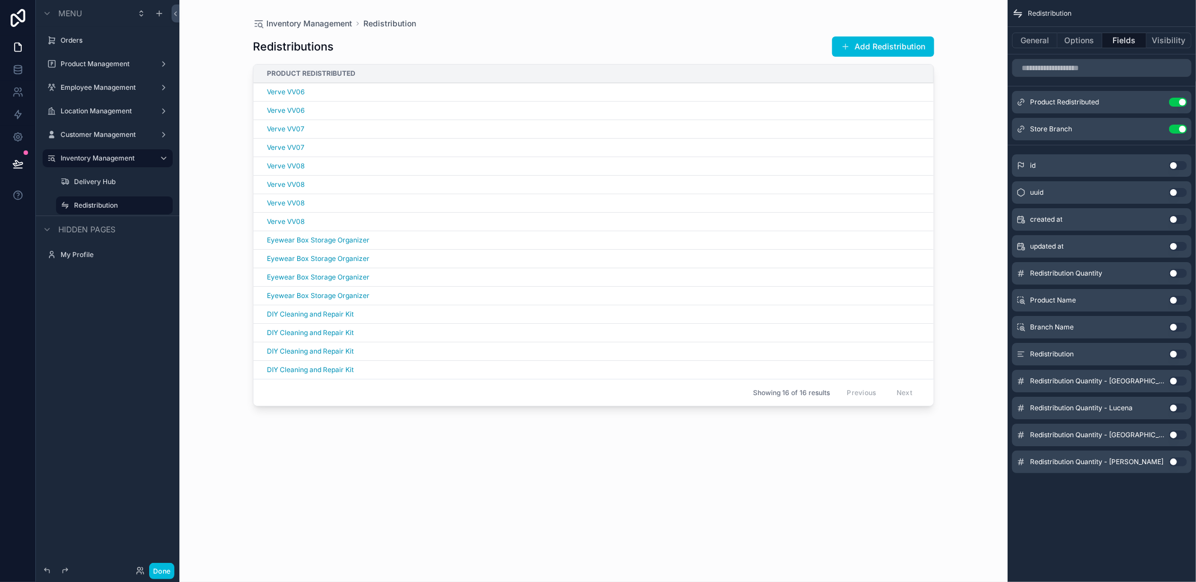
click at [1174, 275] on button "Use setting" at bounding box center [1178, 273] width 18 height 9
click at [1178, 157] on button "Use setting" at bounding box center [1178, 155] width 18 height 9
click at [0, 0] on icon "scrollable content" at bounding box center [0, 0] width 0 height 0
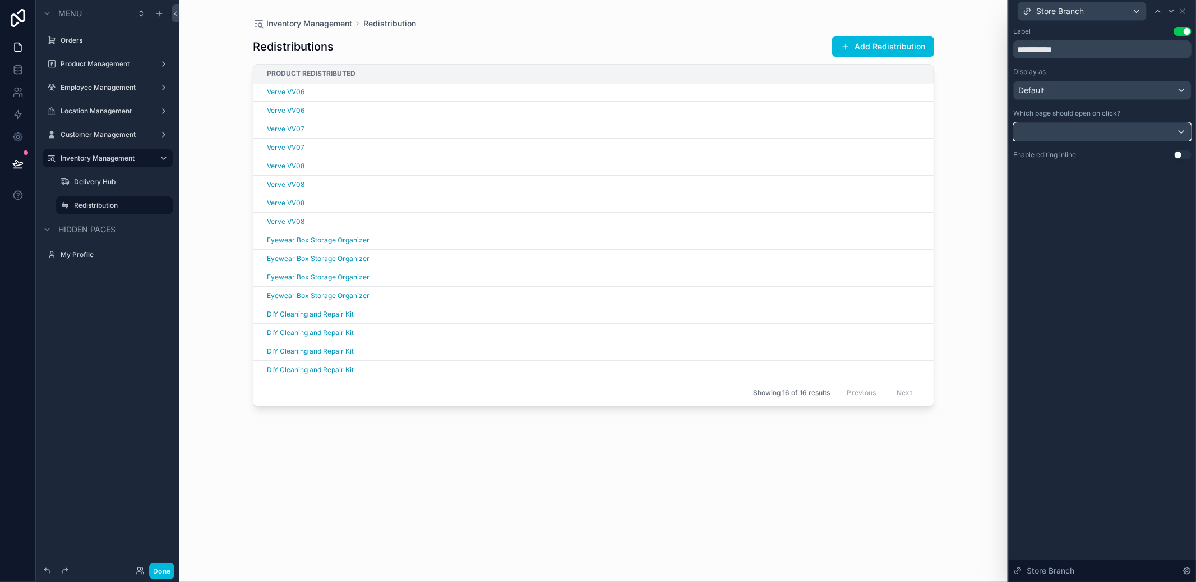
click at [1168, 133] on div at bounding box center [1102, 132] width 177 height 18
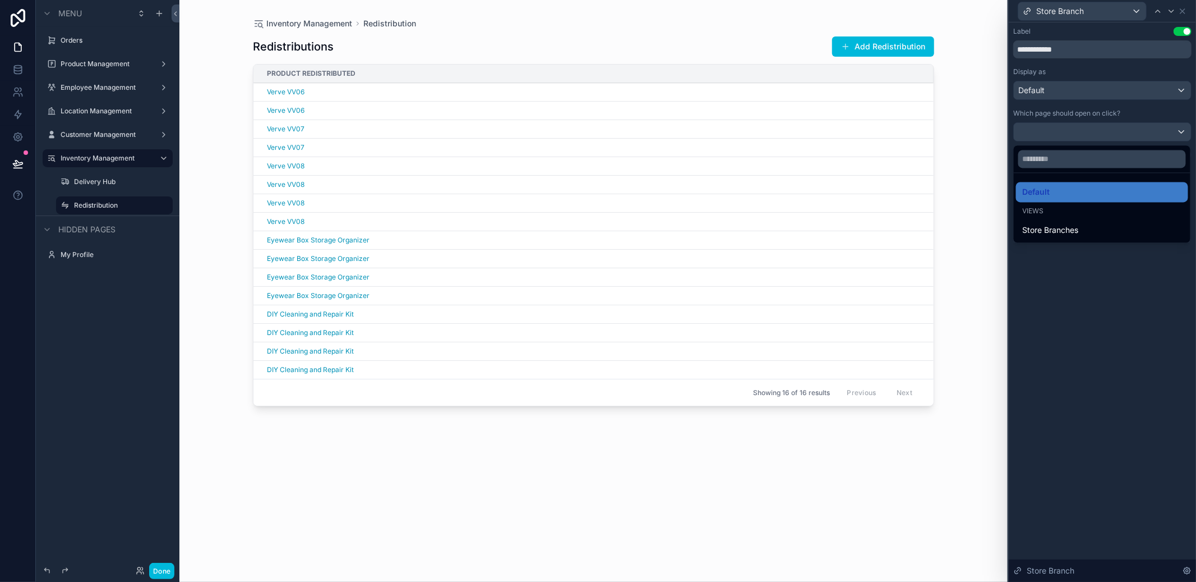
click at [1168, 133] on div at bounding box center [1102, 291] width 187 height 582
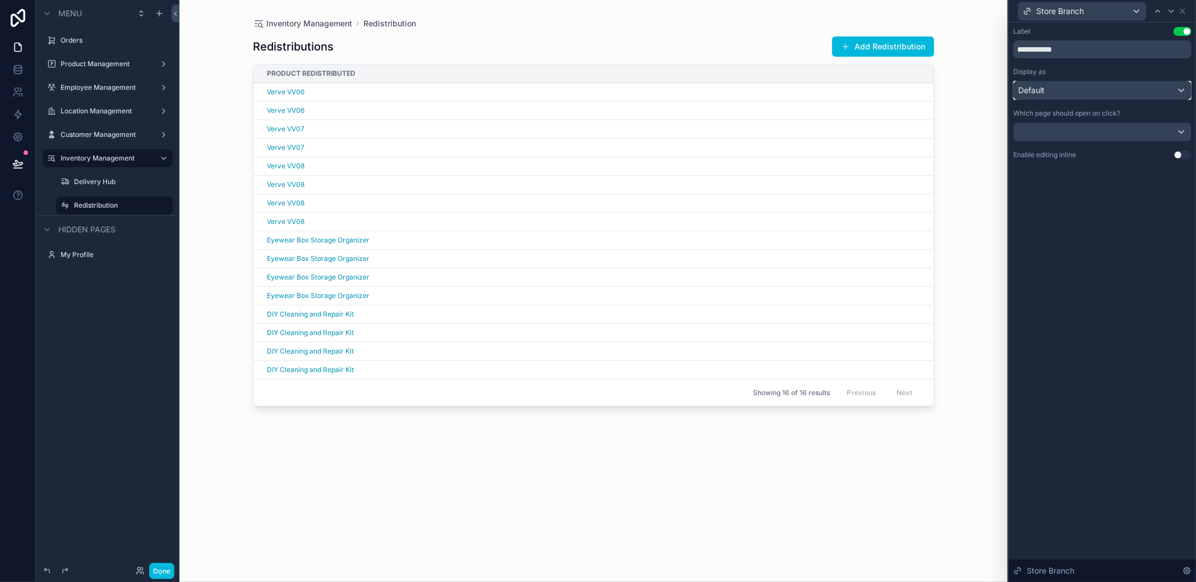
click at [1123, 95] on div "Default" at bounding box center [1102, 90] width 177 height 18
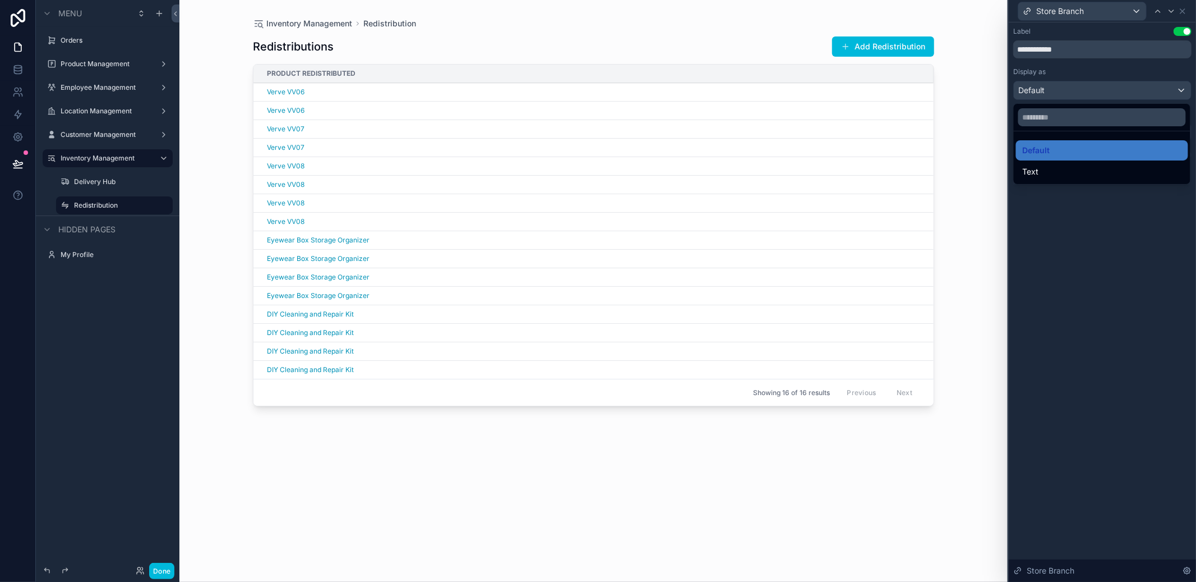
click at [1123, 95] on div at bounding box center [1102, 291] width 187 height 582
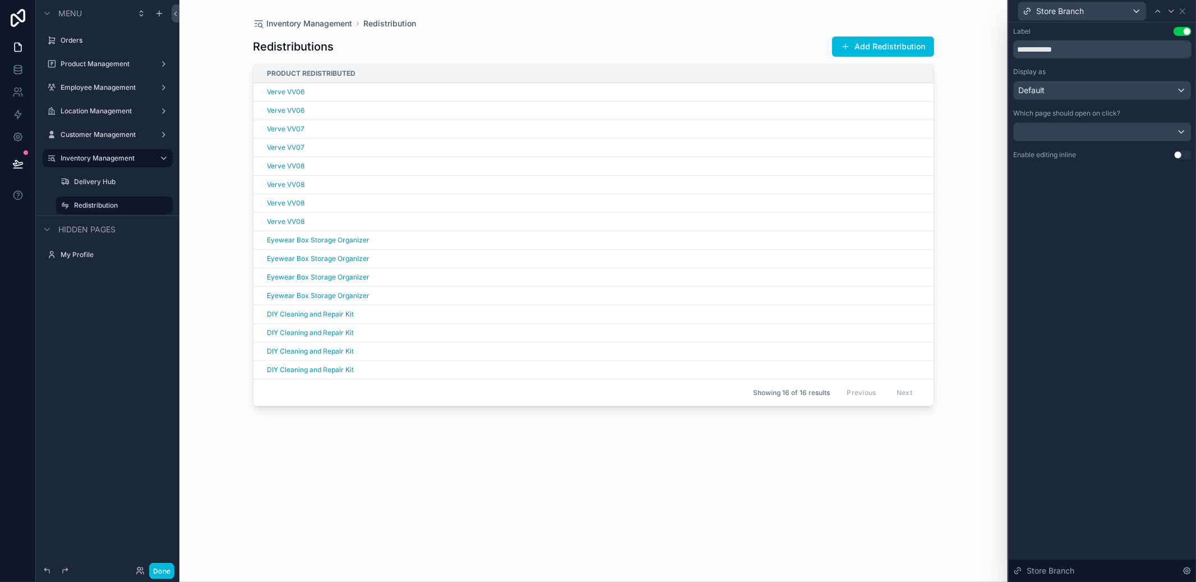
click at [575, 102] on td "Verve VV06" at bounding box center [593, 111] width 680 height 19
click at [575, 94] on div "Verve VV06" at bounding box center [597, 91] width 660 height 9
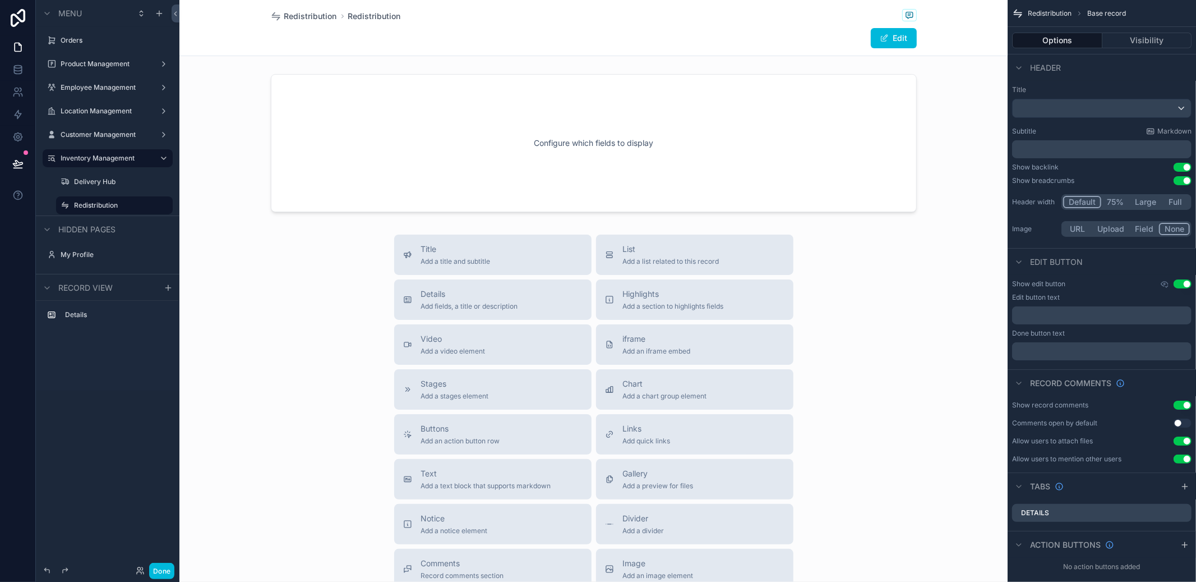
click at [310, 11] on span "Redistribution" at bounding box center [310, 16] width 53 height 11
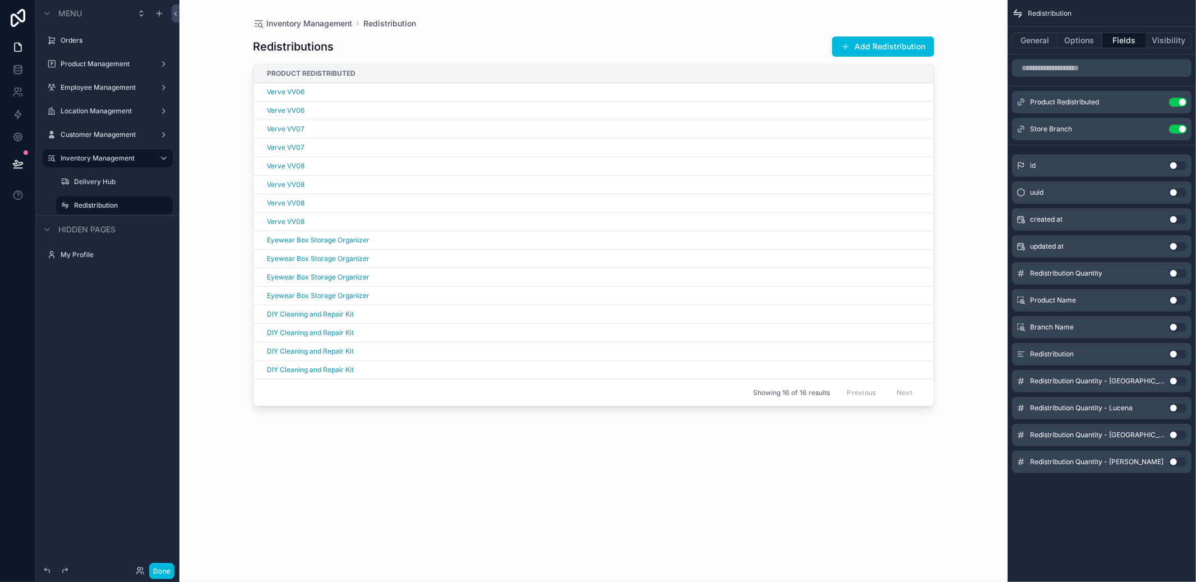
click at [0, 0] on icon "scrollable content" at bounding box center [0, 0] width 0 height 0
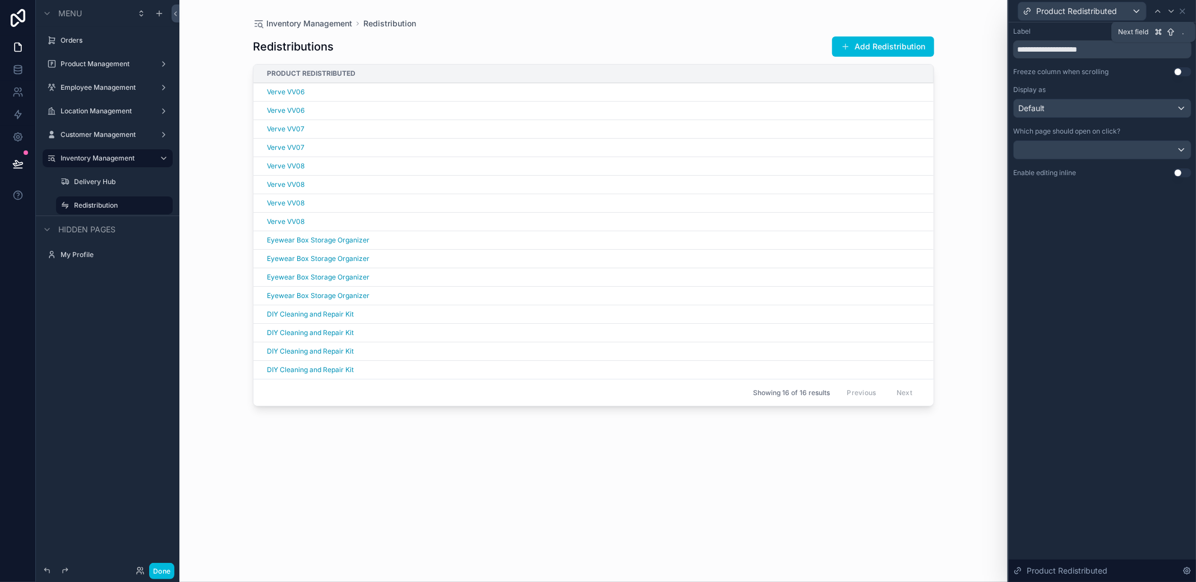
click at [1175, 7] on icon at bounding box center [1171, 11] width 9 height 9
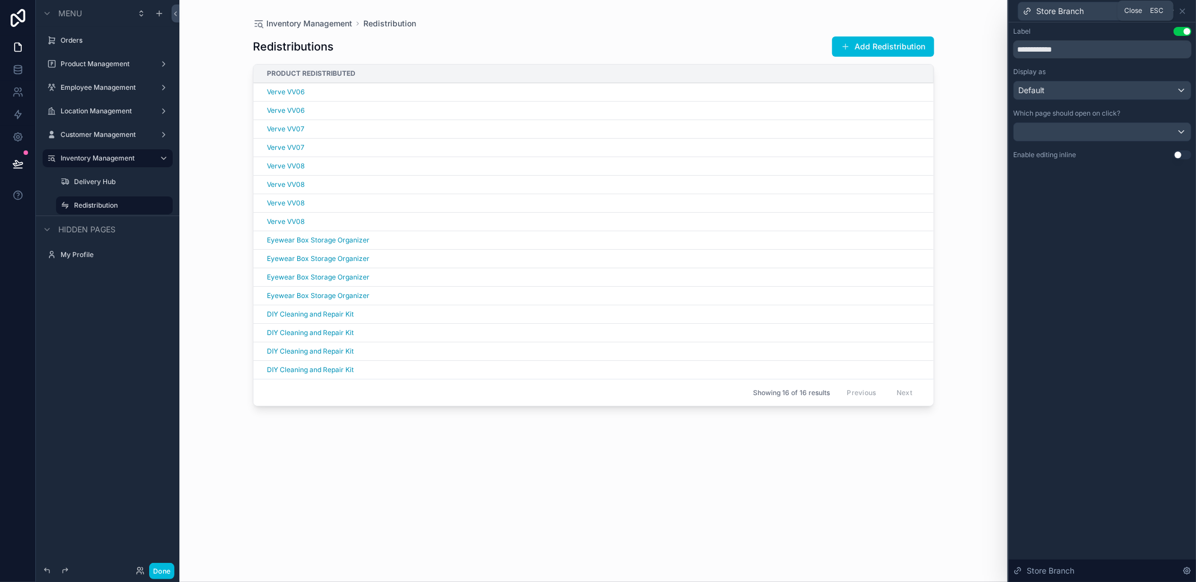
click at [1183, 10] on icon at bounding box center [1182, 11] width 4 height 4
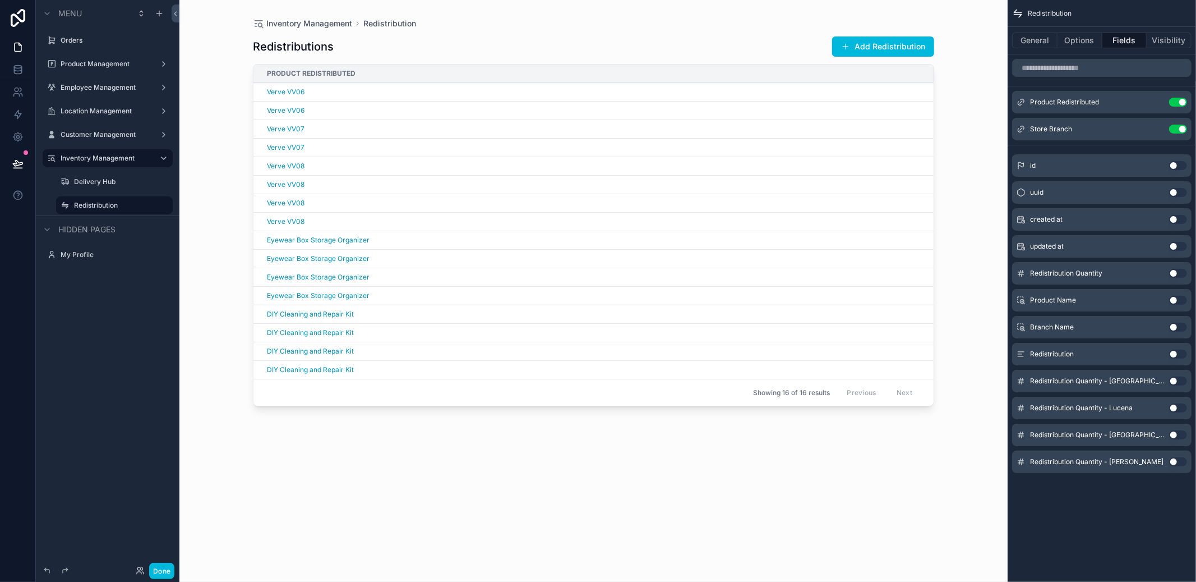
click at [0, 0] on icon "scrollable content" at bounding box center [0, 0] width 0 height 0
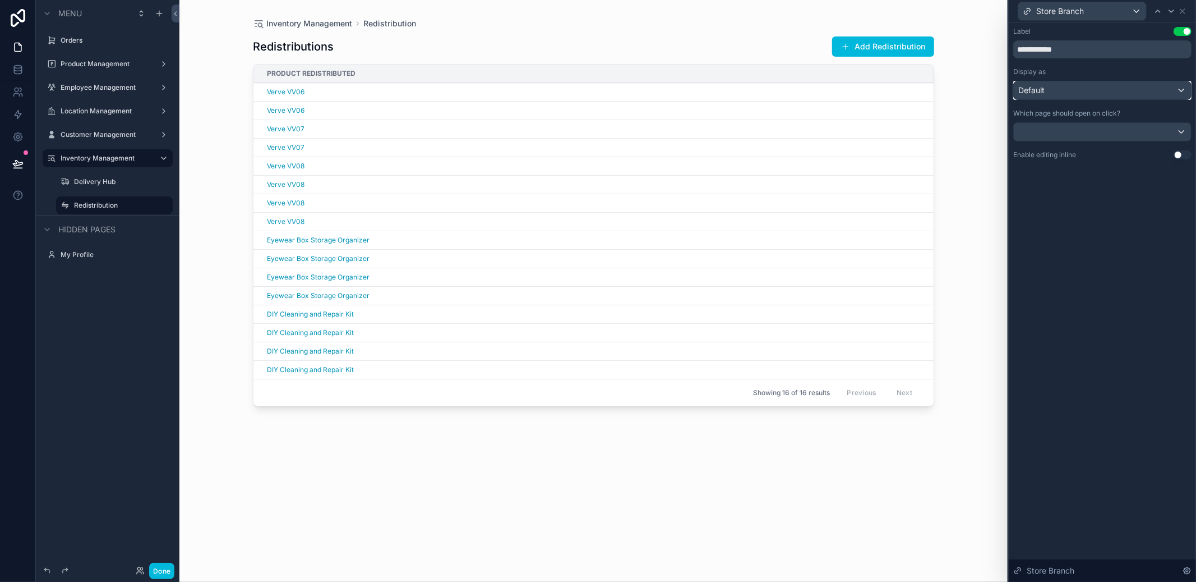
click at [1158, 98] on div "Default" at bounding box center [1102, 90] width 177 height 18
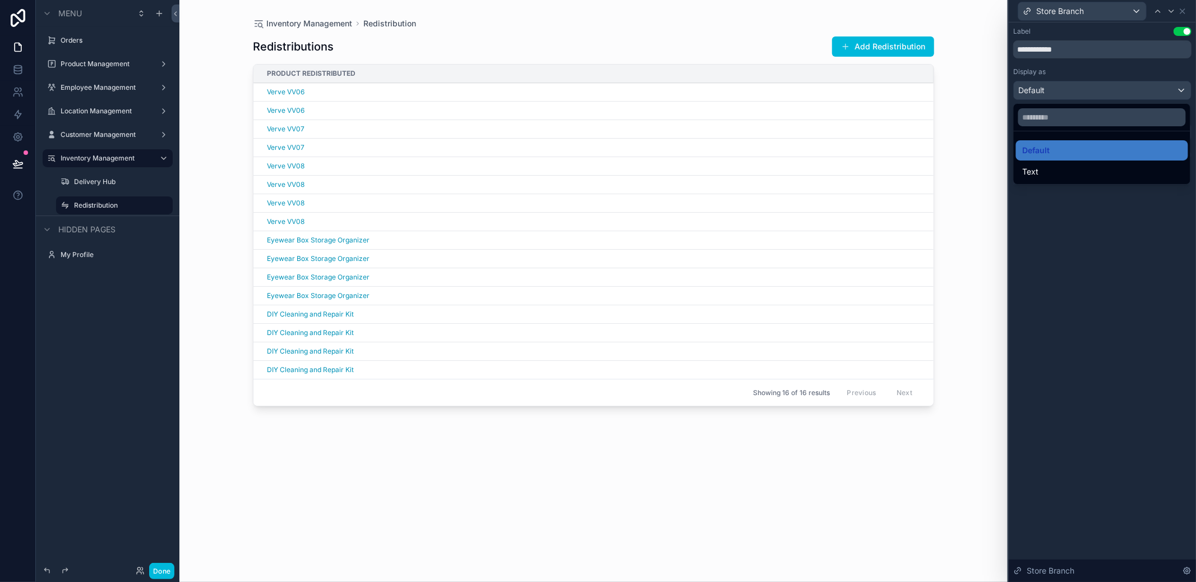
click at [1103, 169] on div "Text" at bounding box center [1102, 171] width 159 height 13
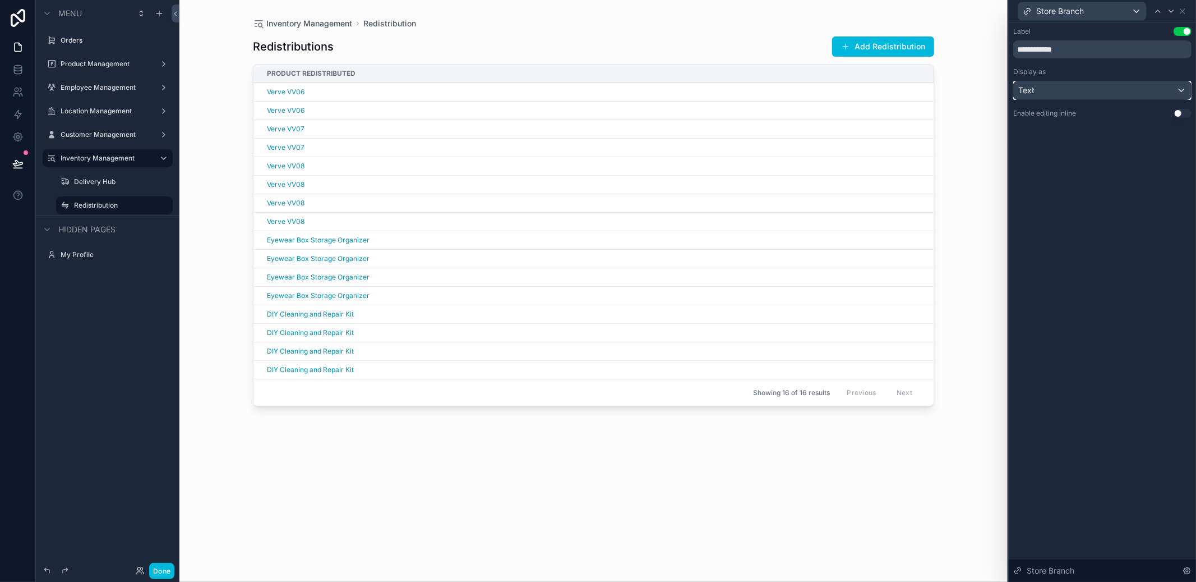
click at [1179, 87] on div "Text" at bounding box center [1102, 90] width 177 height 18
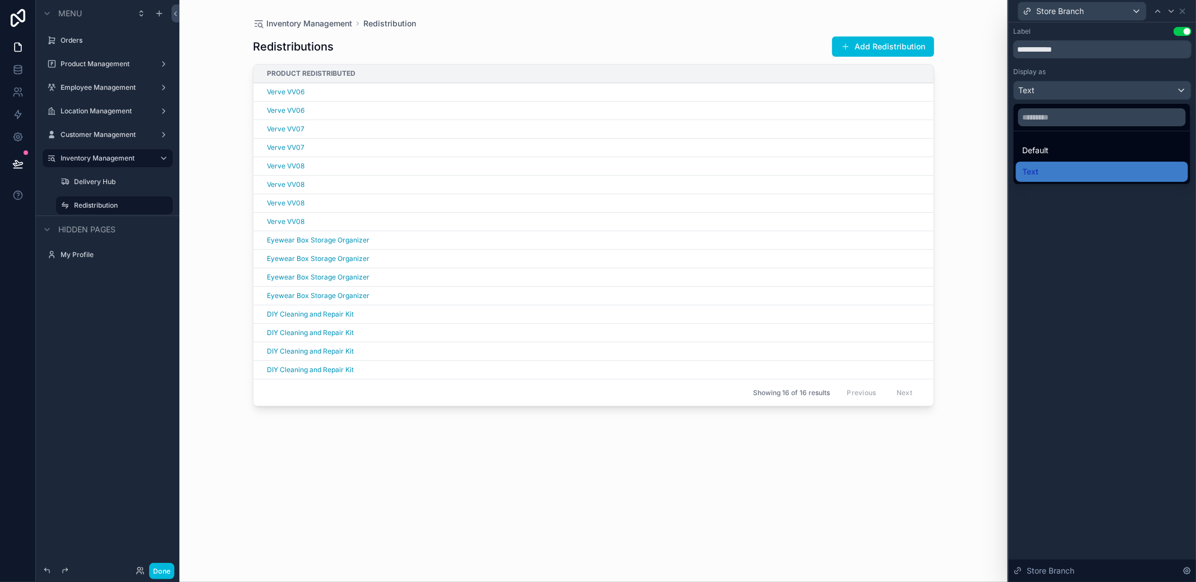
click at [1071, 144] on div "Default" at bounding box center [1102, 150] width 159 height 13
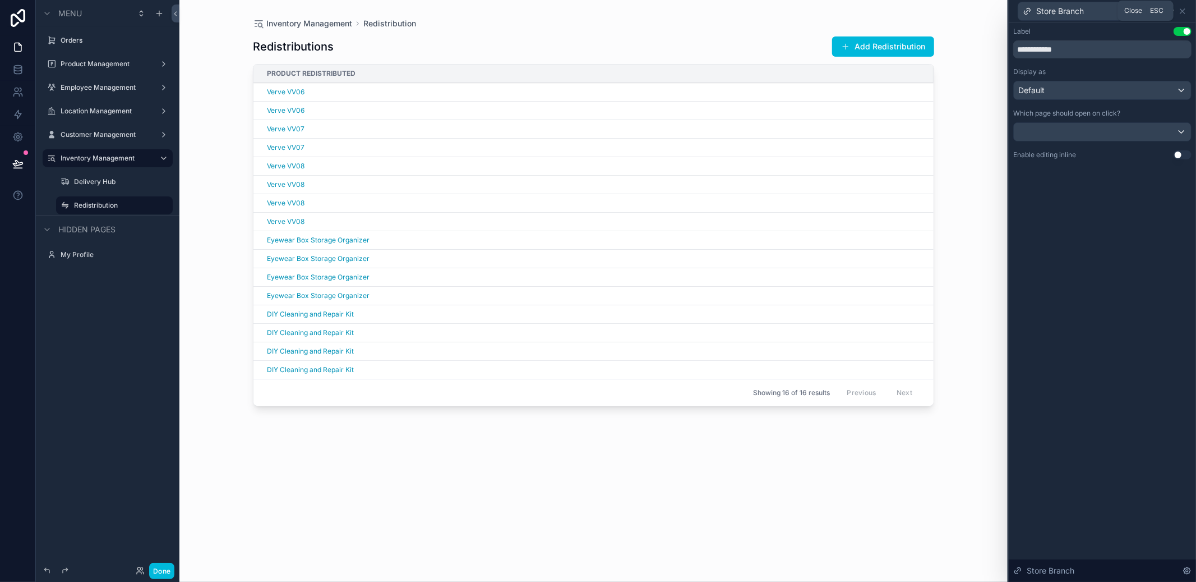
click at [1184, 9] on icon at bounding box center [1182, 11] width 4 height 4
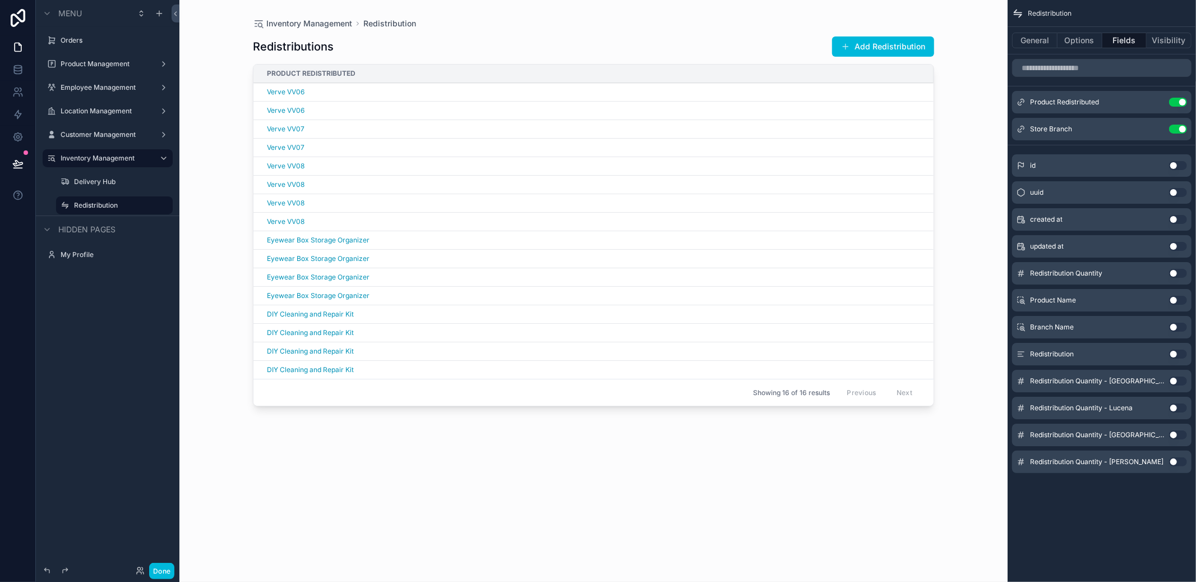
click at [1037, 40] on button "General" at bounding box center [1034, 41] width 45 height 16
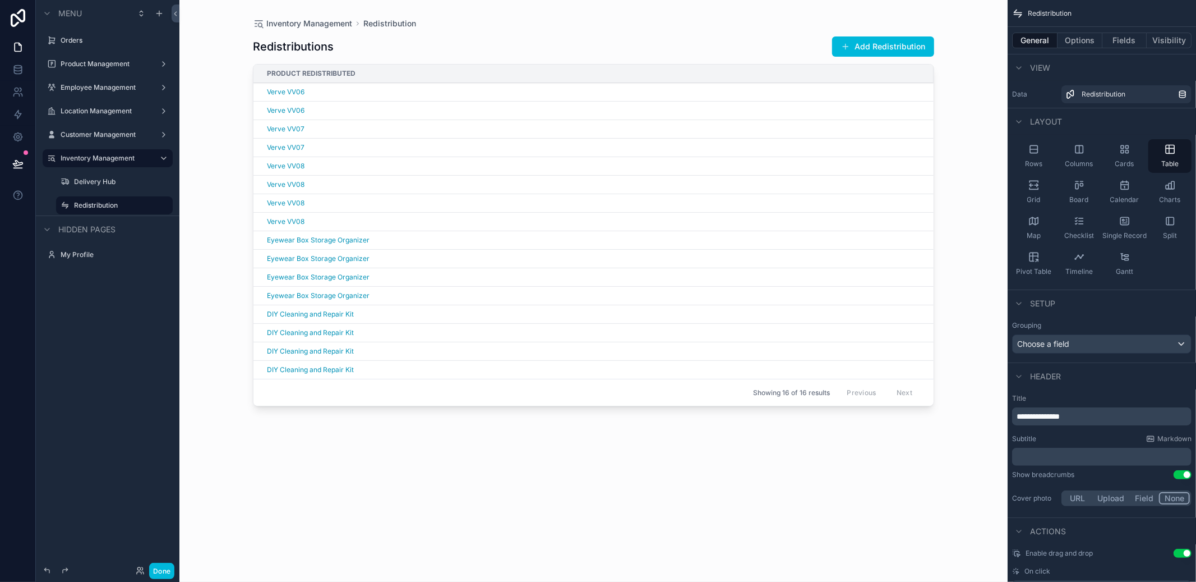
click at [1040, 163] on span "Rows" at bounding box center [1033, 163] width 17 height 9
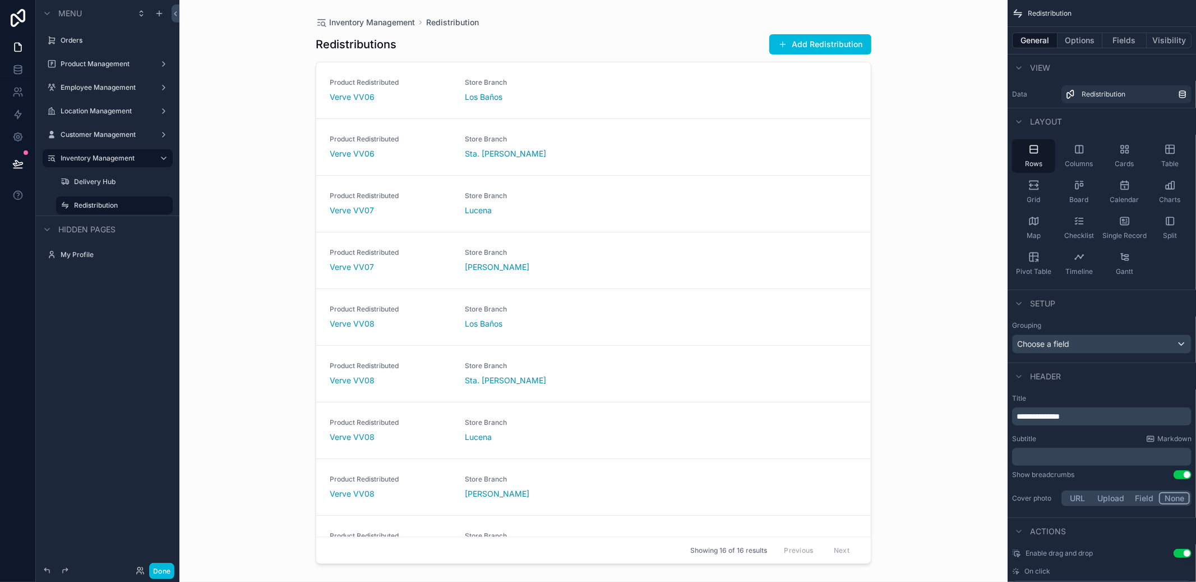
click at [1075, 163] on span "Columns" at bounding box center [1080, 163] width 28 height 9
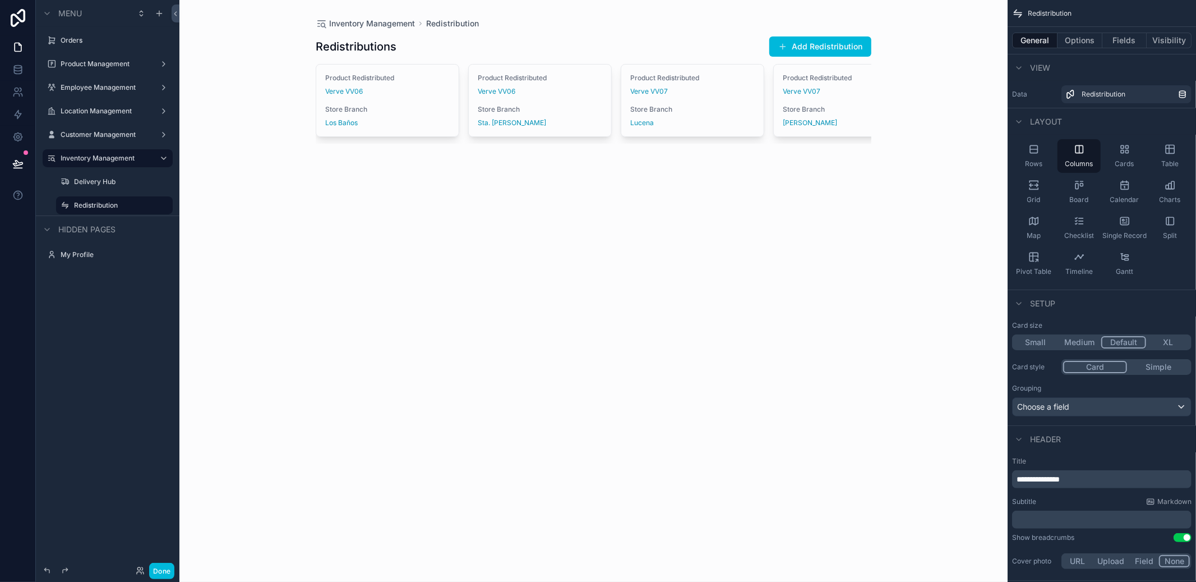
click at [1164, 156] on div "Table" at bounding box center [1170, 156] width 43 height 34
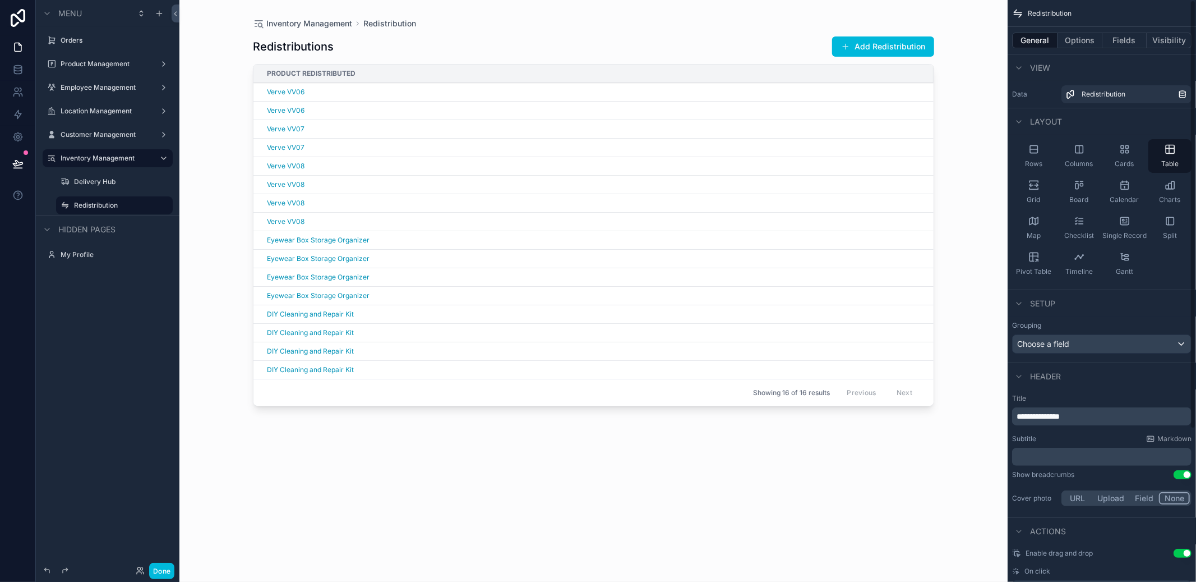
click at [1083, 43] on button "Options" at bounding box center [1080, 41] width 45 height 16
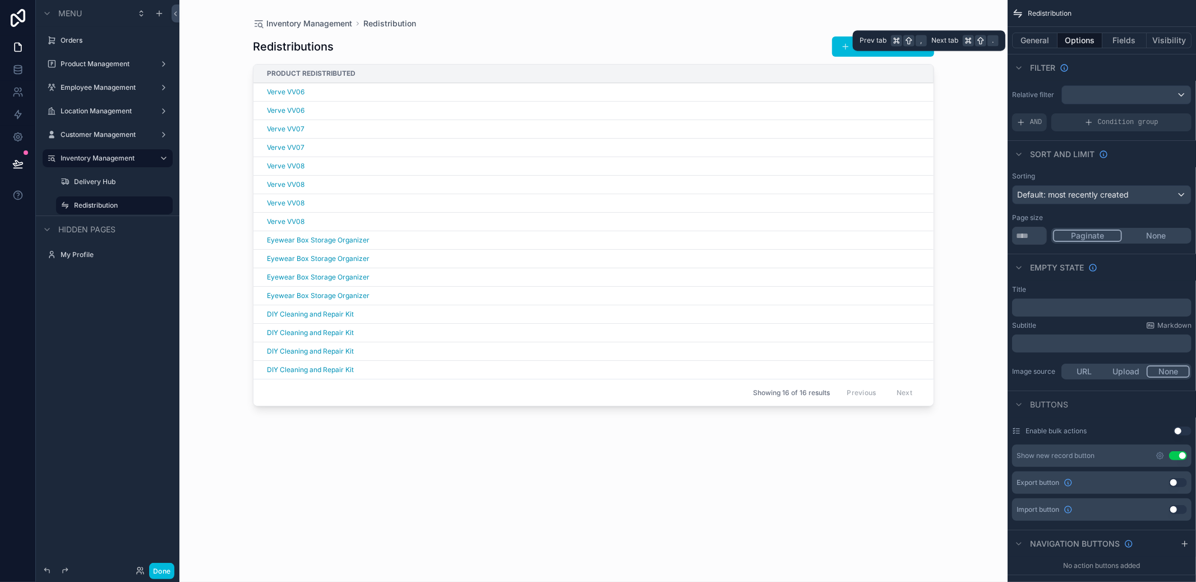
click at [1033, 40] on button "General" at bounding box center [1034, 41] width 45 height 16
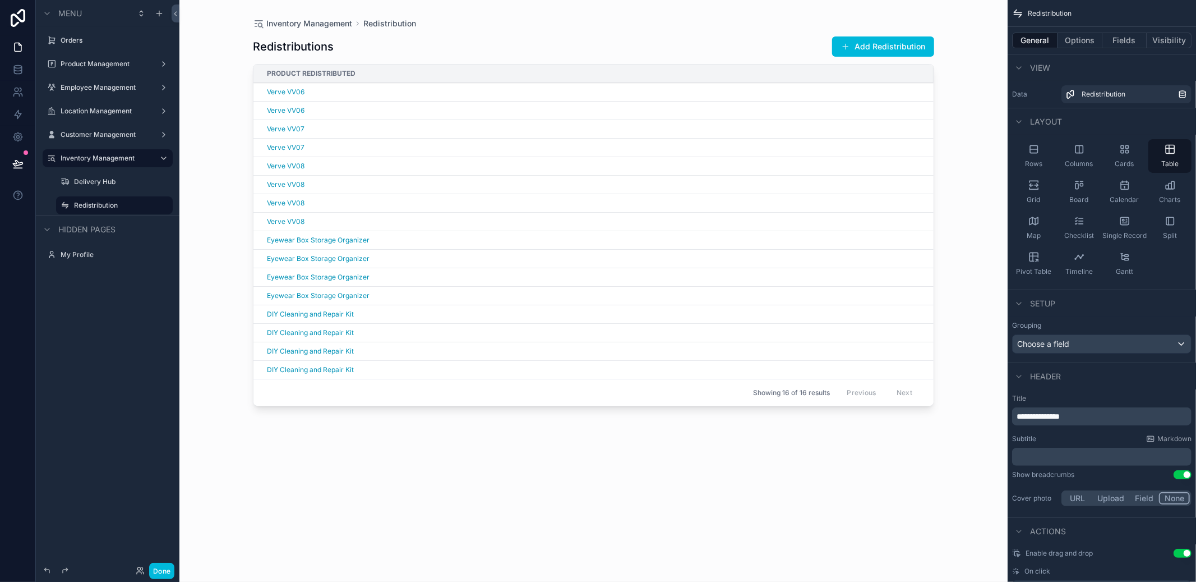
scroll to position [0, 84]
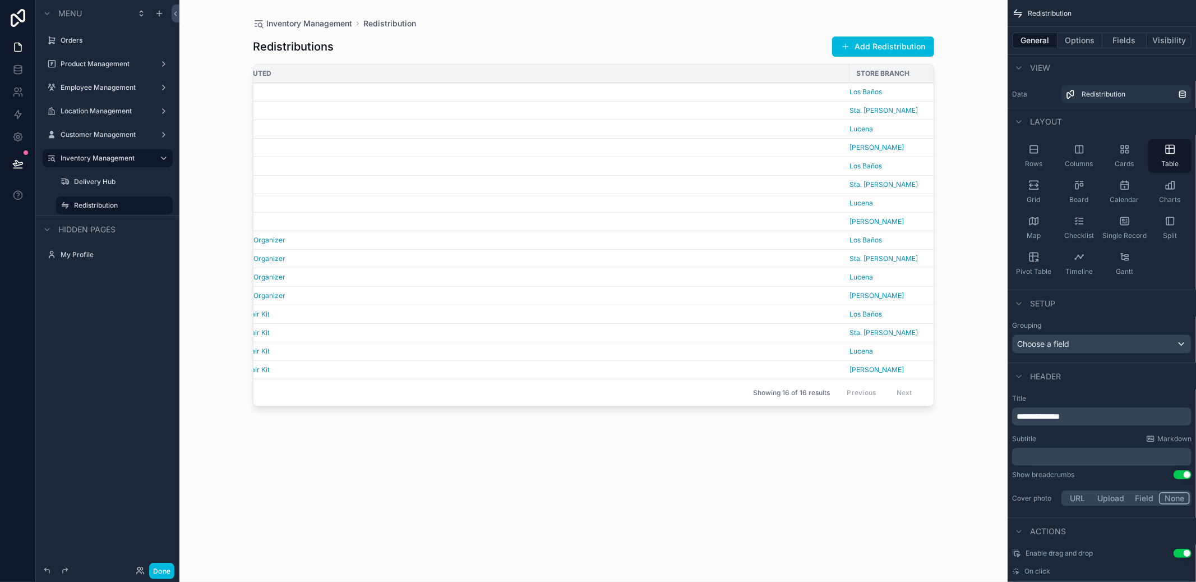
click at [850, 69] on div "Store Branch" at bounding box center [892, 73] width 84 height 18
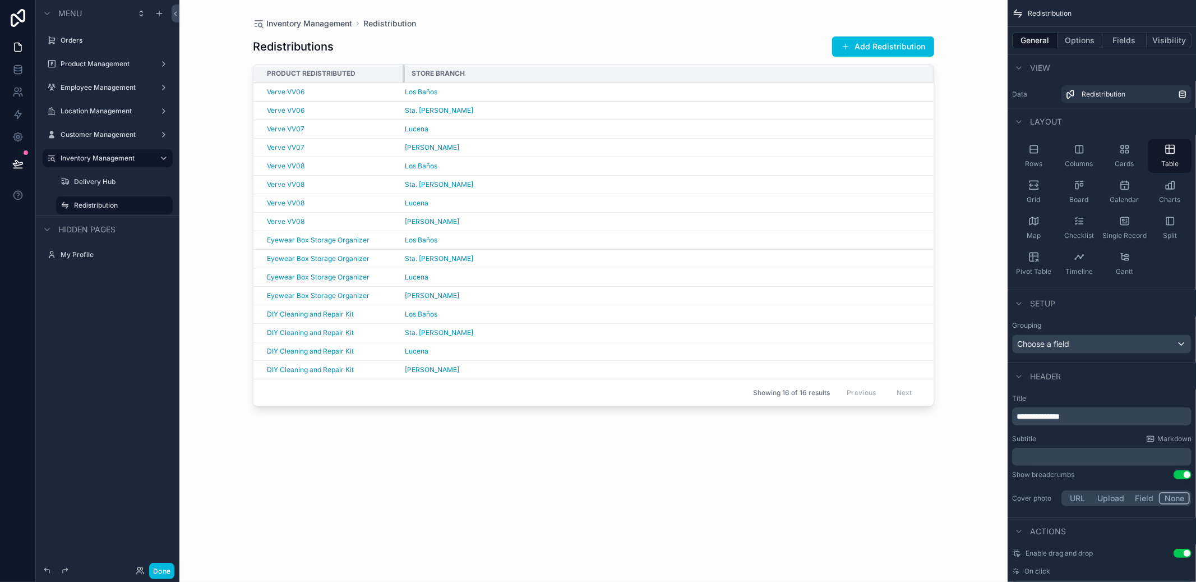
drag, startPoint x: 847, startPoint y: 72, endPoint x: 318, endPoint y: 79, distance: 528.9
click at [318, 79] on th "Product Redistributed" at bounding box center [328, 73] width 151 height 19
click at [1127, 36] on button "Fields" at bounding box center [1125, 41] width 45 height 16
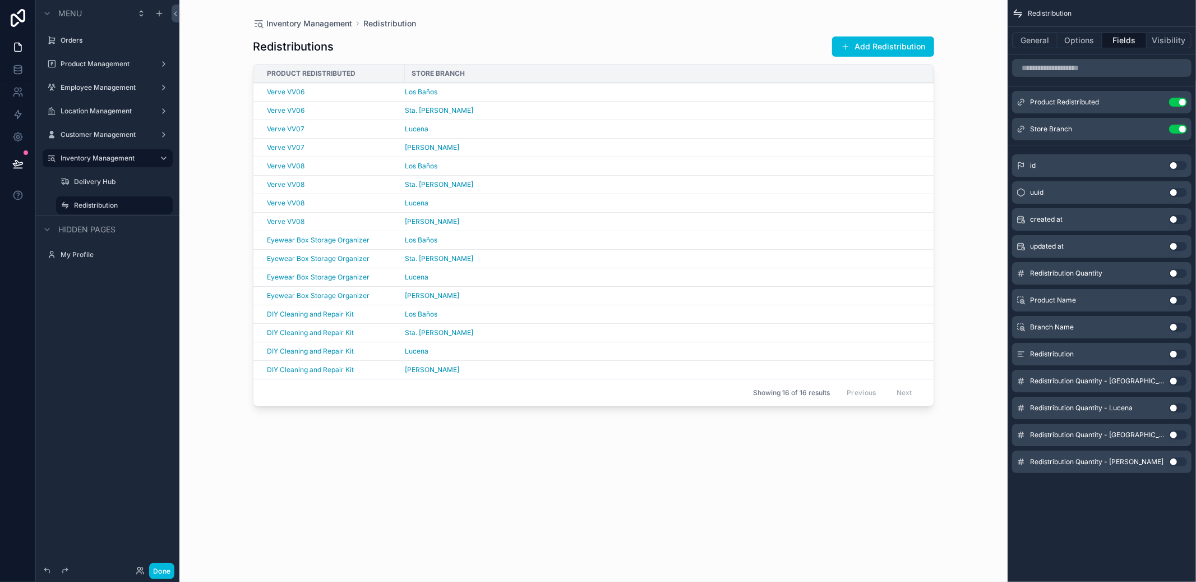
click at [1179, 354] on button "Use setting" at bounding box center [1178, 353] width 18 height 9
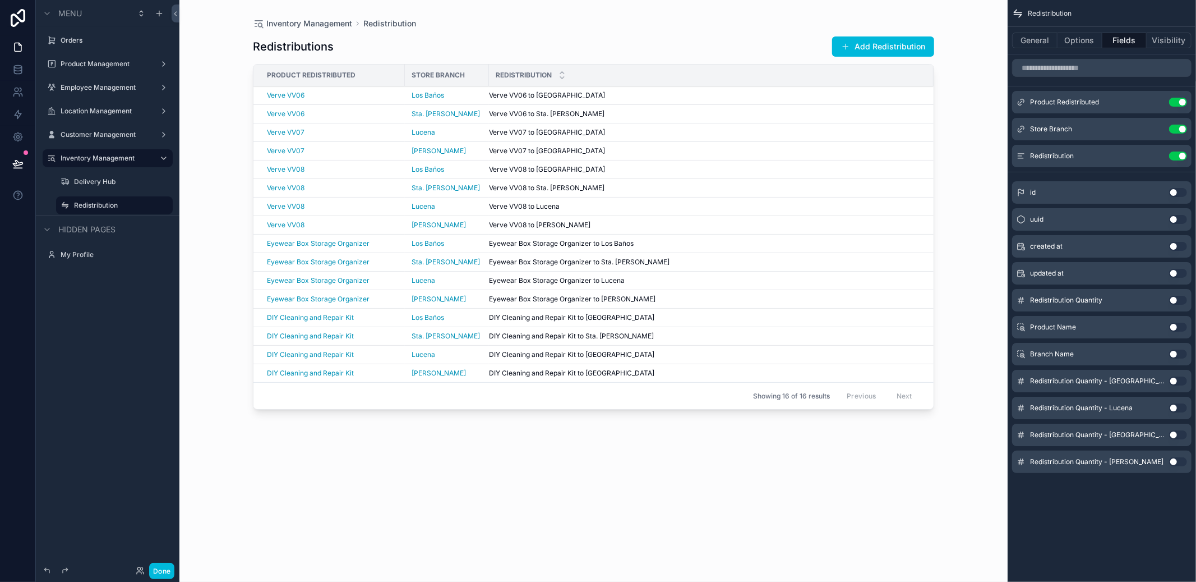
click at [1188, 154] on div "Redistribution Use setting" at bounding box center [1101, 156] width 179 height 22
click at [1184, 158] on button "Use setting" at bounding box center [1178, 155] width 18 height 9
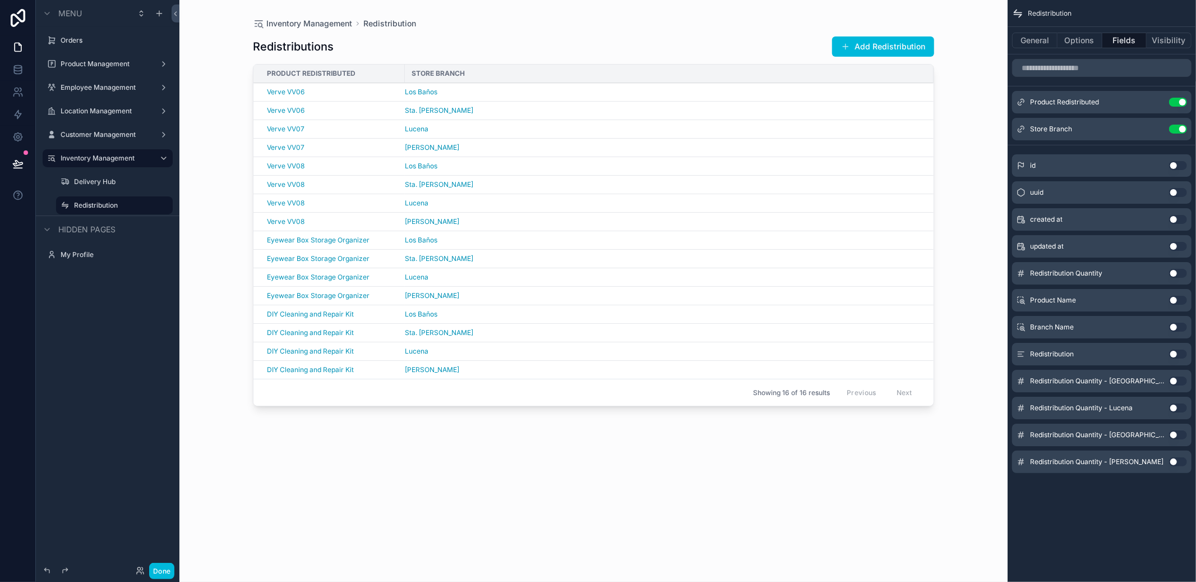
click at [1174, 276] on button "Use setting" at bounding box center [1178, 273] width 18 height 9
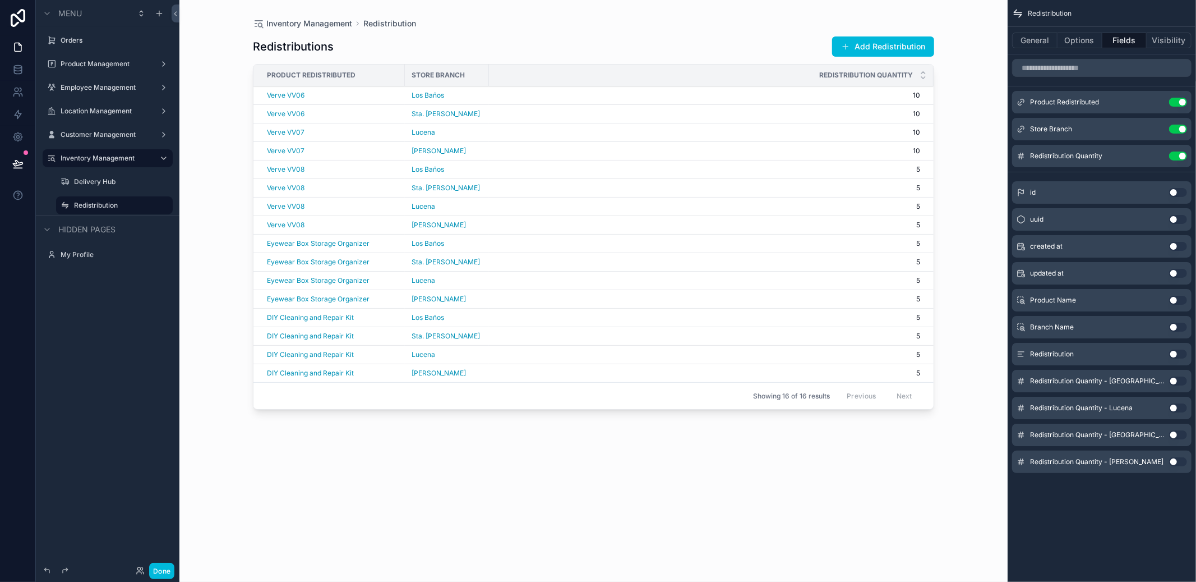
click at [817, 82] on div "Redistribution Quantity" at bounding box center [711, 74] width 445 height 21
drag, startPoint x: 817, startPoint y: 74, endPoint x: 691, endPoint y: 75, distance: 125.6
click at [691, 75] on div "Redistribution Quantity" at bounding box center [711, 74] width 445 height 21
drag, startPoint x: 840, startPoint y: 74, endPoint x: 700, endPoint y: 72, distance: 139.6
click at [703, 72] on div "Redistribution Quantity" at bounding box center [711, 74] width 445 height 21
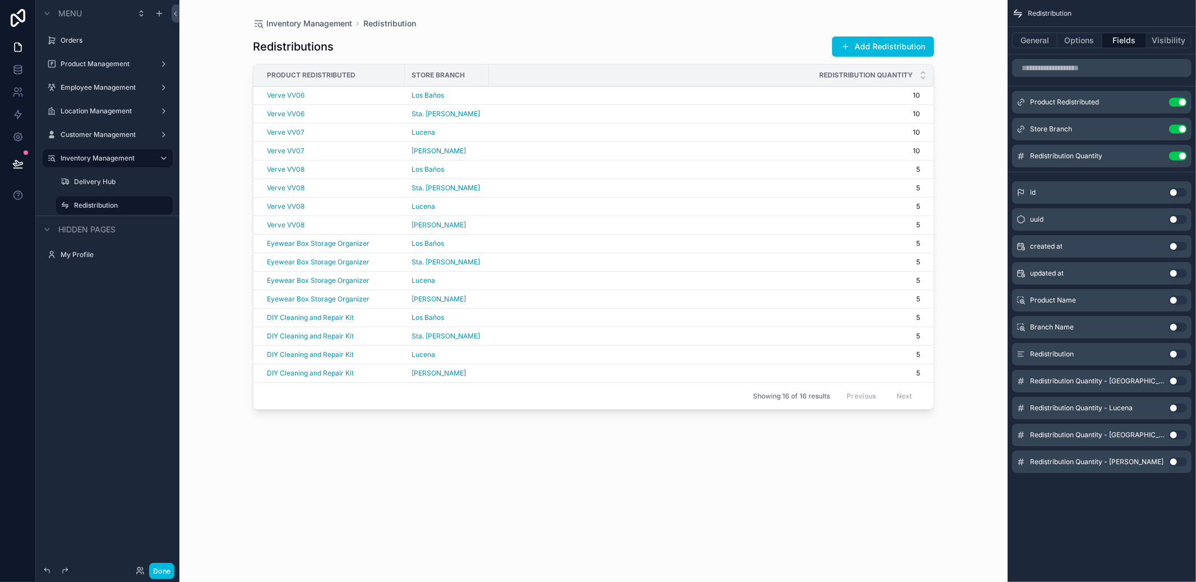
click at [472, 72] on div "Store Branch" at bounding box center [447, 75] width 84 height 18
drag, startPoint x: 487, startPoint y: 75, endPoint x: 485, endPoint y: 113, distance: 38.8
click at [485, 113] on table "Product Redistributed Store Branch Redistribution Quantity Verve VV06 Los Baños…" at bounding box center [593, 222] width 680 height 317
click at [1177, 242] on button "Use setting" at bounding box center [1178, 246] width 18 height 9
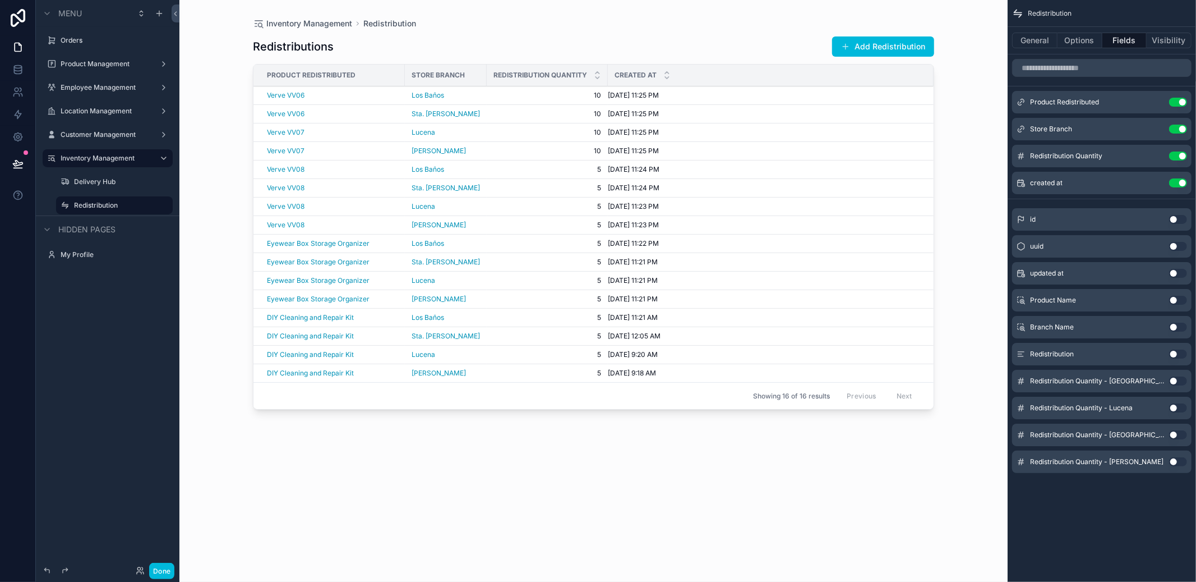
click at [0, 0] on icon "scrollable content" at bounding box center [0, 0] width 0 height 0
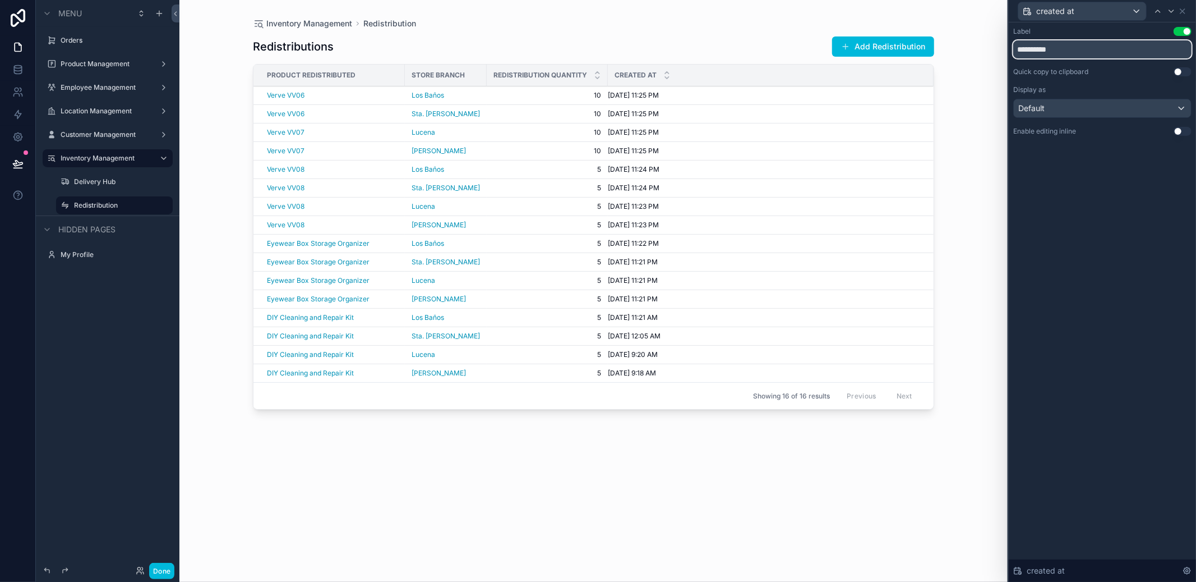
click at [1086, 54] on input "**********" at bounding box center [1102, 49] width 178 height 18
drag, startPoint x: 1086, startPoint y: 54, endPoint x: 971, endPoint y: 49, distance: 115.1
click at [971, 49] on div "**********" at bounding box center [598, 291] width 1196 height 582
type input "**********"
click at [1130, 100] on div "Default" at bounding box center [1102, 108] width 177 height 18
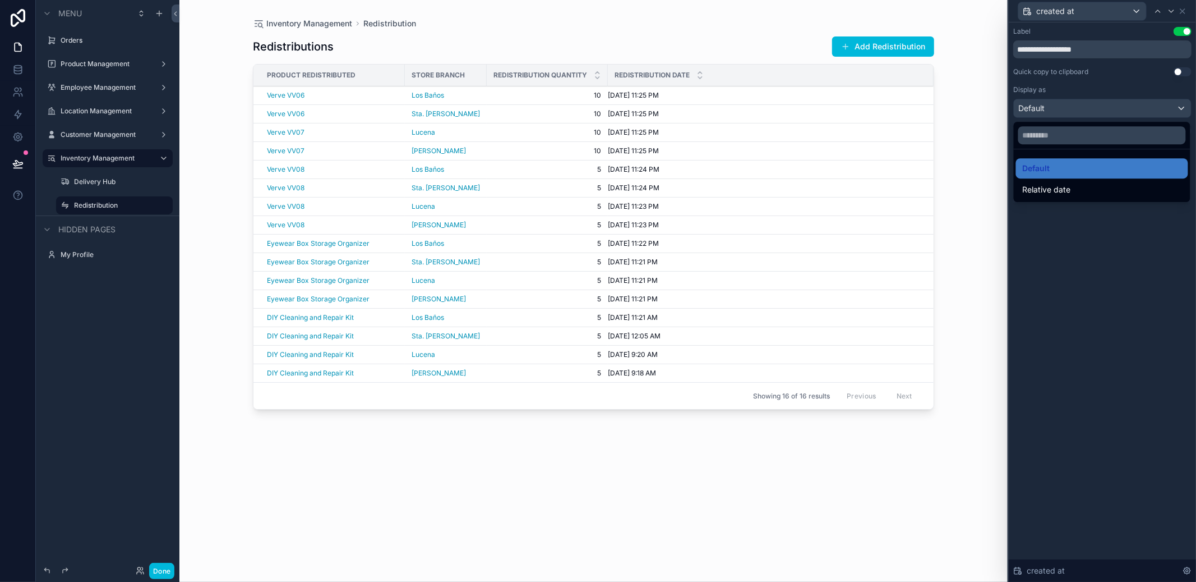
click at [1108, 184] on div "Relative date" at bounding box center [1102, 189] width 159 height 13
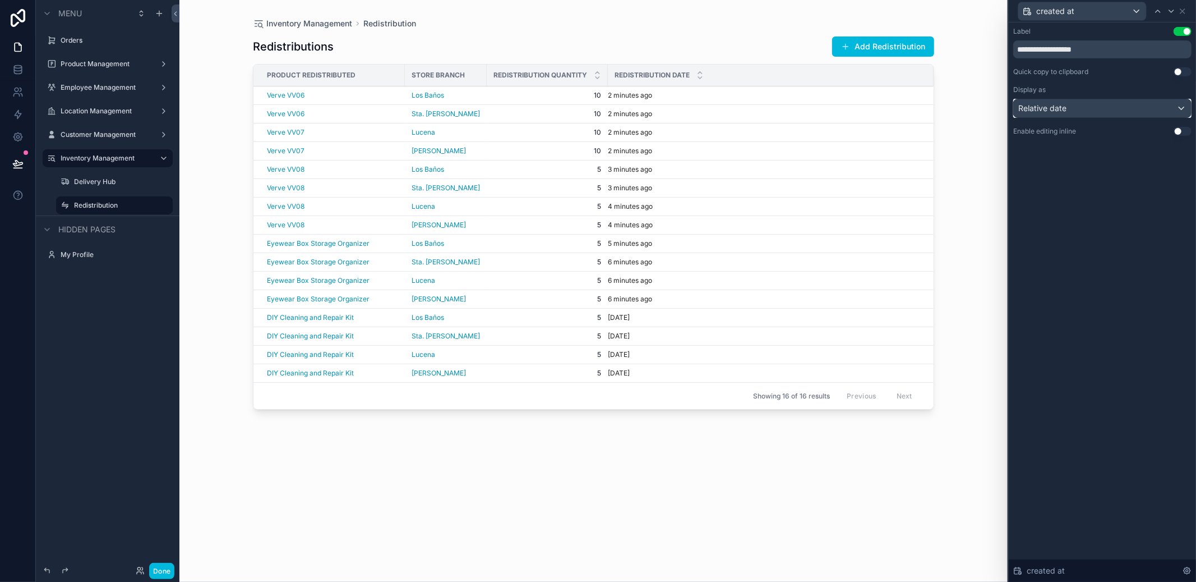
click at [1107, 107] on div "Relative date" at bounding box center [1102, 108] width 177 height 18
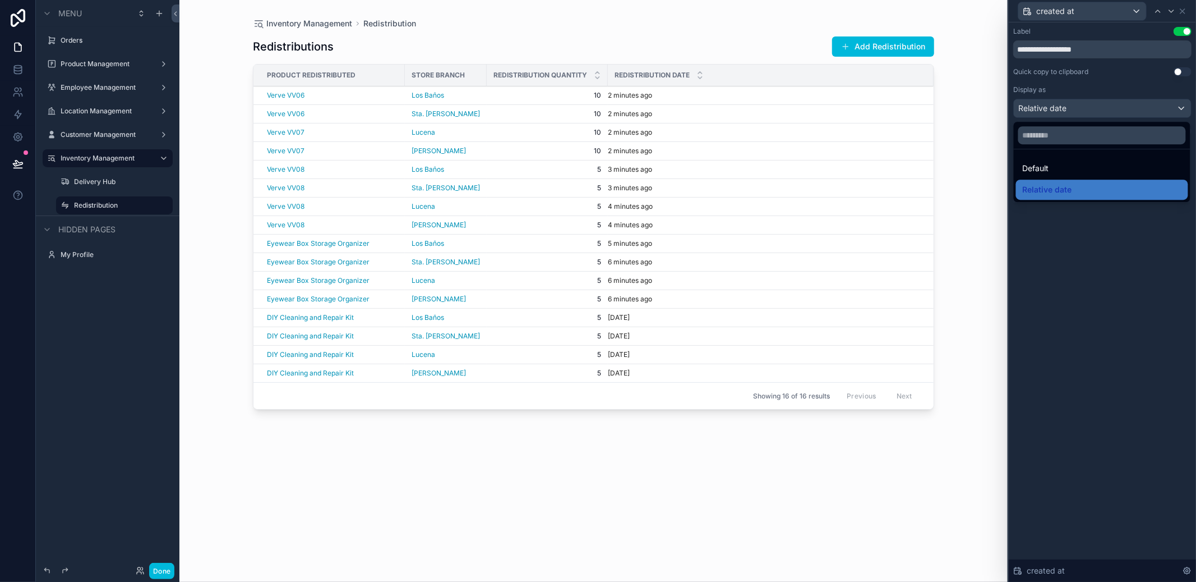
click at [1082, 162] on div "Default" at bounding box center [1102, 168] width 159 height 13
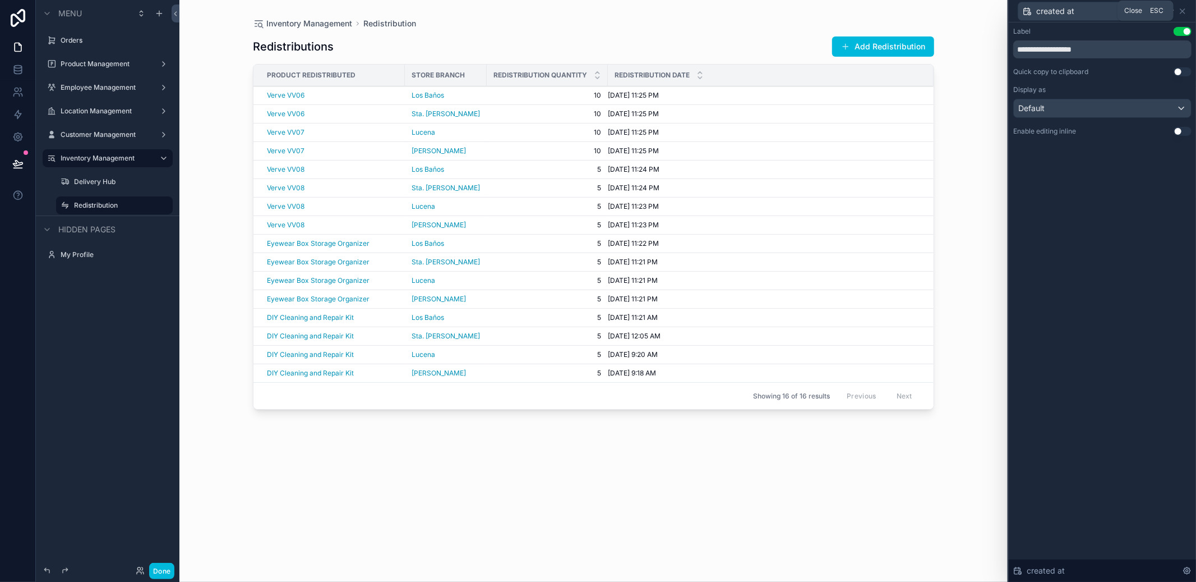
drag, startPoint x: 1187, startPoint y: 10, endPoint x: 1154, endPoint y: 40, distance: 44.9
click at [1187, 11] on icon at bounding box center [1182, 11] width 9 height 9
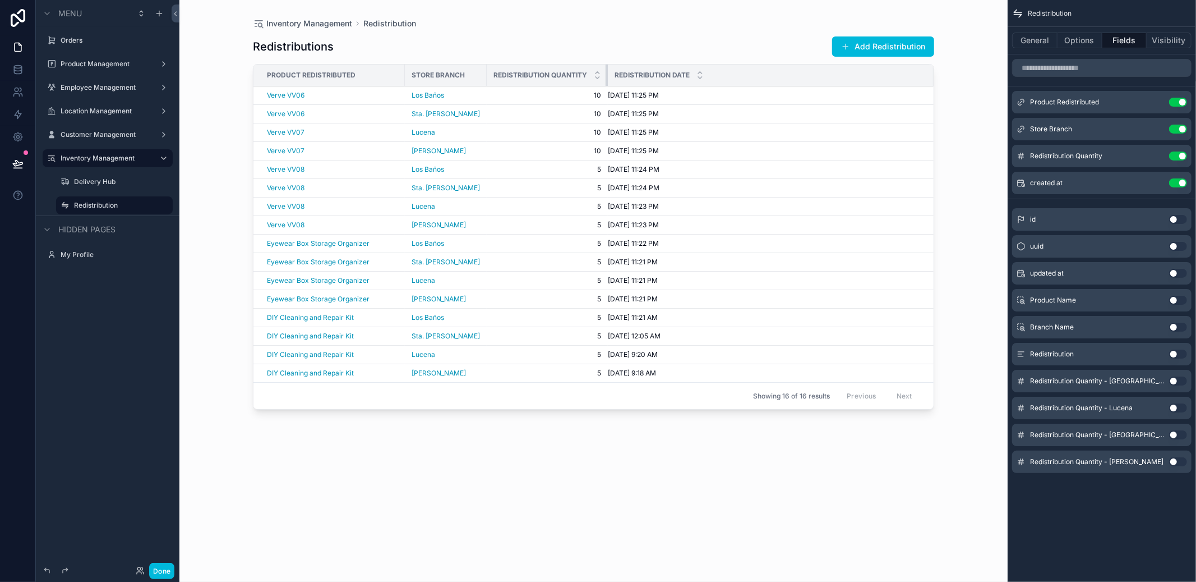
drag, startPoint x: 607, startPoint y: 75, endPoint x: 534, endPoint y: 87, distance: 73.9
click at [534, 87] on table "Product Redistributed Store Branch Redistribution Quantity Redistribution Date …" at bounding box center [593, 222] width 680 height 317
click at [0, 0] on icon "scrollable content" at bounding box center [0, 0] width 0 height 0
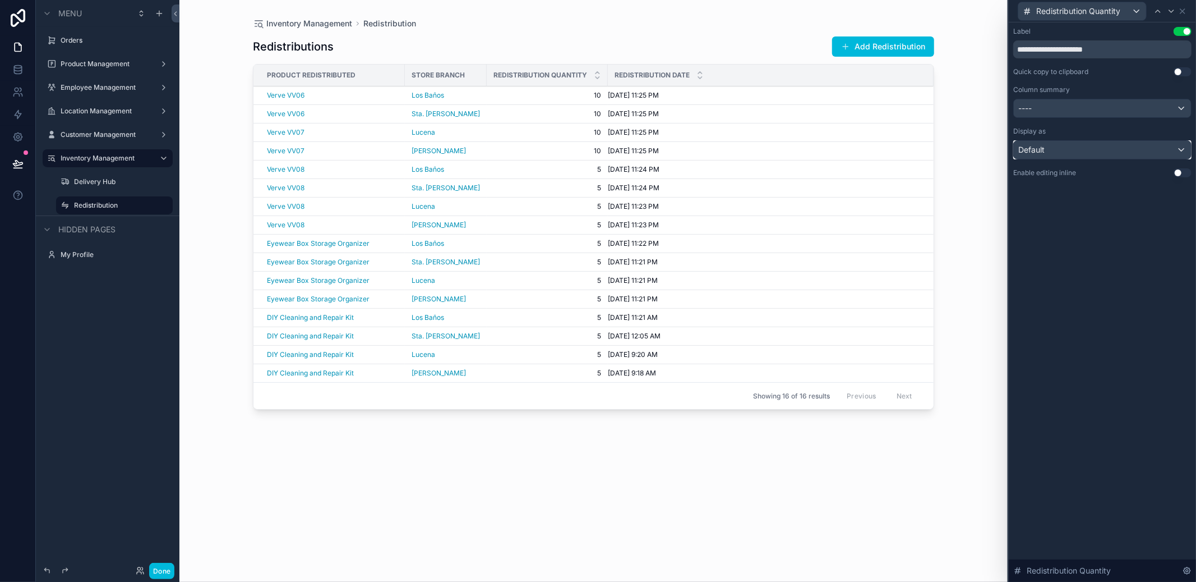
click at [1112, 149] on div "Default" at bounding box center [1102, 150] width 177 height 18
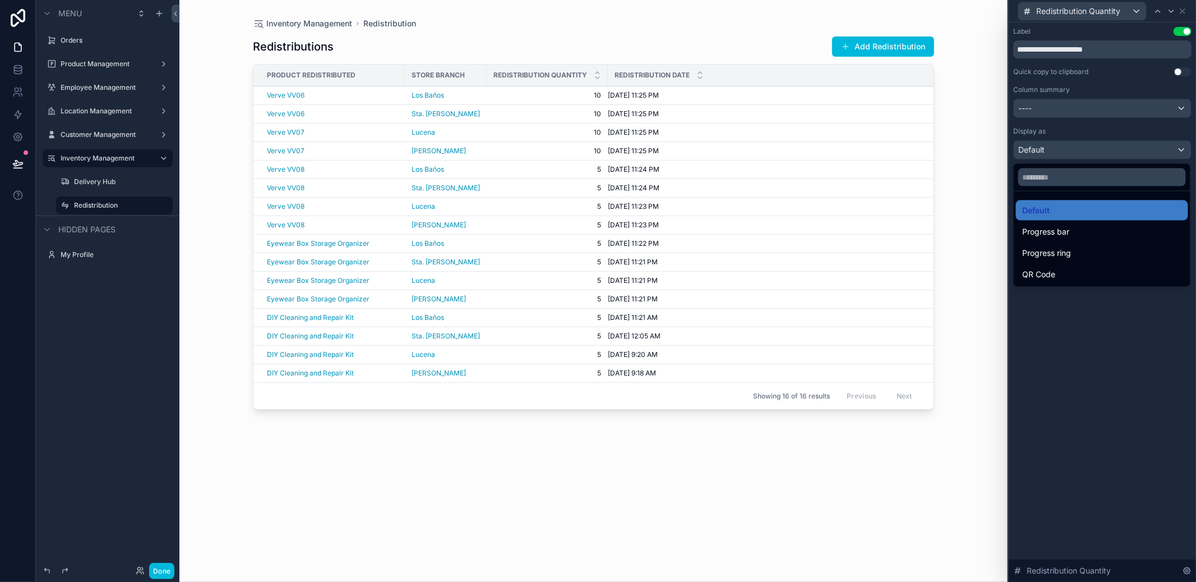
click at [1097, 113] on div at bounding box center [1102, 291] width 187 height 582
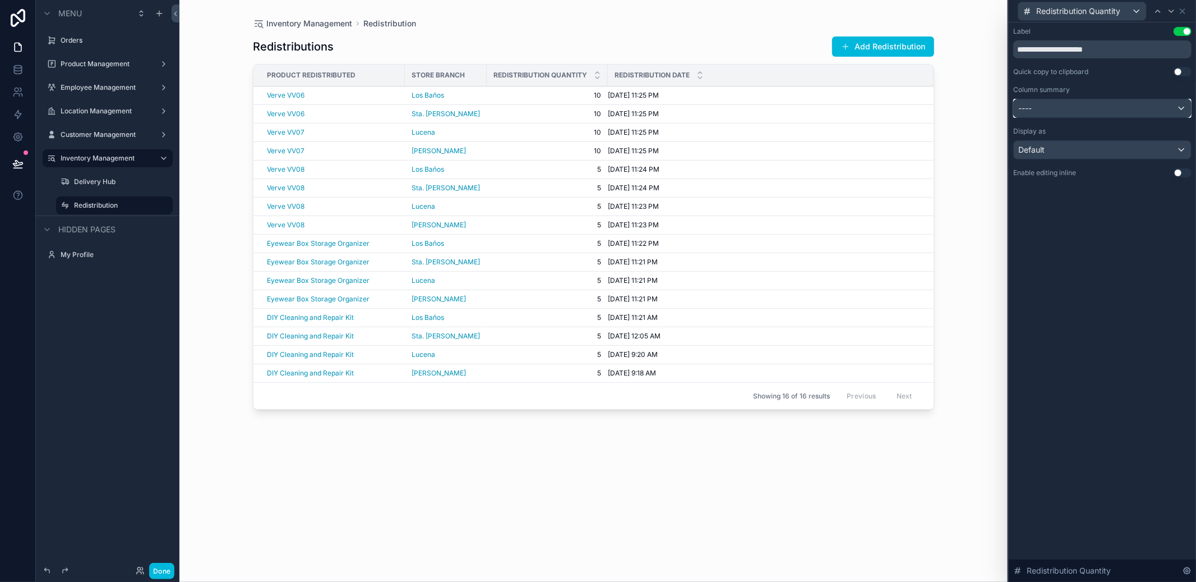
click at [1099, 111] on div "----" at bounding box center [1102, 108] width 177 height 18
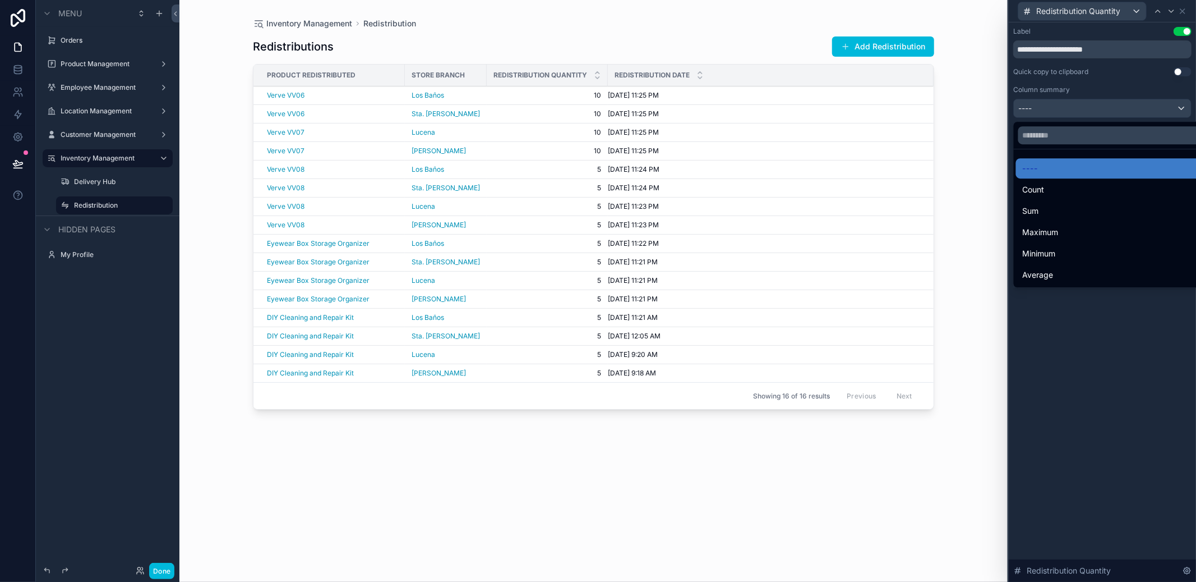
click at [1060, 208] on div "Sum" at bounding box center [1116, 210] width 186 height 13
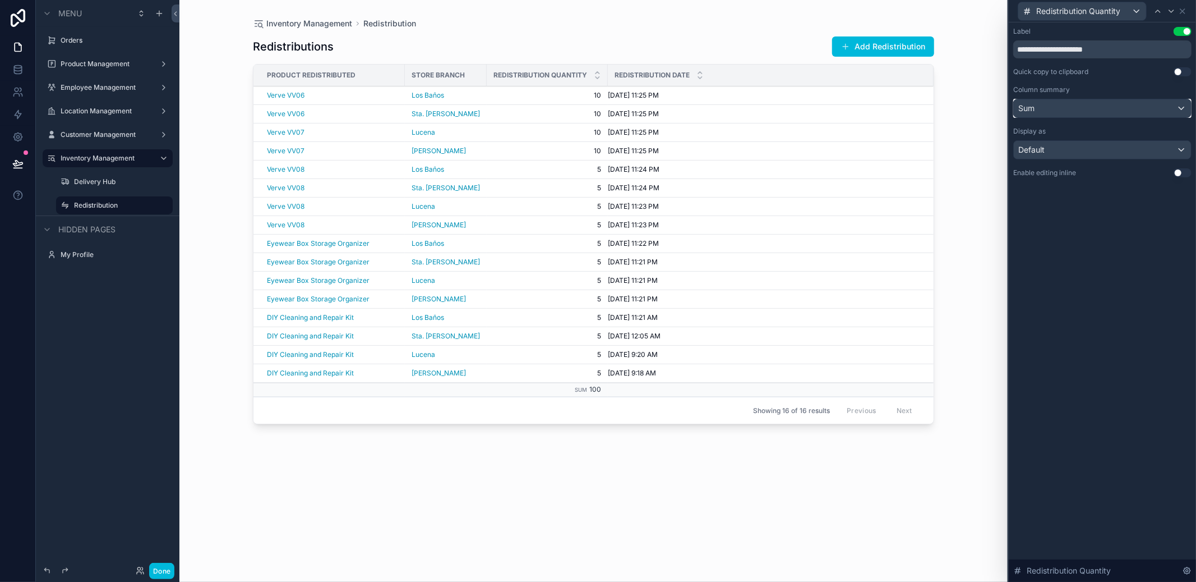
click at [1077, 114] on div "Sum" at bounding box center [1102, 108] width 177 height 18
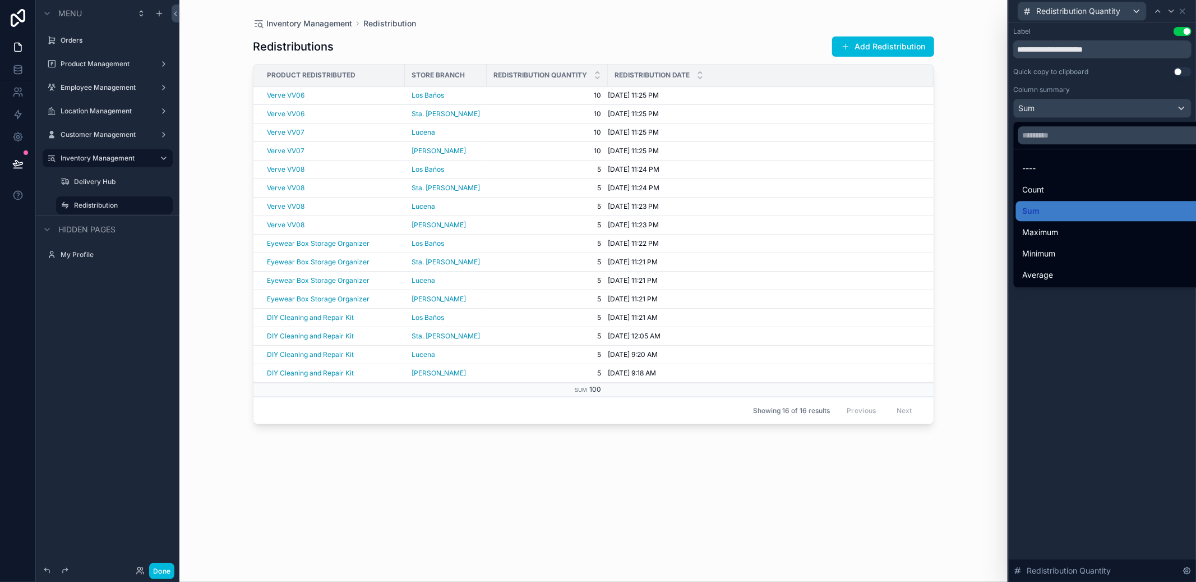
click at [1058, 195] on div "Count" at bounding box center [1116, 189] width 186 height 13
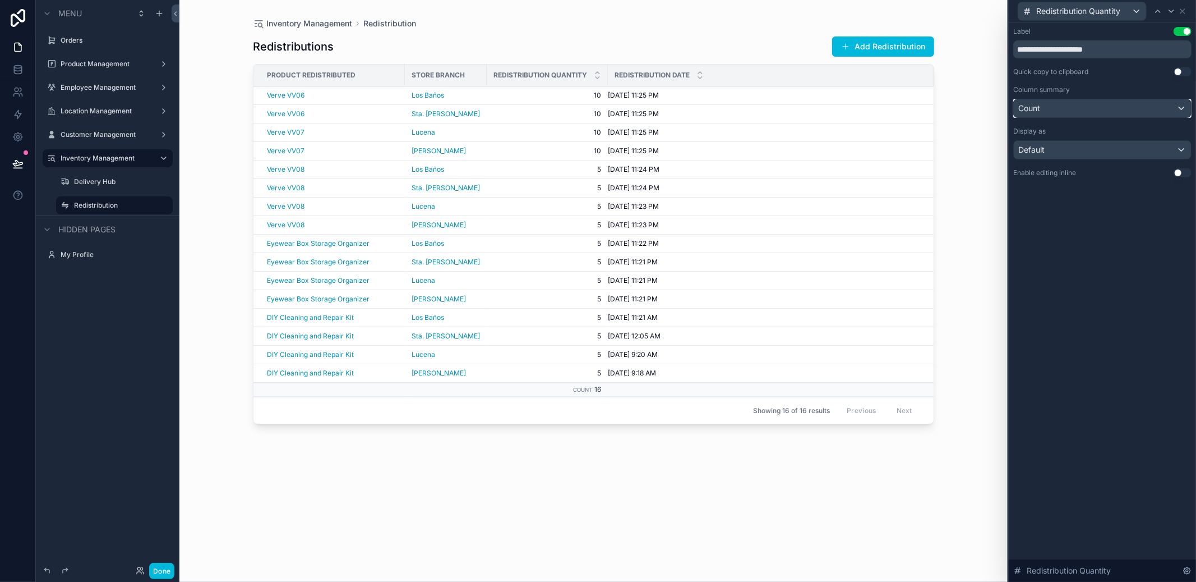
click at [1079, 117] on button "Count" at bounding box center [1102, 108] width 178 height 19
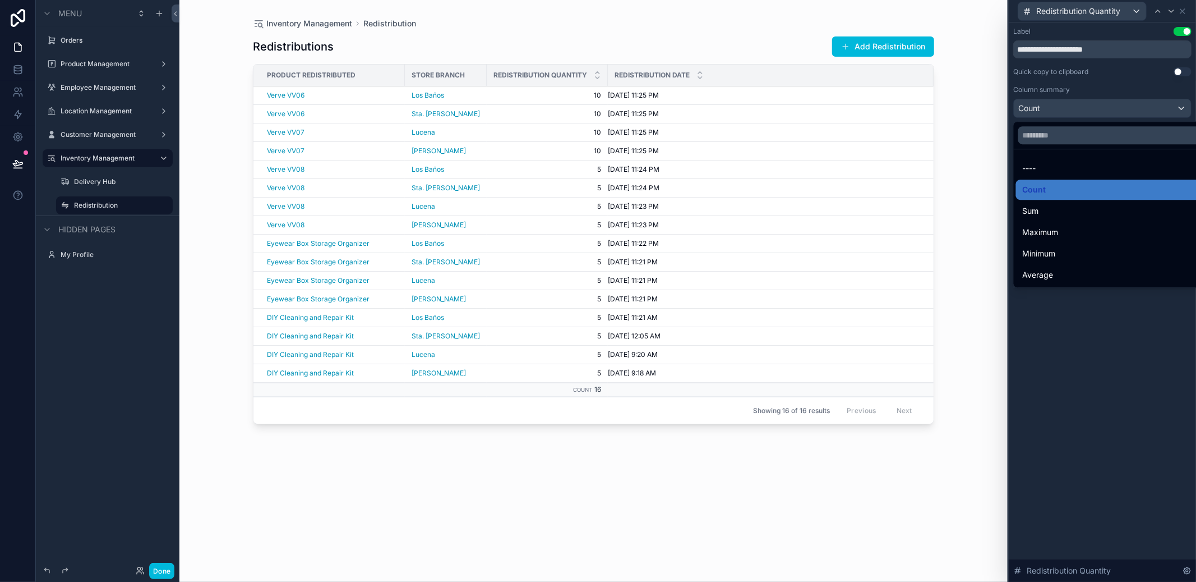
click at [1059, 231] on span "Maximum" at bounding box center [1041, 231] width 36 height 13
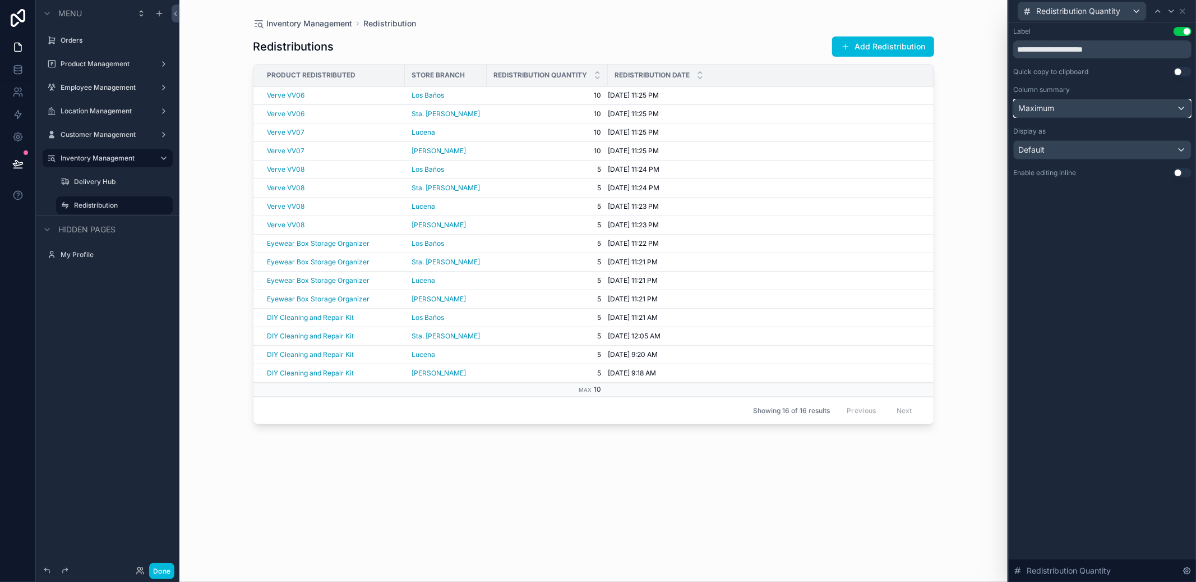
click at [1072, 110] on div "Maximum" at bounding box center [1102, 108] width 177 height 18
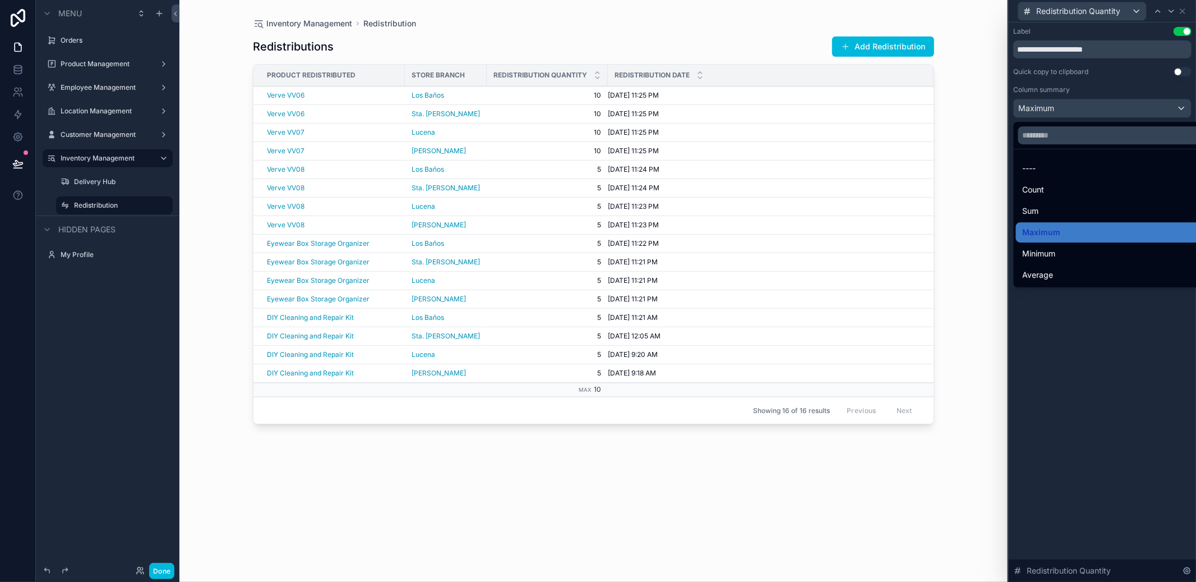
click at [1055, 271] on div "Average" at bounding box center [1116, 274] width 186 height 13
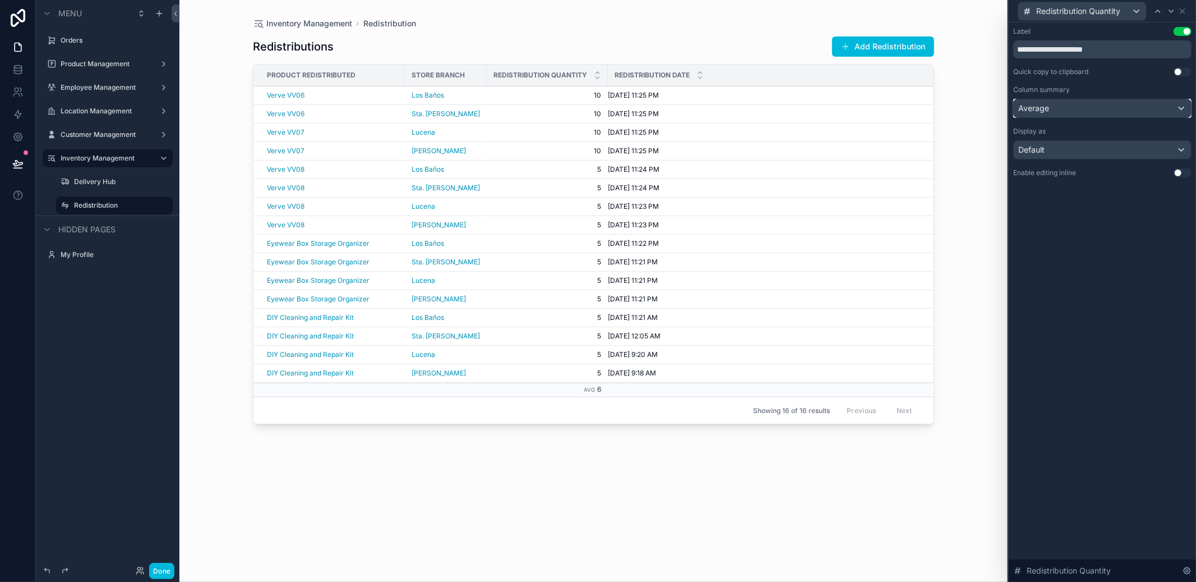
click at [1068, 110] on div "Average" at bounding box center [1102, 108] width 177 height 18
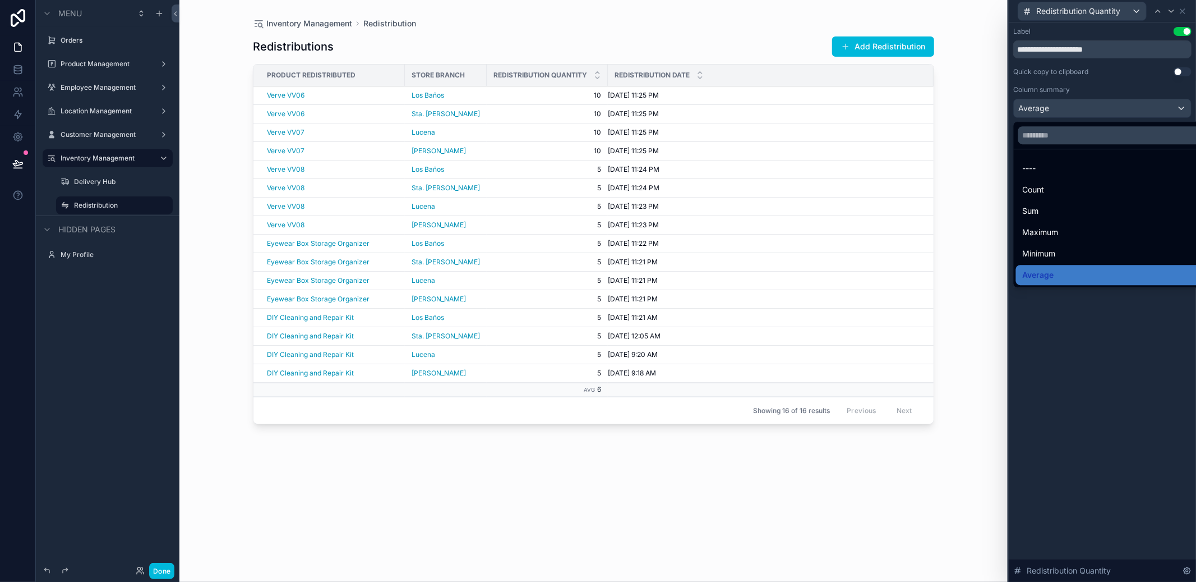
click at [1057, 186] on div "Count" at bounding box center [1116, 189] width 186 height 13
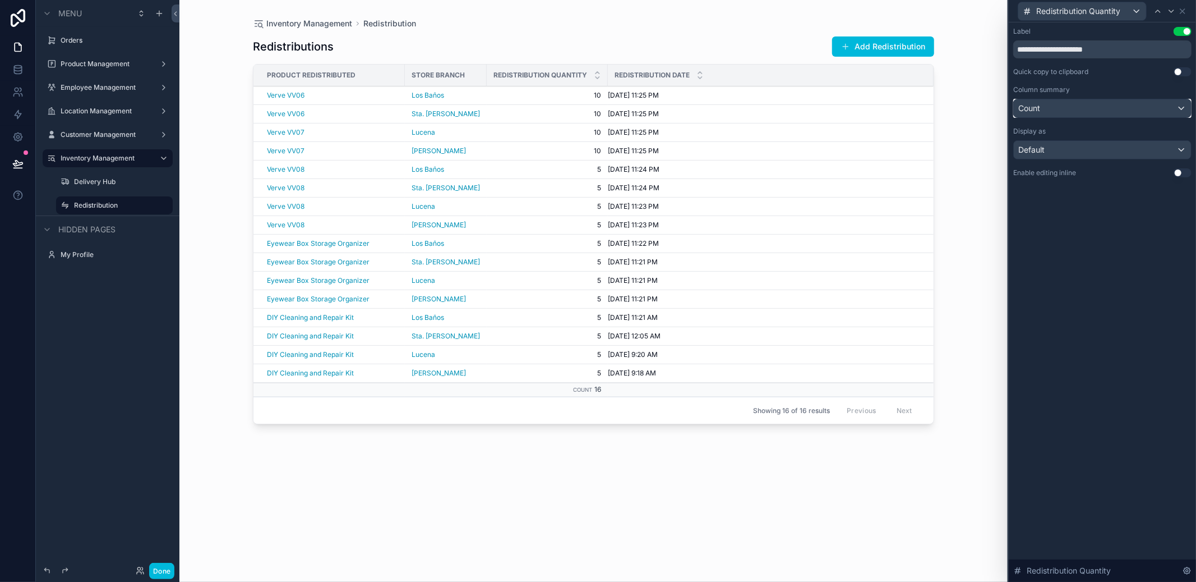
click at [1067, 109] on div "Count" at bounding box center [1102, 108] width 177 height 18
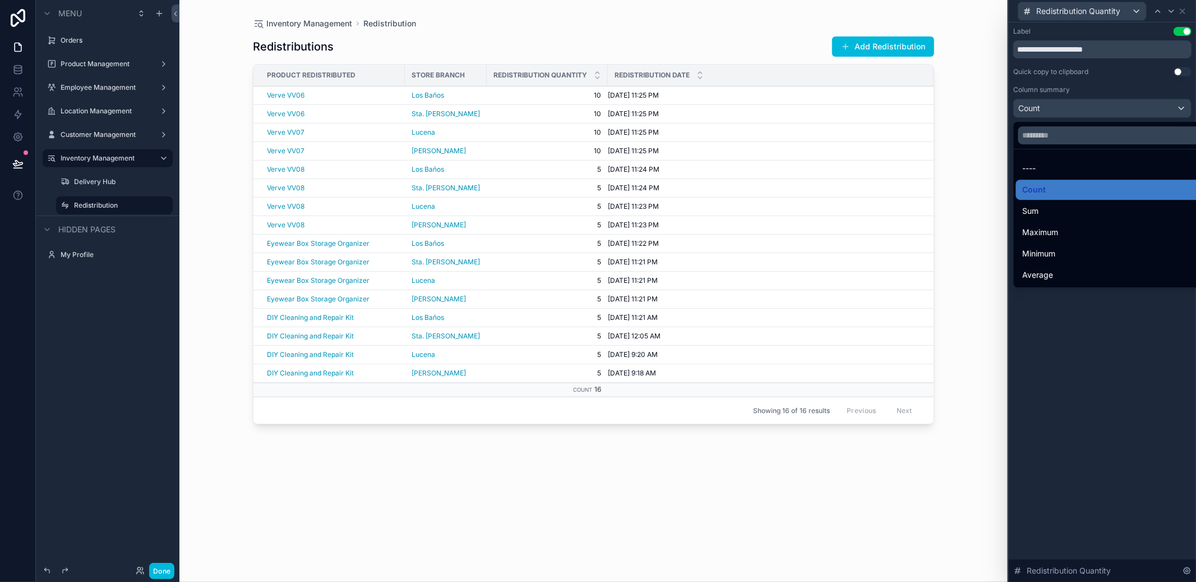
click at [1060, 171] on div "----" at bounding box center [1116, 168] width 186 height 13
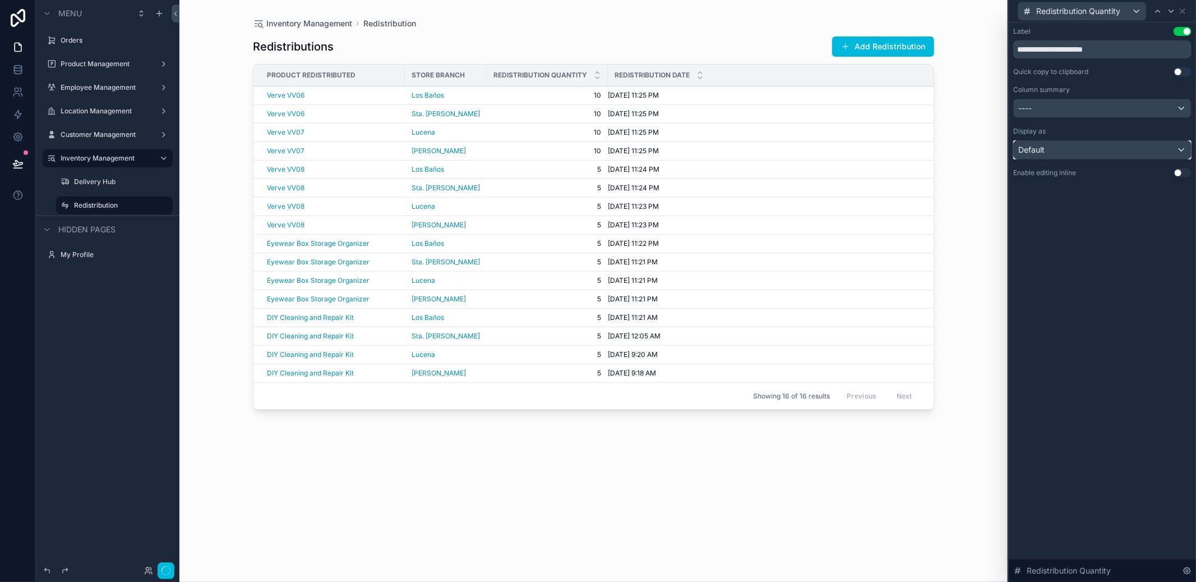
click at [1063, 143] on div "Default" at bounding box center [1102, 150] width 177 height 18
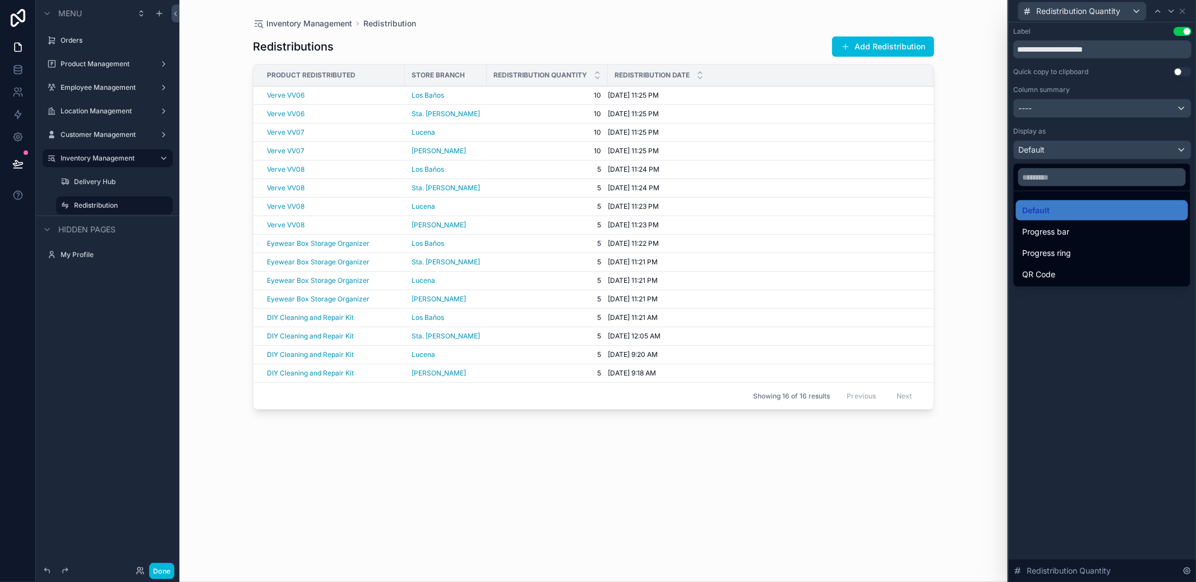
click at [1064, 236] on span "Progress bar" at bounding box center [1046, 231] width 47 height 13
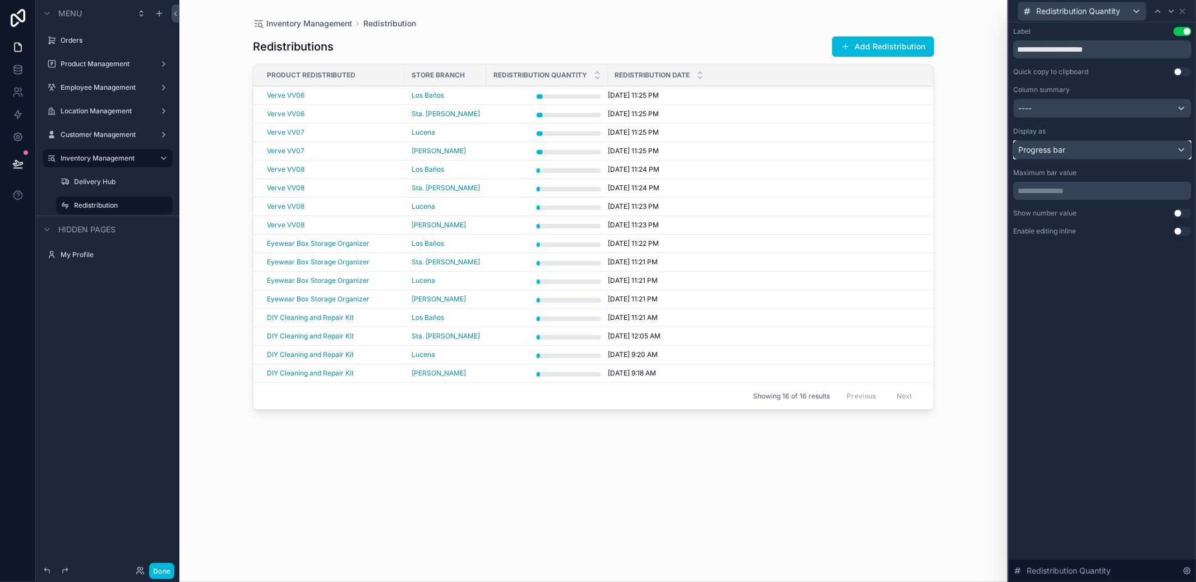
click at [1070, 156] on div "Progress bar" at bounding box center [1102, 150] width 177 height 18
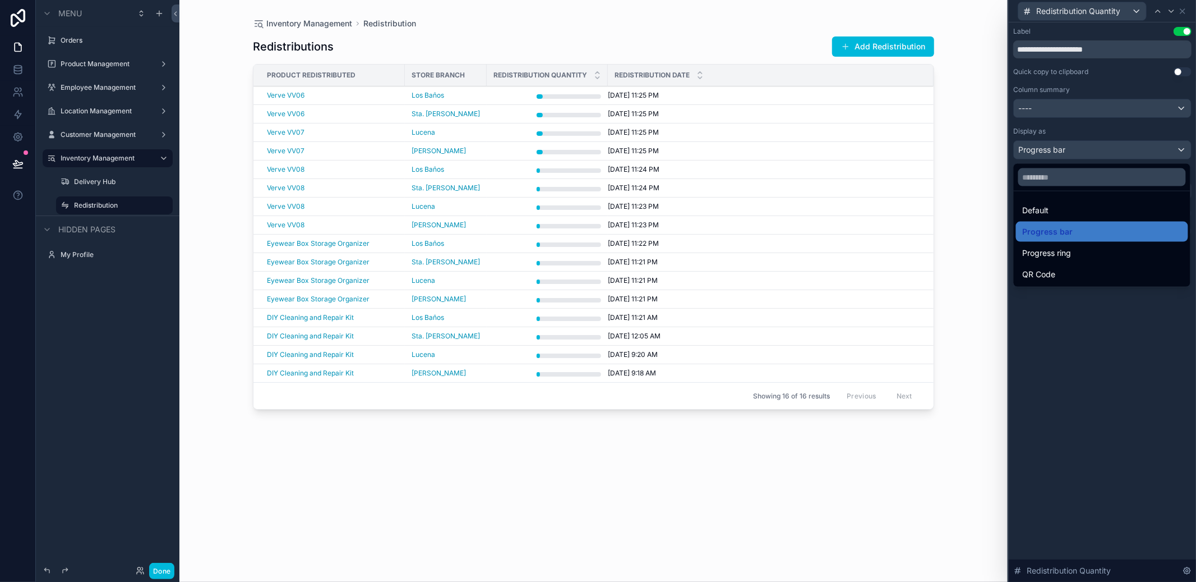
click at [1068, 275] on div "QR Code" at bounding box center [1102, 273] width 159 height 13
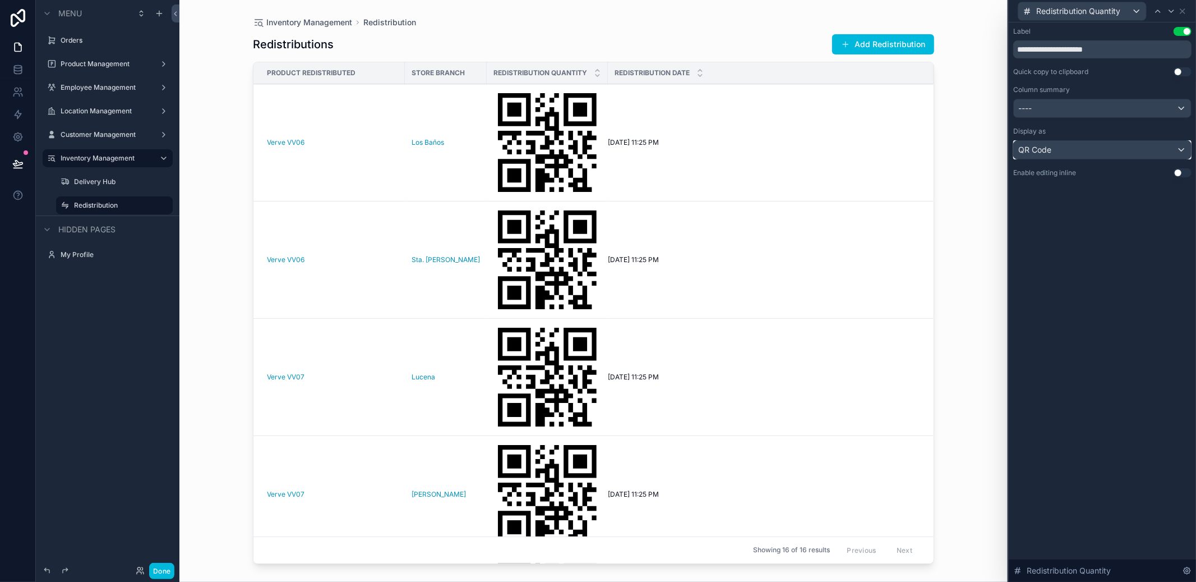
click at [1071, 158] on div "QR Code" at bounding box center [1102, 150] width 177 height 18
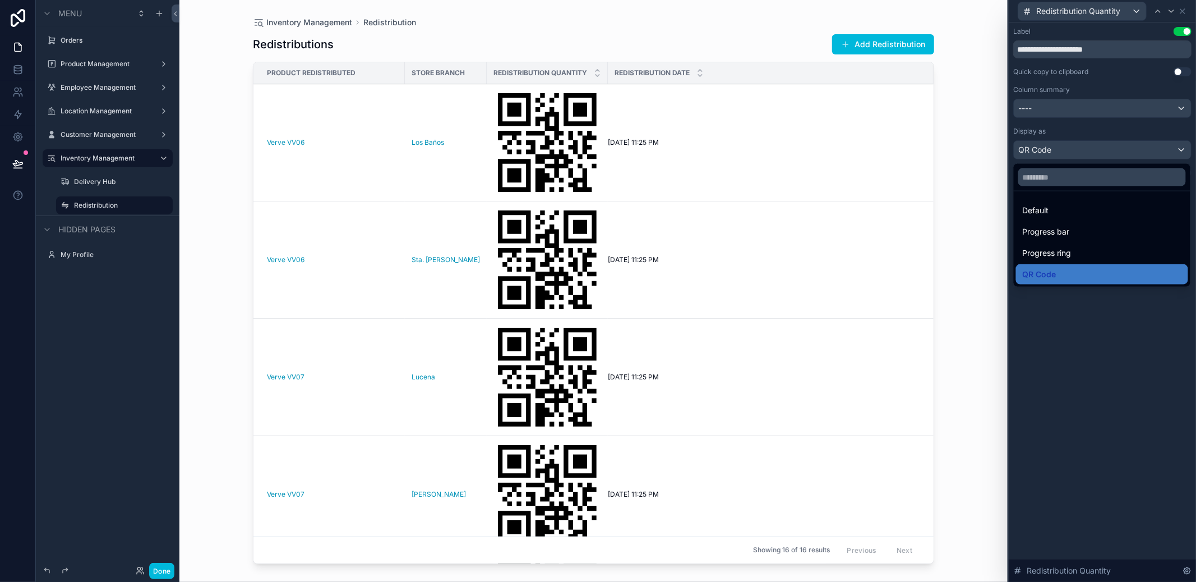
click at [1065, 205] on div "Default" at bounding box center [1102, 210] width 159 height 13
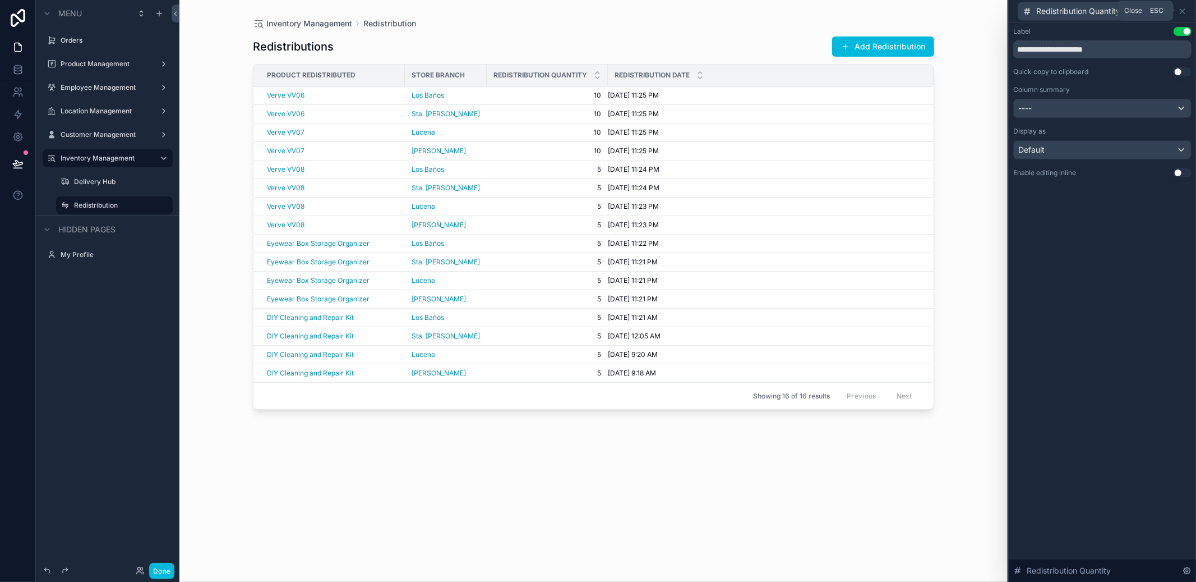
click at [1184, 10] on icon at bounding box center [1182, 11] width 9 height 9
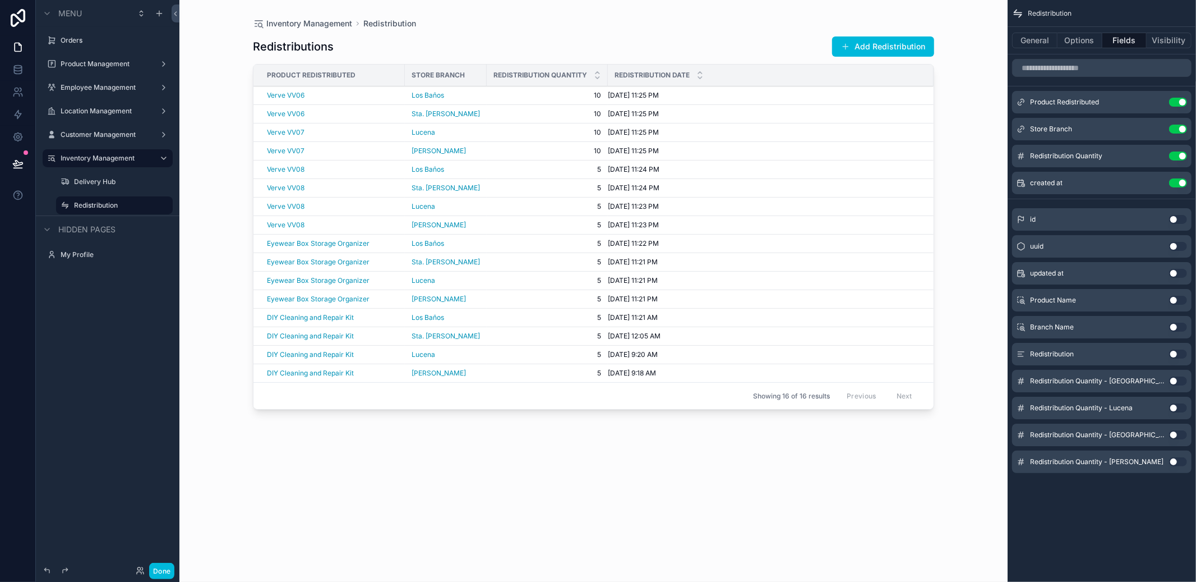
click at [892, 46] on button "Add Redistribution" at bounding box center [883, 46] width 102 height 20
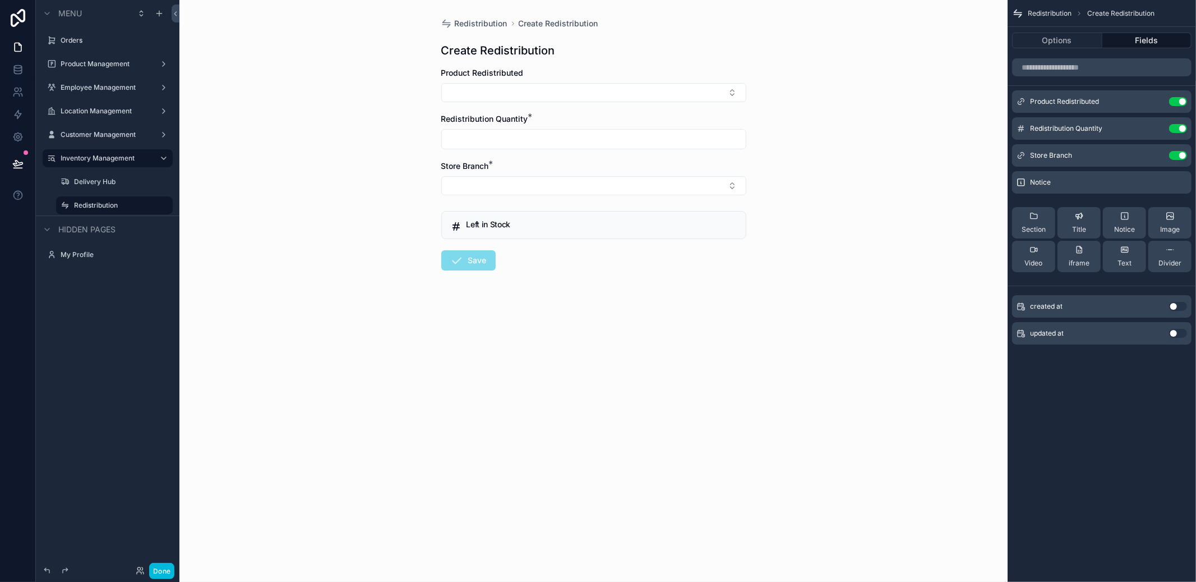
click at [605, 102] on form "Product Redistributed Redistribution Quantity * Store Branch * Left in Stock Sa…" at bounding box center [593, 204] width 305 height 275
click at [610, 94] on button "Select Button" at bounding box center [593, 92] width 305 height 19
click at [601, 139] on div "Verve VV05" at bounding box center [593, 139] width 156 height 22
click at [596, 145] on input "scrollable content" at bounding box center [594, 146] width 304 height 16
type input "**"
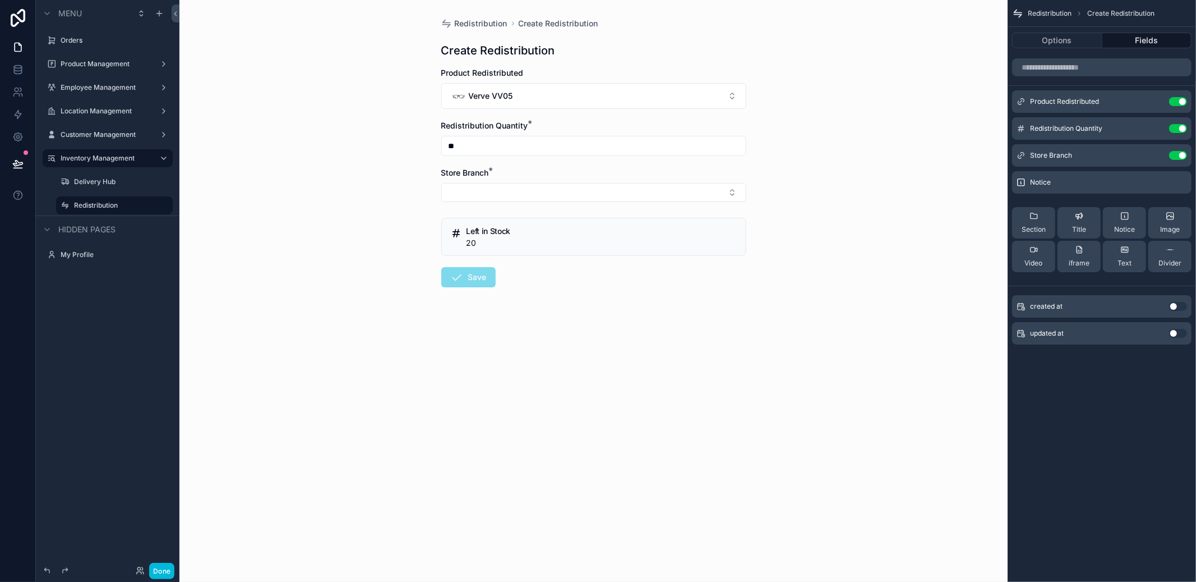
click at [545, 198] on button "Select Button" at bounding box center [593, 192] width 305 height 19
click at [546, 238] on span "Candelaria" at bounding box center [552, 236] width 64 height 11
click at [484, 284] on button "Save" at bounding box center [468, 279] width 54 height 20
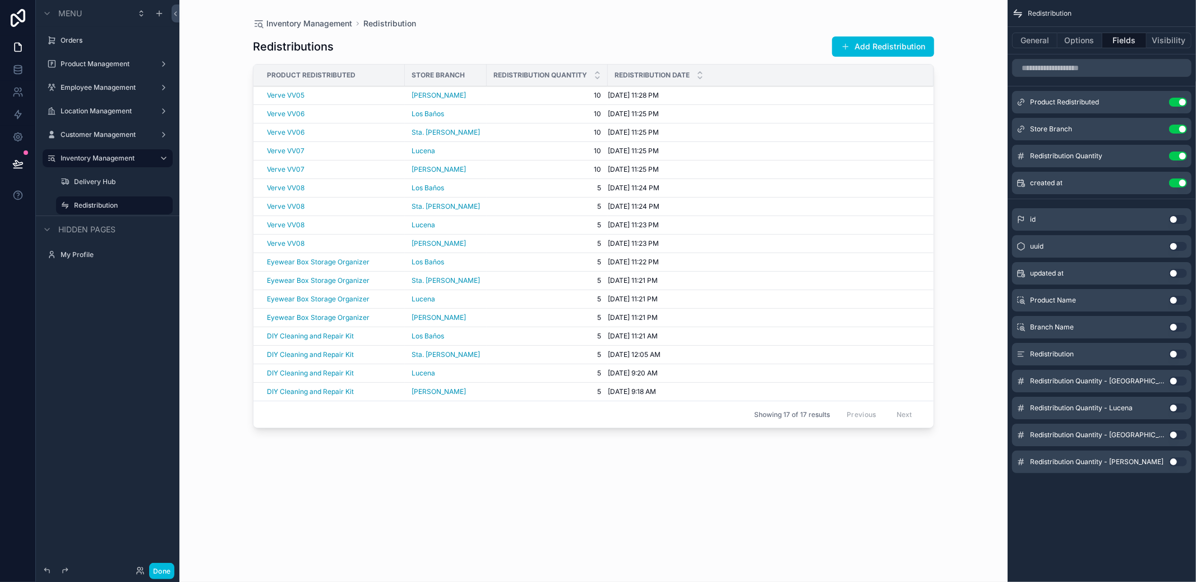
click at [914, 49] on button "Add Redistribution" at bounding box center [883, 46] width 102 height 20
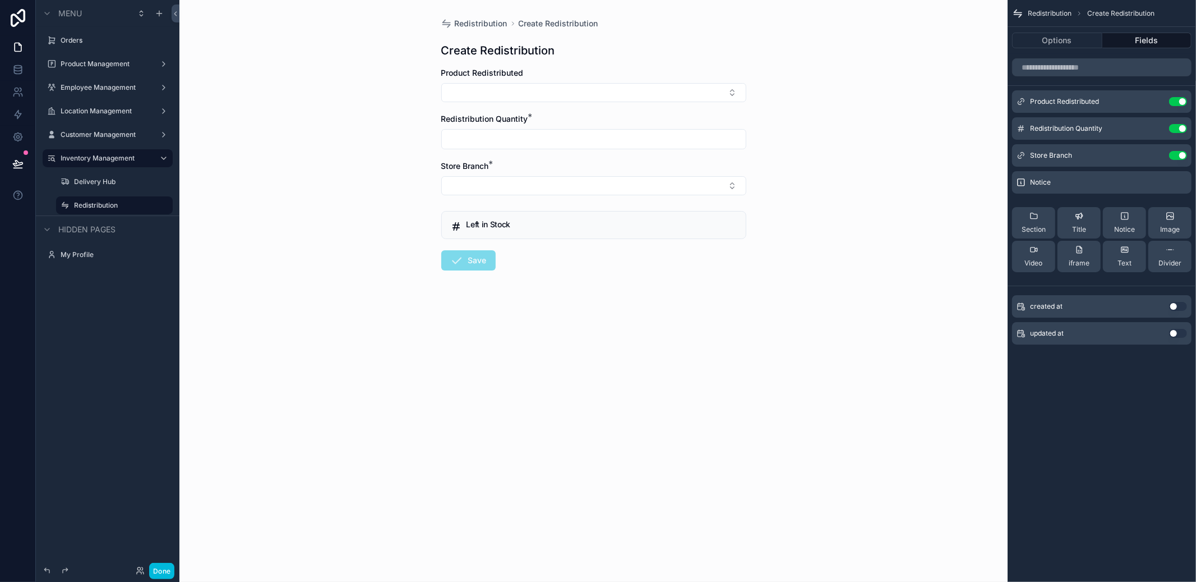
click at [606, 75] on div "Product Redistributed" at bounding box center [593, 72] width 305 height 11
click at [593, 98] on button "Select Button" at bounding box center [593, 92] width 305 height 19
click at [828, 142] on div "Redistribution Create Redistribution Create Redistribution Product Redistribute…" at bounding box center [593, 291] width 828 height 582
click at [483, 24] on span "Redistribution" at bounding box center [481, 23] width 53 height 11
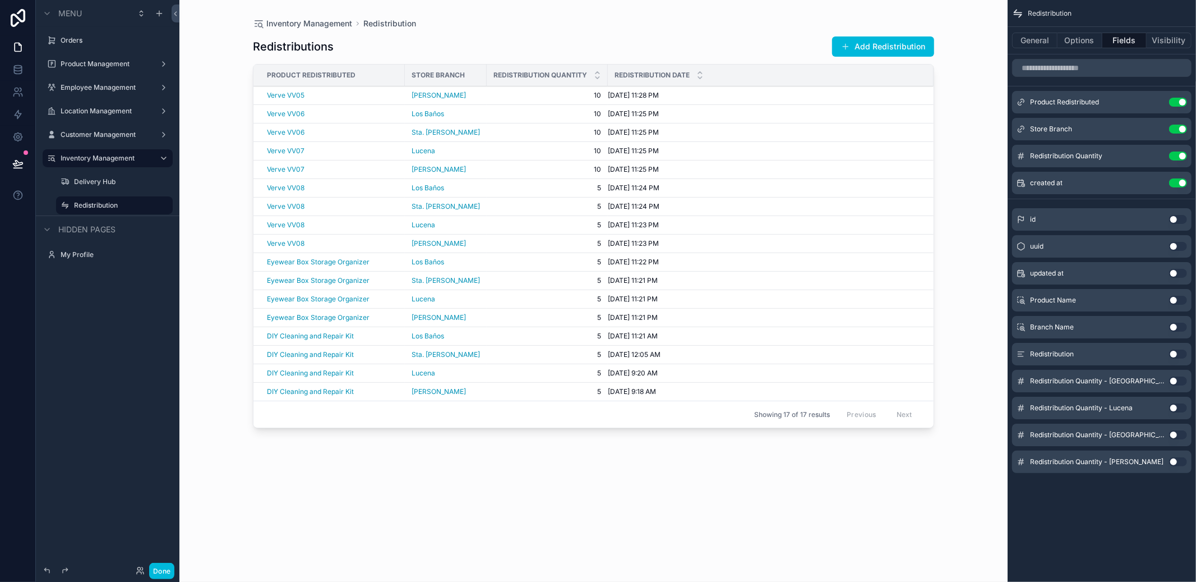
click at [873, 47] on button "Add Redistribution" at bounding box center [883, 46] width 102 height 20
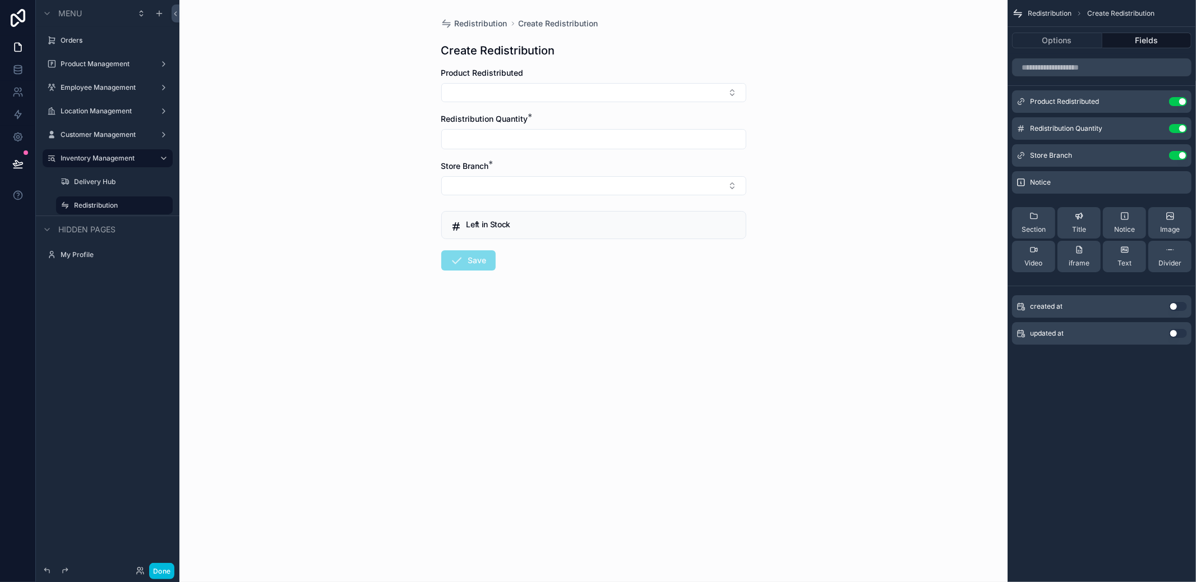
click at [577, 93] on button "Select Button" at bounding box center [593, 92] width 305 height 19
click at [559, 145] on div "Verve VV05" at bounding box center [551, 140] width 62 height 16
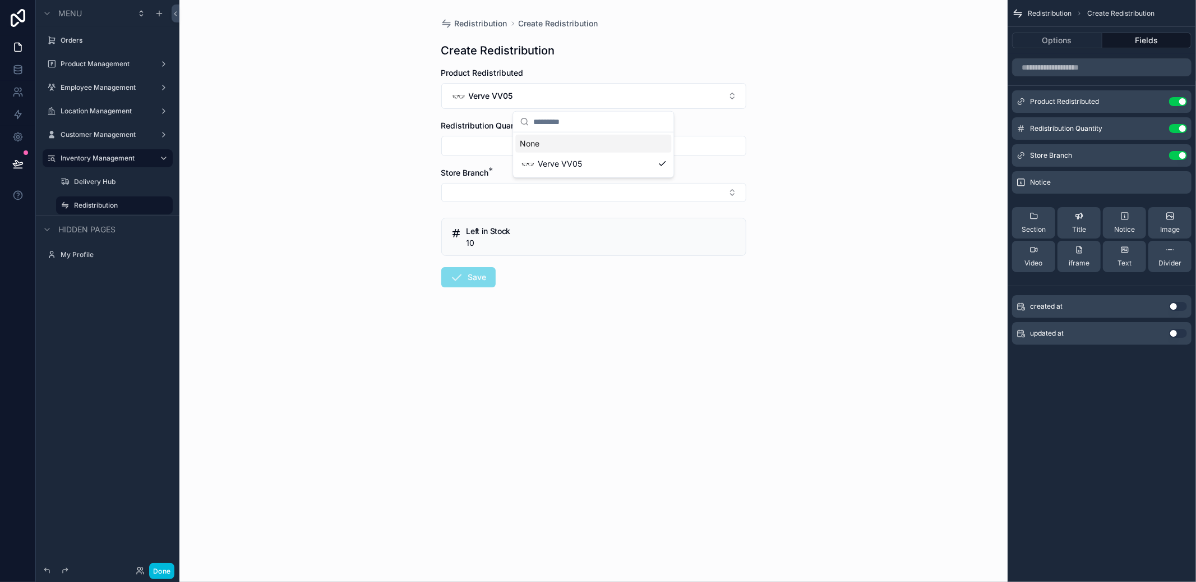
click at [549, 140] on input "scrollable content" at bounding box center [594, 146] width 304 height 16
type input "**"
click at [539, 147] on input "**" at bounding box center [594, 146] width 304 height 16
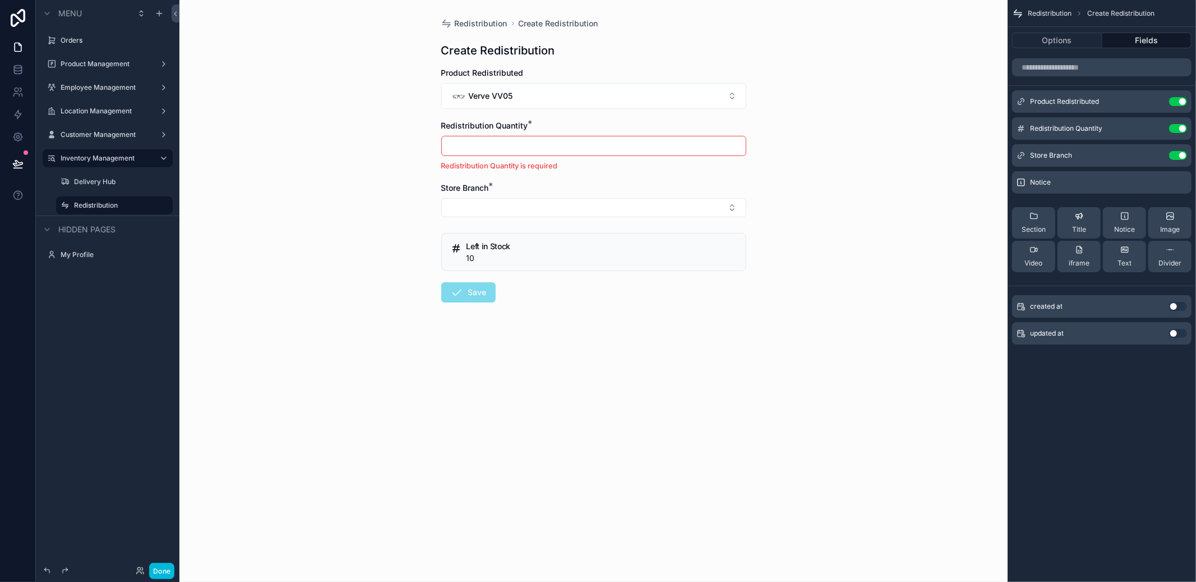
click at [536, 136] on div "scrollable content" at bounding box center [593, 146] width 305 height 20
click at [532, 144] on input "scrollable content" at bounding box center [594, 146] width 304 height 16
type input "*"
click at [630, 190] on button "Select Button" at bounding box center [593, 192] width 305 height 19
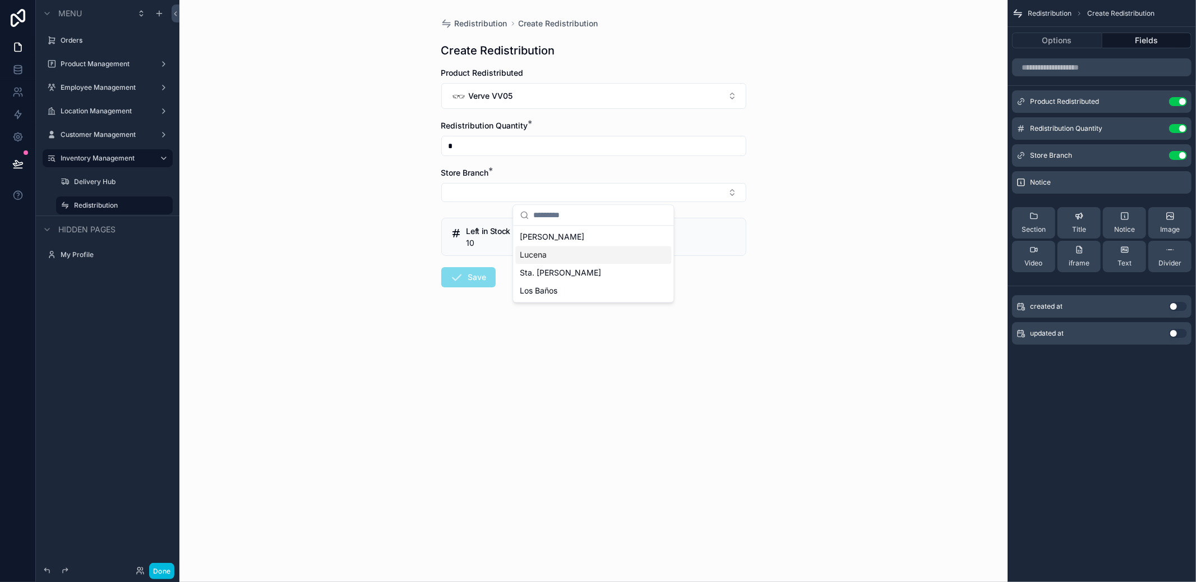
click at [572, 248] on div "Lucena" at bounding box center [593, 255] width 156 height 18
click at [477, 273] on button "Save" at bounding box center [468, 279] width 54 height 20
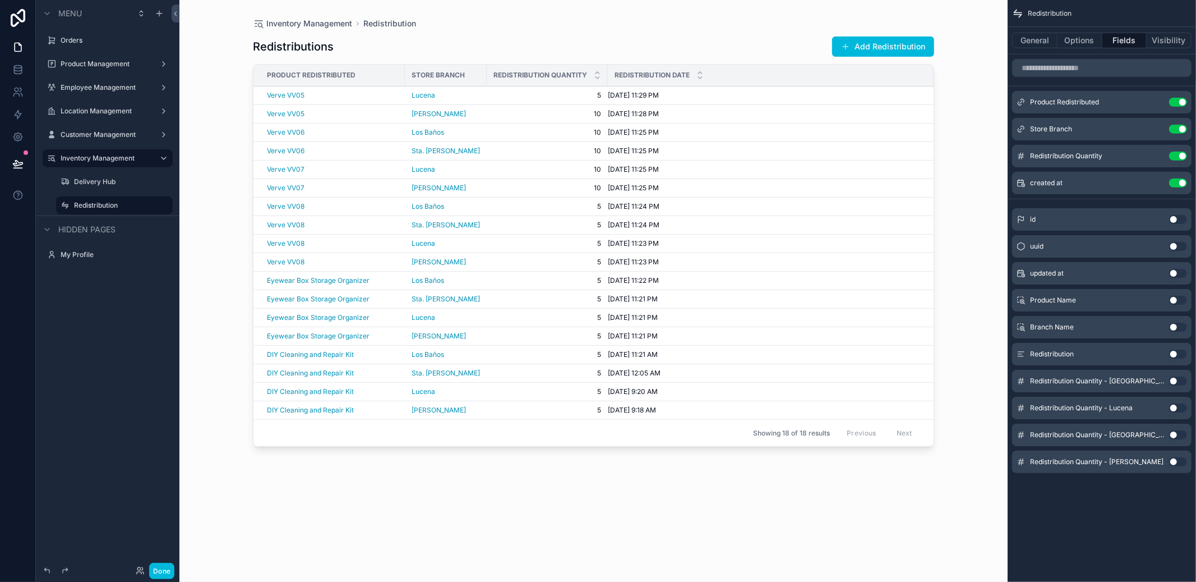
click at [878, 43] on button "Add Redistribution" at bounding box center [883, 46] width 102 height 20
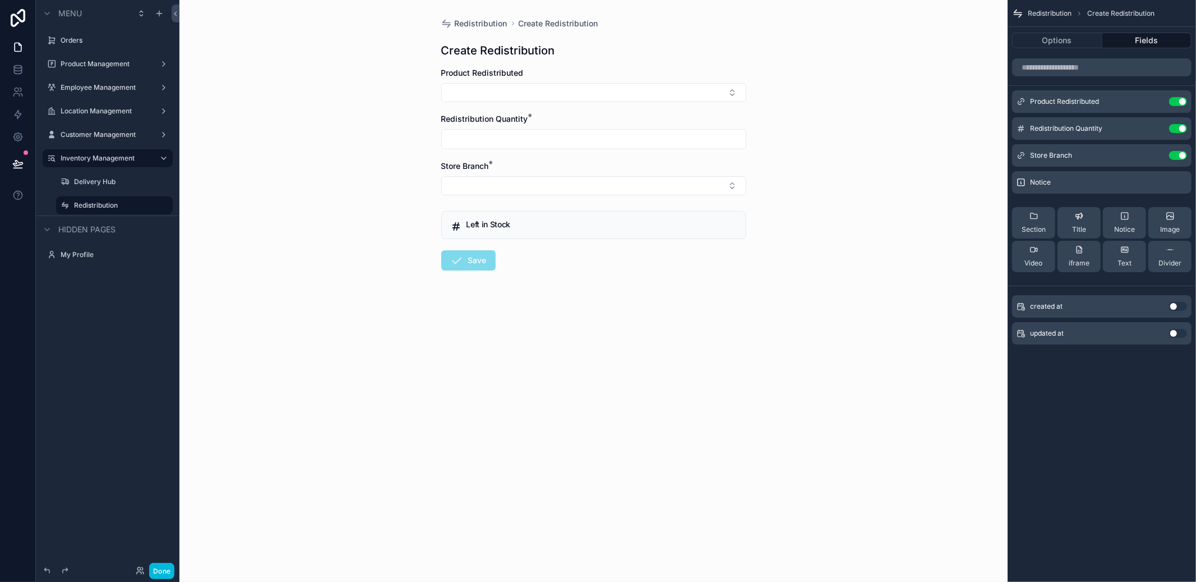
click at [715, 88] on button "Select Button" at bounding box center [593, 92] width 305 height 19
click at [589, 136] on div "Verve VV05" at bounding box center [593, 139] width 156 height 22
click at [563, 144] on input "scrollable content" at bounding box center [594, 146] width 304 height 16
type input "**"
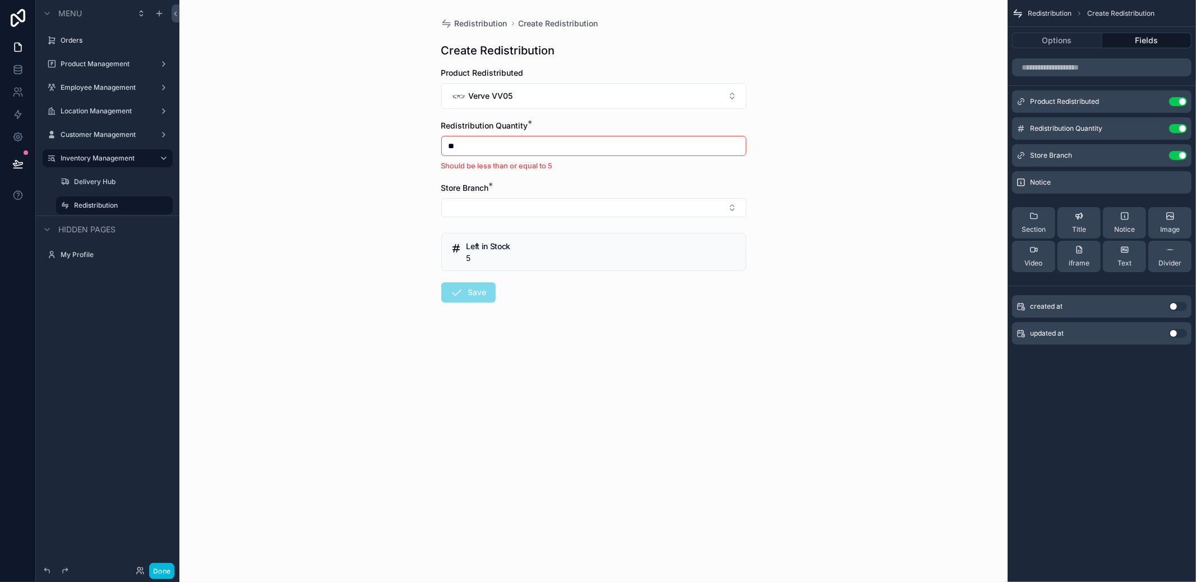
click at [523, 151] on input "**" at bounding box center [594, 146] width 304 height 16
click at [522, 147] on input "**" at bounding box center [594, 146] width 304 height 16
drag, startPoint x: 523, startPoint y: 156, endPoint x: 394, endPoint y: 155, distance: 129.0
click at [394, 155] on div "Redistribution Create Redistribution Create Redistribution Product Redistribute…" at bounding box center [593, 291] width 828 height 582
drag, startPoint x: 467, startPoint y: 142, endPoint x: 324, endPoint y: 134, distance: 143.3
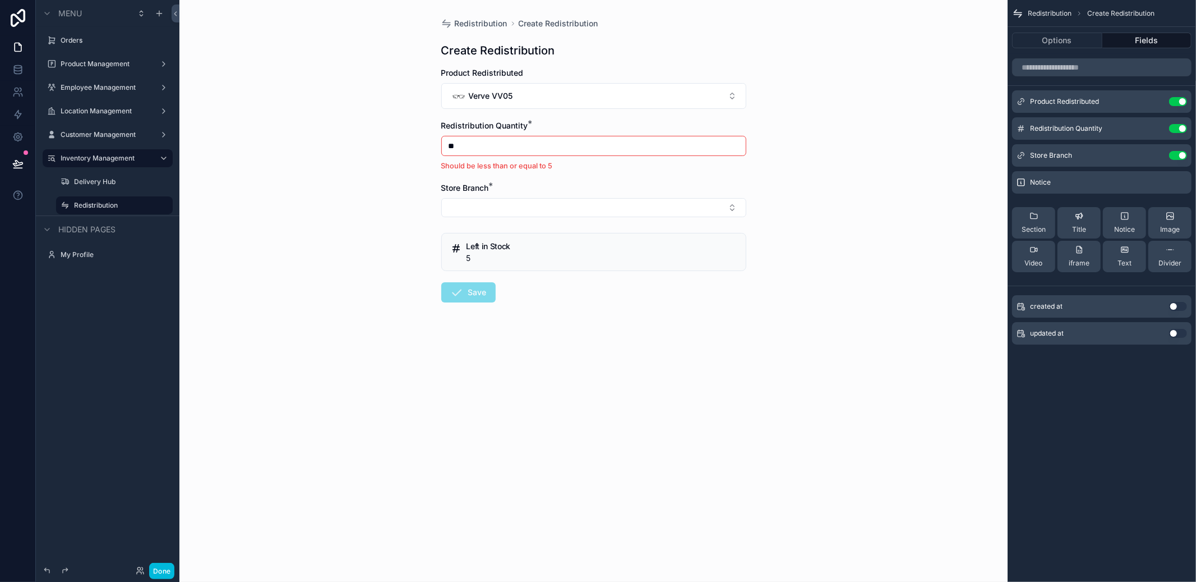
click at [331, 136] on div "Redistribution Create Redistribution Create Redistribution Product Redistribute…" at bounding box center [593, 291] width 828 height 582
type input "*"
click at [494, 199] on button "Select Button" at bounding box center [593, 192] width 305 height 19
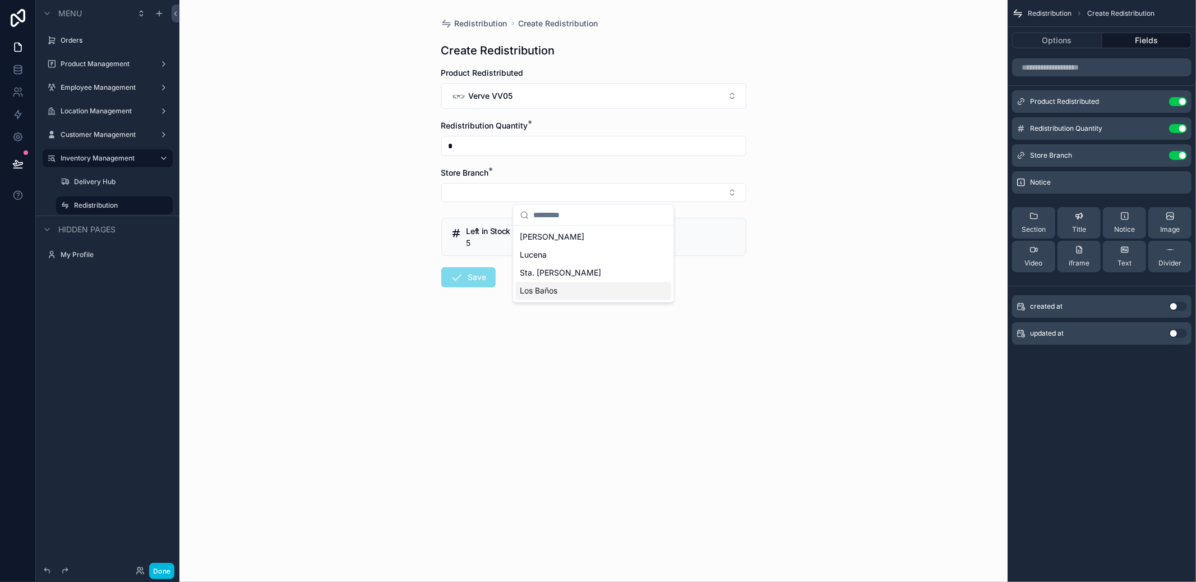
click at [550, 290] on span "Los Baños" at bounding box center [539, 290] width 38 height 11
click at [476, 280] on button "Save" at bounding box center [468, 279] width 54 height 20
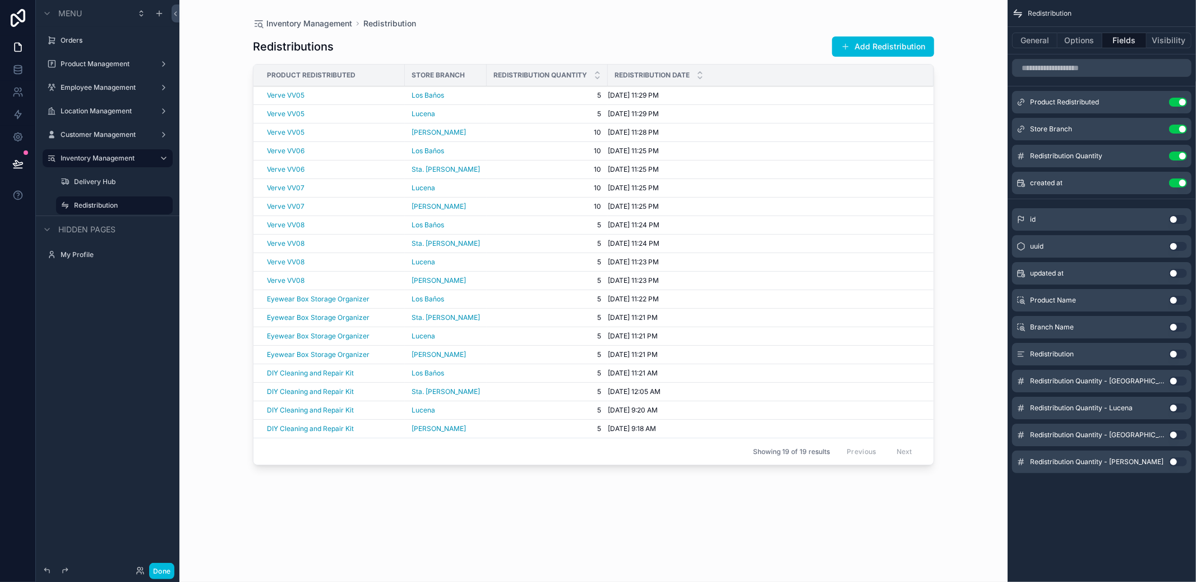
click at [879, 48] on button "Add Redistribution" at bounding box center [883, 46] width 102 height 20
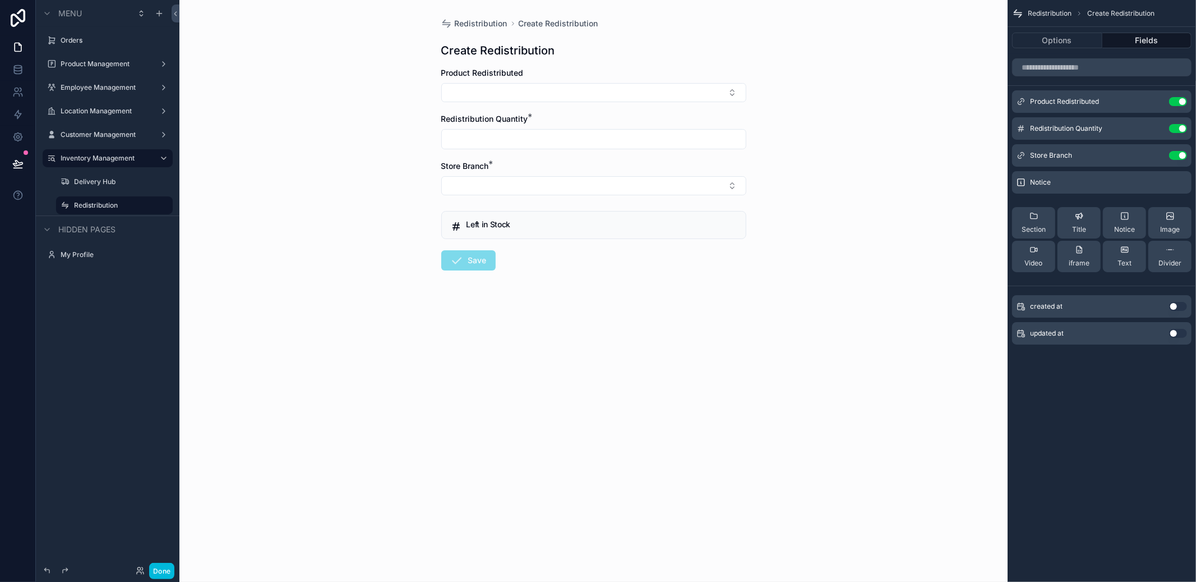
click at [483, 100] on button "Select Button" at bounding box center [593, 92] width 305 height 19
click at [571, 139] on span "Verra VR12" at bounding box center [558, 139] width 41 height 11
click at [571, 139] on input "scrollable content" at bounding box center [594, 146] width 304 height 16
type input "**"
click at [516, 195] on button "Select Button" at bounding box center [593, 192] width 305 height 19
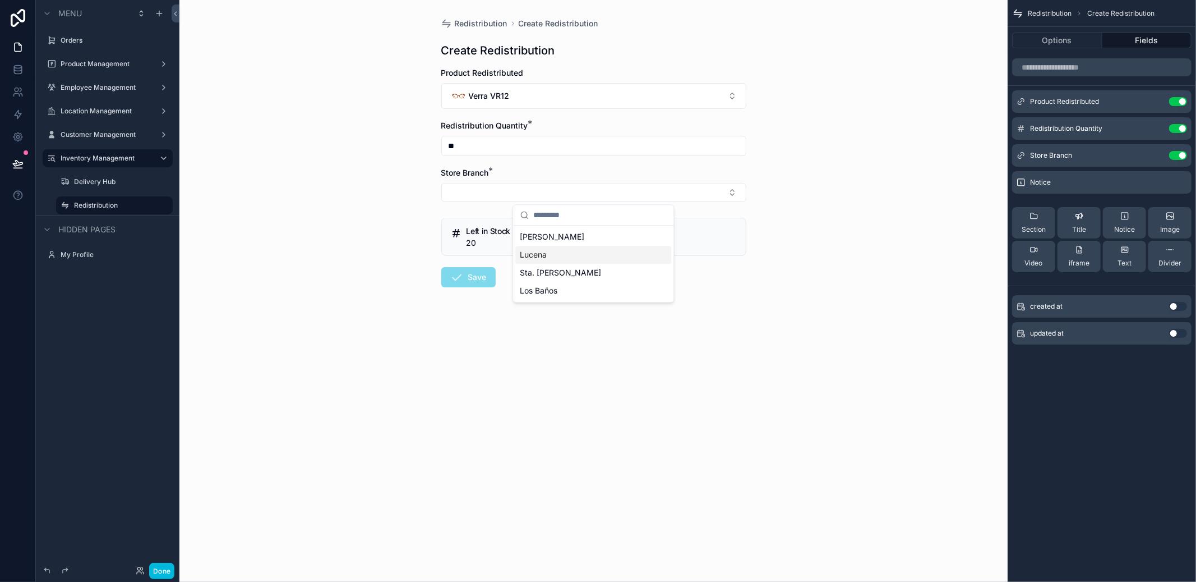
click at [539, 253] on span "Lucena" at bounding box center [533, 254] width 27 height 11
click at [479, 281] on button "Save" at bounding box center [468, 279] width 54 height 20
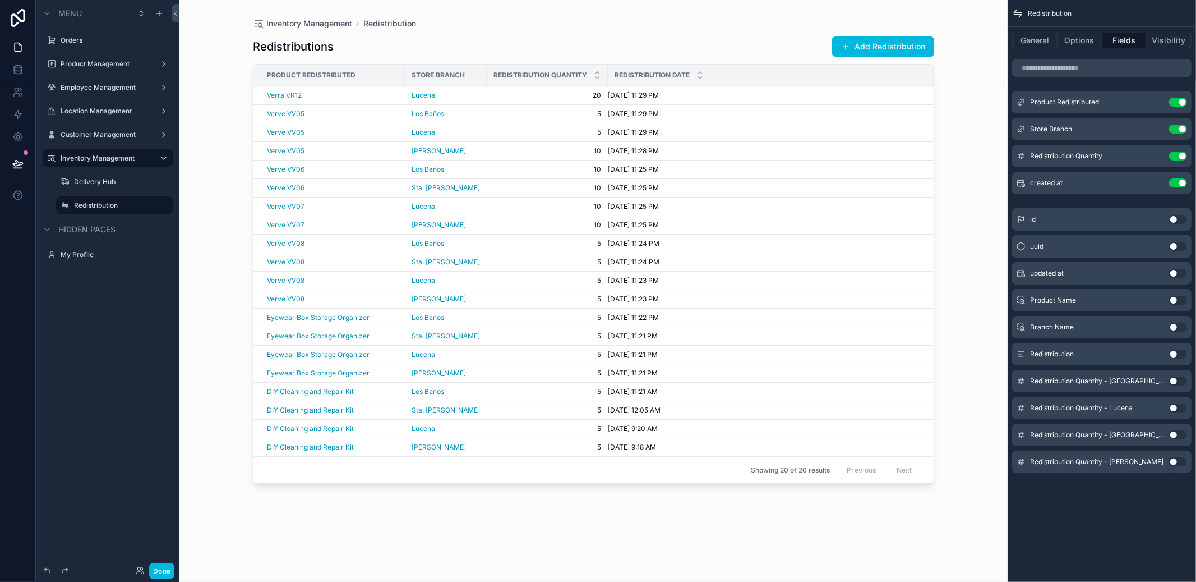
click at [874, 47] on button "Add Redistribution" at bounding box center [883, 46] width 102 height 20
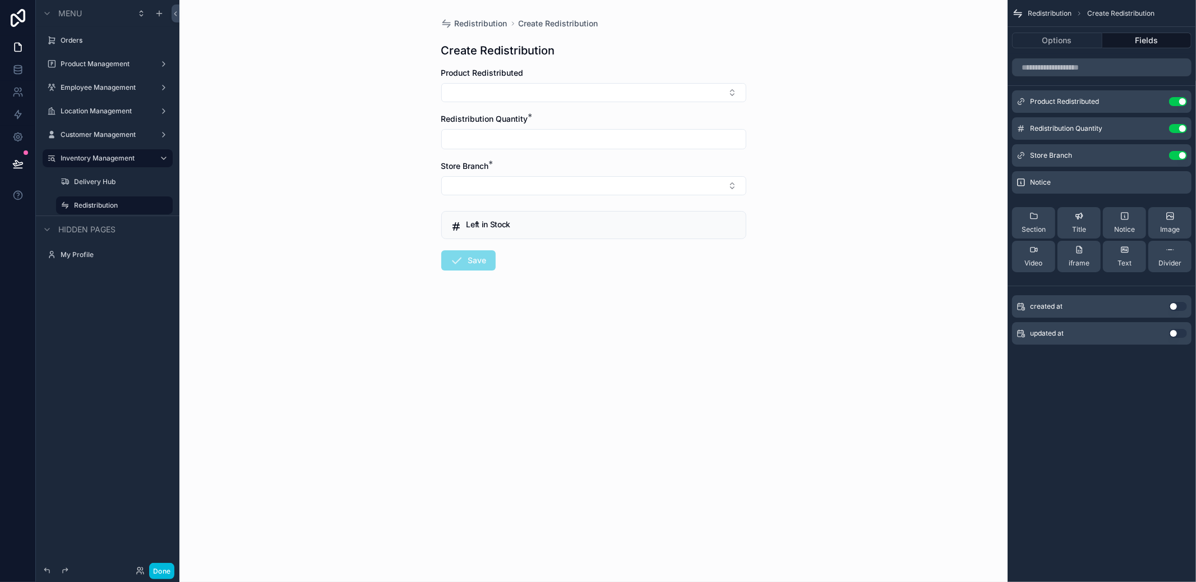
click at [582, 98] on button "Select Button" at bounding box center [593, 92] width 305 height 19
click at [573, 144] on span "Verra VR11" at bounding box center [557, 139] width 39 height 11
click at [524, 132] on div "Redistribution Quantity *" at bounding box center [593, 138] width 305 height 36
click at [522, 141] on input "scrollable content" at bounding box center [594, 146] width 304 height 16
type input "**"
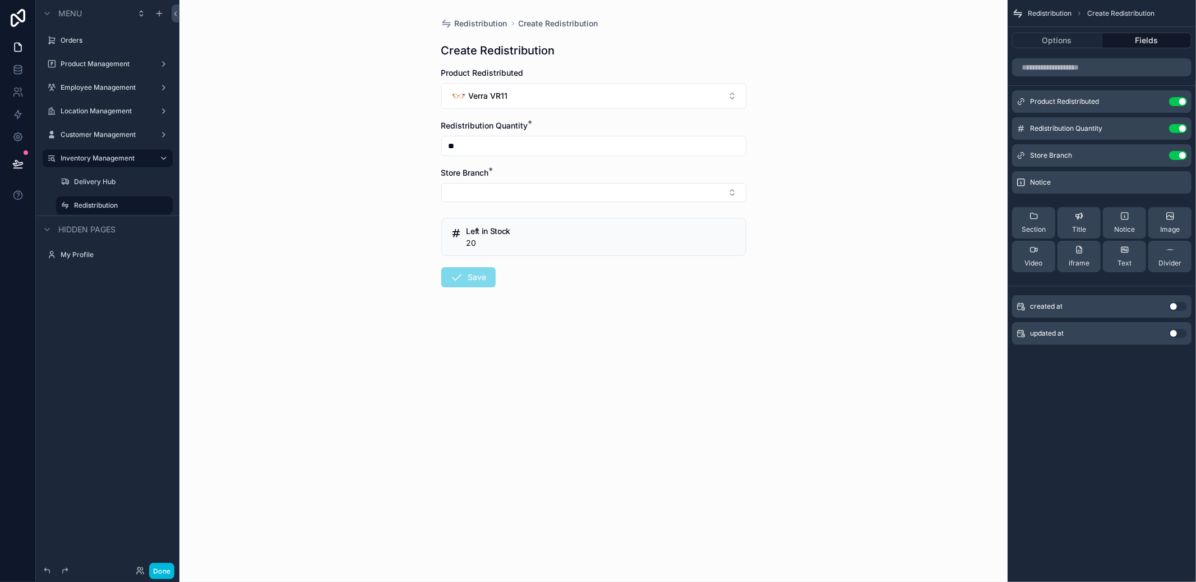
click at [519, 188] on button "Select Button" at bounding box center [593, 192] width 305 height 19
click at [552, 269] on span "Sta. Cruz" at bounding box center [560, 272] width 81 height 11
click at [476, 271] on button "Save" at bounding box center [468, 279] width 54 height 20
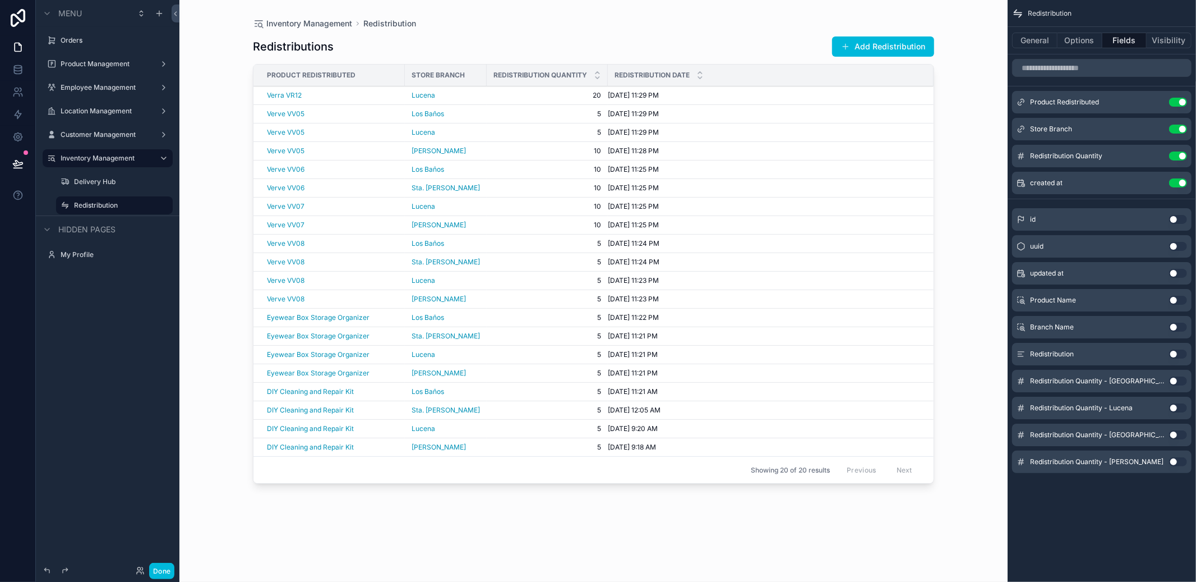
click at [876, 54] on button "Add Redistribution" at bounding box center [883, 46] width 102 height 20
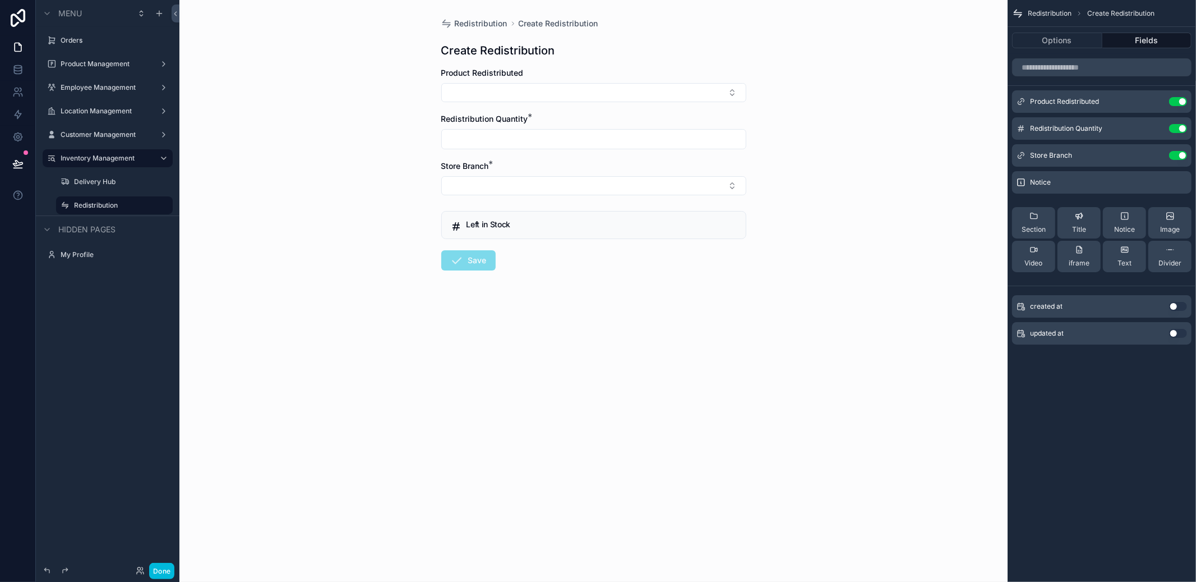
click at [522, 85] on button "Select Button" at bounding box center [593, 92] width 305 height 19
click at [545, 144] on span "Verra VR10" at bounding box center [558, 139] width 41 height 11
click at [506, 142] on input "scrollable content" at bounding box center [594, 146] width 304 height 16
type input "**"
click at [515, 197] on button "Select Button" at bounding box center [593, 192] width 305 height 19
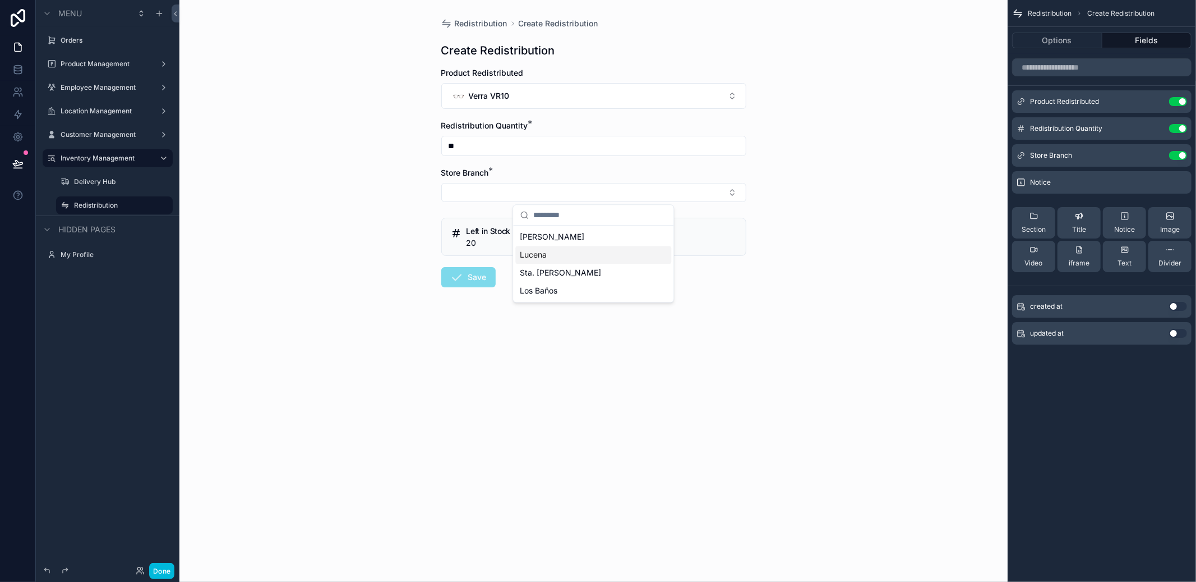
click at [536, 258] on span "Lucena" at bounding box center [533, 254] width 27 height 11
click at [465, 278] on button "Save" at bounding box center [468, 279] width 54 height 20
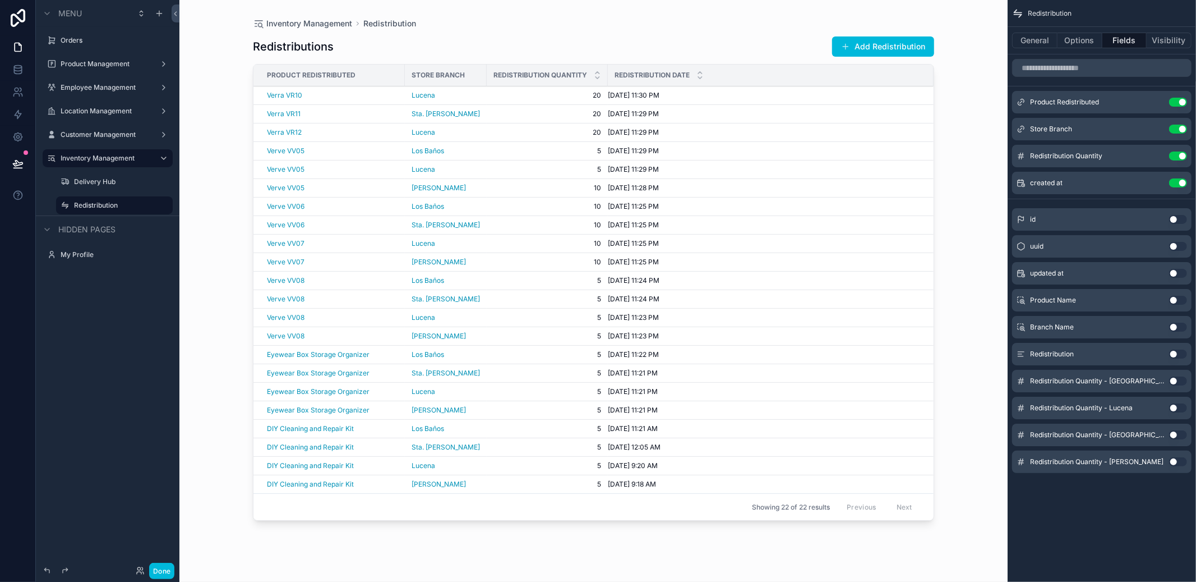
click at [871, 52] on button "Add Redistribution" at bounding box center [883, 46] width 102 height 20
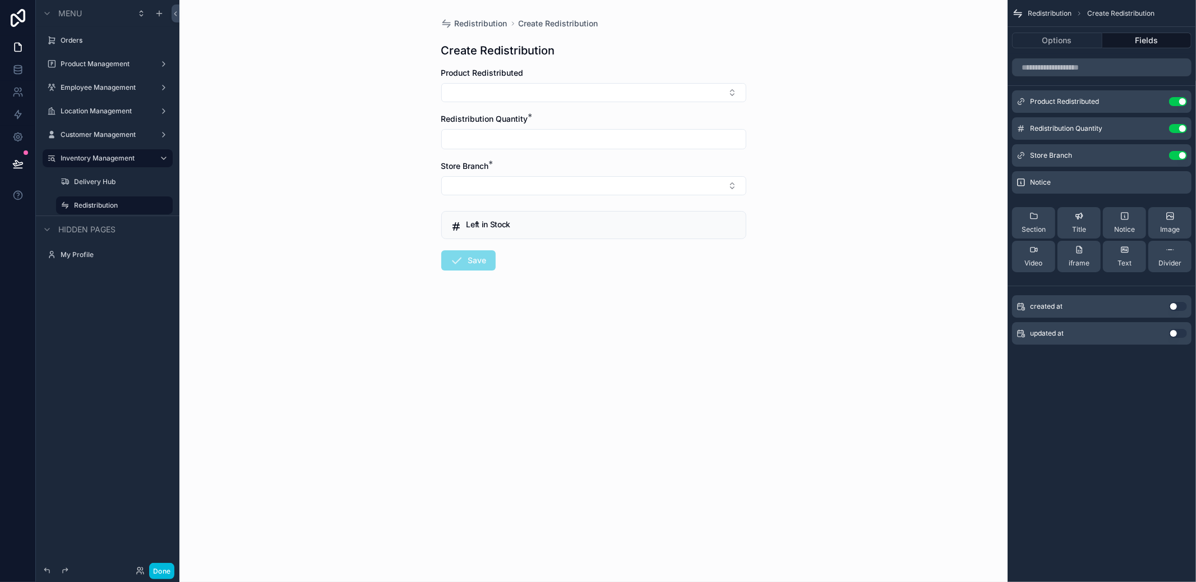
click at [533, 89] on button "Select Button" at bounding box center [593, 92] width 305 height 19
click at [538, 146] on div "Verra VR09" at bounding box center [550, 140] width 61 height 16
click at [529, 147] on input "scrollable content" at bounding box center [594, 146] width 304 height 16
type input "**"
click at [523, 194] on button "Select Button" at bounding box center [593, 192] width 305 height 19
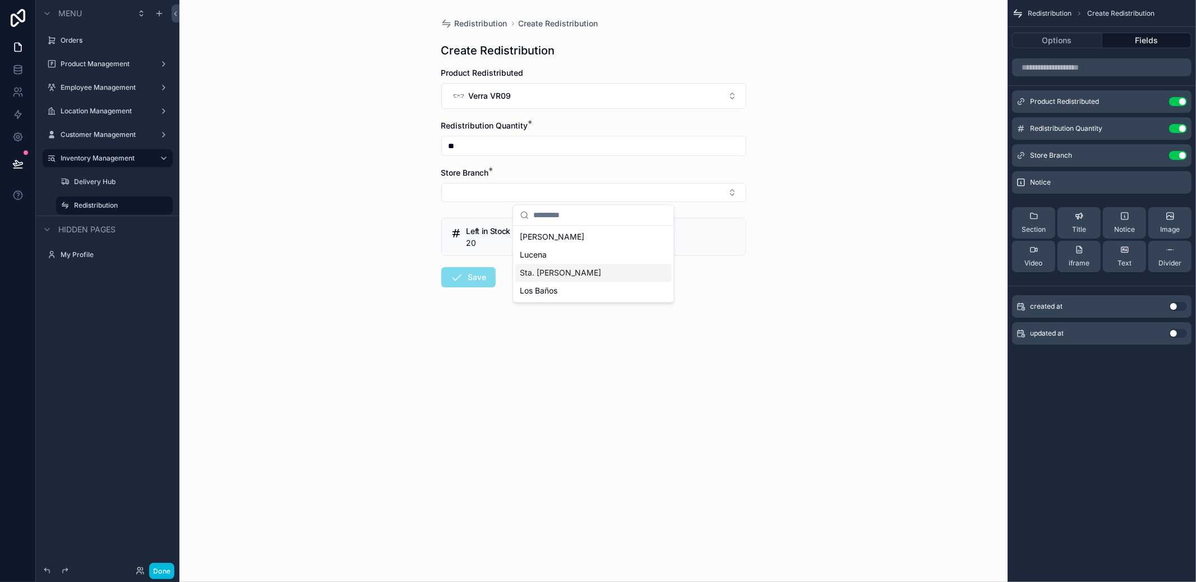
click at [548, 273] on span "Sta. Cruz" at bounding box center [560, 272] width 81 height 11
click at [471, 267] on form "Product Redistributed Verra VR09 Redistribution Quantity * ** Store Branch * St…" at bounding box center [593, 214] width 305 height 294
click at [469, 274] on button "Save" at bounding box center [468, 279] width 54 height 20
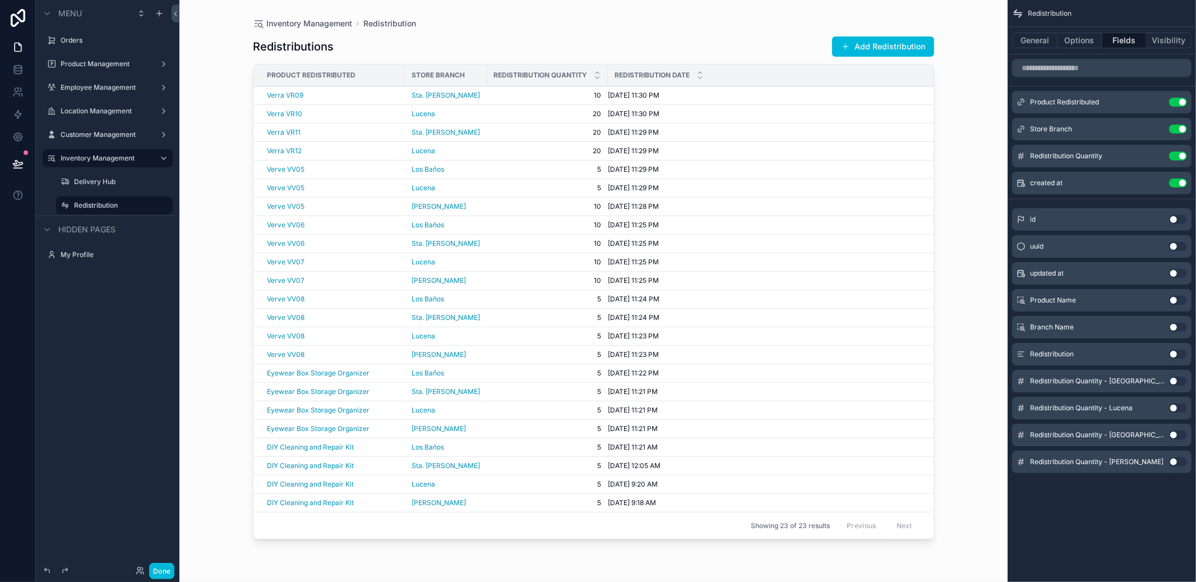
click at [896, 49] on button "Add Redistribution" at bounding box center [883, 46] width 102 height 20
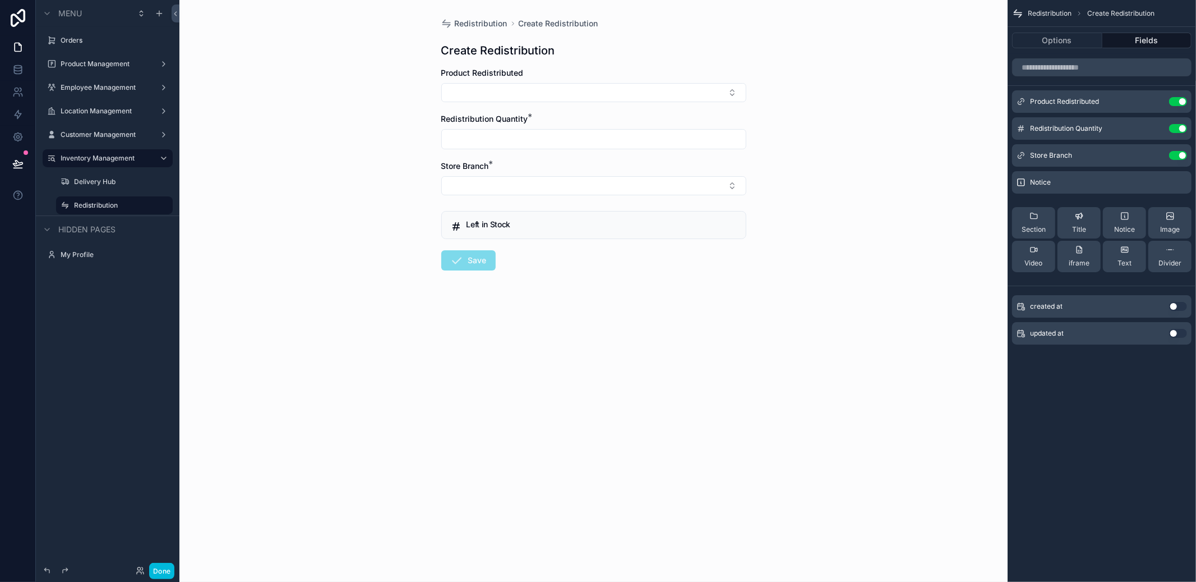
click at [588, 92] on button "Select Button" at bounding box center [593, 92] width 305 height 19
click at [578, 146] on div "Verra VR09" at bounding box center [550, 140] width 61 height 16
click at [565, 141] on input "scrollable content" at bounding box center [594, 146] width 304 height 16
type input "**"
click at [519, 195] on button "Select Button" at bounding box center [593, 192] width 305 height 19
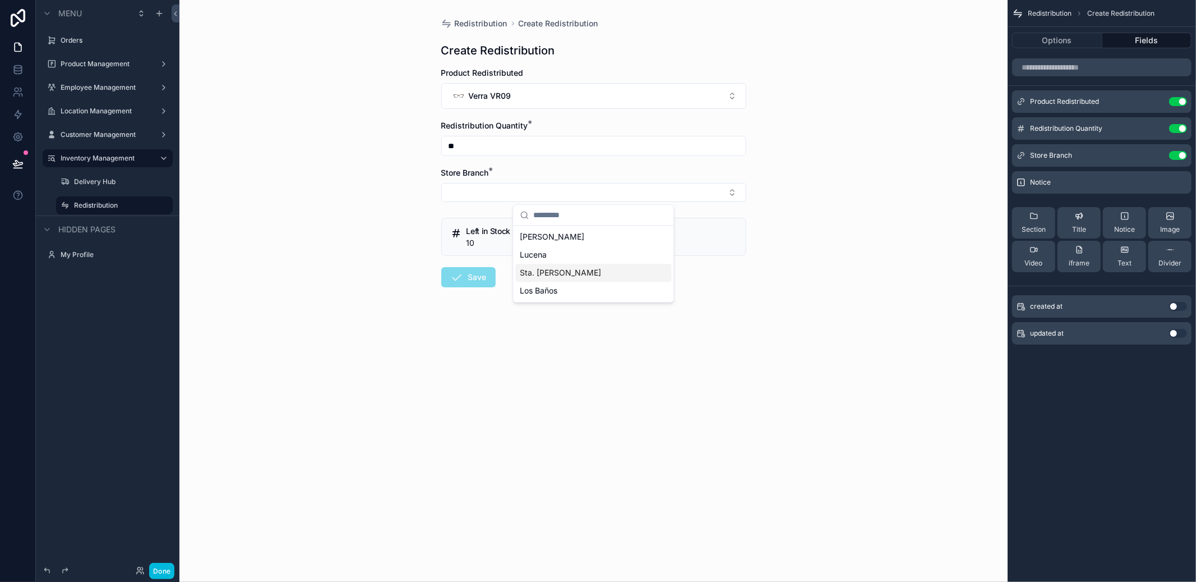
click at [531, 271] on span "Sta. Cruz" at bounding box center [560, 272] width 81 height 11
click at [470, 271] on button "Save" at bounding box center [468, 279] width 54 height 20
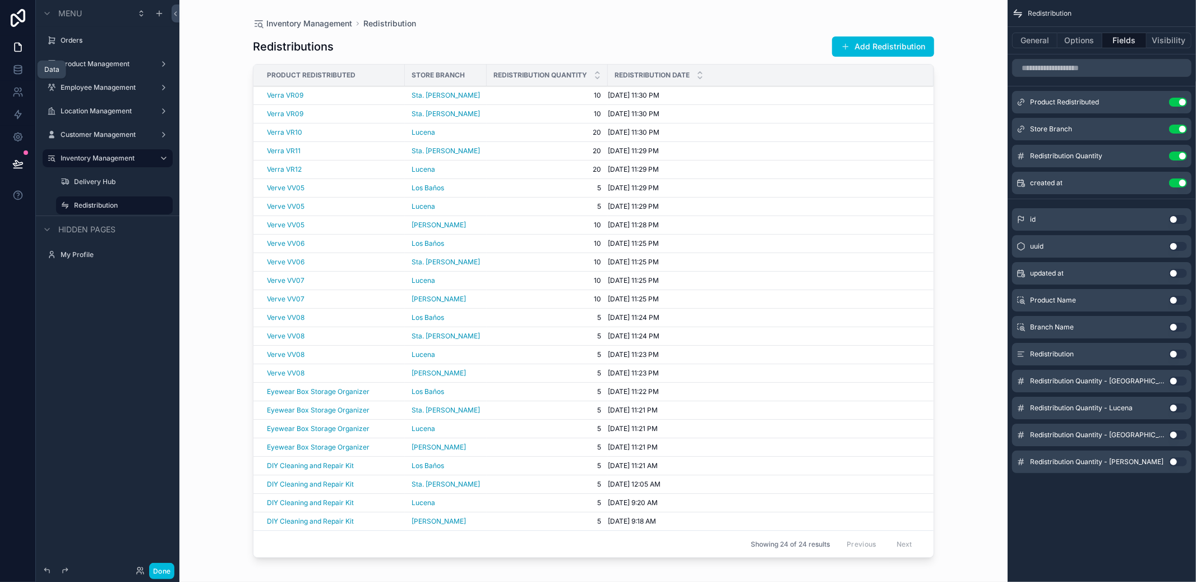
click at [24, 71] on link at bounding box center [17, 69] width 35 height 22
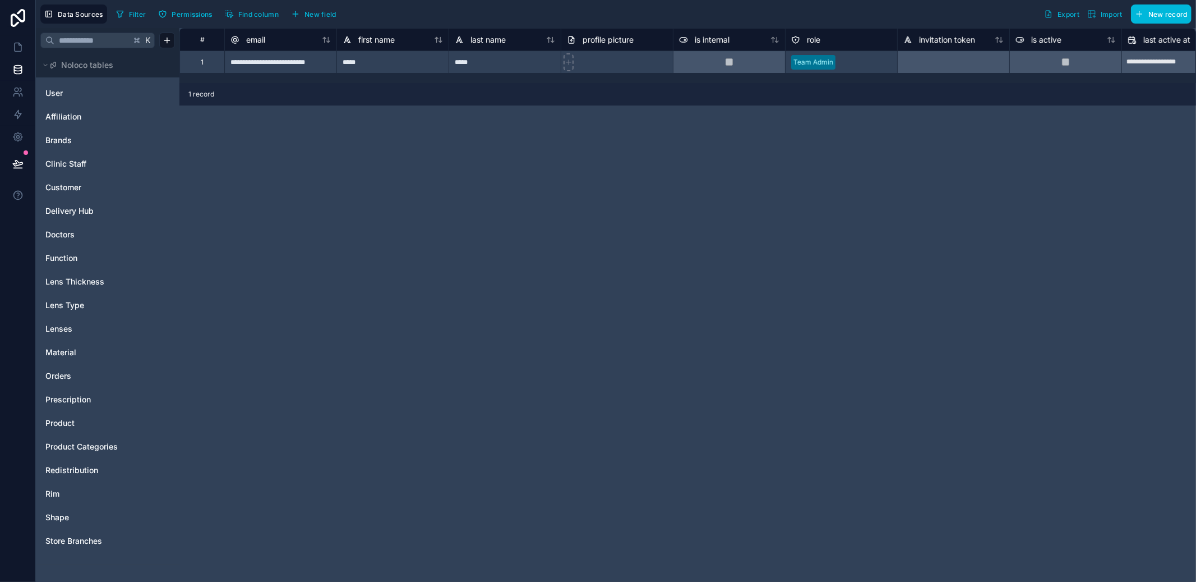
click at [93, 466] on span "Redistribution" at bounding box center [71, 469] width 53 height 11
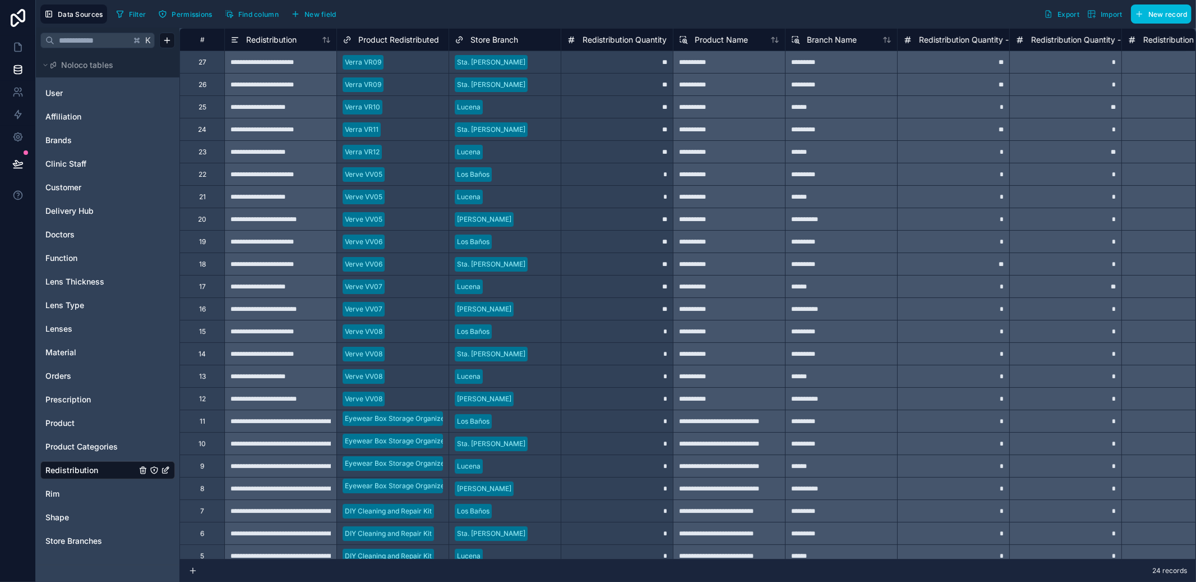
click at [532, 62] on div at bounding box center [543, 62] width 23 height 11
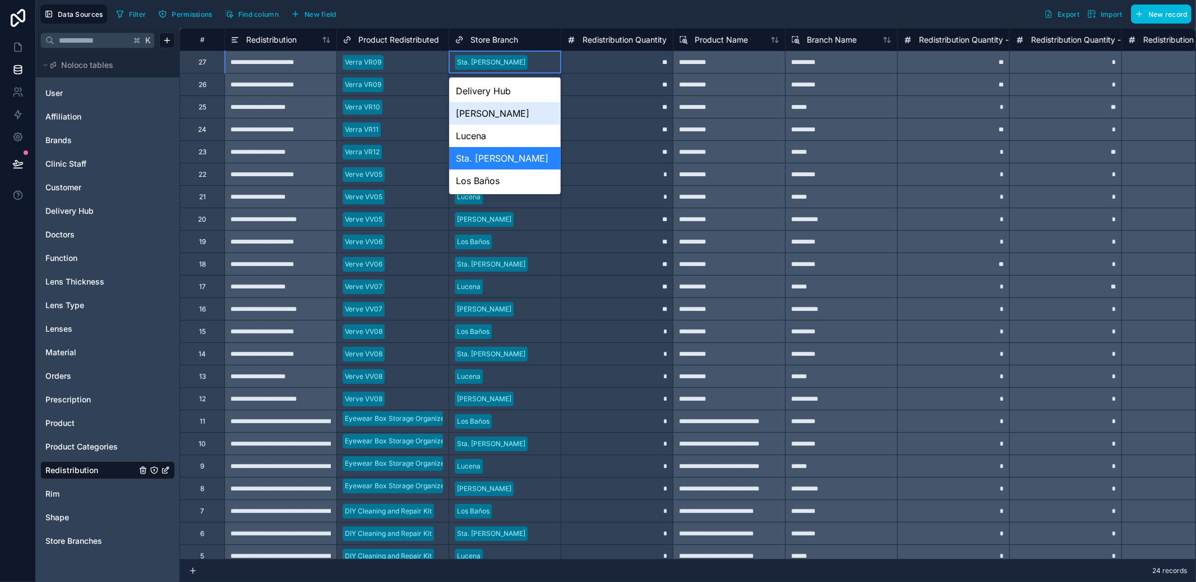
click at [499, 109] on div "Candelaria" at bounding box center [505, 113] width 112 height 22
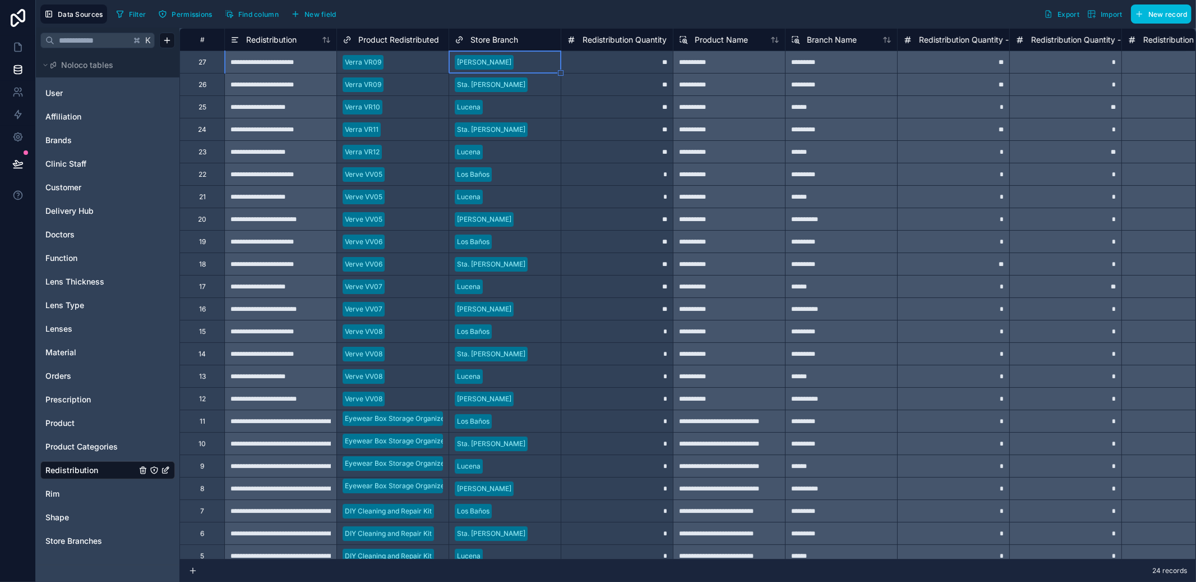
click at [603, 120] on div "**" at bounding box center [617, 129] width 112 height 22
click at [22, 58] on link at bounding box center [17, 69] width 35 height 22
click at [22, 54] on link at bounding box center [17, 47] width 35 height 22
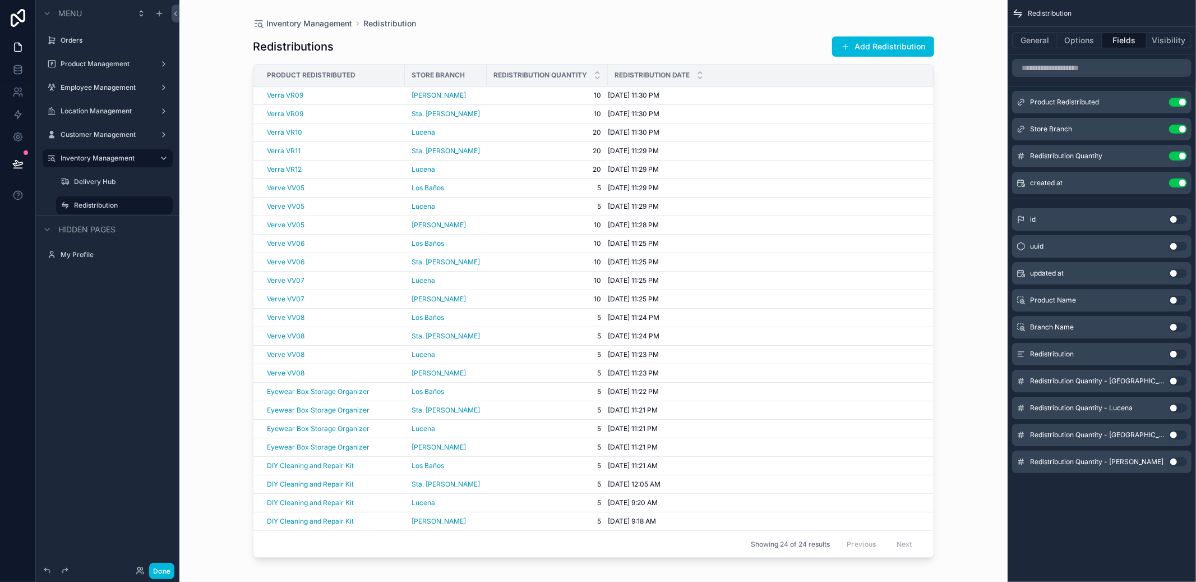
click at [556, 38] on div "Redistributions Add Redistribution" at bounding box center [593, 46] width 681 height 21
click at [871, 52] on button "Add Redistribution" at bounding box center [883, 46] width 102 height 20
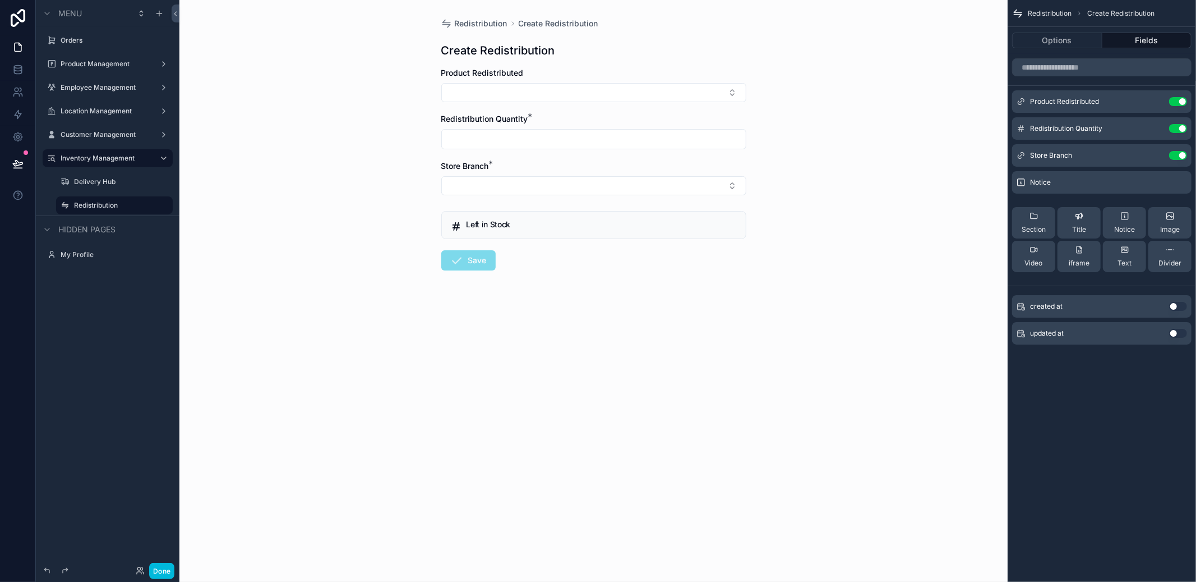
click at [634, 90] on button "Select Button" at bounding box center [593, 92] width 305 height 19
click at [595, 137] on div "Verra VR08" at bounding box center [593, 139] width 156 height 22
click at [594, 137] on div "scrollable content" at bounding box center [593, 146] width 305 height 20
click at [585, 145] on input "scrollable content" at bounding box center [594, 146] width 304 height 16
type input "**"
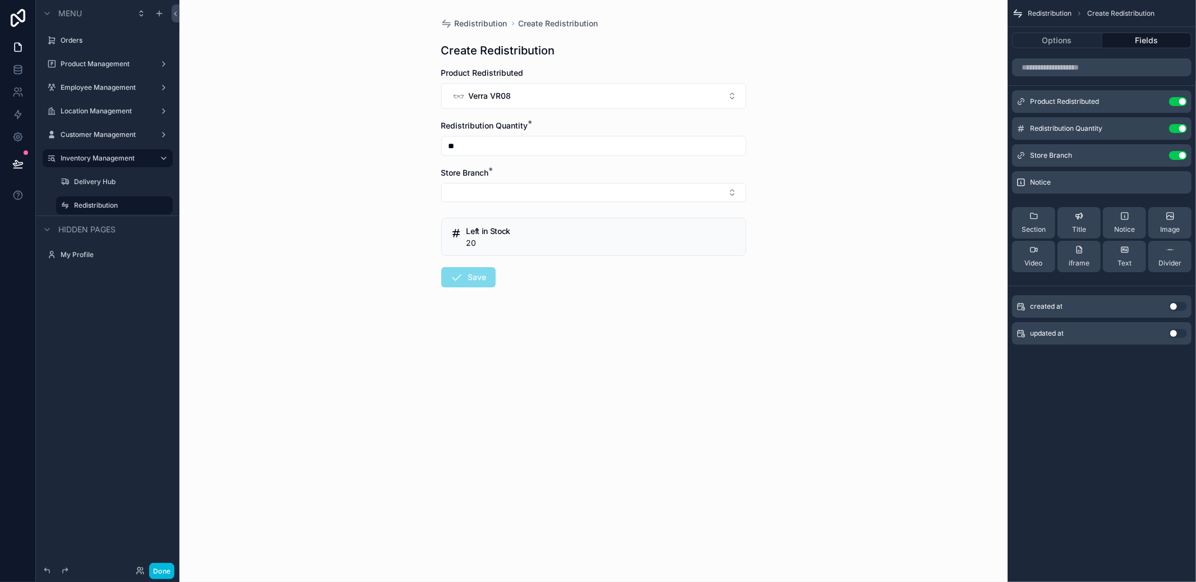
click at [548, 181] on div "Store Branch *" at bounding box center [593, 184] width 305 height 35
click at [545, 188] on button "Select Button" at bounding box center [593, 192] width 305 height 19
click at [548, 288] on span "Los Baños" at bounding box center [539, 290] width 38 height 11
click at [475, 277] on button "Save" at bounding box center [468, 279] width 54 height 20
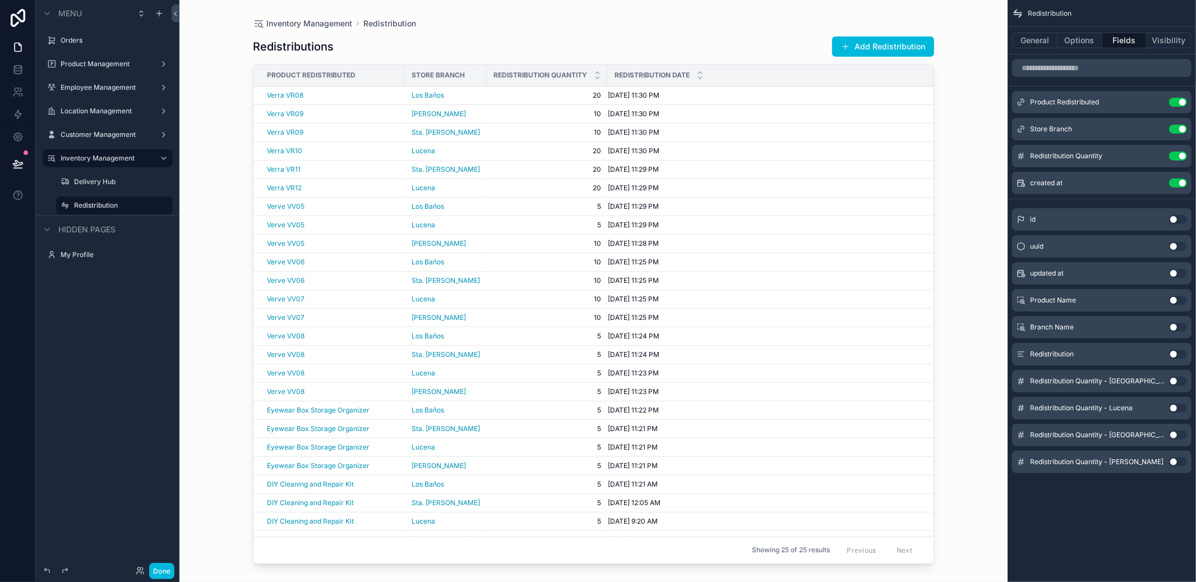
click at [866, 41] on button "Add Redistribution" at bounding box center [883, 46] width 102 height 20
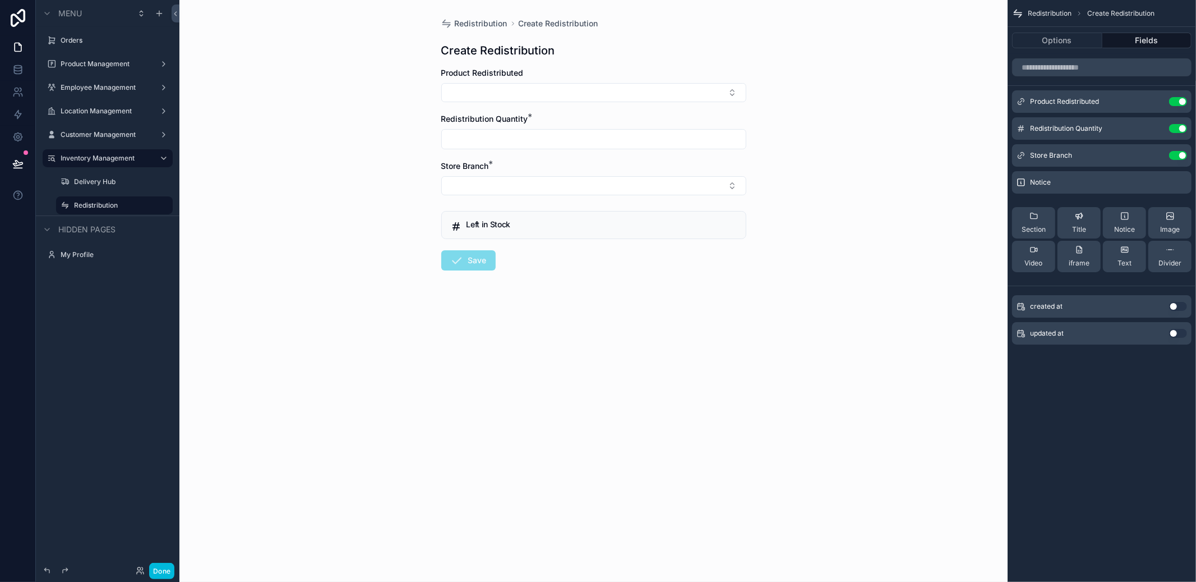
drag, startPoint x: 609, startPoint y: 80, endPoint x: 602, endPoint y: 87, distance: 10.3
click at [609, 80] on div "Product Redistributed" at bounding box center [593, 84] width 305 height 35
click at [599, 91] on button "Select Button" at bounding box center [593, 92] width 305 height 19
click at [570, 142] on span "Verra VR07" at bounding box center [559, 139] width 42 height 11
click at [538, 146] on input "scrollable content" at bounding box center [594, 146] width 304 height 16
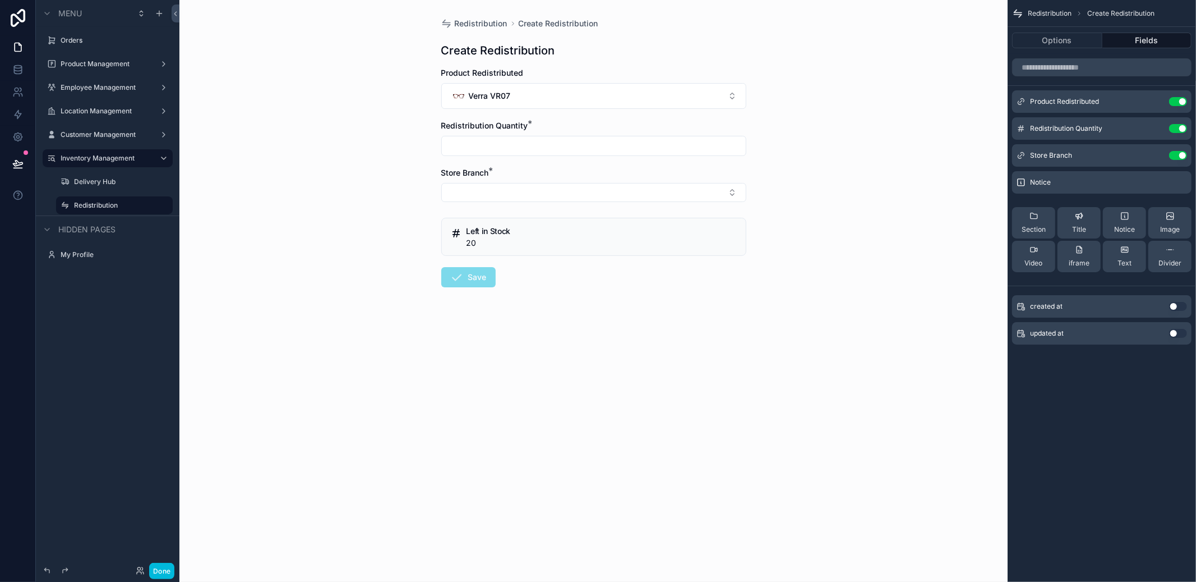
type input "**"
click at [520, 212] on form "Product Redistributed Verra VR07 Redistribution Quantity * ** Store Branch * Le…" at bounding box center [593, 213] width 305 height 292
click at [522, 200] on button "Select Button" at bounding box center [593, 192] width 305 height 19
click at [548, 268] on span "Sta. Cruz" at bounding box center [560, 272] width 81 height 11
click at [471, 280] on button "Save" at bounding box center [468, 279] width 54 height 20
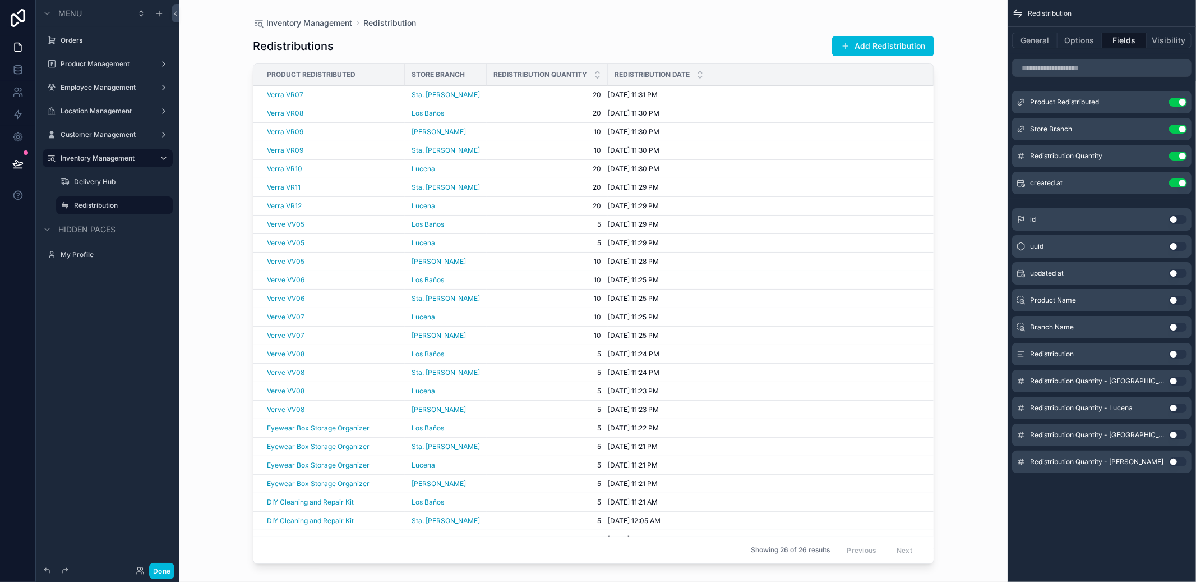
click at [884, 49] on button "Add Redistribution" at bounding box center [883, 46] width 102 height 20
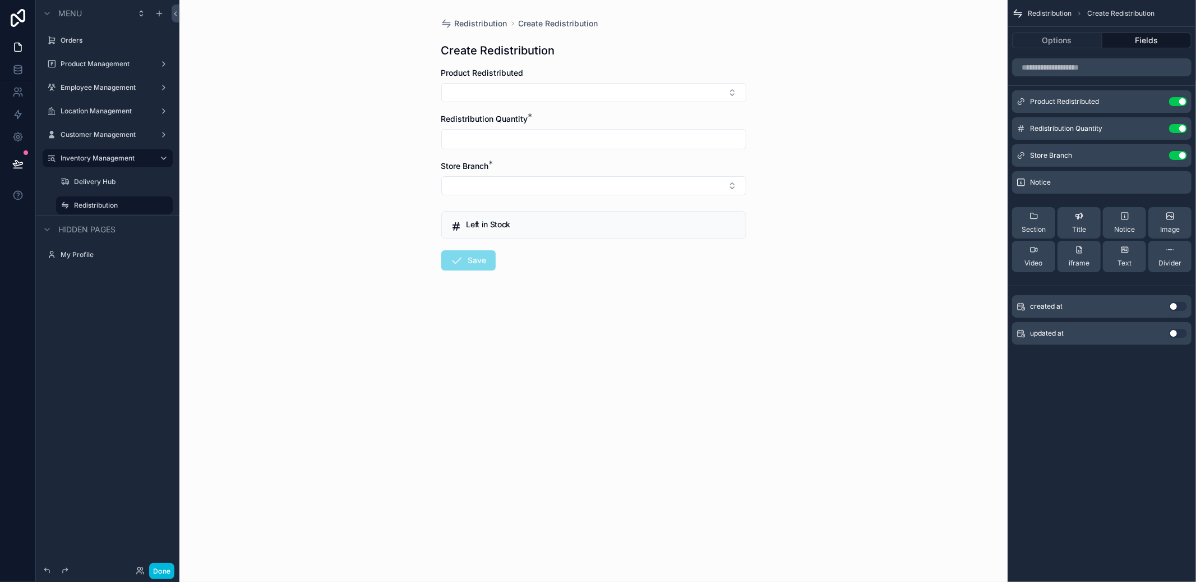
click at [652, 99] on button "Select Button" at bounding box center [593, 92] width 305 height 19
click at [603, 151] on div "Verra VR06" at bounding box center [593, 162] width 156 height 22
click at [594, 140] on input "scrollable content" at bounding box center [594, 146] width 304 height 16
type input "**"
click at [541, 197] on button "Select Button" at bounding box center [593, 192] width 305 height 19
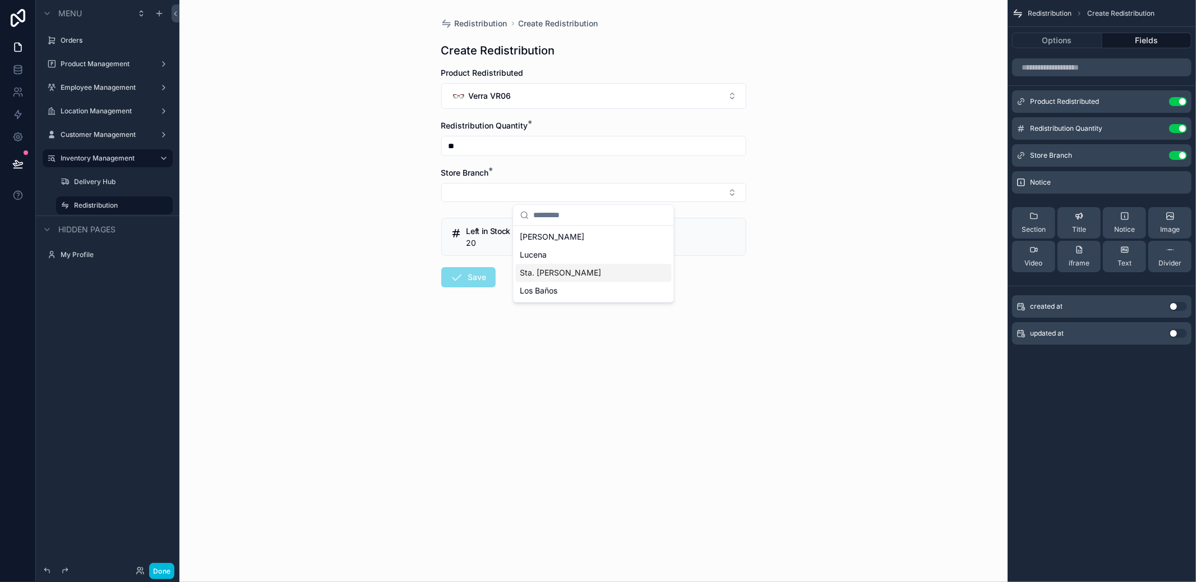
click at [533, 275] on span "Sta. Cruz" at bounding box center [560, 272] width 81 height 11
click at [483, 282] on button "Save" at bounding box center [468, 279] width 54 height 20
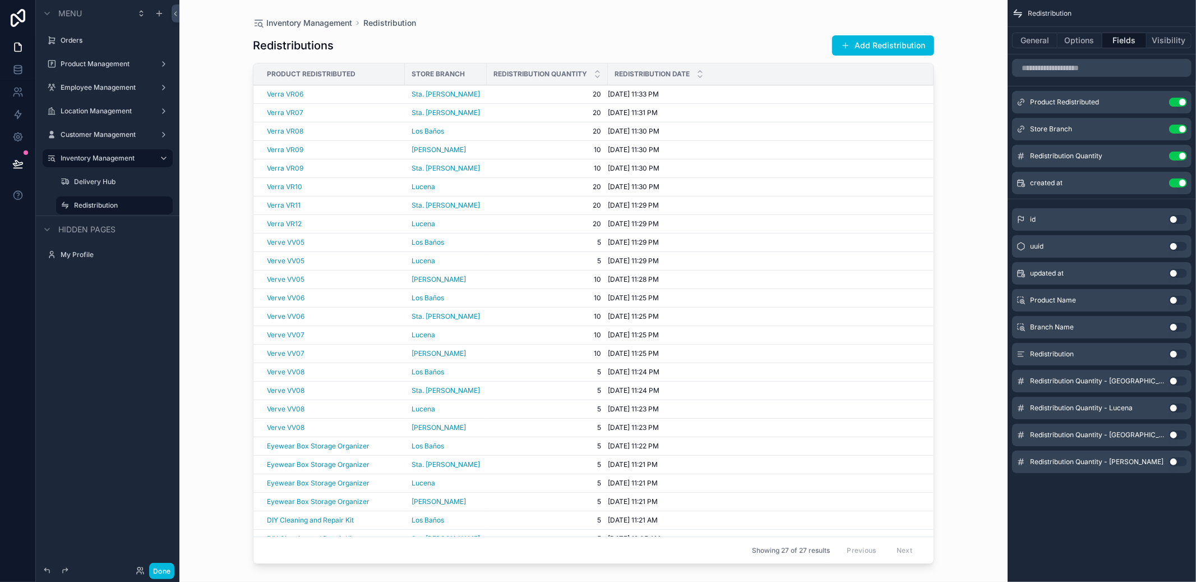
click at [888, 43] on button "Add Redistribution" at bounding box center [883, 45] width 102 height 20
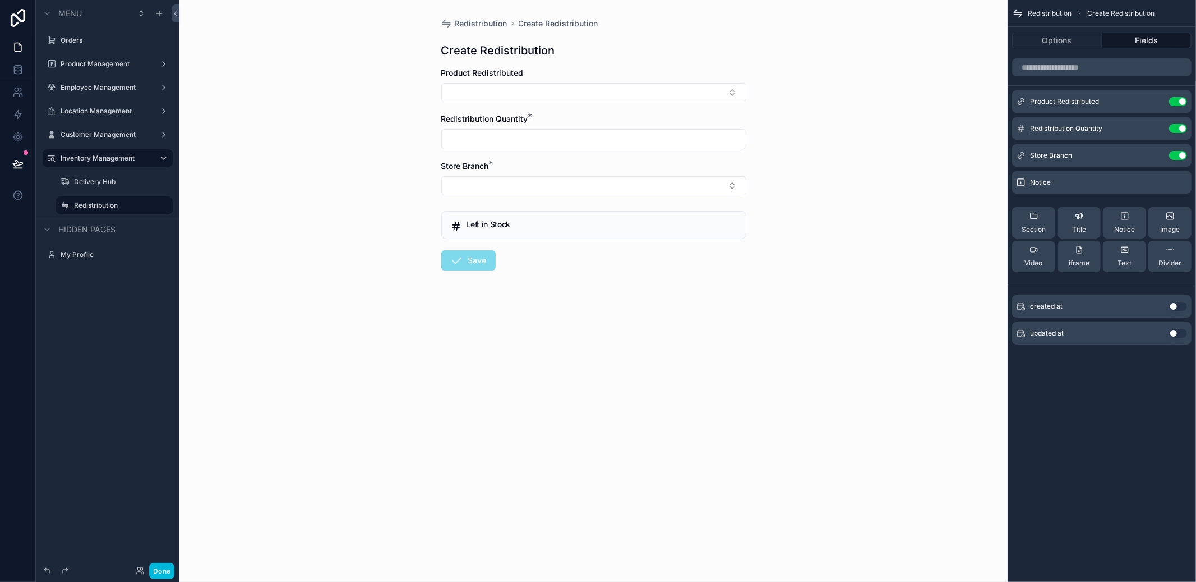
click at [491, 90] on button "Select Button" at bounding box center [593, 92] width 305 height 19
click at [554, 146] on div "Verra VR05" at bounding box center [550, 140] width 60 height 16
click at [528, 134] on div "Redistribution Quantity *" at bounding box center [593, 138] width 305 height 36
click at [525, 148] on input "scrollable content" at bounding box center [594, 146] width 304 height 16
type input "*"
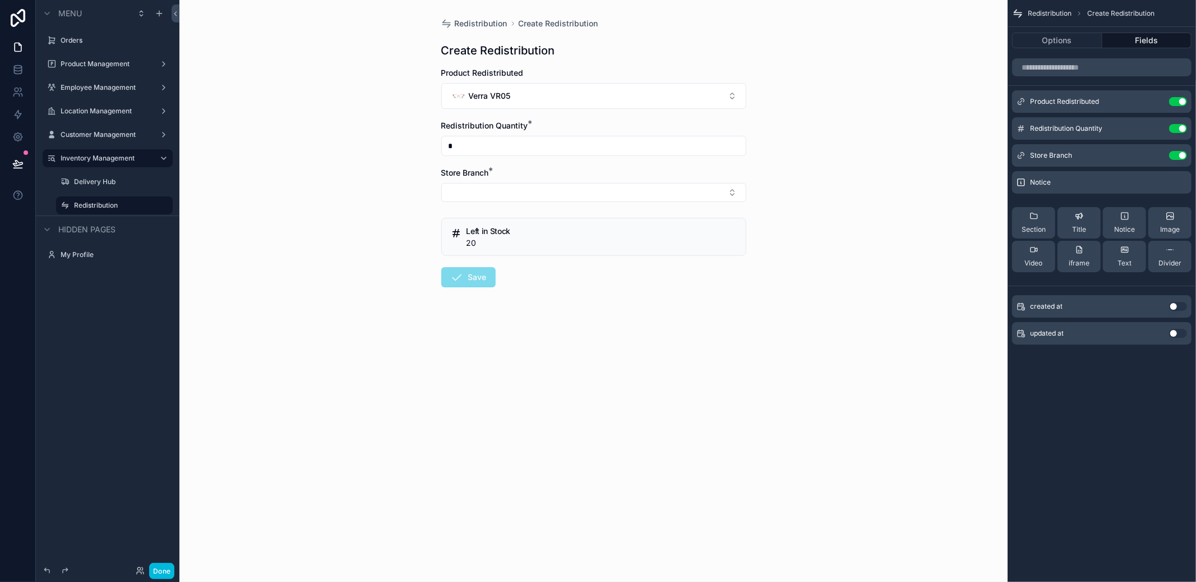
click at [522, 192] on button "Select Button" at bounding box center [593, 192] width 305 height 19
click at [531, 256] on span "Lucena" at bounding box center [533, 254] width 27 height 11
click at [477, 285] on button "Save" at bounding box center [468, 279] width 54 height 20
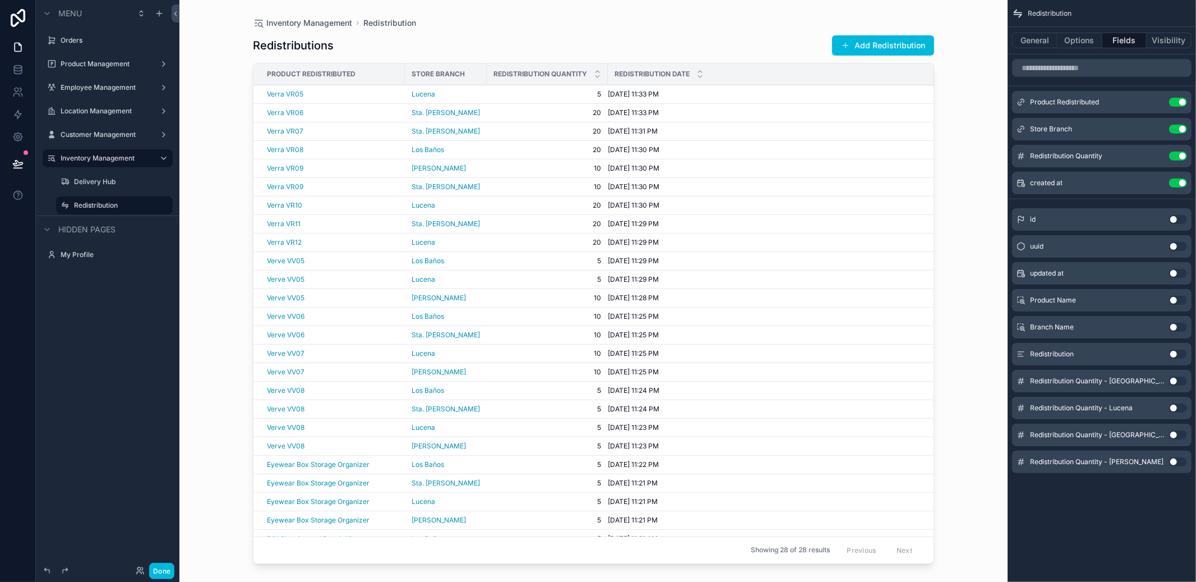
click at [861, 48] on button "Add Redistribution" at bounding box center [883, 45] width 102 height 20
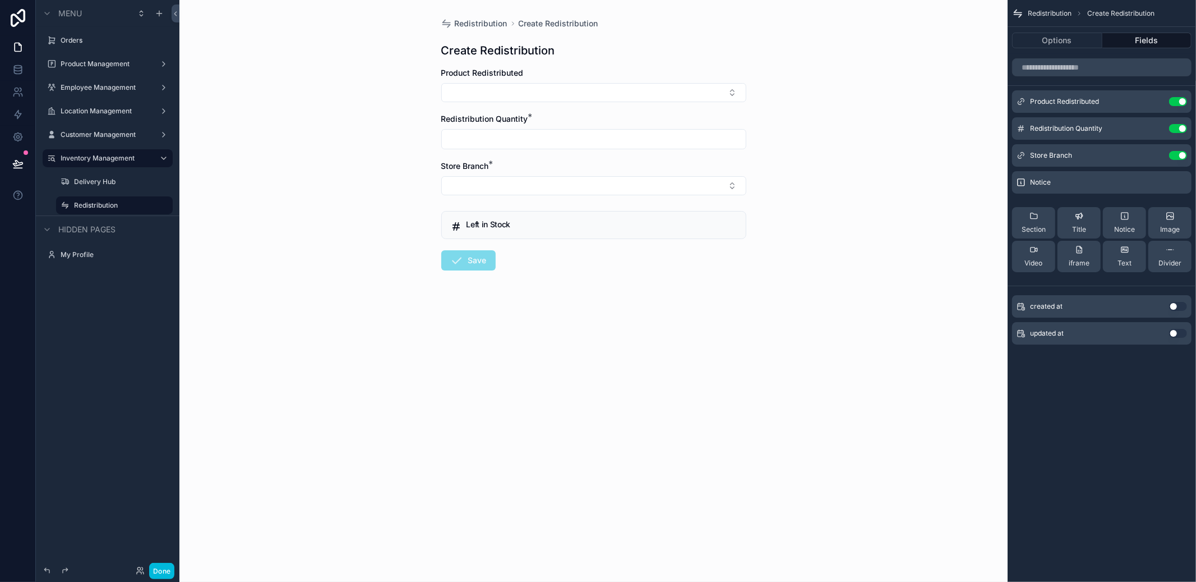
click at [548, 98] on button "Select Button" at bounding box center [593, 92] width 305 height 19
click at [569, 145] on div "Verra VR05" at bounding box center [550, 140] width 60 height 16
click at [516, 140] on input "scrollable content" at bounding box center [594, 146] width 304 height 16
type input "**"
click at [509, 189] on button "Select Button" at bounding box center [593, 192] width 305 height 19
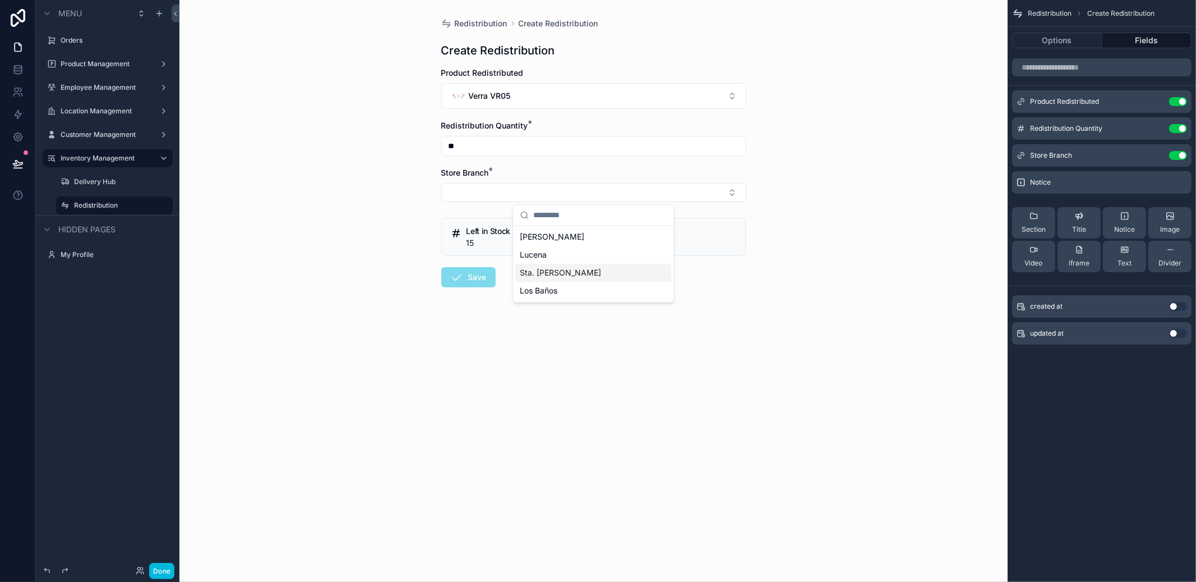
click at [555, 270] on div "Sta. Cruz" at bounding box center [593, 273] width 156 height 18
click at [482, 276] on button "Save" at bounding box center [468, 279] width 54 height 20
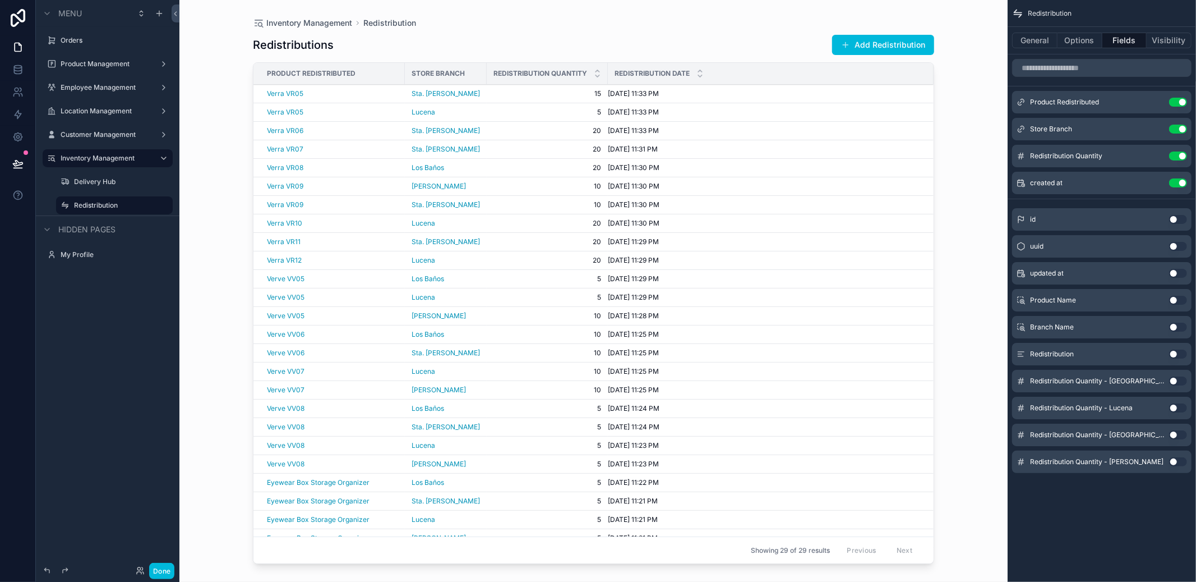
click at [780, 41] on div "Redistributions Add Redistribution" at bounding box center [593, 44] width 681 height 21
click at [863, 46] on button "Add Redistribution" at bounding box center [883, 45] width 102 height 20
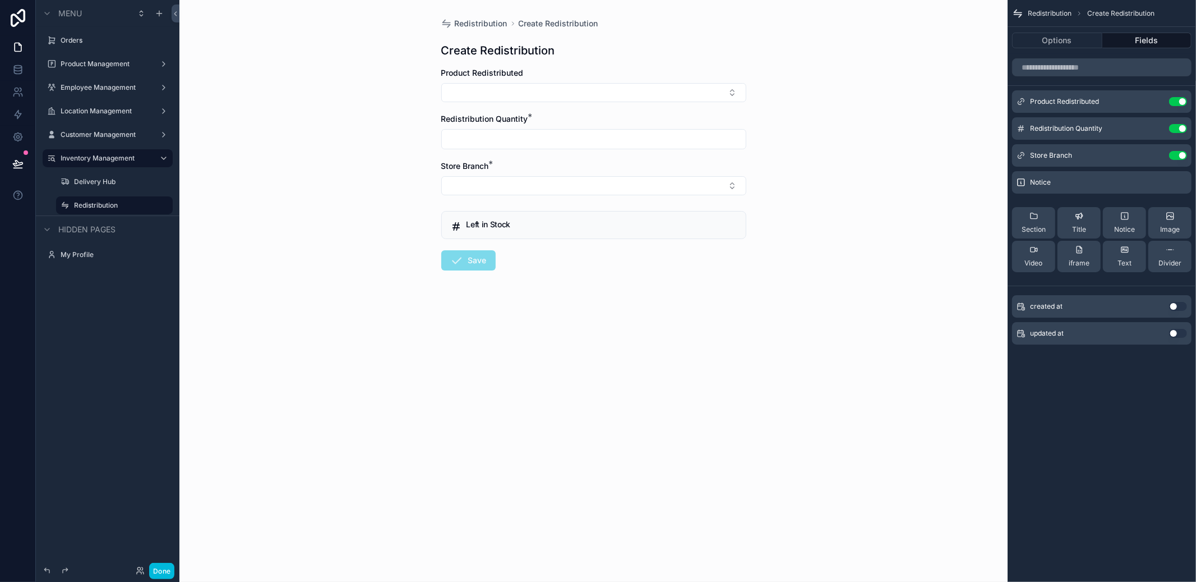
click at [563, 103] on form "Product Redistributed Redistribution Quantity * Store Branch * Left in Stock Sa…" at bounding box center [593, 204] width 305 height 275
click at [564, 96] on button "Select Button" at bounding box center [593, 92] width 305 height 19
click at [570, 141] on span "Verra VR04" at bounding box center [559, 139] width 43 height 11
click at [557, 140] on input "scrollable content" at bounding box center [594, 146] width 304 height 16
type input "**"
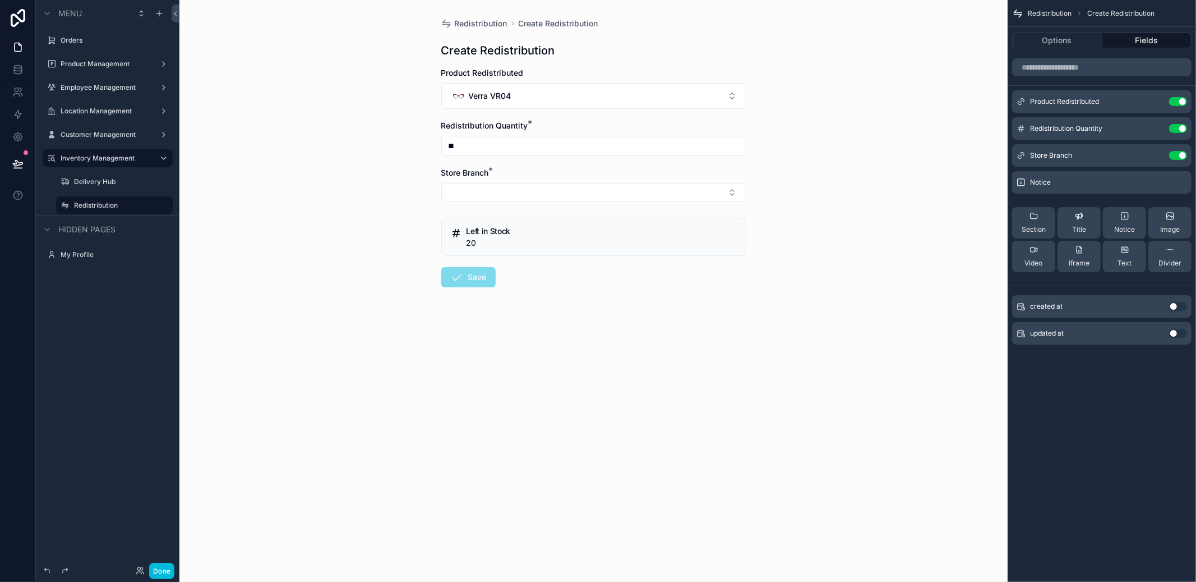
click at [506, 200] on button "Select Button" at bounding box center [593, 192] width 305 height 19
click at [539, 252] on span "Lucena" at bounding box center [533, 254] width 27 height 11
click at [464, 285] on button "Save" at bounding box center [468, 279] width 54 height 20
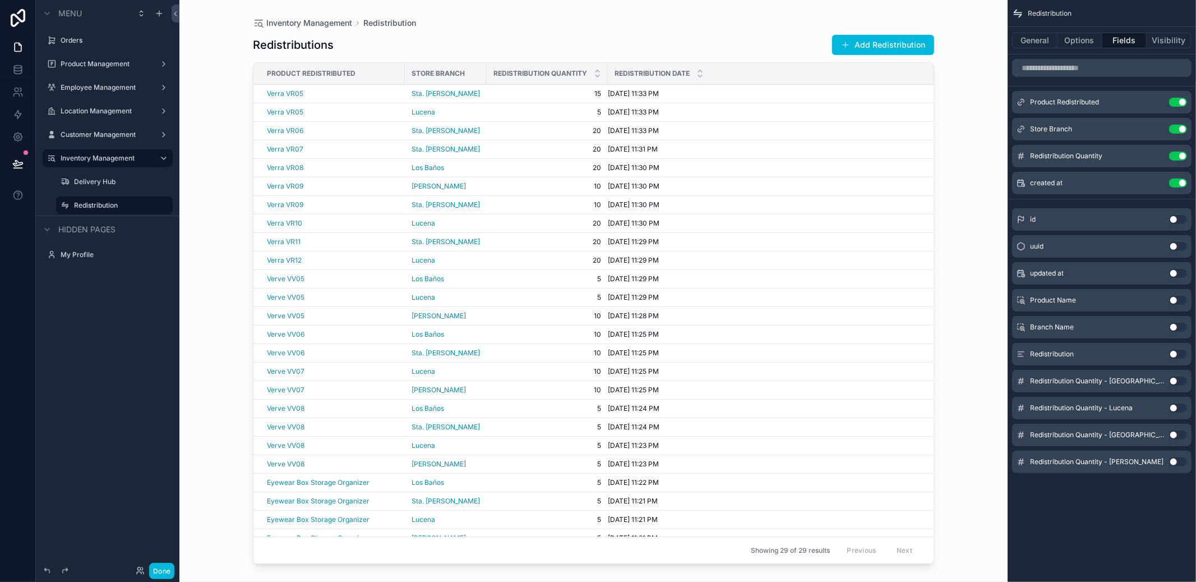
click at [897, 52] on button "Add Redistribution" at bounding box center [883, 45] width 102 height 20
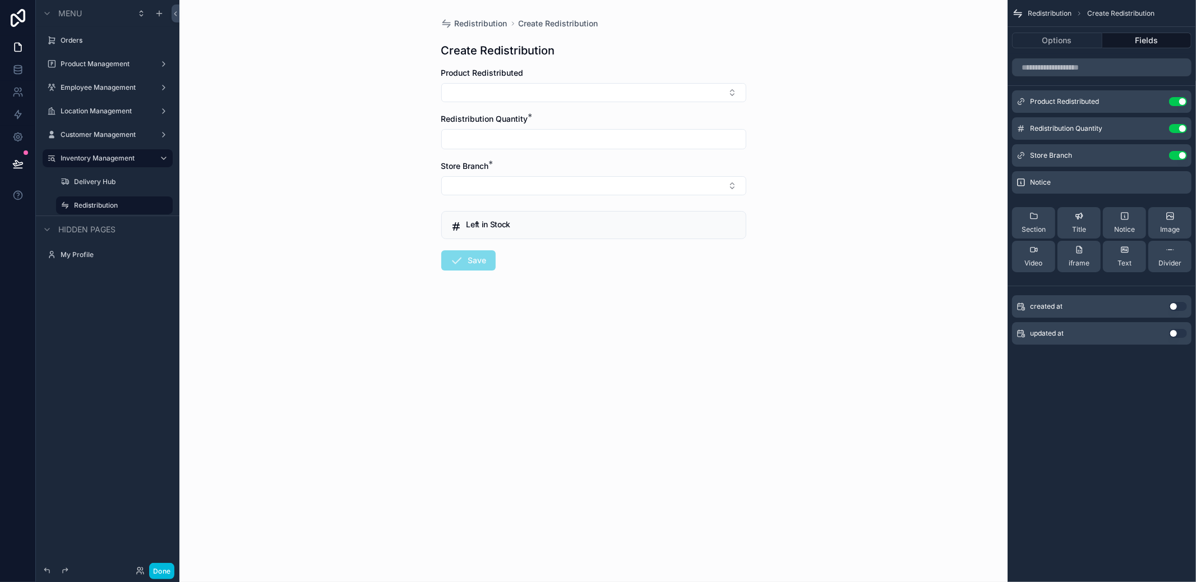
click at [523, 100] on button "Select Button" at bounding box center [593, 92] width 305 height 19
click at [554, 143] on span "Verra VR03" at bounding box center [559, 139] width 43 height 11
click at [543, 136] on div "scrollable content" at bounding box center [593, 146] width 305 height 20
click at [536, 142] on input "scrollable content" at bounding box center [594, 146] width 304 height 16
type input "**"
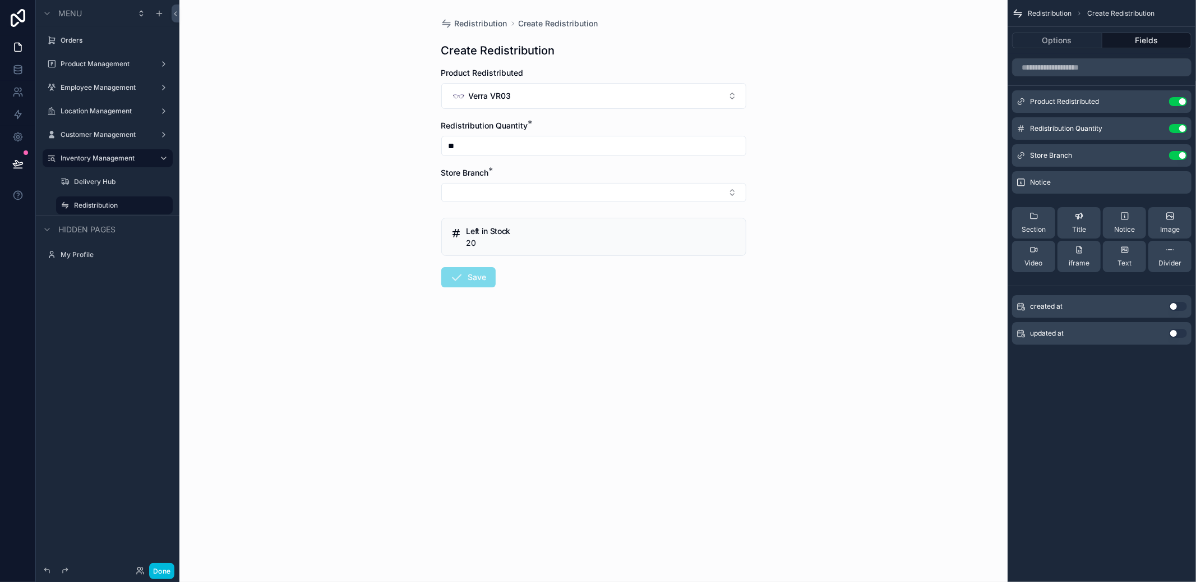
click at [510, 195] on button "Select Button" at bounding box center [593, 192] width 305 height 19
click at [538, 270] on span "Sta. Cruz" at bounding box center [560, 272] width 81 height 11
click at [506, 196] on button "Sta. Cruz" at bounding box center [593, 193] width 305 height 21
click at [528, 306] on span "Los Baños" at bounding box center [539, 310] width 38 height 11
click at [477, 287] on button "Save" at bounding box center [468, 279] width 54 height 20
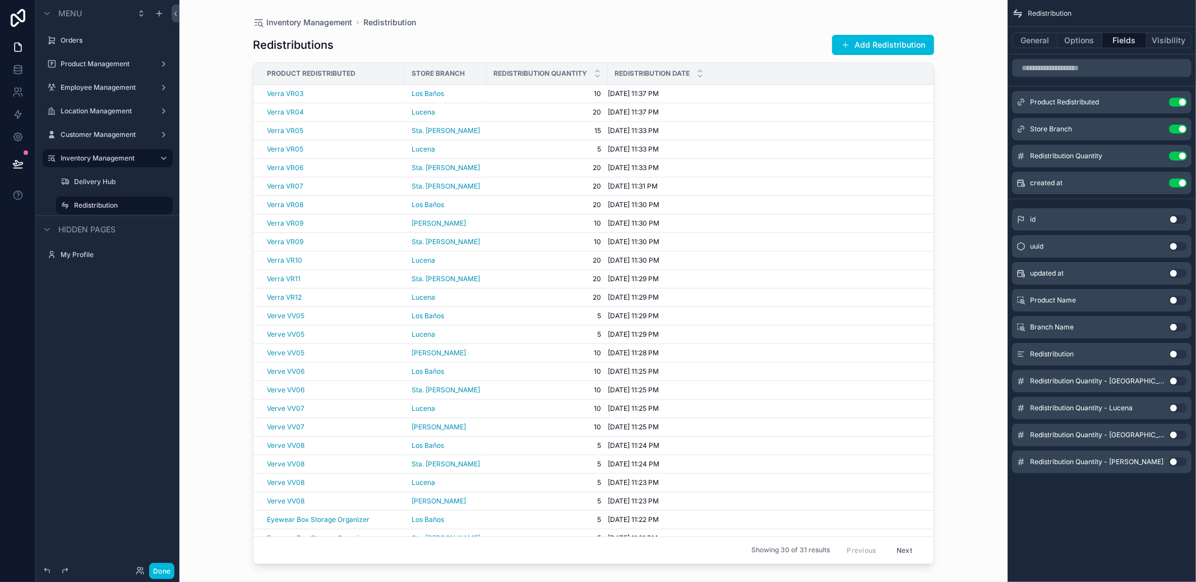
click at [853, 44] on button "Add Redistribution" at bounding box center [883, 45] width 102 height 20
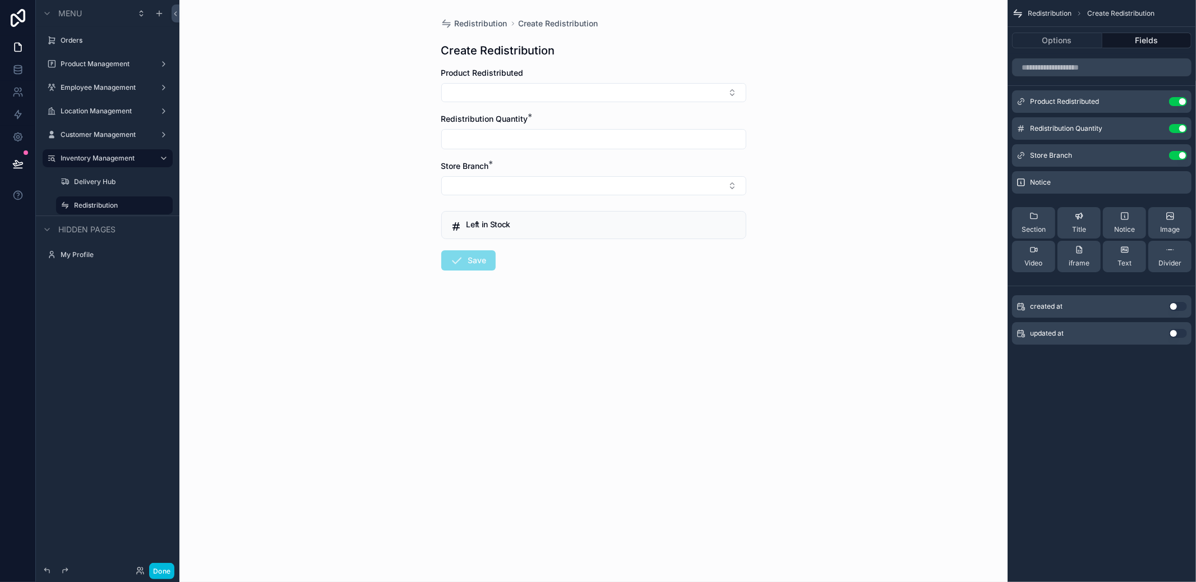
click at [567, 101] on button "Select Button" at bounding box center [593, 92] width 305 height 19
click at [576, 144] on span "Verra VR03" at bounding box center [559, 139] width 43 height 11
click at [516, 133] on div "Redistribution Quantity *" at bounding box center [593, 138] width 305 height 36
click at [513, 140] on input "scrollable content" at bounding box center [594, 146] width 304 height 16
type input "**"
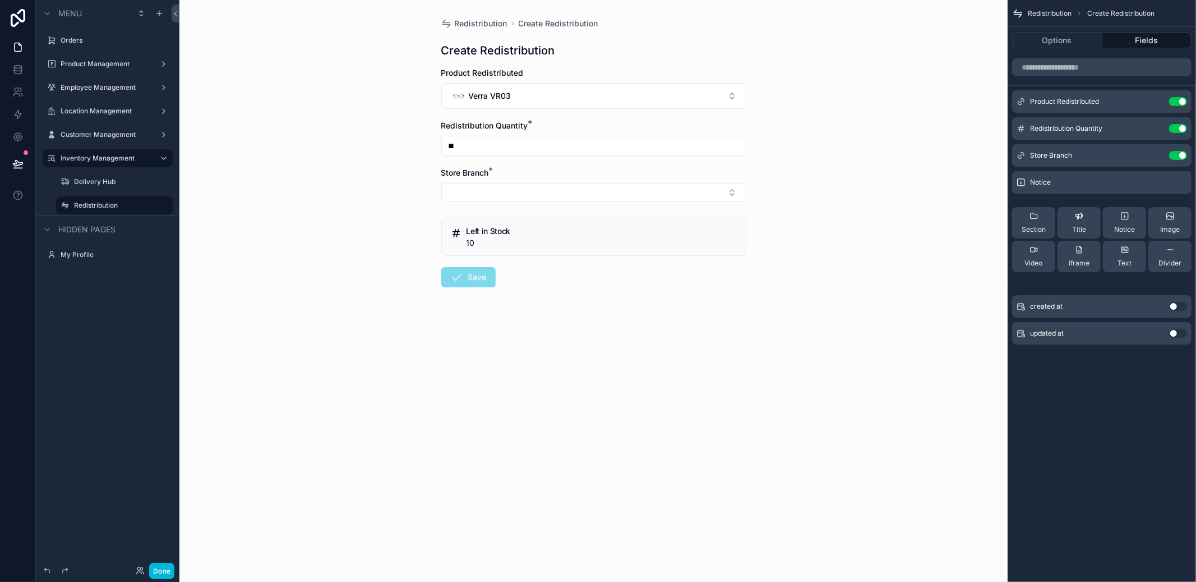
click at [513, 199] on button "Select Button" at bounding box center [593, 192] width 305 height 19
click at [578, 234] on div "Candelaria" at bounding box center [593, 237] width 156 height 18
click at [468, 276] on button "Save" at bounding box center [468, 279] width 54 height 20
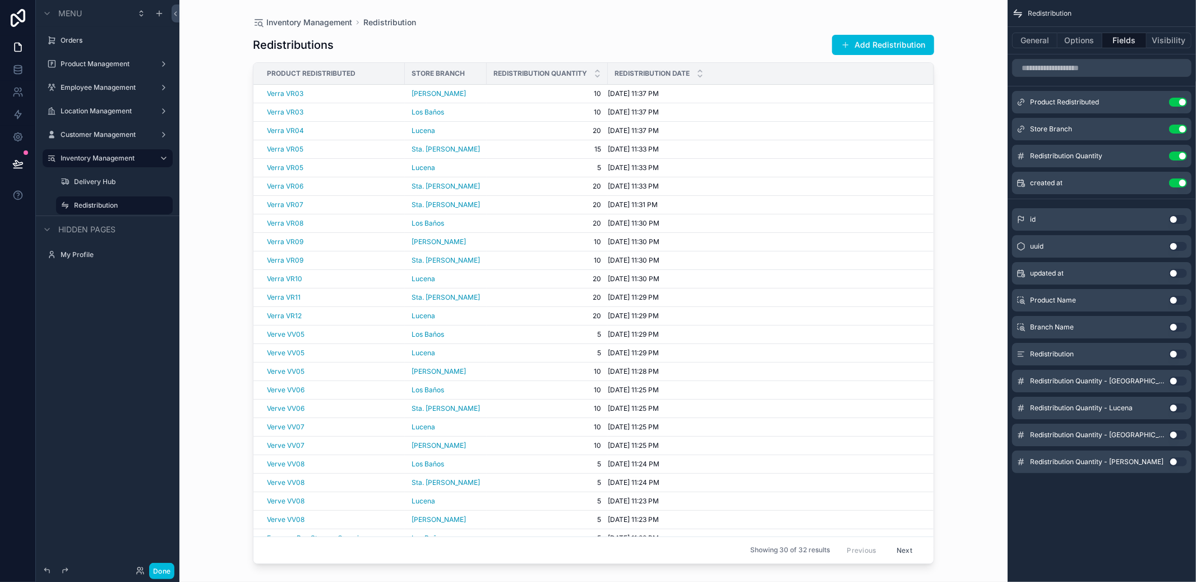
click at [862, 41] on button "Add Redistribution" at bounding box center [883, 45] width 102 height 20
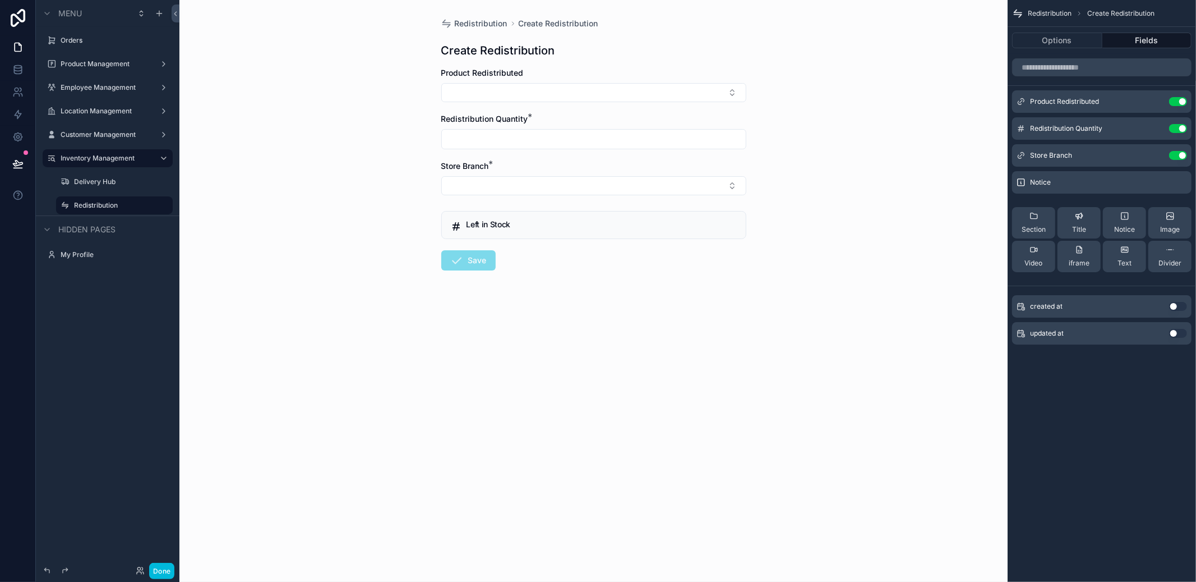
click at [503, 79] on div "Product Redistributed" at bounding box center [593, 84] width 305 height 35
click at [503, 90] on button "Select Button" at bounding box center [593, 92] width 305 height 19
click at [552, 162] on span "Verra VR01" at bounding box center [558, 161] width 41 height 11
click at [541, 150] on input "scrollable content" at bounding box center [594, 146] width 304 height 16
type input "**"
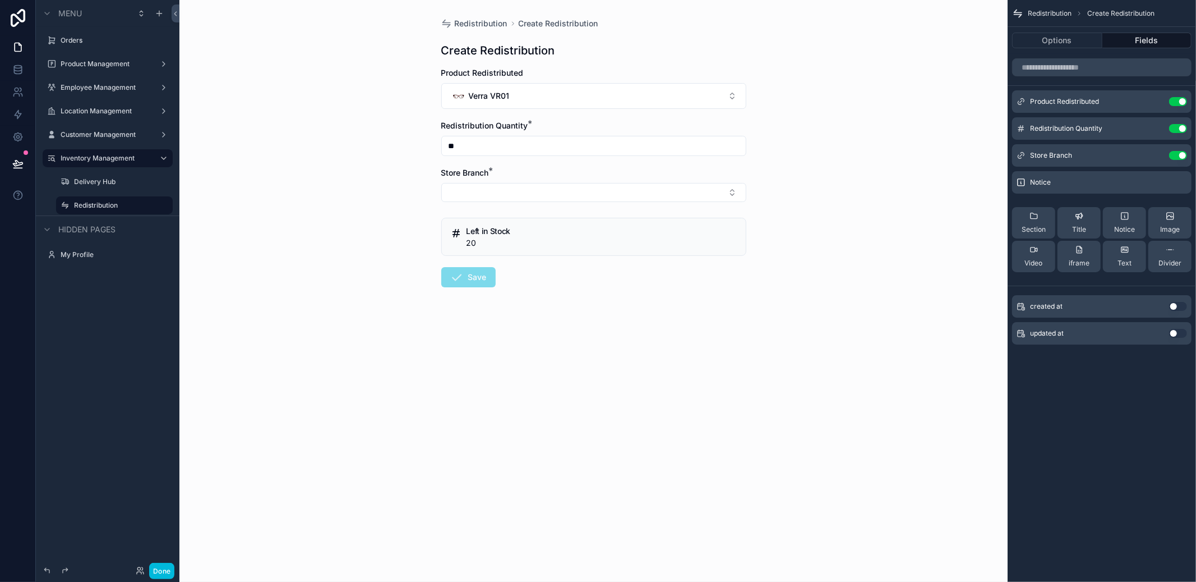
click at [511, 189] on button "Select Button" at bounding box center [593, 192] width 305 height 19
click at [564, 255] on div "Lucena" at bounding box center [593, 255] width 156 height 18
click at [480, 277] on button "Save" at bounding box center [468, 279] width 54 height 20
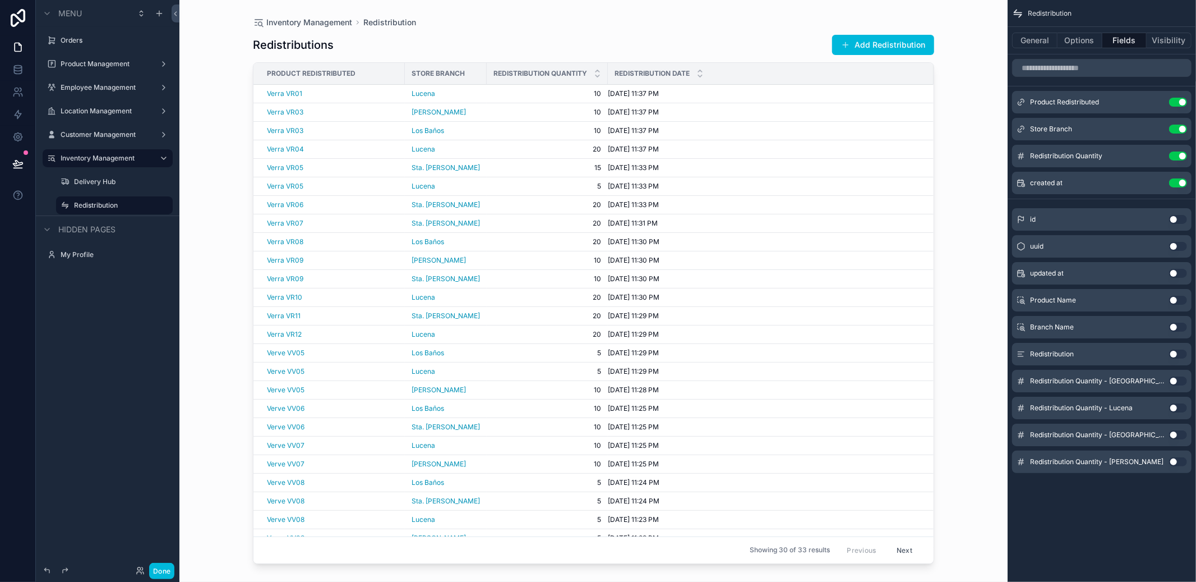
click at [884, 51] on button "Add Redistribution" at bounding box center [883, 45] width 102 height 20
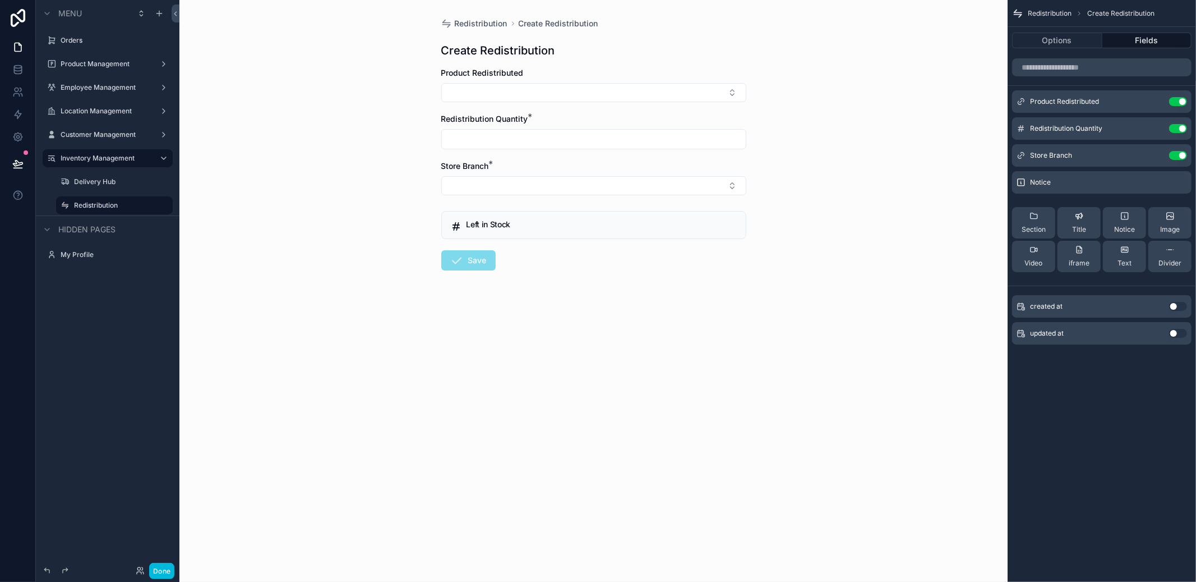
click at [654, 99] on button "Select Button" at bounding box center [593, 92] width 305 height 19
click at [555, 145] on div "Verra VR02" at bounding box center [550, 140] width 61 height 16
click at [555, 145] on input "scrollable content" at bounding box center [594, 146] width 304 height 16
type input "**"
click at [542, 201] on form "Product Redistributed Verra VR02 Redistribution Quantity * ** Store Branch * Le…" at bounding box center [593, 213] width 305 height 292
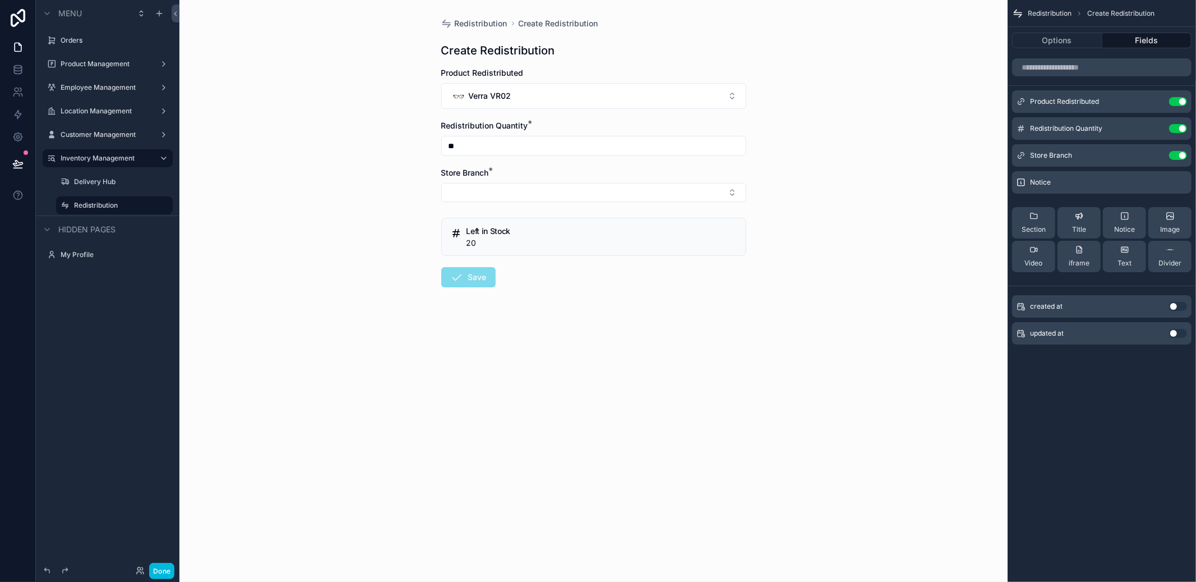
click at [543, 197] on button "Select Button" at bounding box center [593, 192] width 305 height 19
click at [555, 293] on span "Los Baños" at bounding box center [539, 290] width 38 height 11
click at [477, 279] on button "Save" at bounding box center [468, 279] width 54 height 20
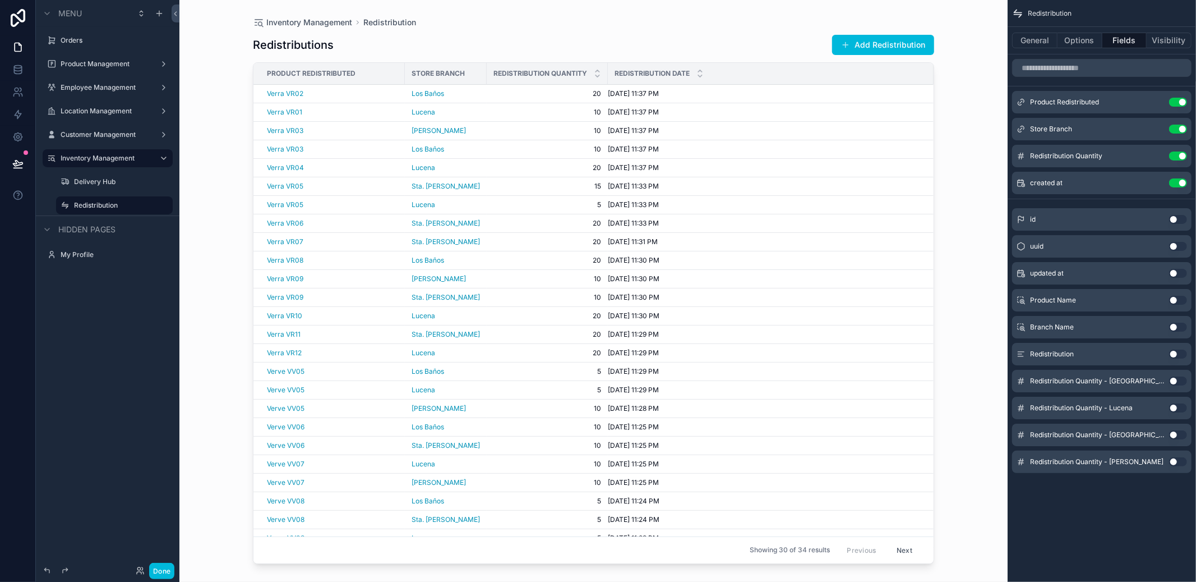
click at [870, 39] on button "Add Redistribution" at bounding box center [883, 45] width 102 height 20
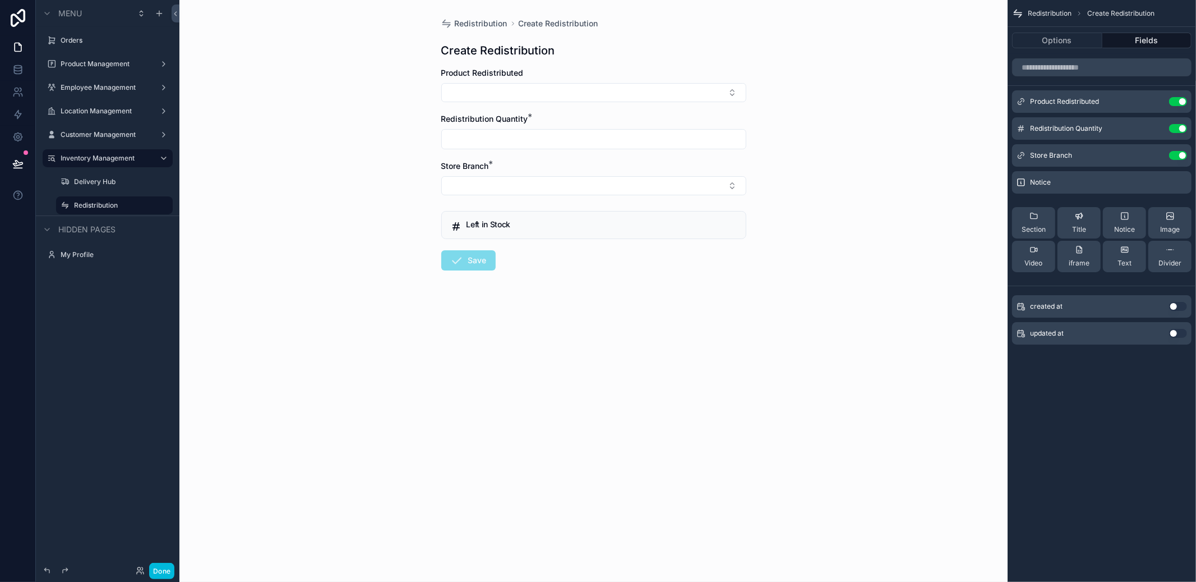
click at [552, 94] on button "Select Button" at bounding box center [593, 92] width 305 height 19
click at [555, 144] on span "Verra VR01" at bounding box center [558, 139] width 41 height 11
click at [539, 140] on input "scrollable content" at bounding box center [594, 146] width 304 height 16
type input "**"
click at [519, 193] on button "Select Button" at bounding box center [593, 192] width 305 height 19
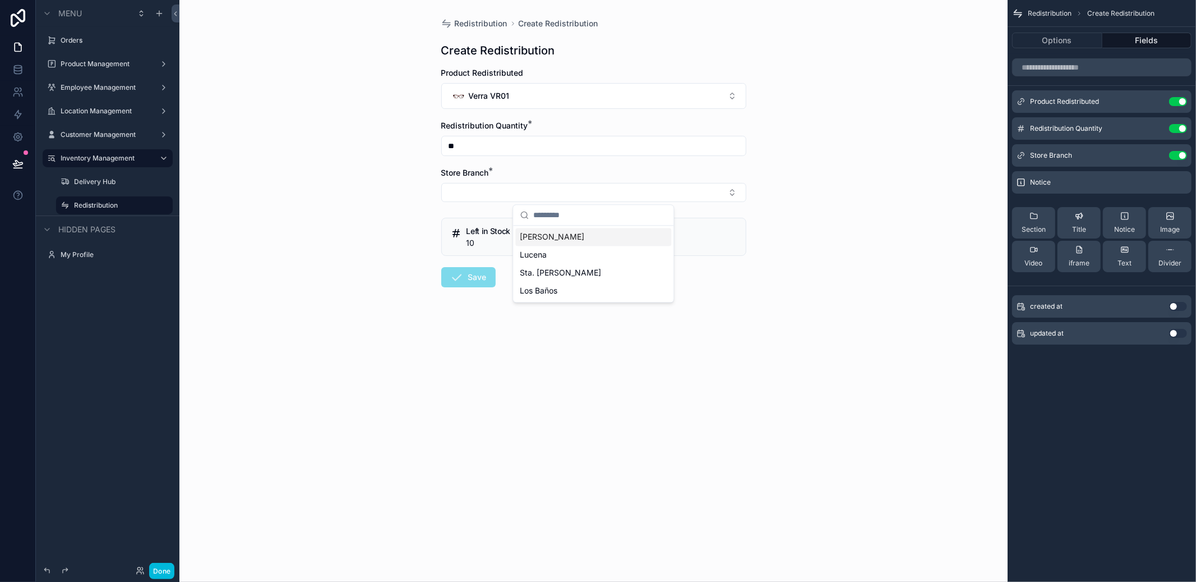
click at [549, 239] on span "Candelaria" at bounding box center [552, 236] width 64 height 11
click at [459, 284] on icon "scrollable content" at bounding box center [456, 279] width 13 height 13
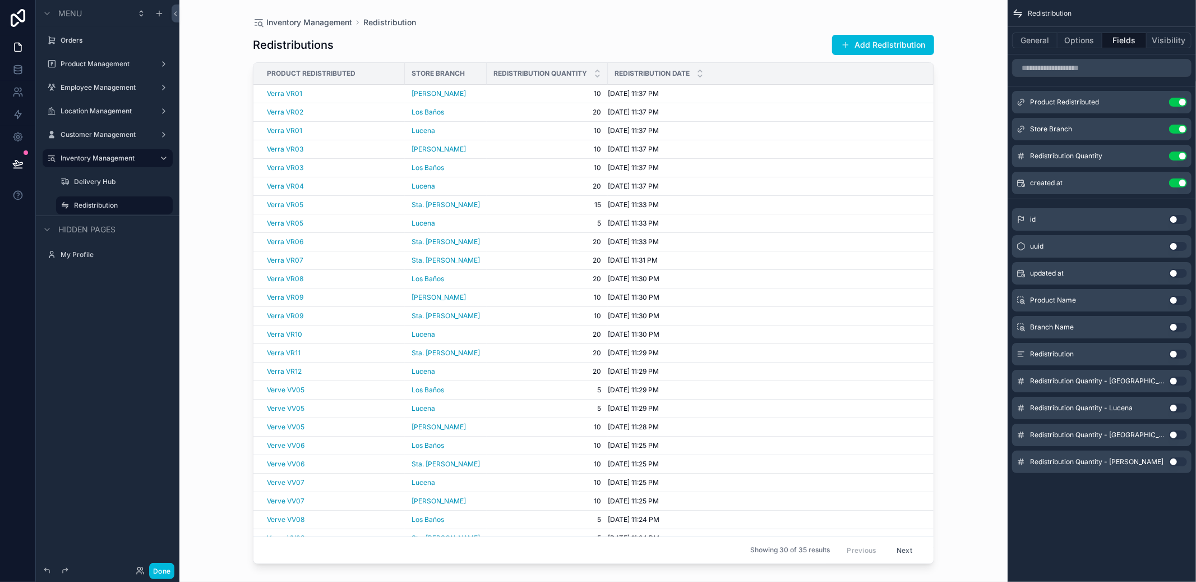
click at [871, 31] on div "Redistributions Add Redistribution Product Redistributed Store Branch Redistrib…" at bounding box center [593, 297] width 681 height 541
click at [868, 39] on button "Add Redistribution" at bounding box center [883, 45] width 102 height 20
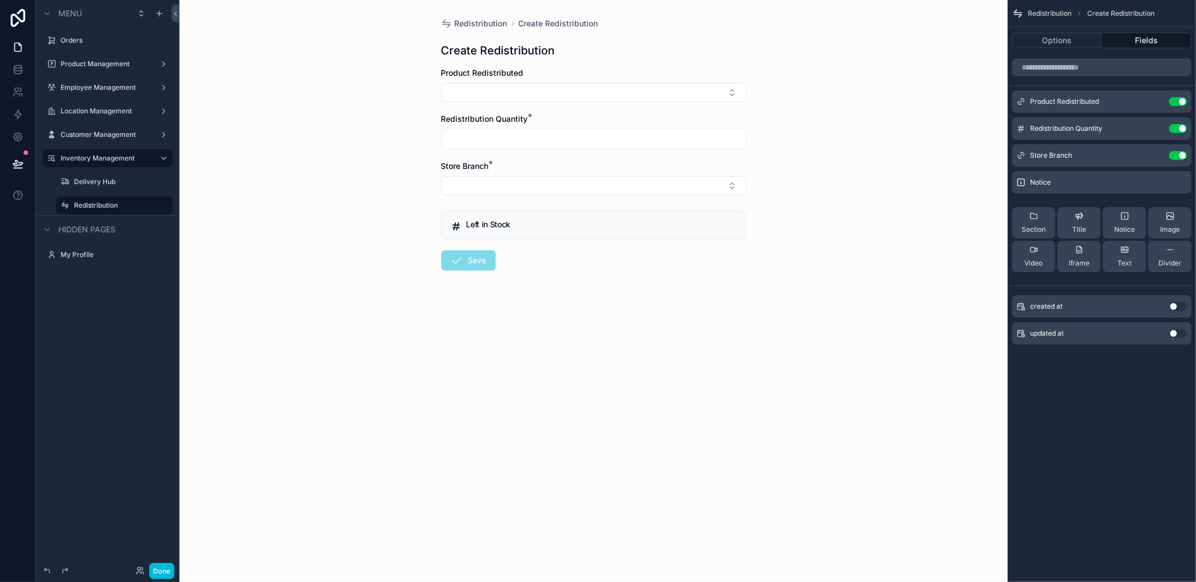
click at [534, 109] on form "Product Redistributed Redistribution Quantity * Store Branch * Left in Stock Sa…" at bounding box center [593, 204] width 305 height 275
click at [536, 102] on button "Select Button" at bounding box center [593, 92] width 305 height 19
click at [553, 141] on span "Urbane UB26" at bounding box center [563, 139] width 50 height 11
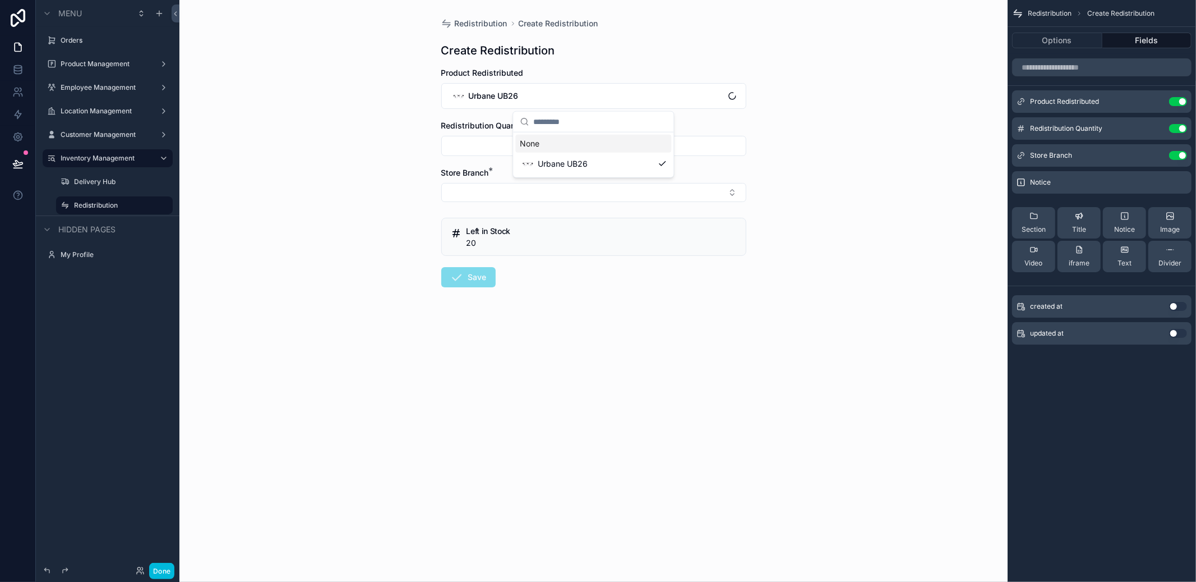
click at [550, 132] on div "Redistribution Quantity *" at bounding box center [593, 138] width 305 height 36
click at [545, 141] on input "scrollable content" at bounding box center [594, 146] width 304 height 16
click at [525, 142] on input "**" at bounding box center [594, 146] width 304 height 16
drag, startPoint x: 500, startPoint y: 145, endPoint x: 280, endPoint y: 139, distance: 219.9
click at [282, 137] on div "Redistribution Create Redistribution Create Redistribution Product Redistribute…" at bounding box center [593, 291] width 828 height 582
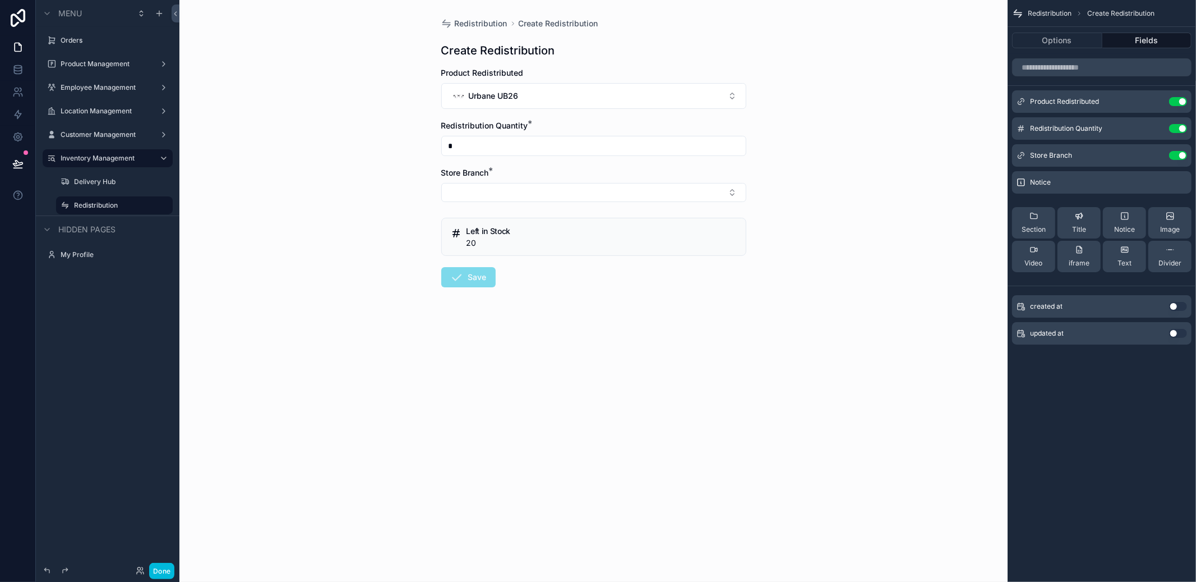
type input "*"
click at [510, 187] on button "Select Button" at bounding box center [593, 192] width 305 height 19
drag, startPoint x: 539, startPoint y: 237, endPoint x: 465, endPoint y: 283, distance: 87.1
click at [539, 237] on span "Candelaria" at bounding box center [552, 236] width 64 height 11
click at [462, 287] on button "Save" at bounding box center [468, 279] width 54 height 20
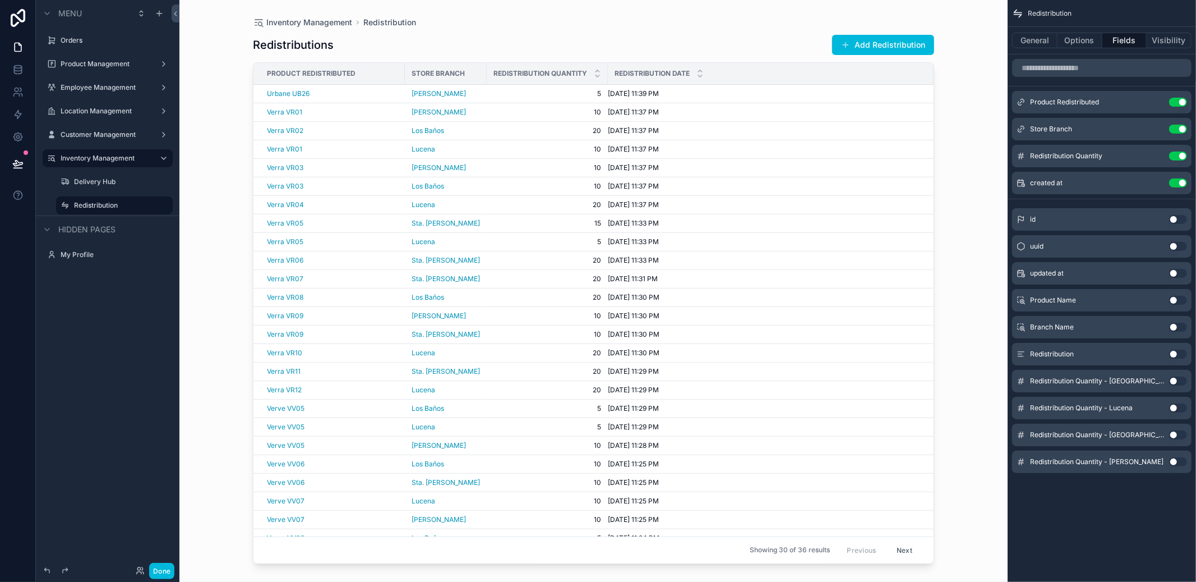
click at [867, 49] on button "Add Redistribution" at bounding box center [883, 45] width 102 height 20
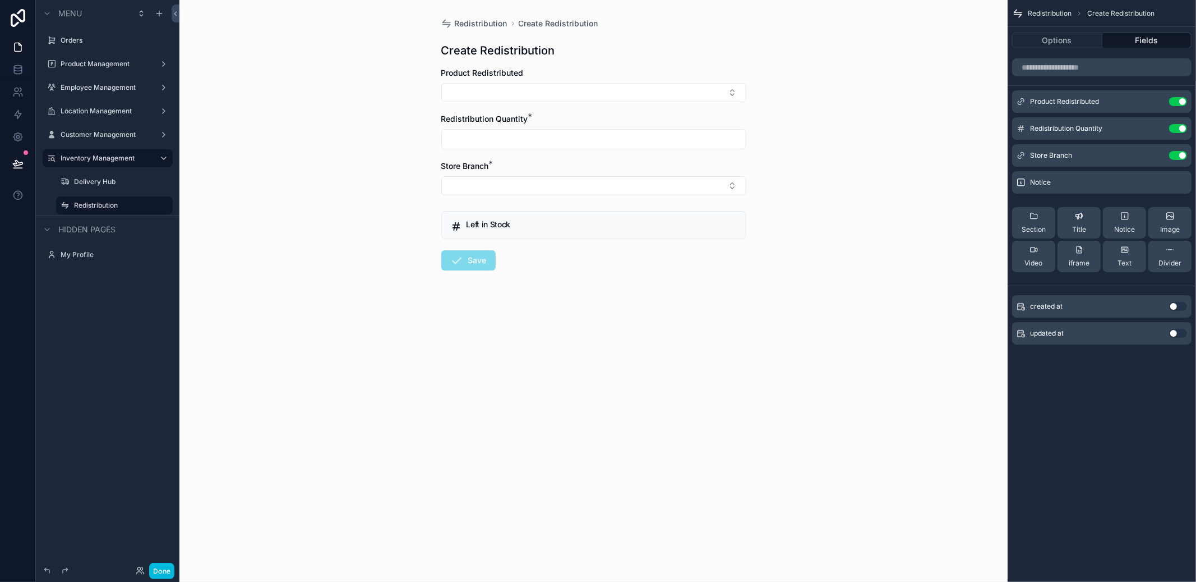
click at [642, 96] on button "Select Button" at bounding box center [593, 92] width 305 height 19
click at [611, 140] on div "Urbane UB26" at bounding box center [593, 139] width 156 height 22
click at [546, 144] on input "scrollable content" at bounding box center [594, 146] width 304 height 16
type input "*"
click at [485, 195] on button "Select Button" at bounding box center [593, 192] width 305 height 19
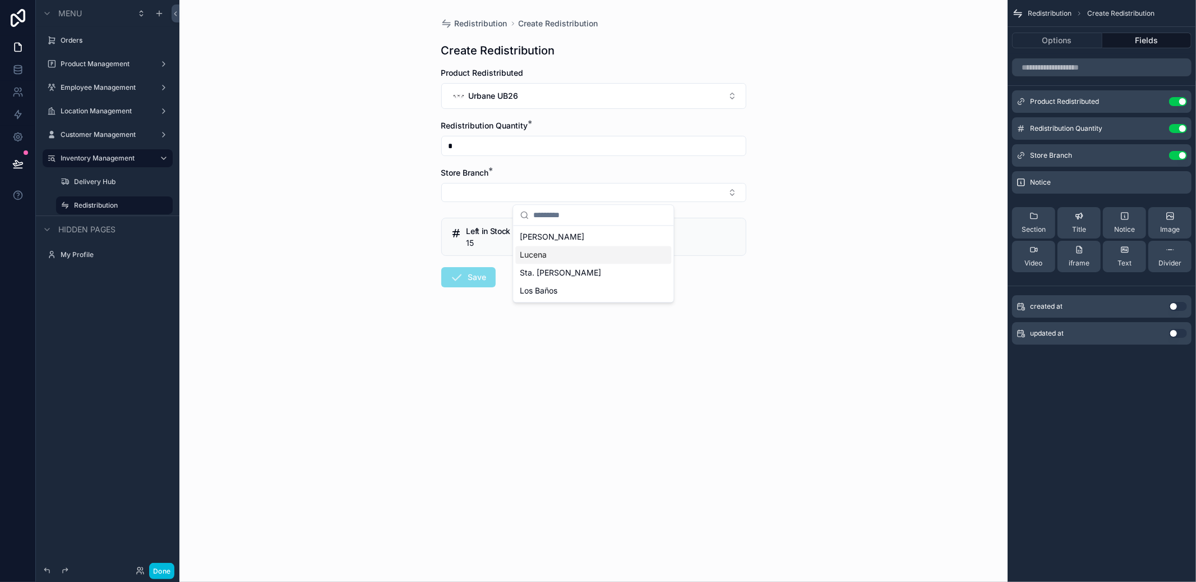
click at [539, 250] on span "Lucena" at bounding box center [533, 254] width 27 height 11
click at [508, 277] on form "Product Redistributed Urbane UB26 Redistribution Quantity * * Store Branch * Lu…" at bounding box center [593, 214] width 305 height 294
click at [505, 279] on form "Product Redistributed Urbane UB26 Redistribution Quantity * * Store Branch * Lu…" at bounding box center [593, 214] width 305 height 294
click at [459, 285] on icon "scrollable content" at bounding box center [456, 279] width 13 height 13
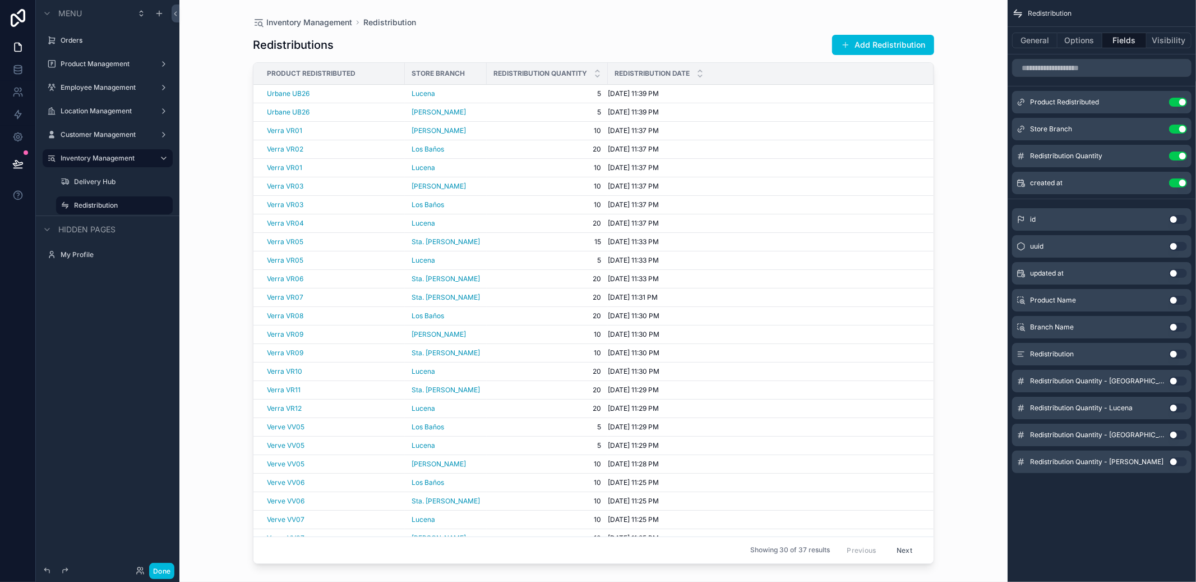
click at [902, 48] on button "Add Redistribution" at bounding box center [883, 45] width 102 height 20
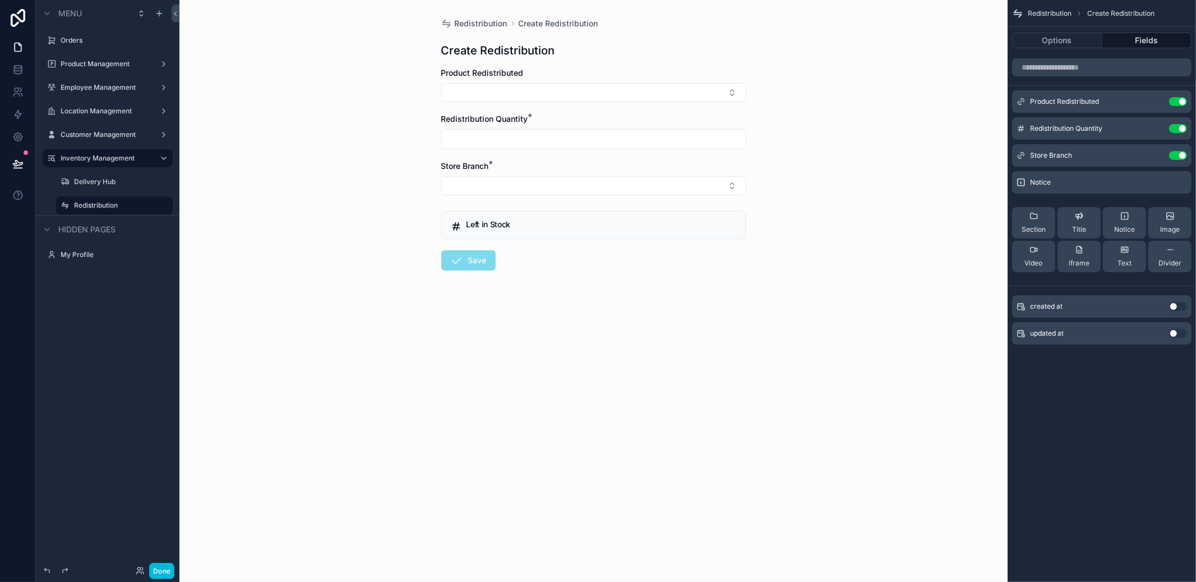
click at [542, 90] on button "Select Button" at bounding box center [593, 92] width 305 height 19
click at [554, 144] on span "Urbane UB26" at bounding box center [563, 139] width 50 height 11
click at [534, 141] on input "scrollable content" at bounding box center [594, 146] width 304 height 16
type input "*"
click at [493, 186] on button "Select Button" at bounding box center [593, 192] width 305 height 19
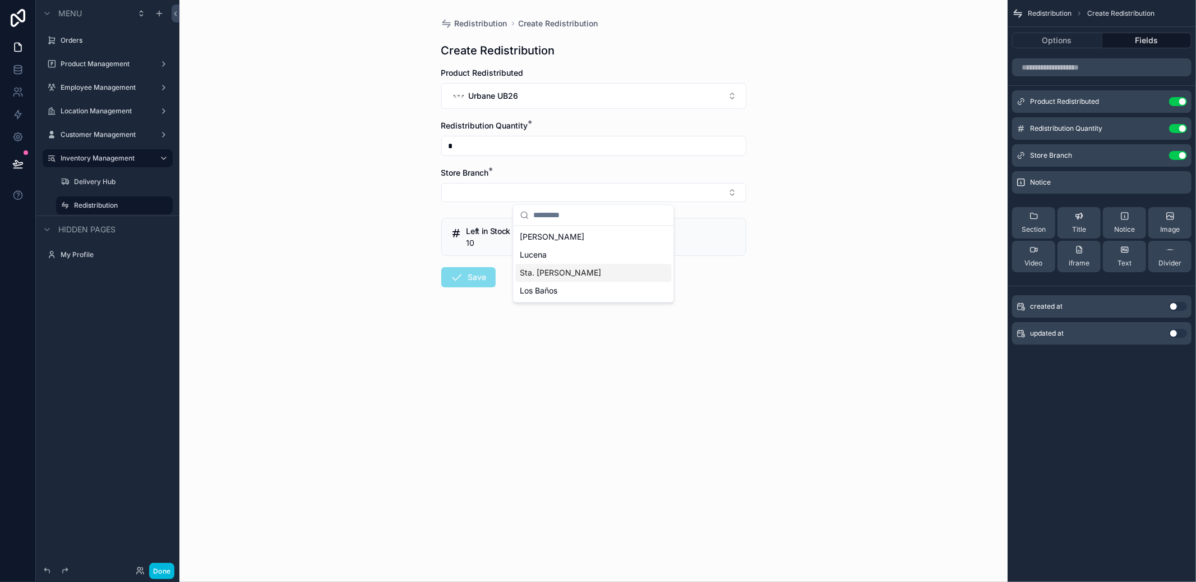
click at [539, 274] on span "Sta. Cruz" at bounding box center [560, 272] width 81 height 11
click at [462, 270] on button "Save" at bounding box center [468, 279] width 54 height 20
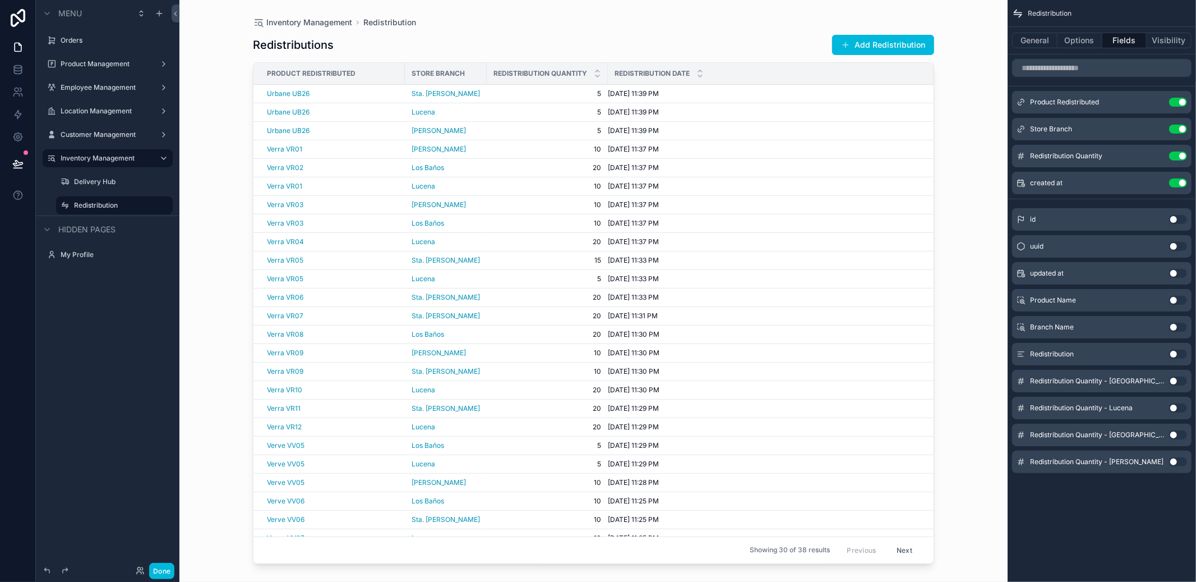
click at [858, 48] on button "Add Redistribution" at bounding box center [883, 45] width 102 height 20
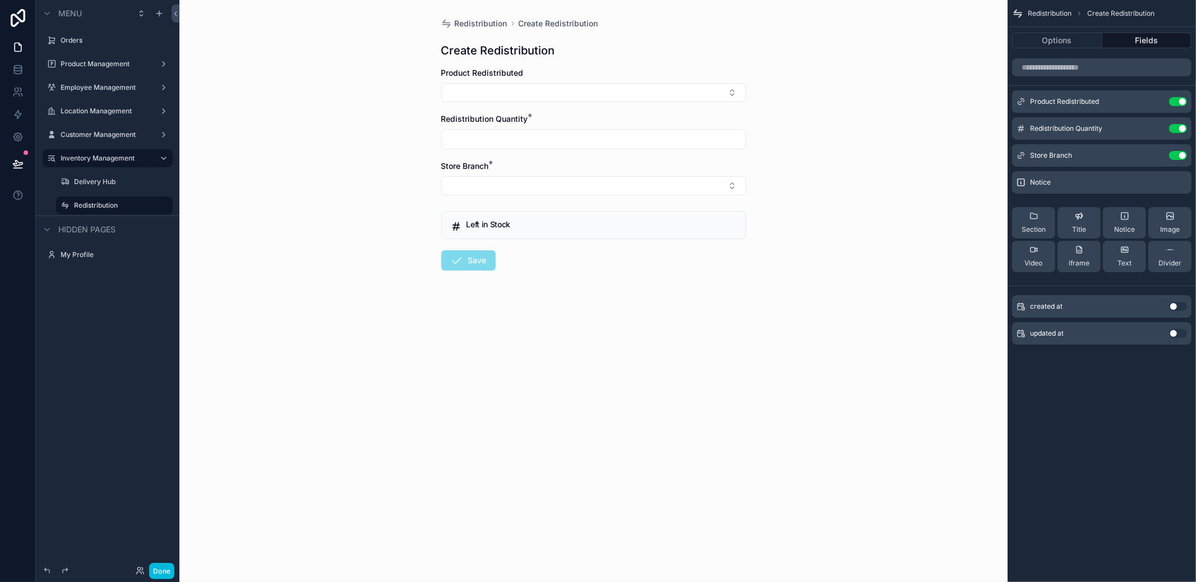
click at [606, 96] on button "Select Button" at bounding box center [593, 92] width 305 height 19
click at [587, 139] on span "Urbane UB26" at bounding box center [563, 139] width 50 height 11
click at [531, 153] on input "scrollable content" at bounding box center [594, 146] width 304 height 16
type input "*"
click at [479, 197] on button "Select Button" at bounding box center [593, 192] width 305 height 19
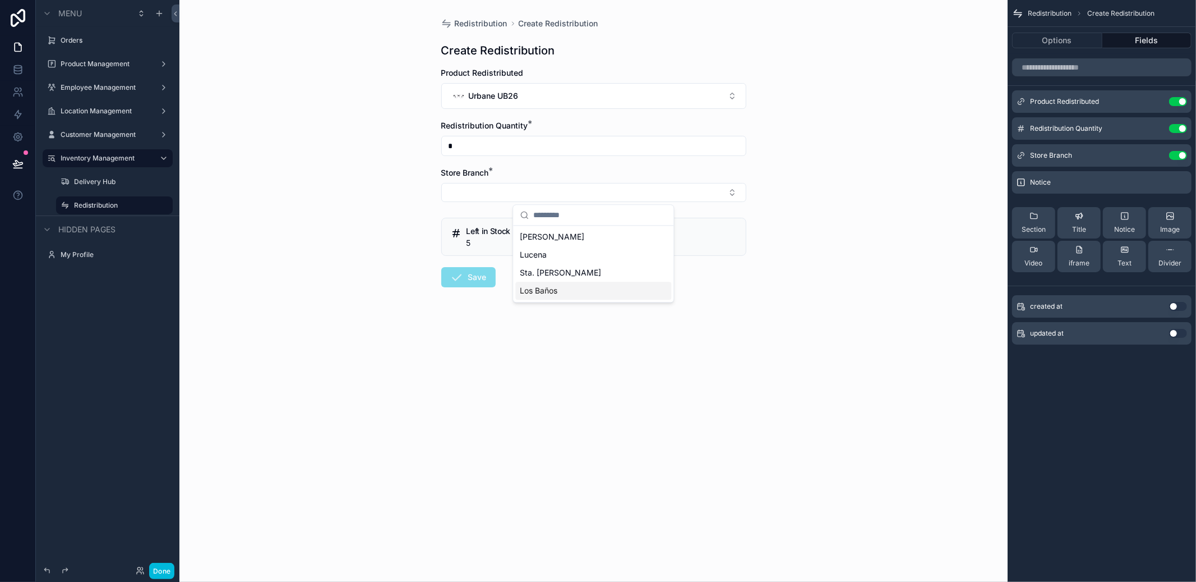
click at [568, 288] on div "Los Baños" at bounding box center [593, 291] width 156 height 18
click at [483, 283] on button "Save" at bounding box center [468, 279] width 54 height 20
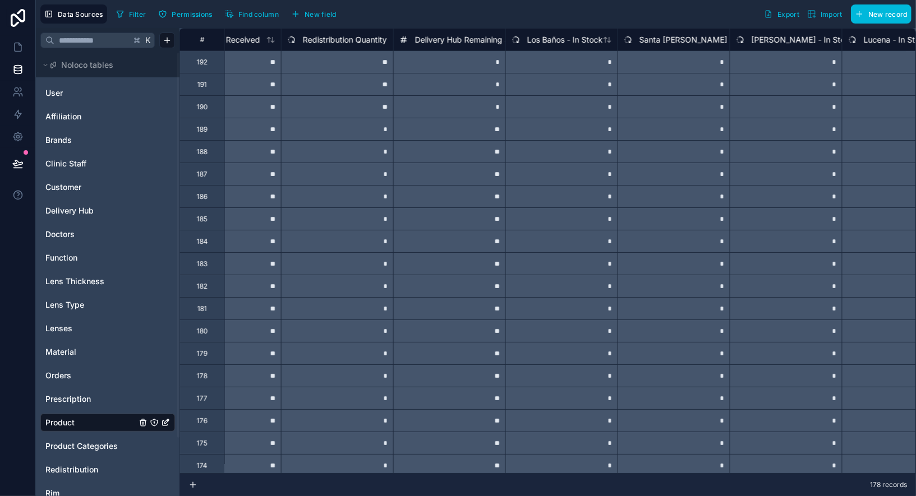
scroll to position [0, 1053]
